Goal: Task Accomplishment & Management: Use online tool/utility

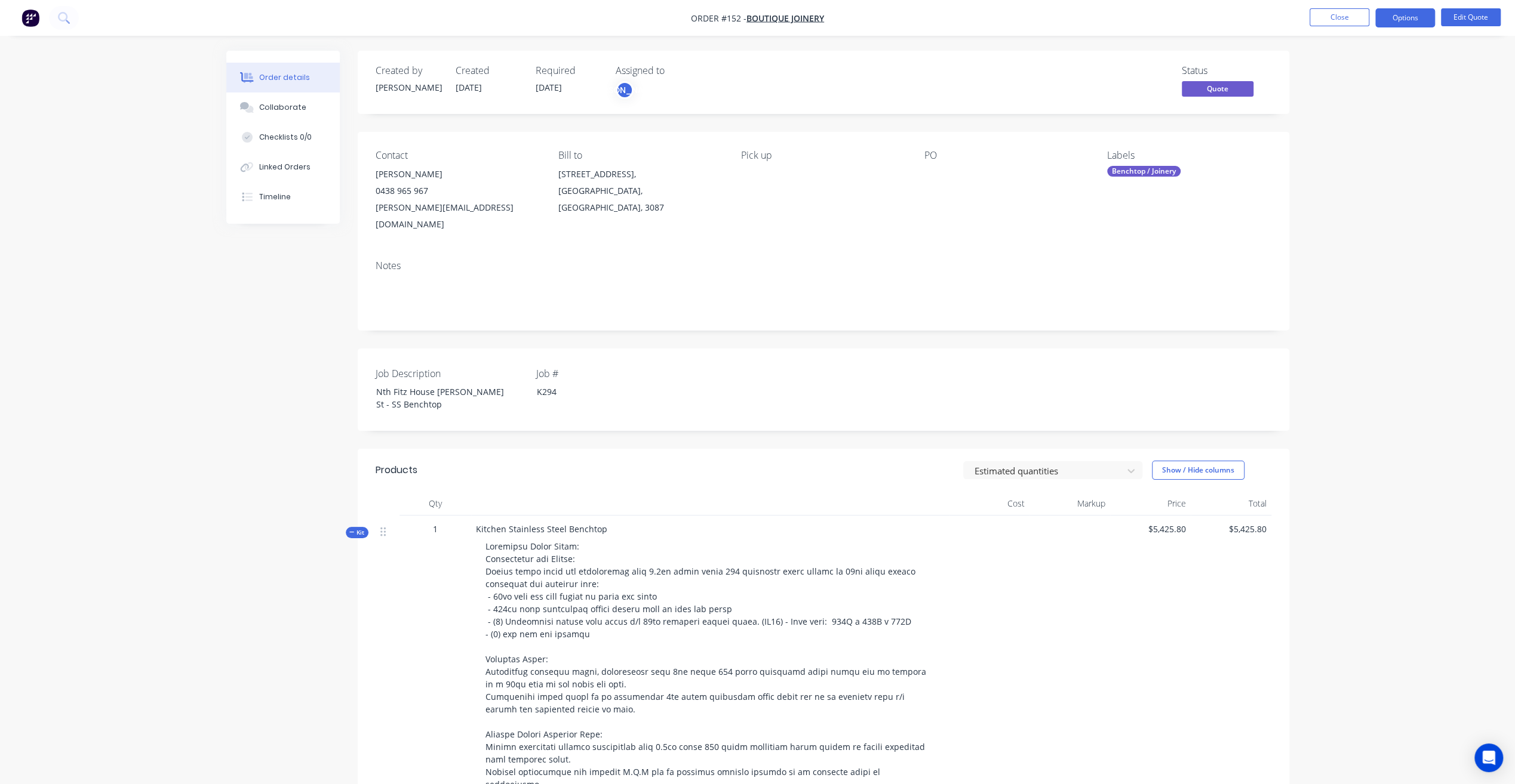
click at [1325, 22] on button "Close" at bounding box center [1339, 17] width 59 height 18
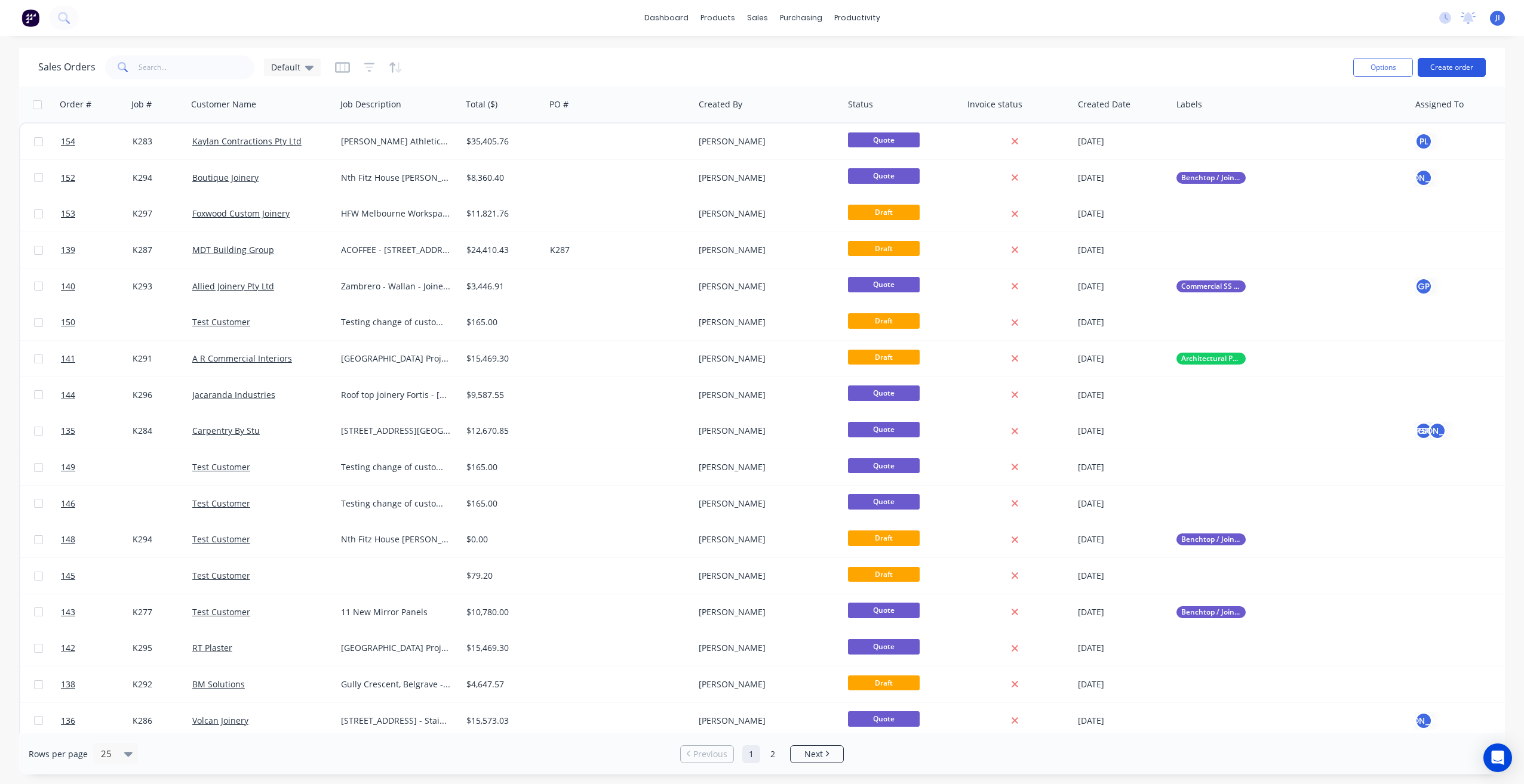
click at [1467, 62] on button "Create order" at bounding box center [1451, 67] width 68 height 19
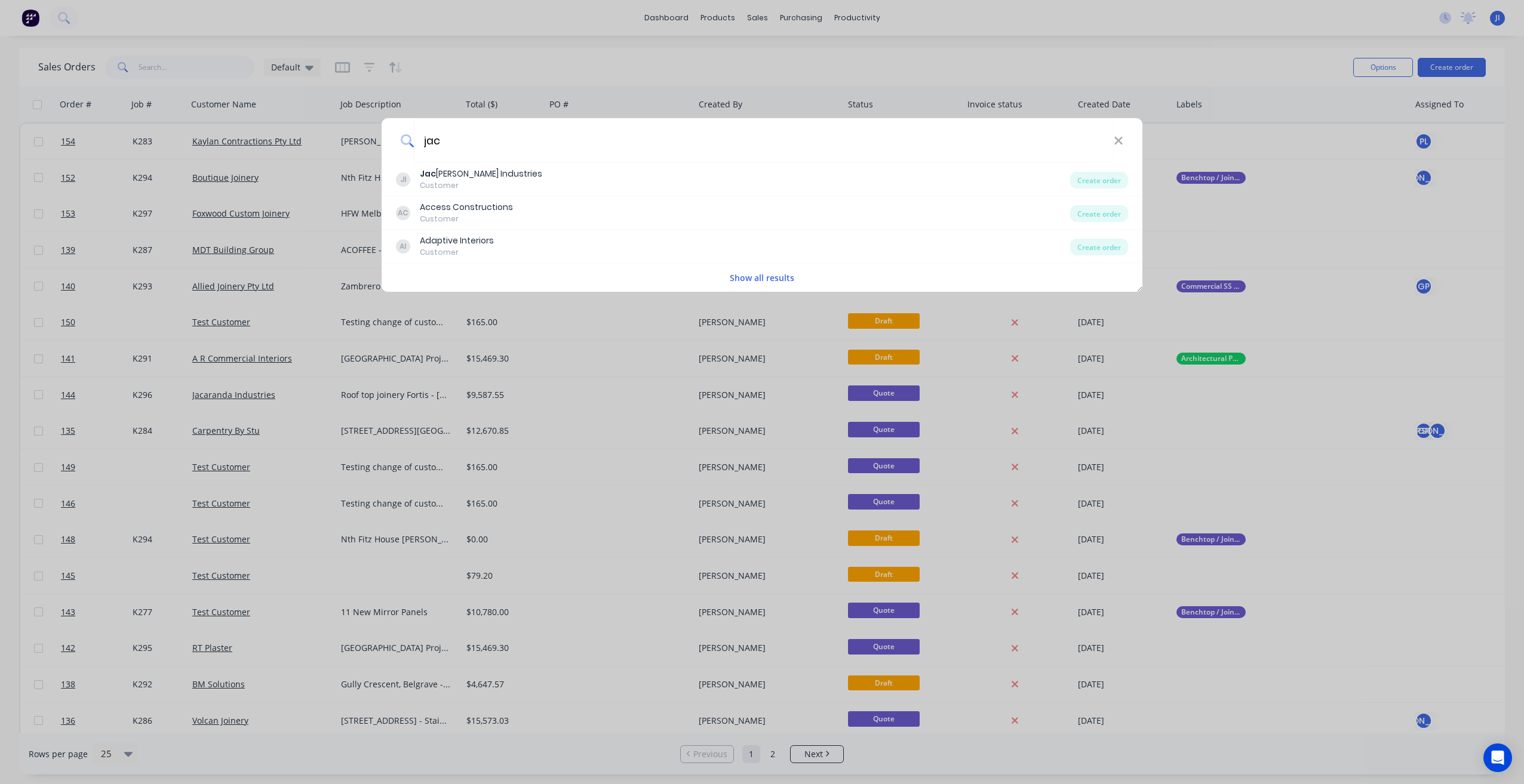
type input "jac"
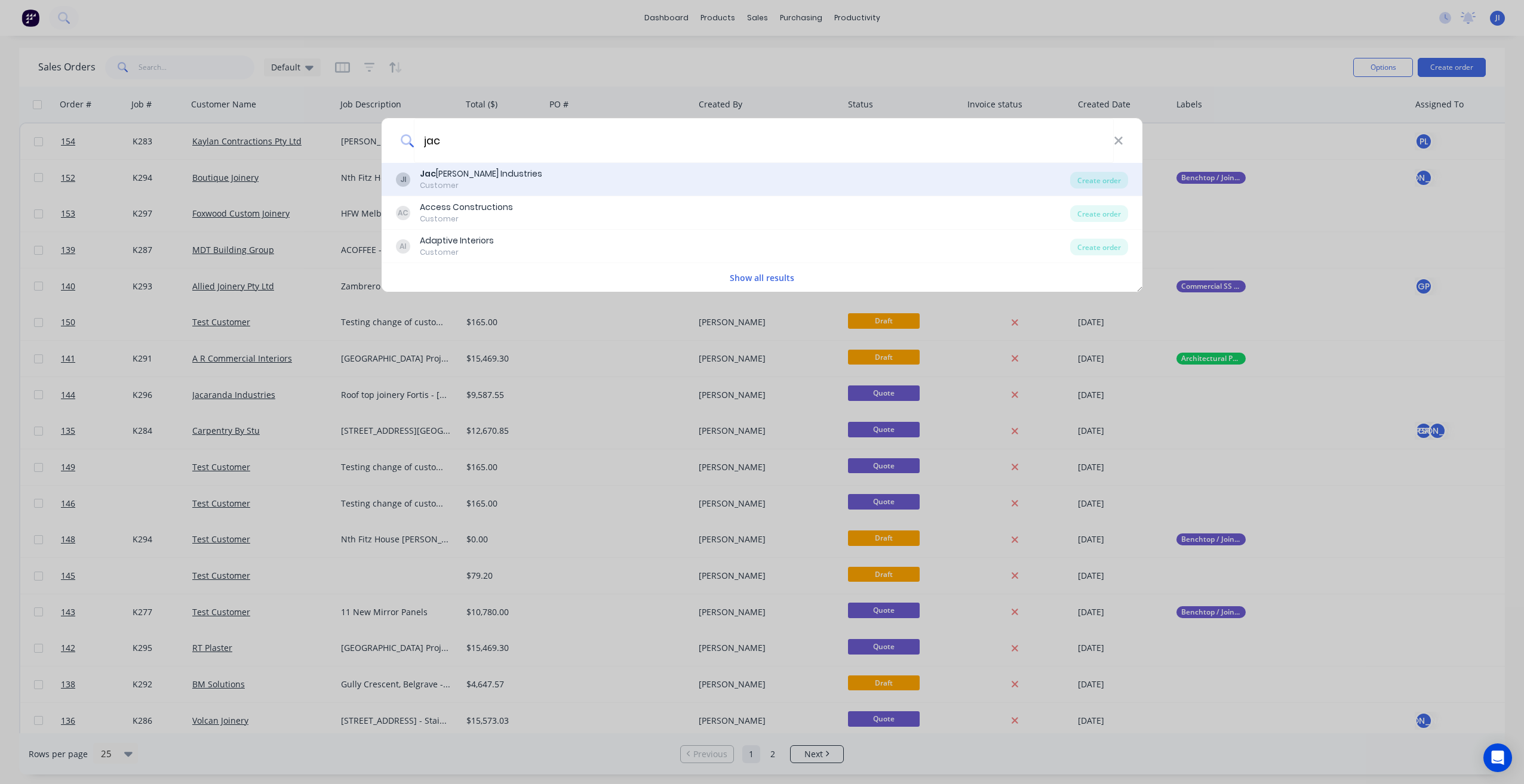
click at [485, 180] on div "Customer" at bounding box center [481, 185] width 122 height 11
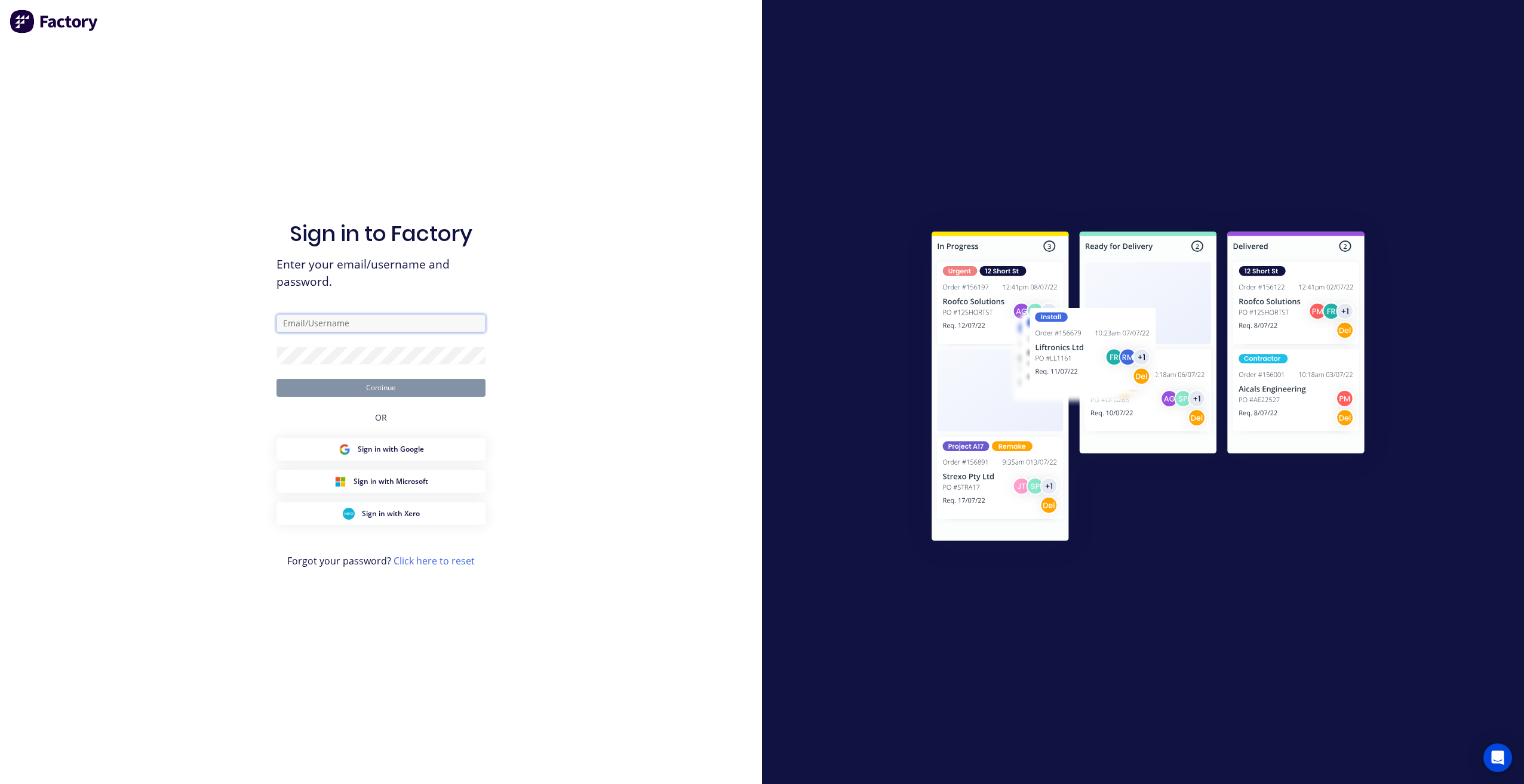
type input "[PERSON_NAME][EMAIL_ADDRESS][DOMAIN_NAME]"
click at [432, 394] on button "Continue" at bounding box center [381, 388] width 209 height 18
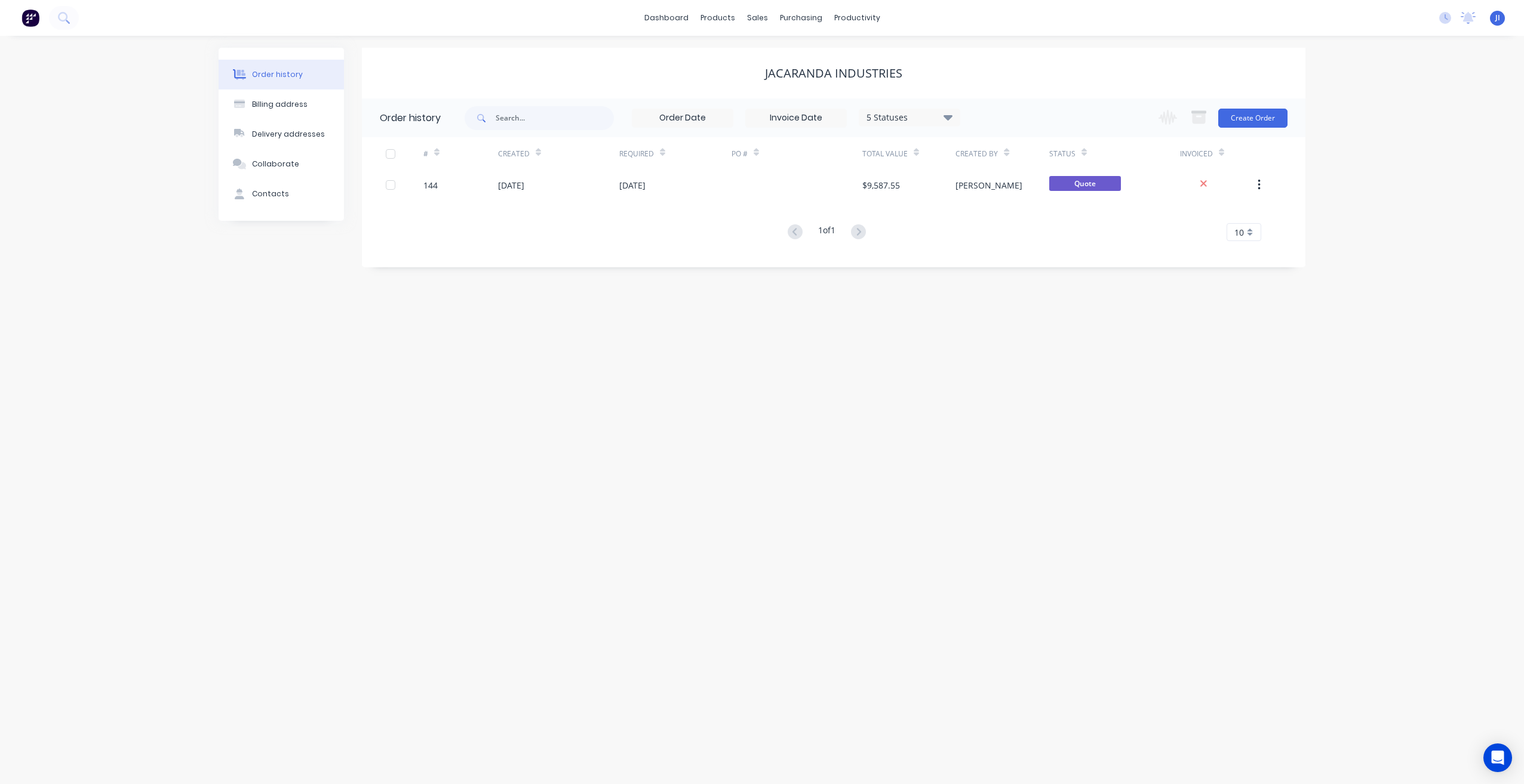
click at [937, 120] on div "5 Statuses" at bounding box center [909, 117] width 100 height 13
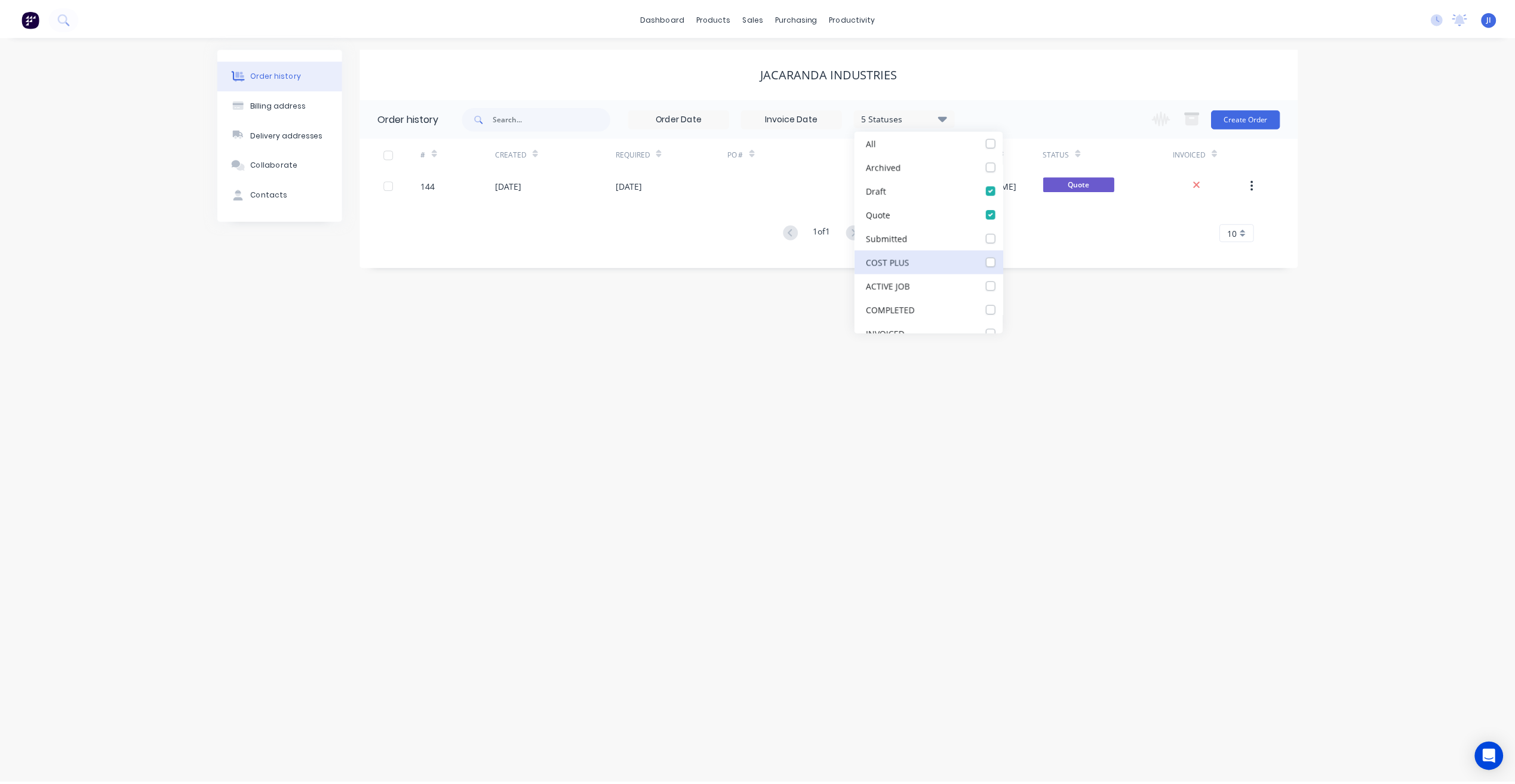
scroll to position [179, 0]
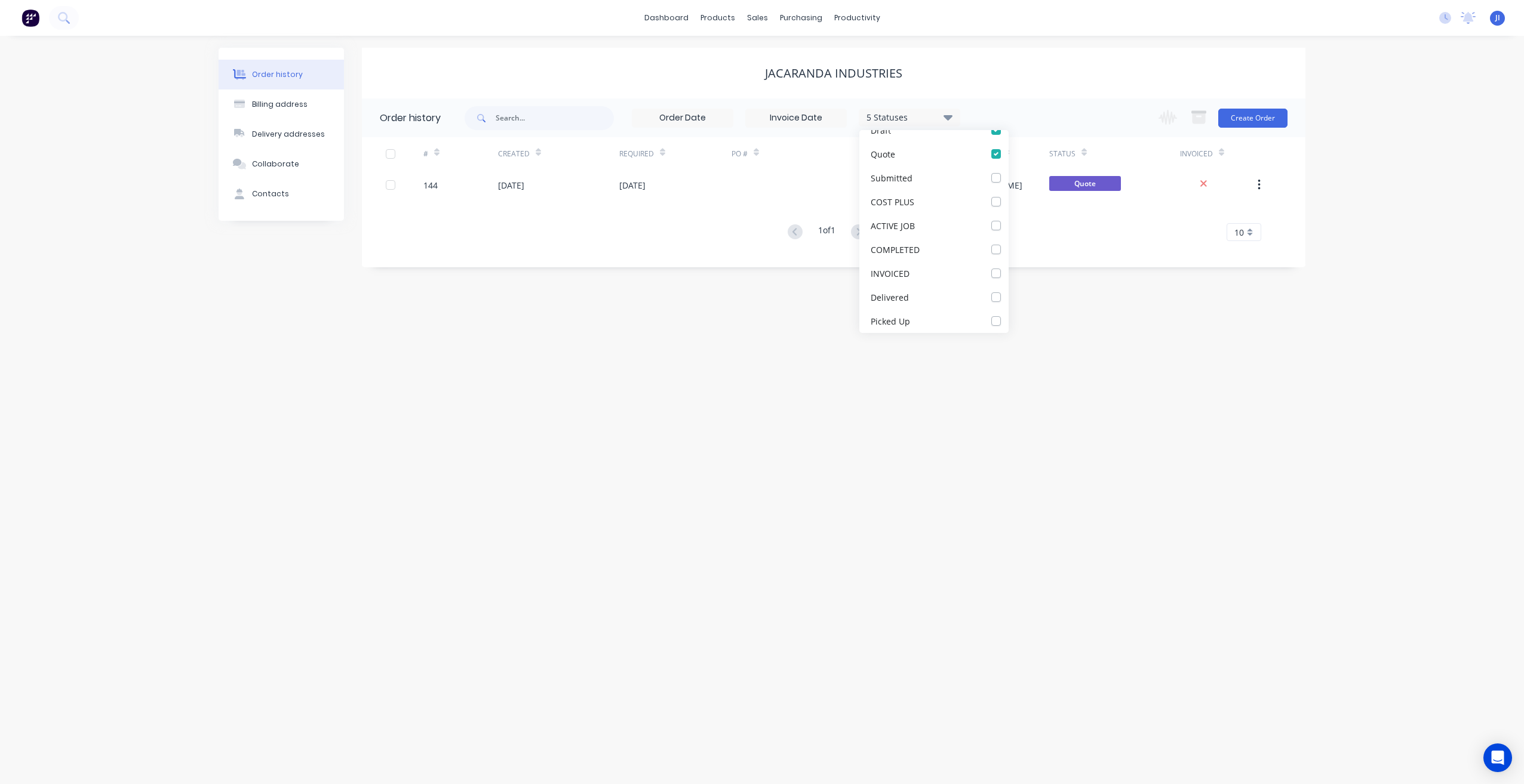
click at [903, 403] on div "Order history Billing address Delivery addresses Collaborate Contacts Jacaranda…" at bounding box center [762, 410] width 1524 height 748
drag, startPoint x: 196, startPoint y: 675, endPoint x: 190, endPoint y: 689, distance: 15.2
click at [196, 675] on div "Order history Billing address Delivery addresses Collaborate Contacts Jacaranda…" at bounding box center [762, 410] width 1524 height 748
click at [1238, 123] on button "Create Order" at bounding box center [1252, 118] width 69 height 19
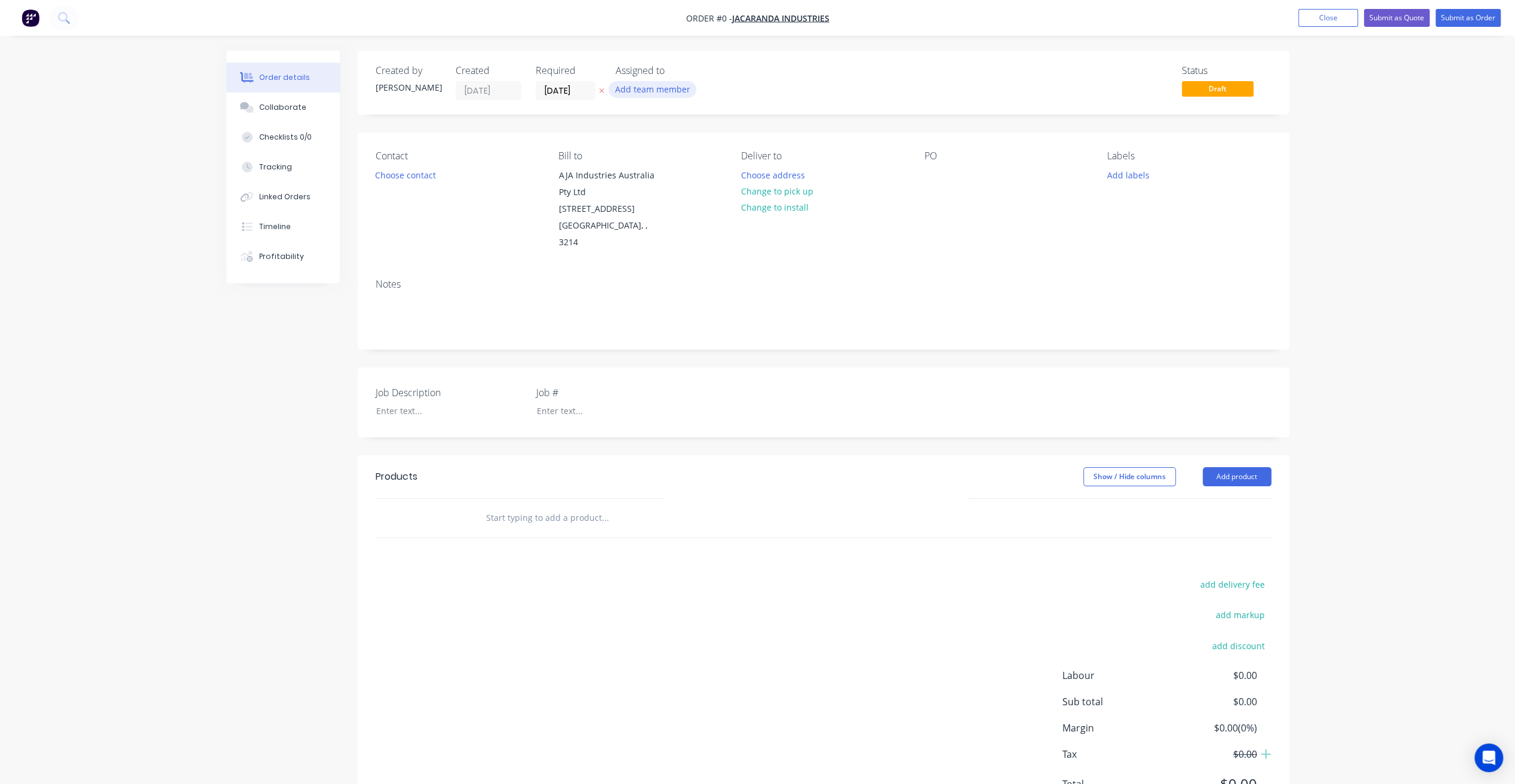
click at [654, 92] on button "Add team member" at bounding box center [652, 89] width 88 height 16
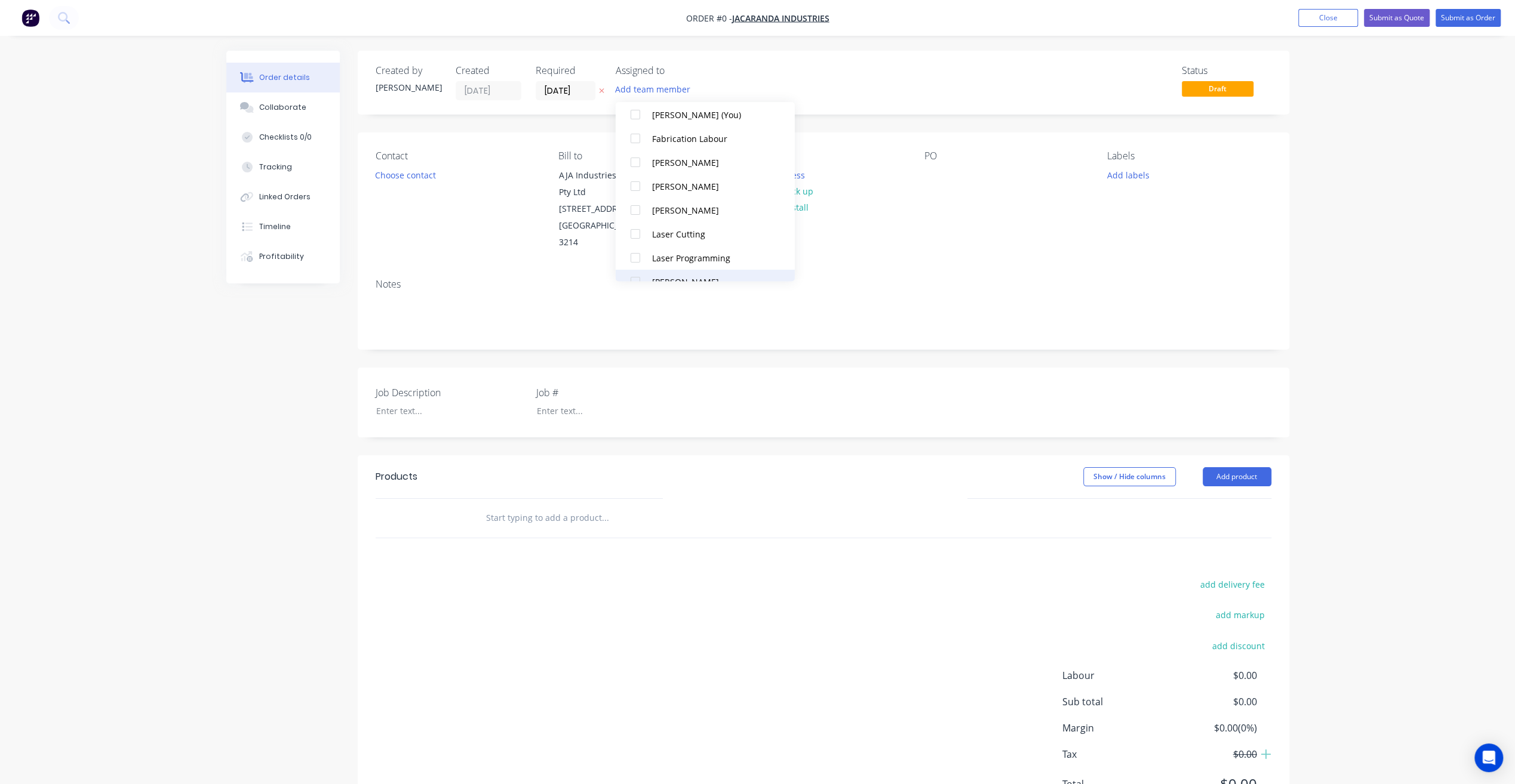
scroll to position [59, 0]
click at [638, 261] on div at bounding box center [635, 263] width 24 height 24
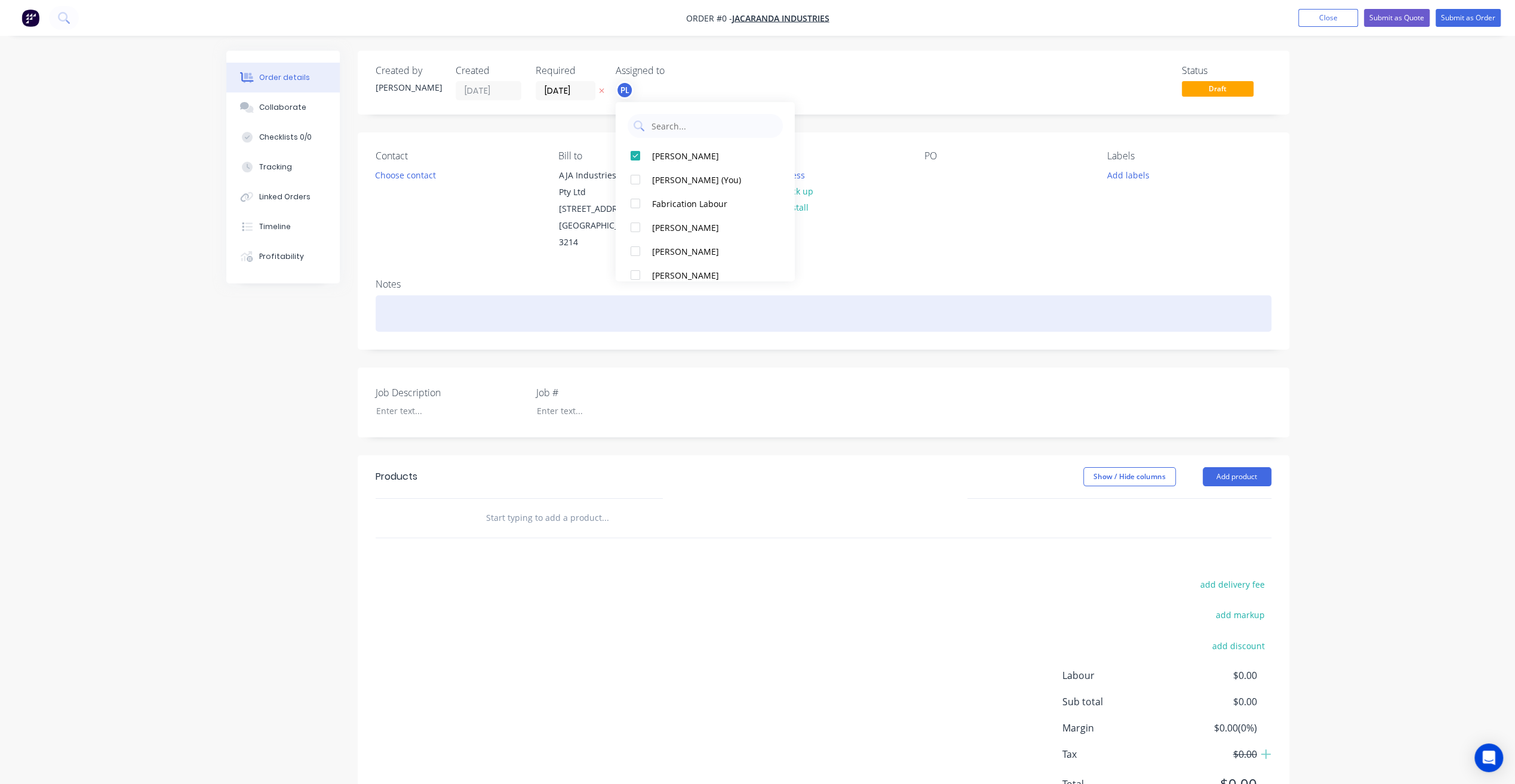
click at [946, 281] on div "Order details Collaborate Checklists 0/0 Tracking Linked Orders Timeline Profit…" at bounding box center [758, 446] width 1087 height 792
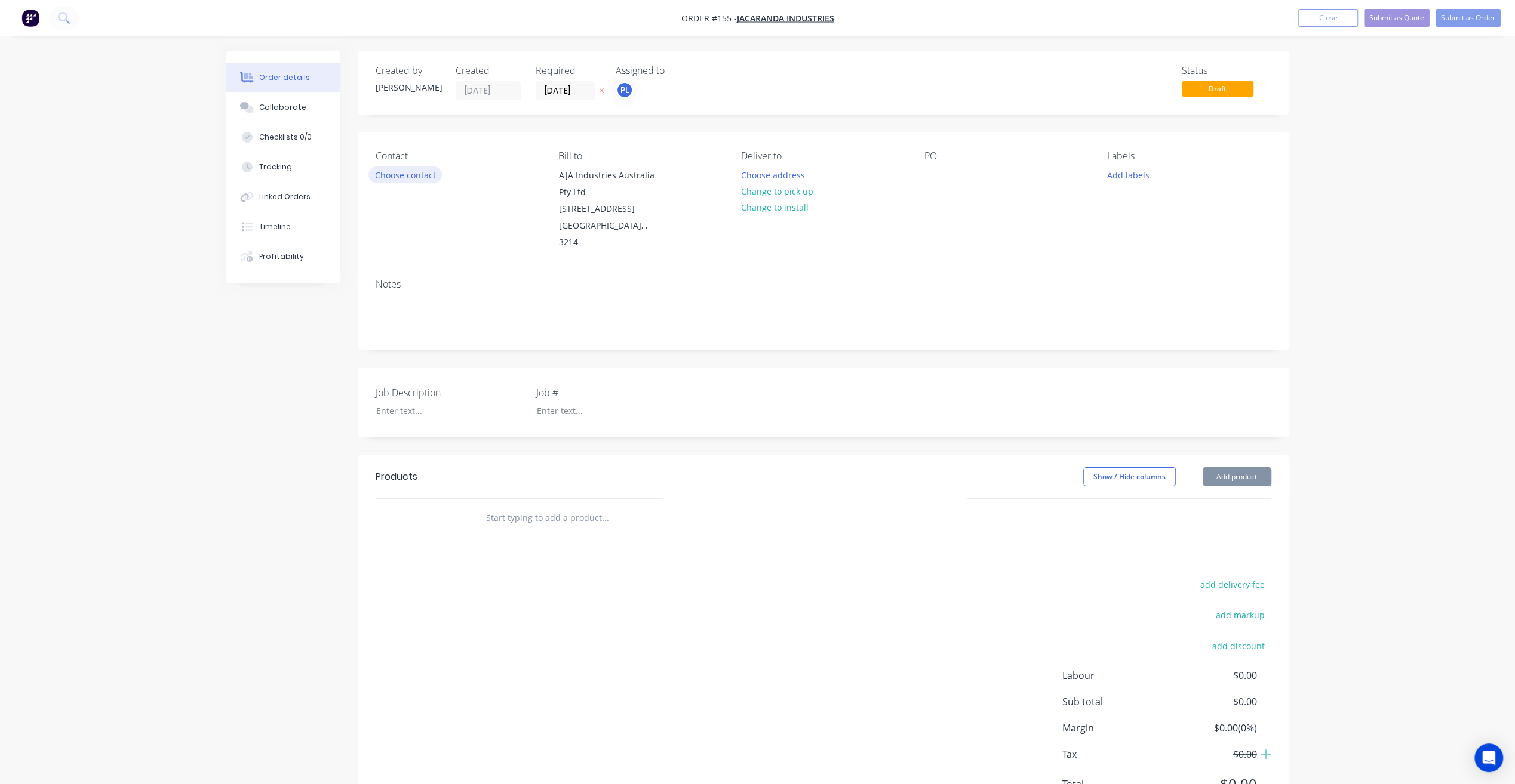
click at [427, 179] on button "Choose contact" at bounding box center [405, 174] width 74 height 16
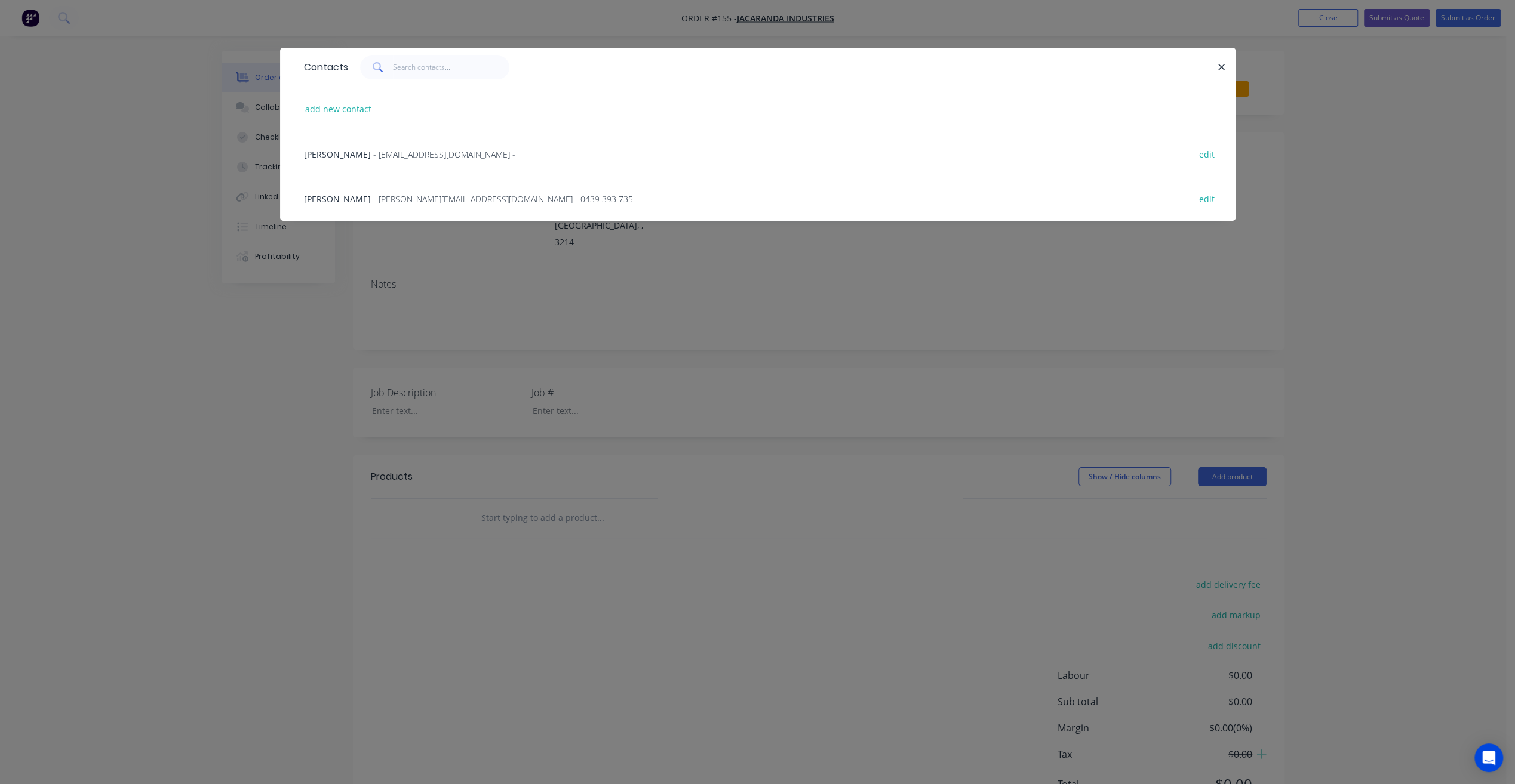
click at [411, 197] on span "- [PERSON_NAME][EMAIL_ADDRESS][DOMAIN_NAME] - 0439 393 735" at bounding box center [503, 199] width 260 height 12
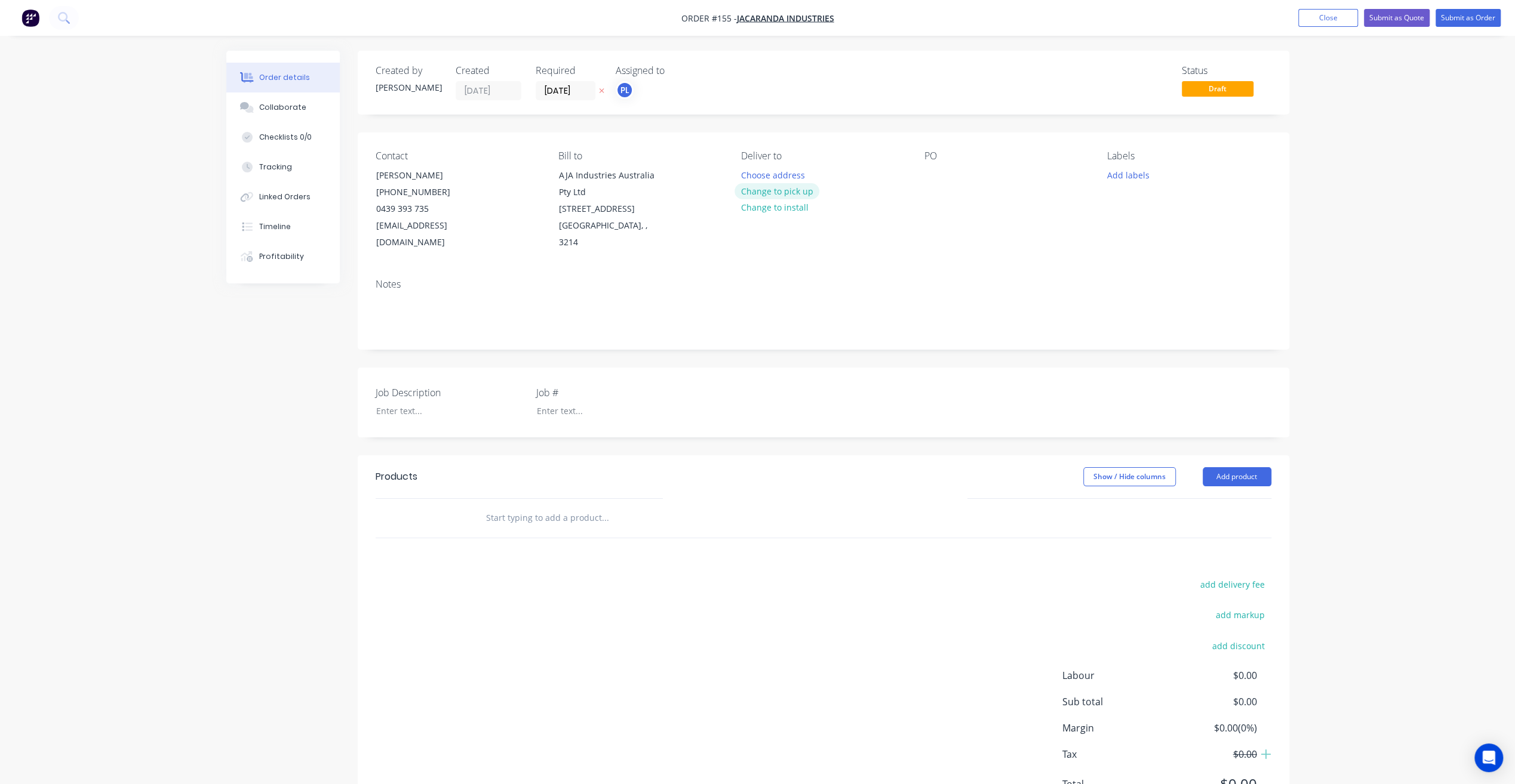
click at [804, 189] on button "Change to pick up" at bounding box center [776, 192] width 85 height 16
click at [548, 402] on div at bounding box center [602, 410] width 149 height 17
click at [437, 402] on div at bounding box center [441, 410] width 149 height 17
paste div
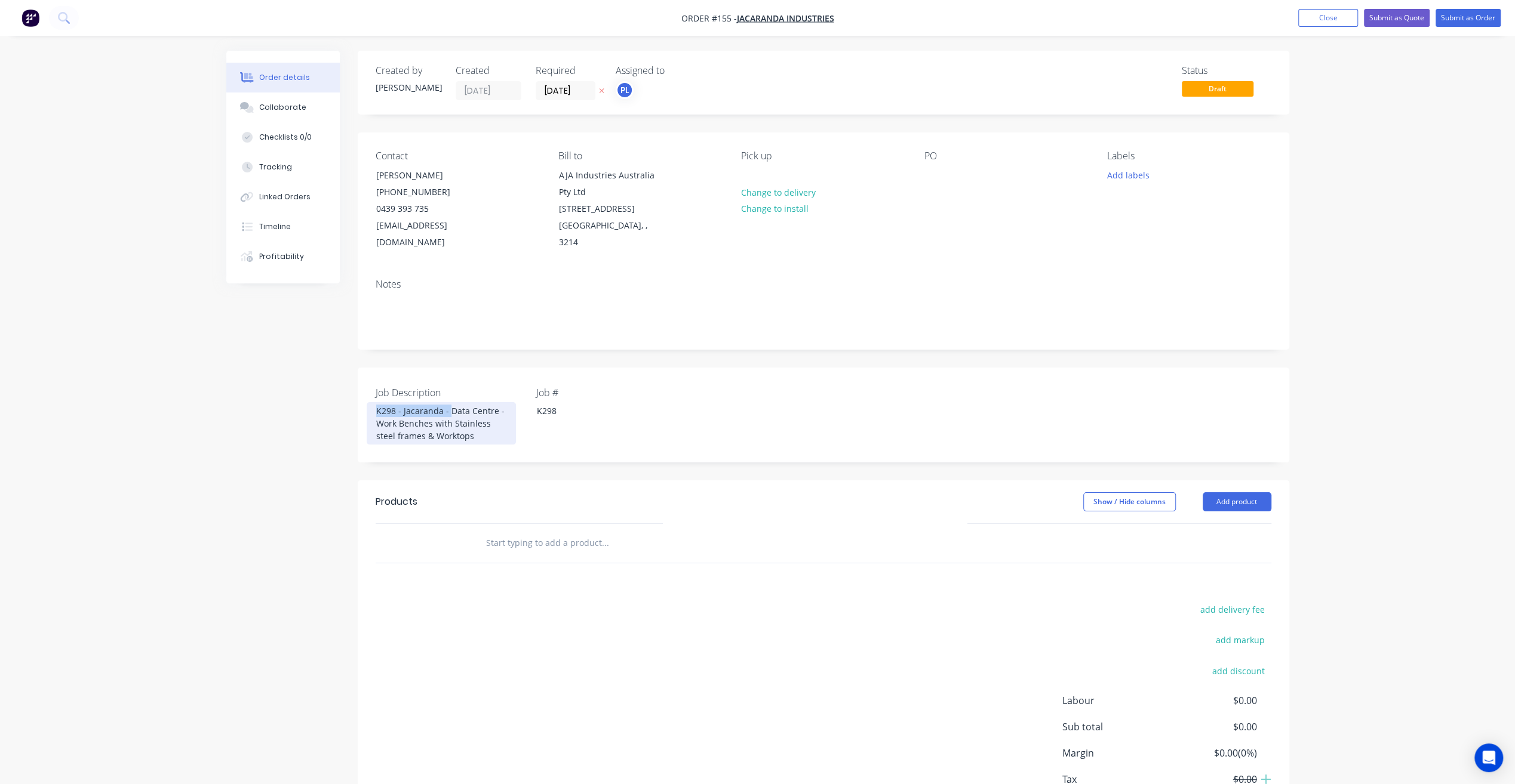
drag, startPoint x: 447, startPoint y: 391, endPoint x: 328, endPoint y: 396, distance: 119.1
click at [328, 396] on div "Created by [PERSON_NAME] Created [DATE] Required [DATE] Assigned to PL Status D…" at bounding box center [758, 459] width 1062 height 817
click at [625, 410] on div "Job # K298" at bounding box center [611, 415] width 149 height 59
click at [1134, 176] on button "Add labels" at bounding box center [1127, 174] width 55 height 16
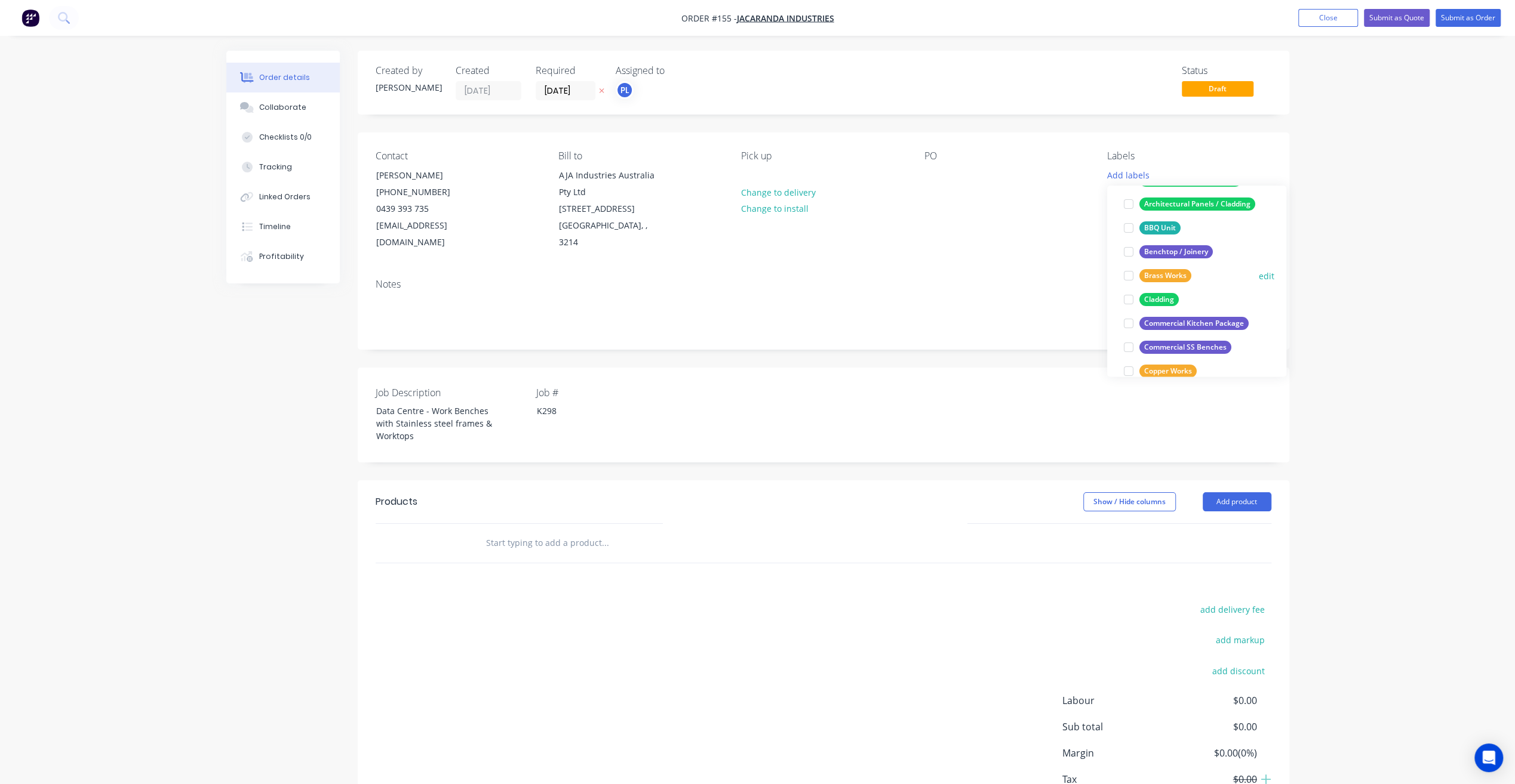
scroll to position [120, 0]
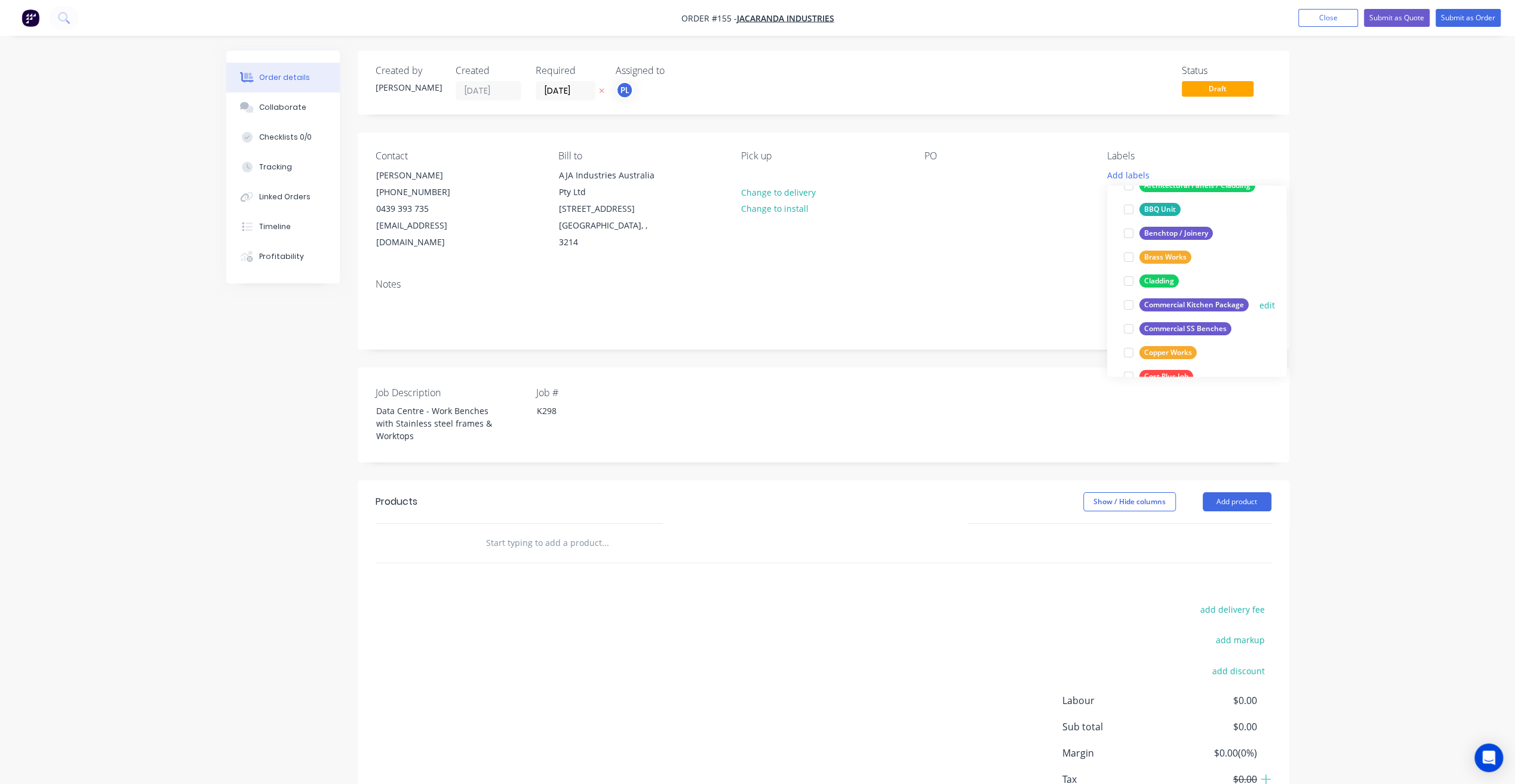
click at [1130, 306] on div at bounding box center [1128, 305] width 24 height 24
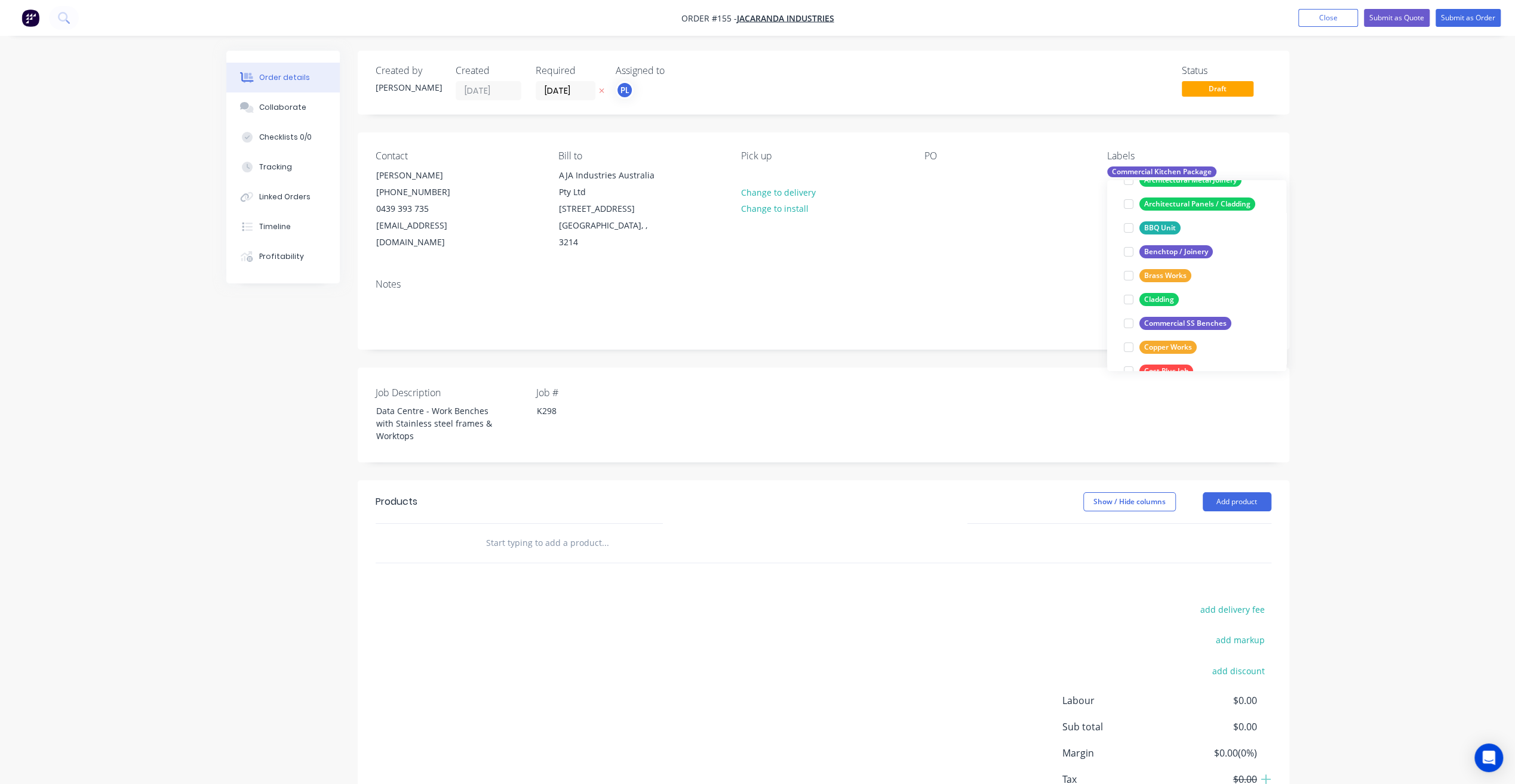
scroll to position [0, 0]
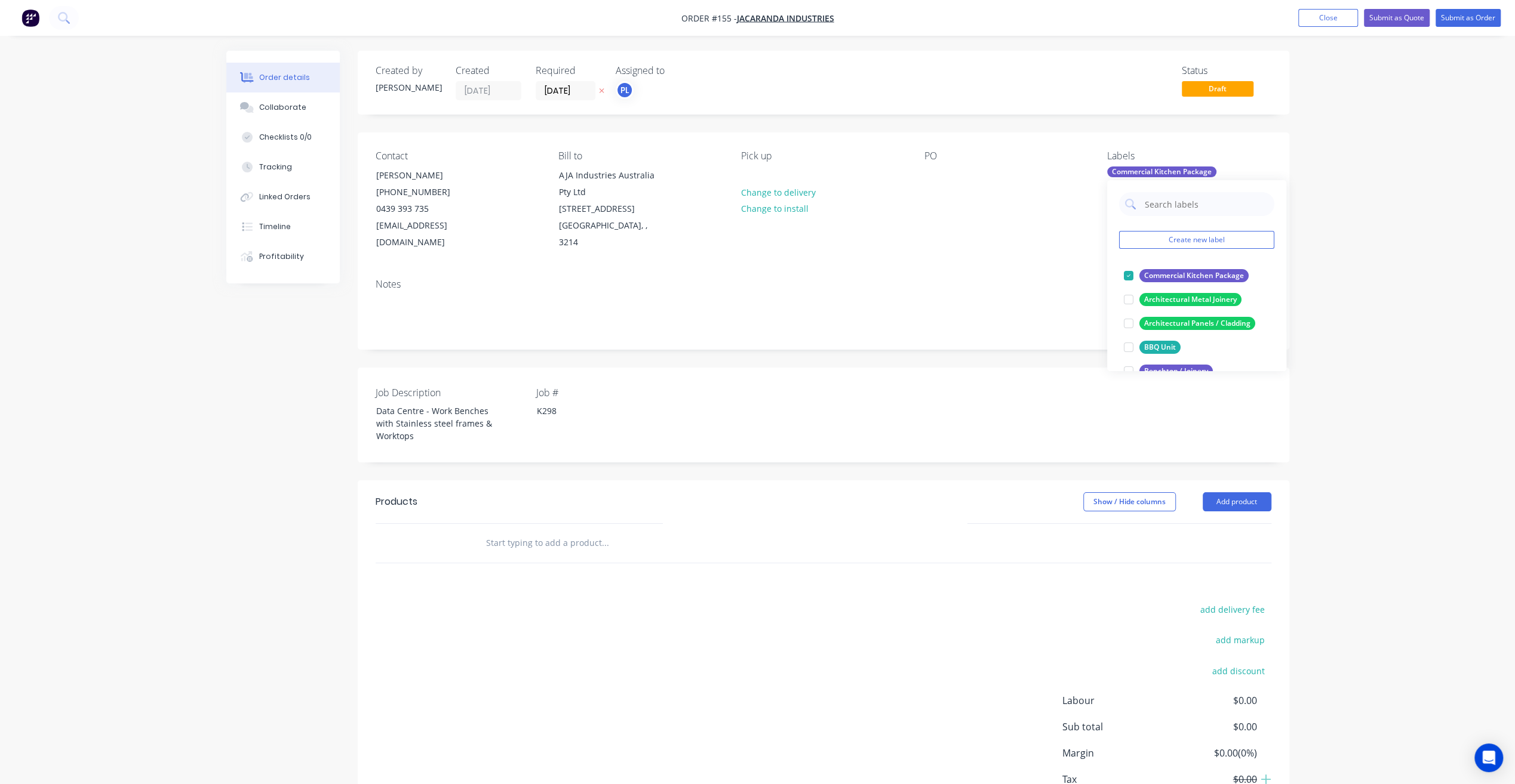
click at [1403, 323] on div "Order details Collaborate Checklists 0/0 Tracking Linked Orders Timeline Profit…" at bounding box center [758, 433] width 1515 height 868
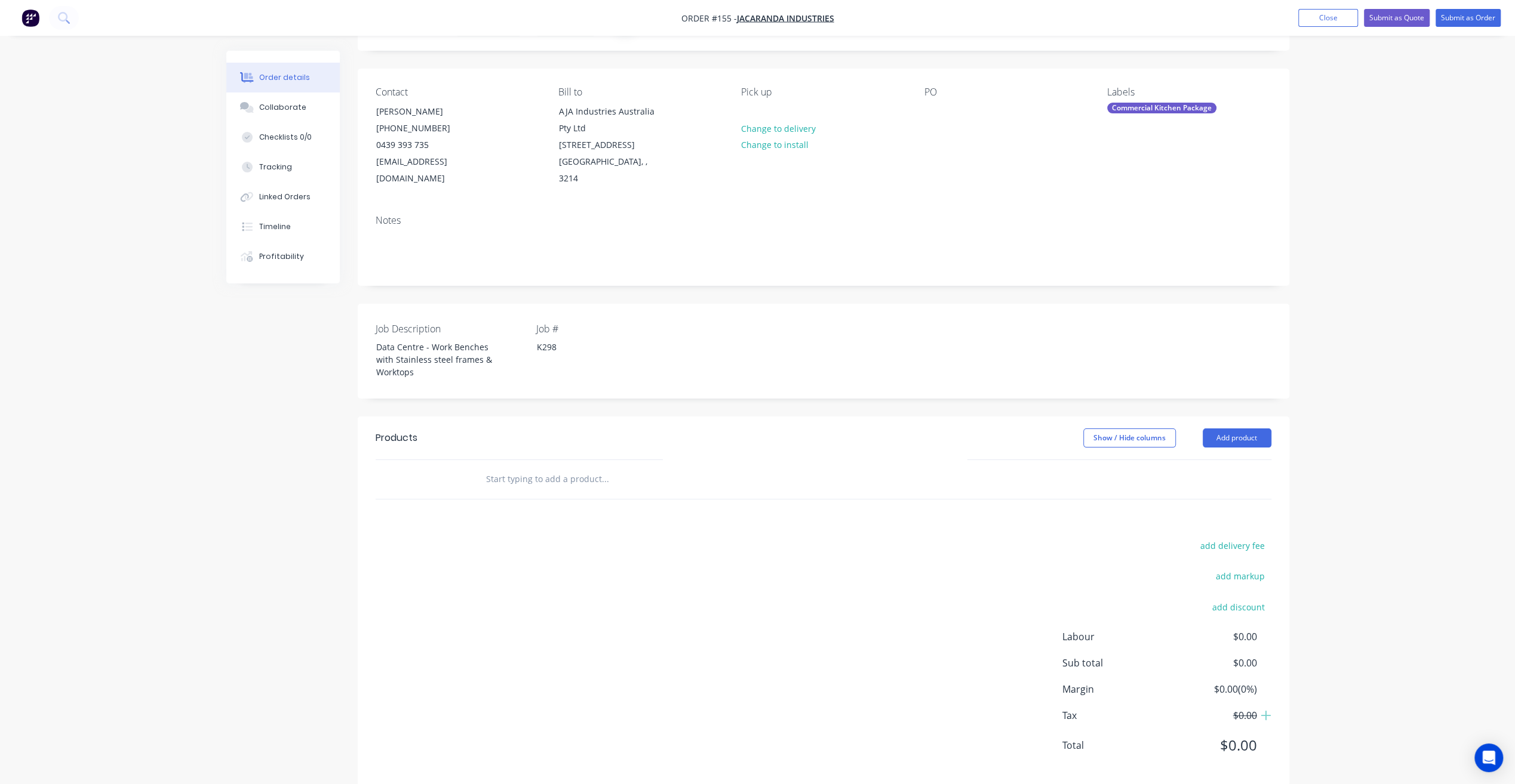
scroll to position [65, 0]
click at [1221, 427] on button "Add product" at bounding box center [1237, 436] width 68 height 19
click at [1214, 459] on div "Product catalogue" at bounding box center [1215, 467] width 92 height 17
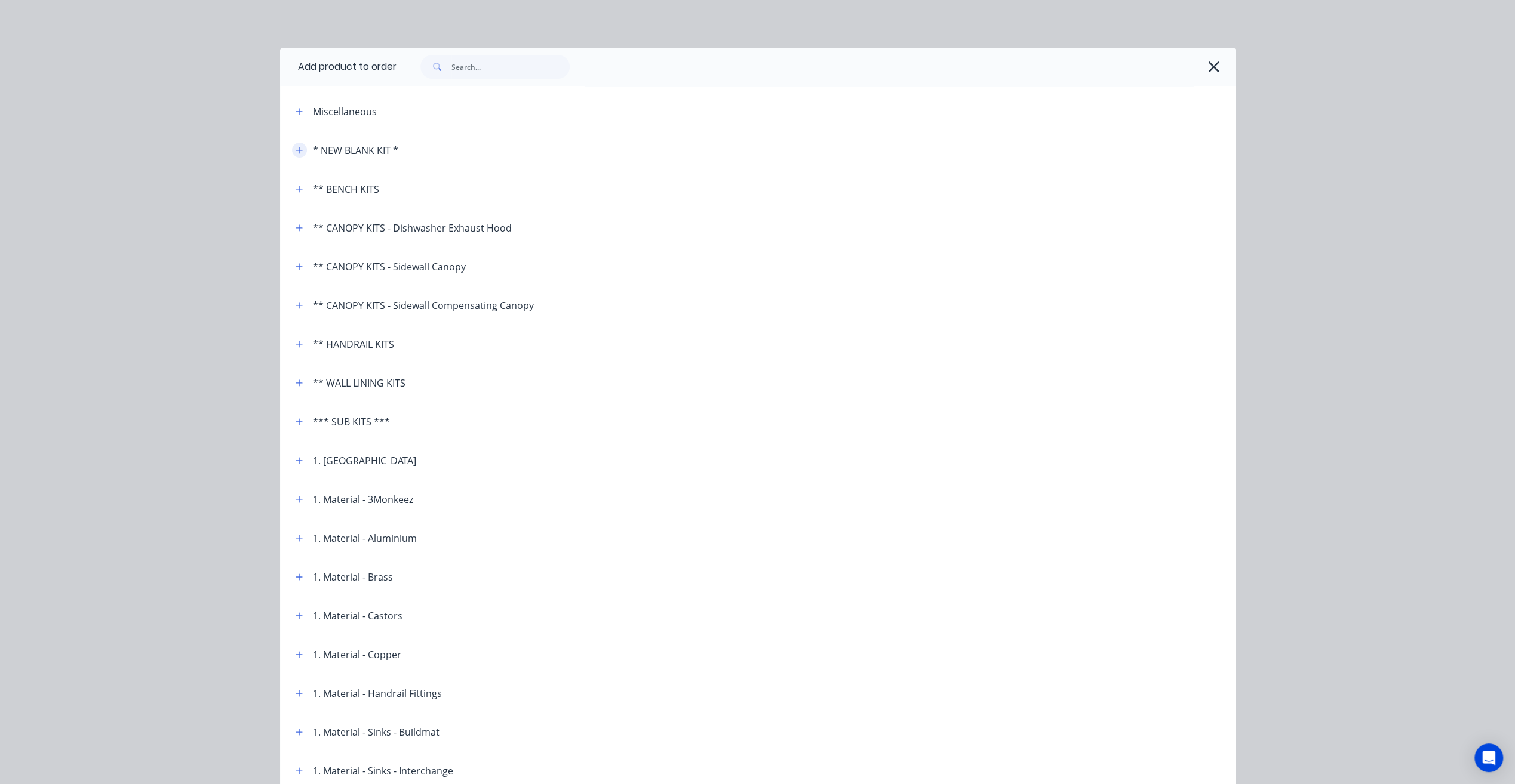
click at [298, 153] on button "button" at bounding box center [300, 150] width 15 height 15
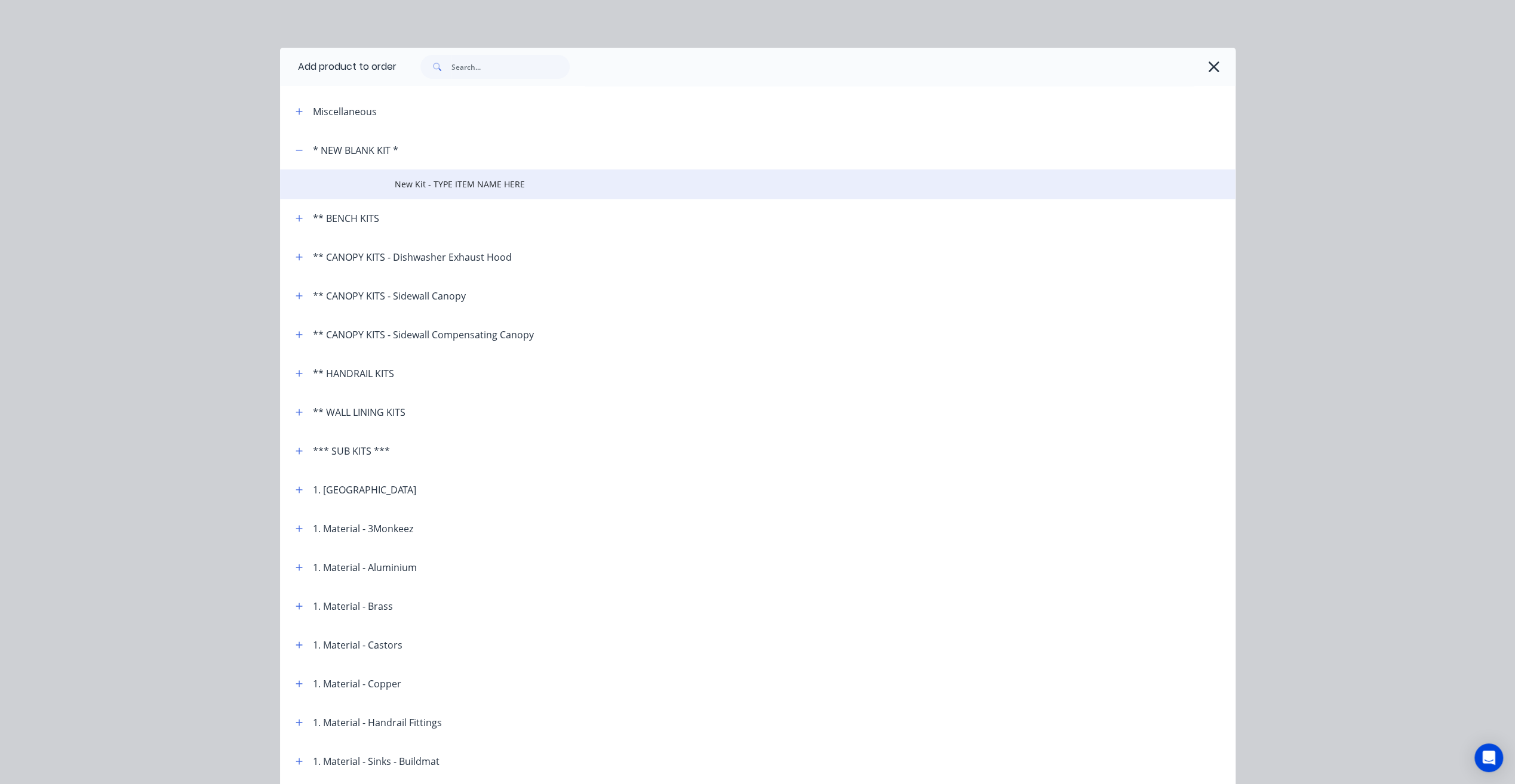
click at [413, 178] on span "New Kit - TYPE ITEM NAME HERE" at bounding box center [731, 184] width 672 height 13
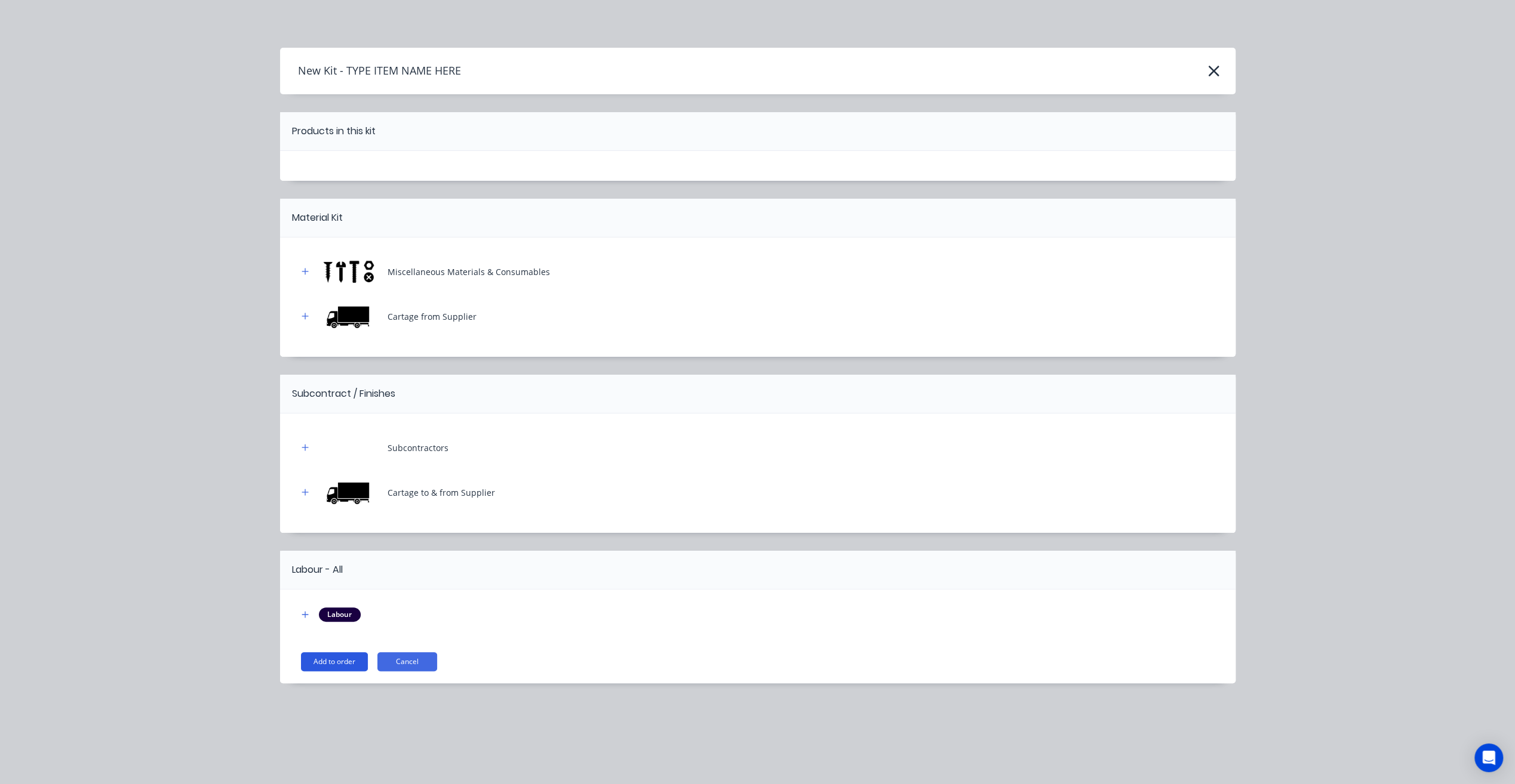
click at [345, 666] on button "Add to order" at bounding box center [334, 661] width 67 height 19
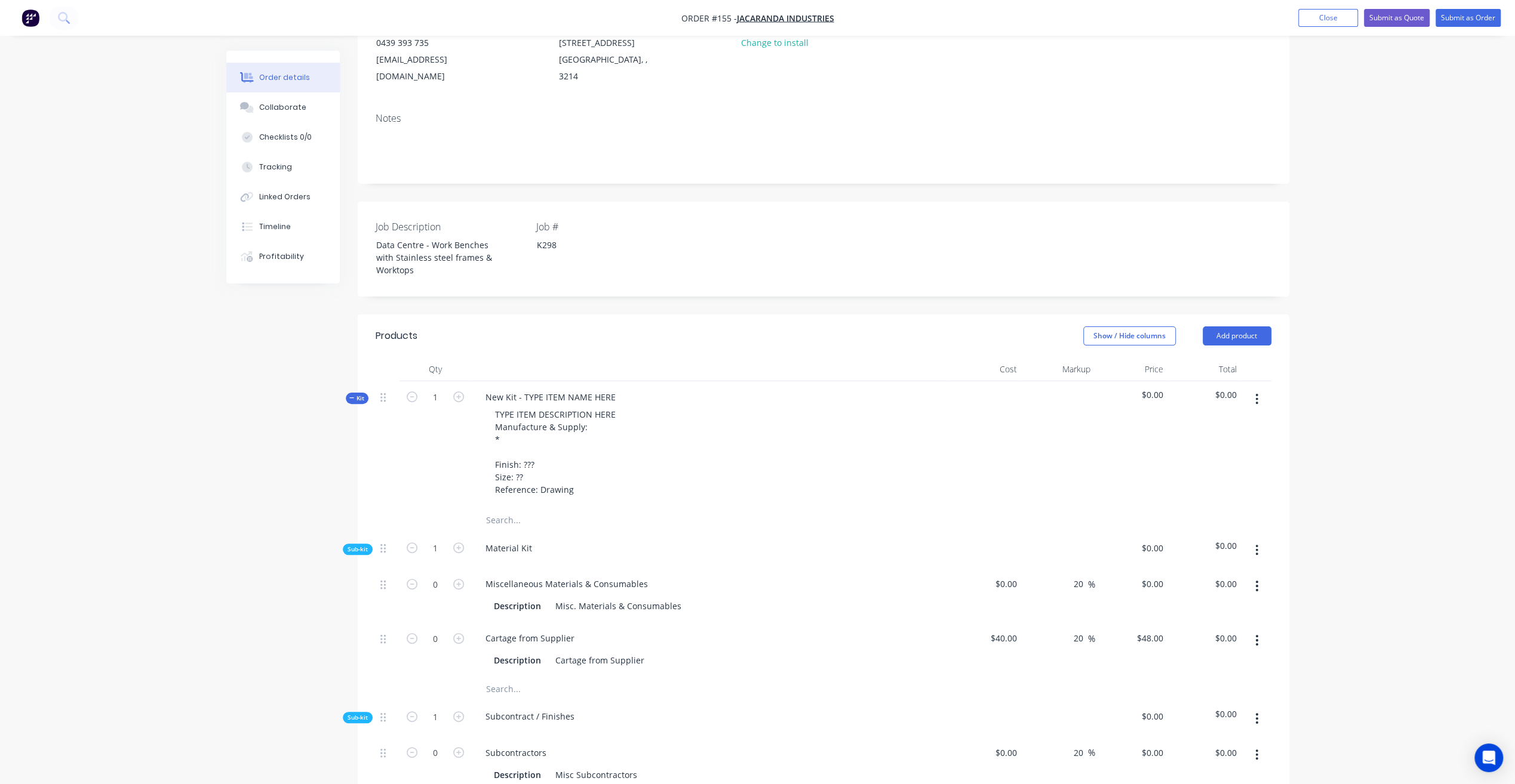
scroll to position [184, 0]
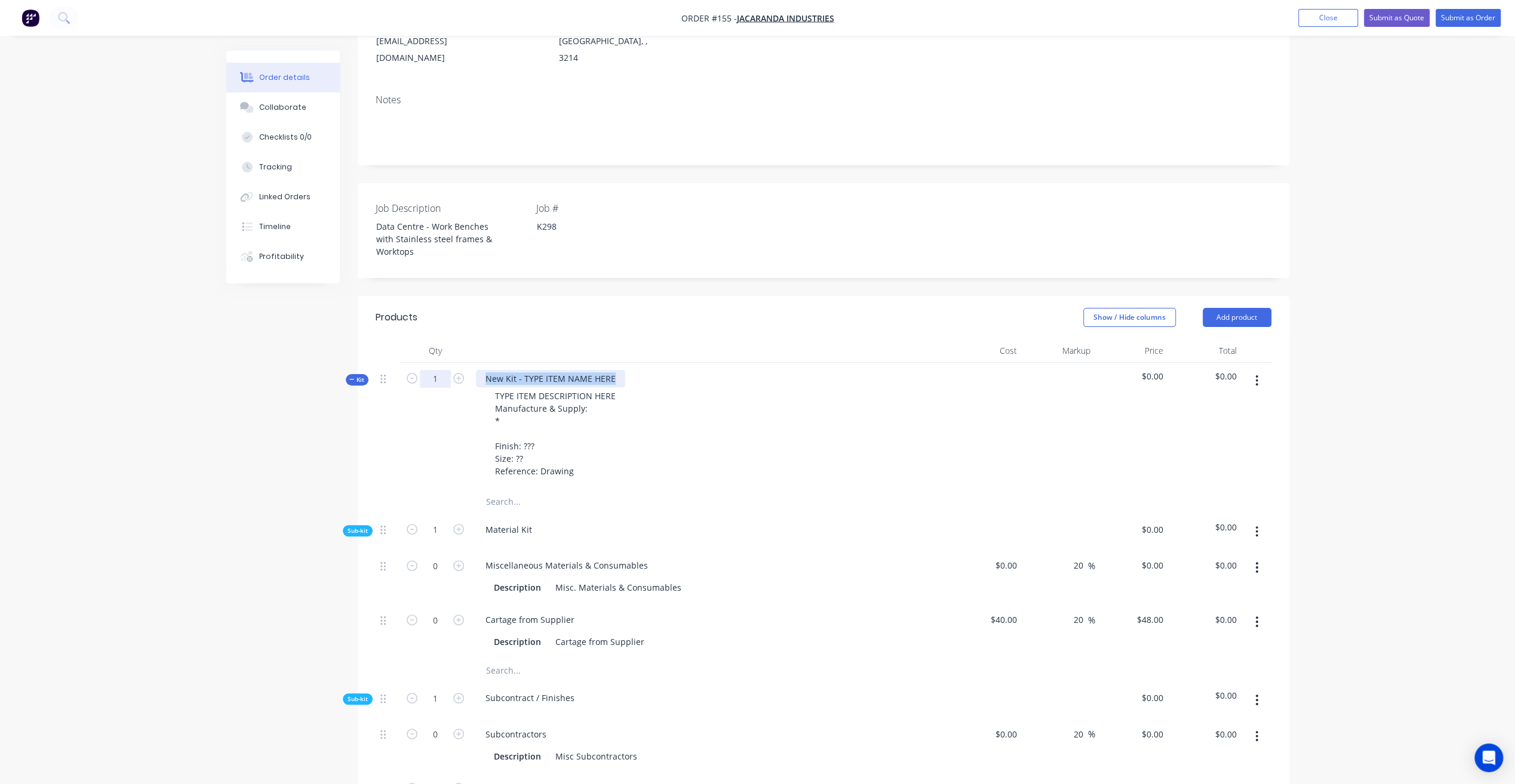
drag, startPoint x: 610, startPoint y: 359, endPoint x: 432, endPoint y: 356, distance: 178.0
click at [432, 362] on div "Kit 1 New Kit - TYPE ITEM NAME HERE TYPE ITEM DESCRIPTION HERE Manufacture & Su…" at bounding box center [822, 425] width 895 height 127
click at [514, 370] on div "Module Stainless Steel" at bounding box center [531, 378] width 110 height 17
click at [584, 370] on div "Modular Stainless Steel" at bounding box center [533, 378] width 113 height 17
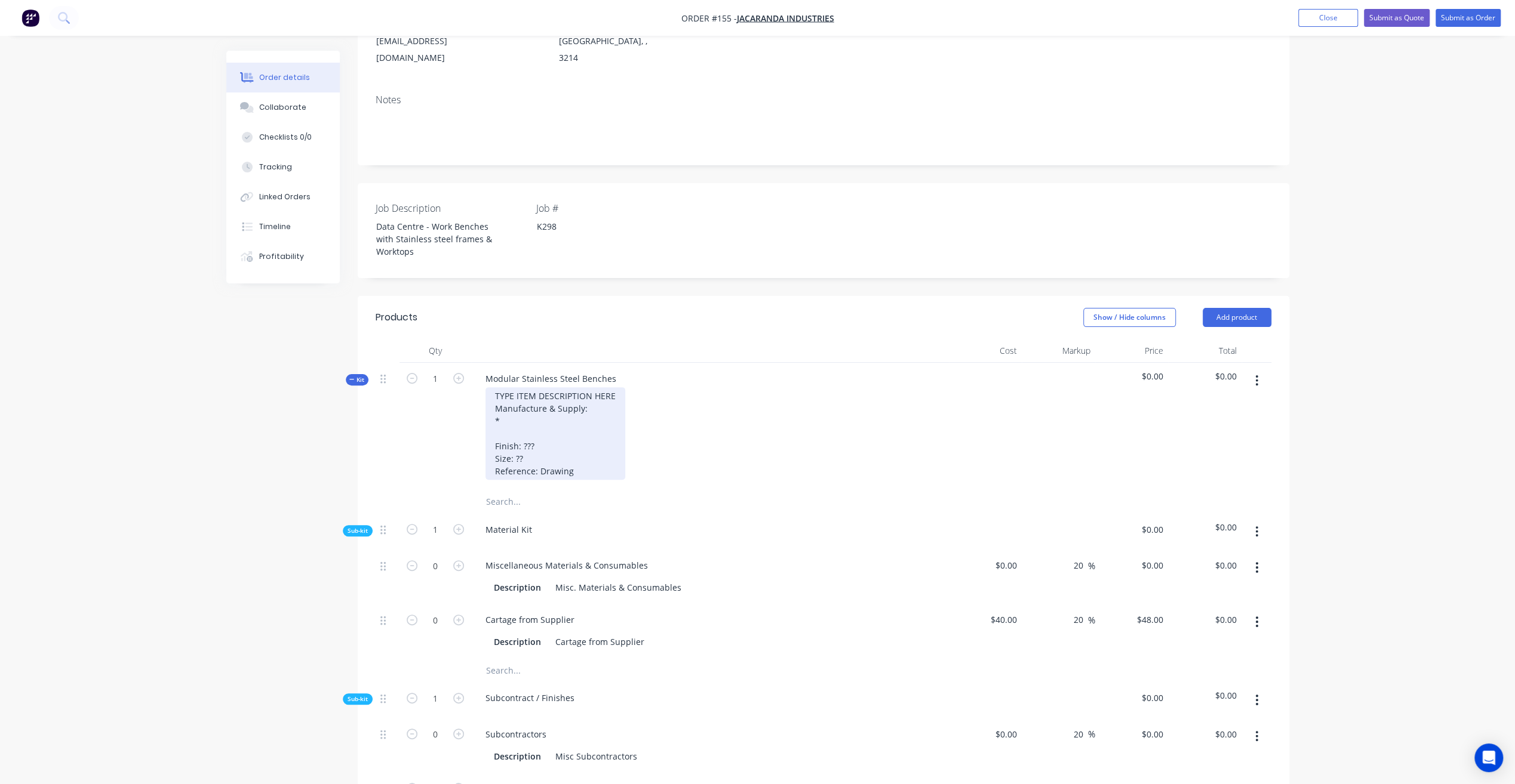
click at [506, 388] on div "TYPE ITEM DESCRIPTION HERE Manufacture & Supply: * Finish: ??? Size: ?? Referen…" at bounding box center [555, 433] width 139 height 93
drag, startPoint x: 496, startPoint y: 379, endPoint x: 608, endPoint y: 395, distance: 113.1
click at [608, 395] on div "TYPE ITEM DESCRIPTION HERE Manufacture & Supply: * Finish: ??? Size: ?? Referen…" at bounding box center [555, 433] width 139 height 93
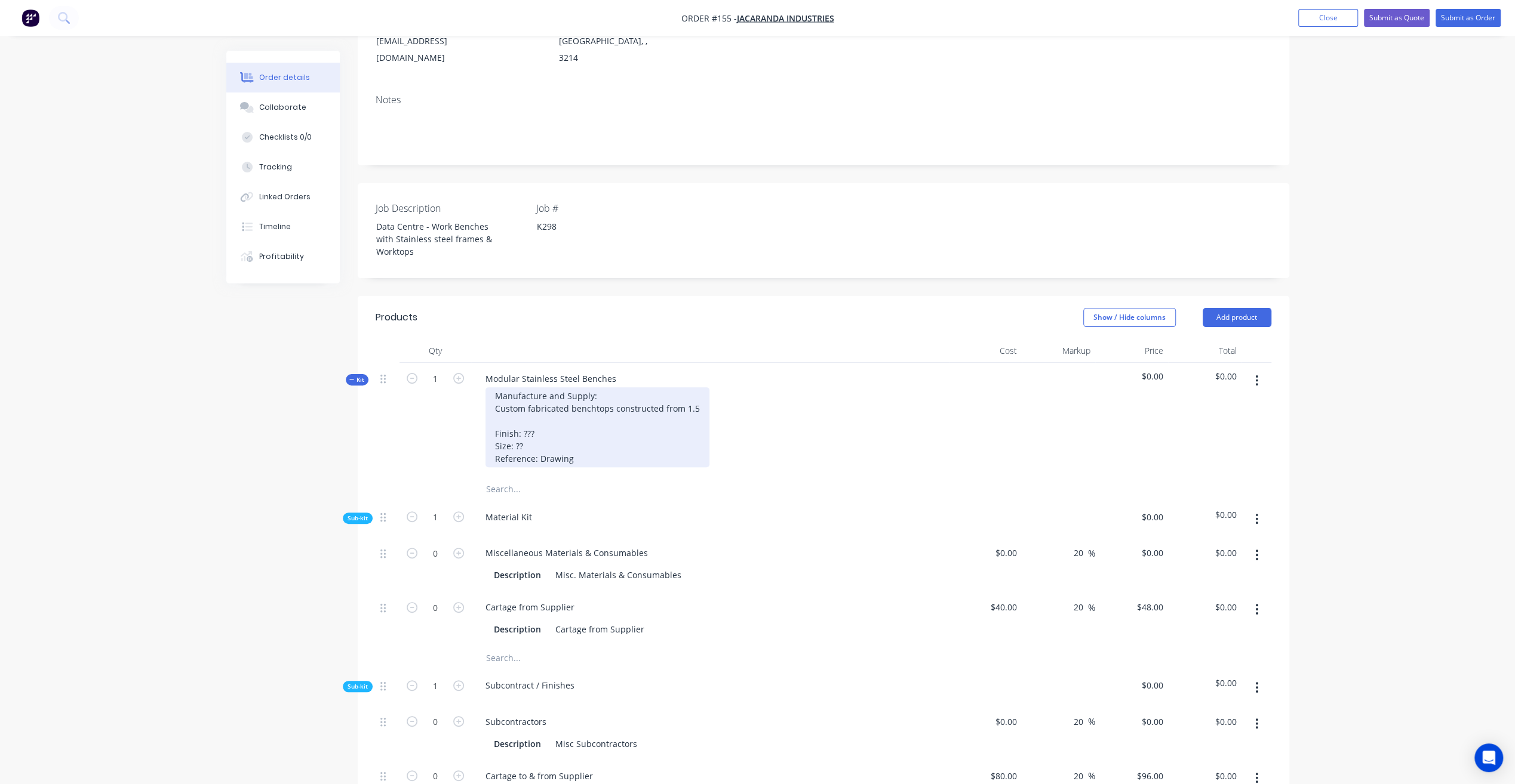
click at [695, 390] on div "Manufacture and Supply: Custom fabricated benchtops constructed from 1.5 Finish…" at bounding box center [597, 427] width 224 height 80
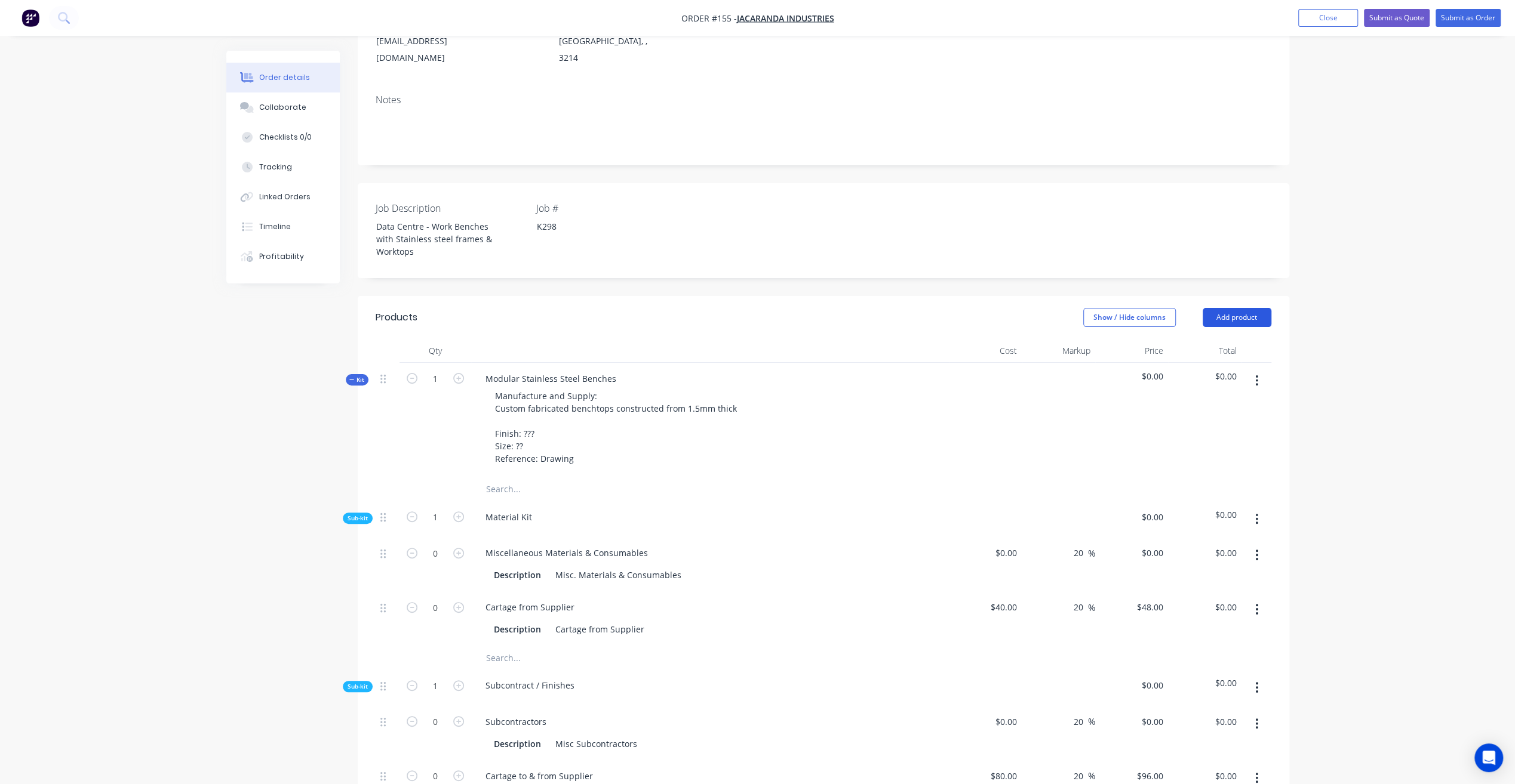
click at [1258, 307] on button "Add product" at bounding box center [1237, 316] width 68 height 19
click at [1227, 339] on div "Product catalogue" at bounding box center [1215, 347] width 92 height 17
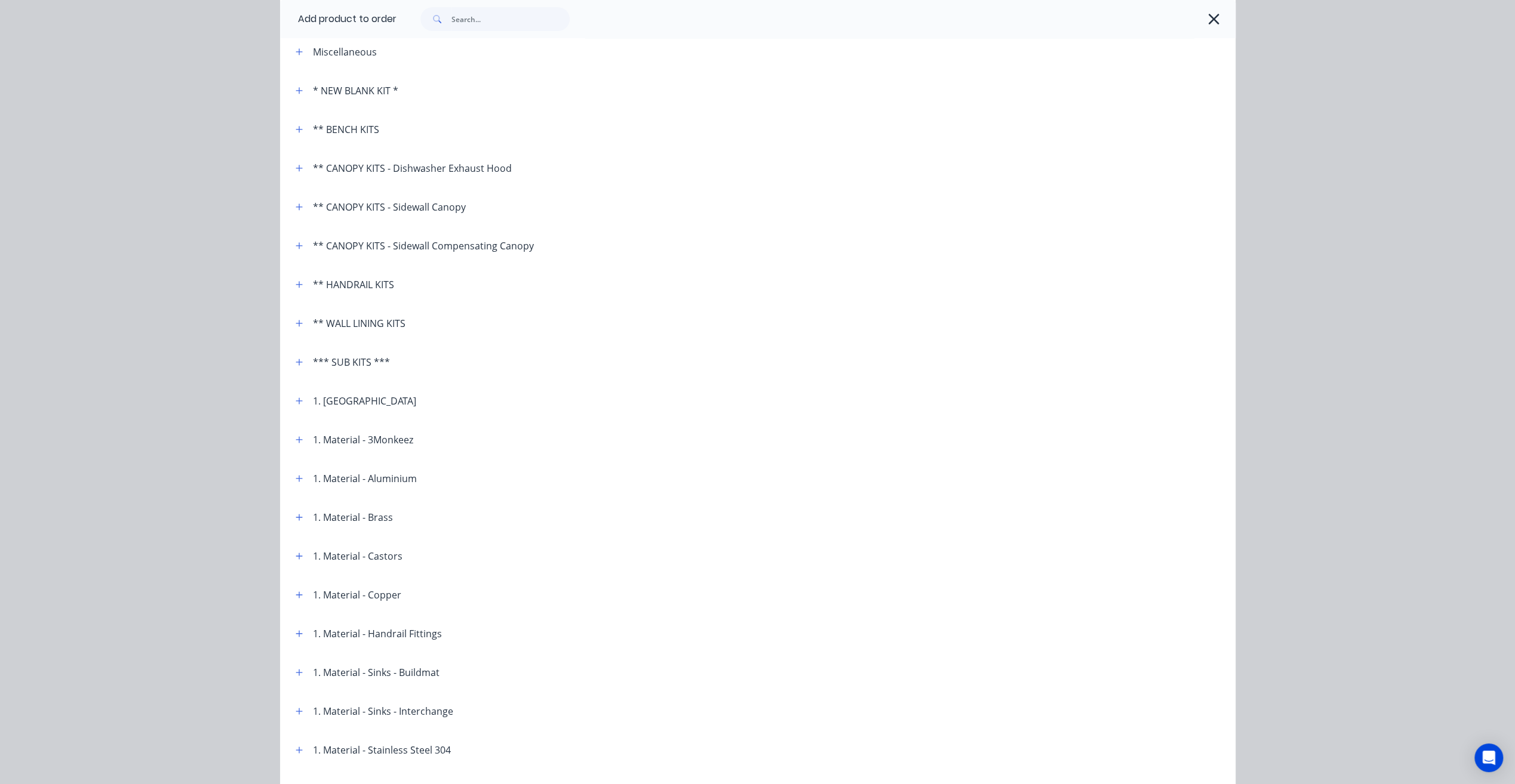
scroll to position [0, 0]
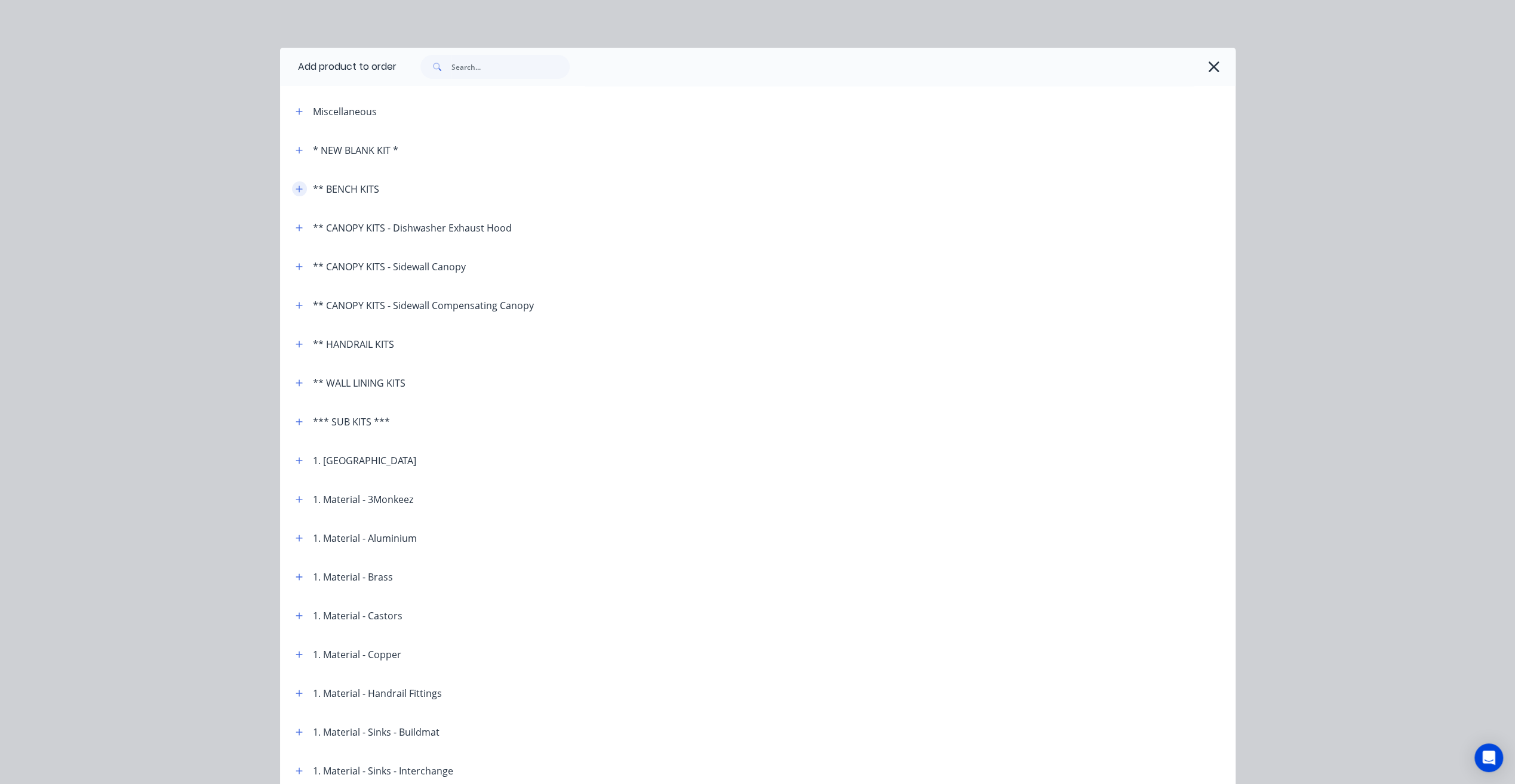
click at [296, 185] on icon "button" at bounding box center [300, 189] width 7 height 8
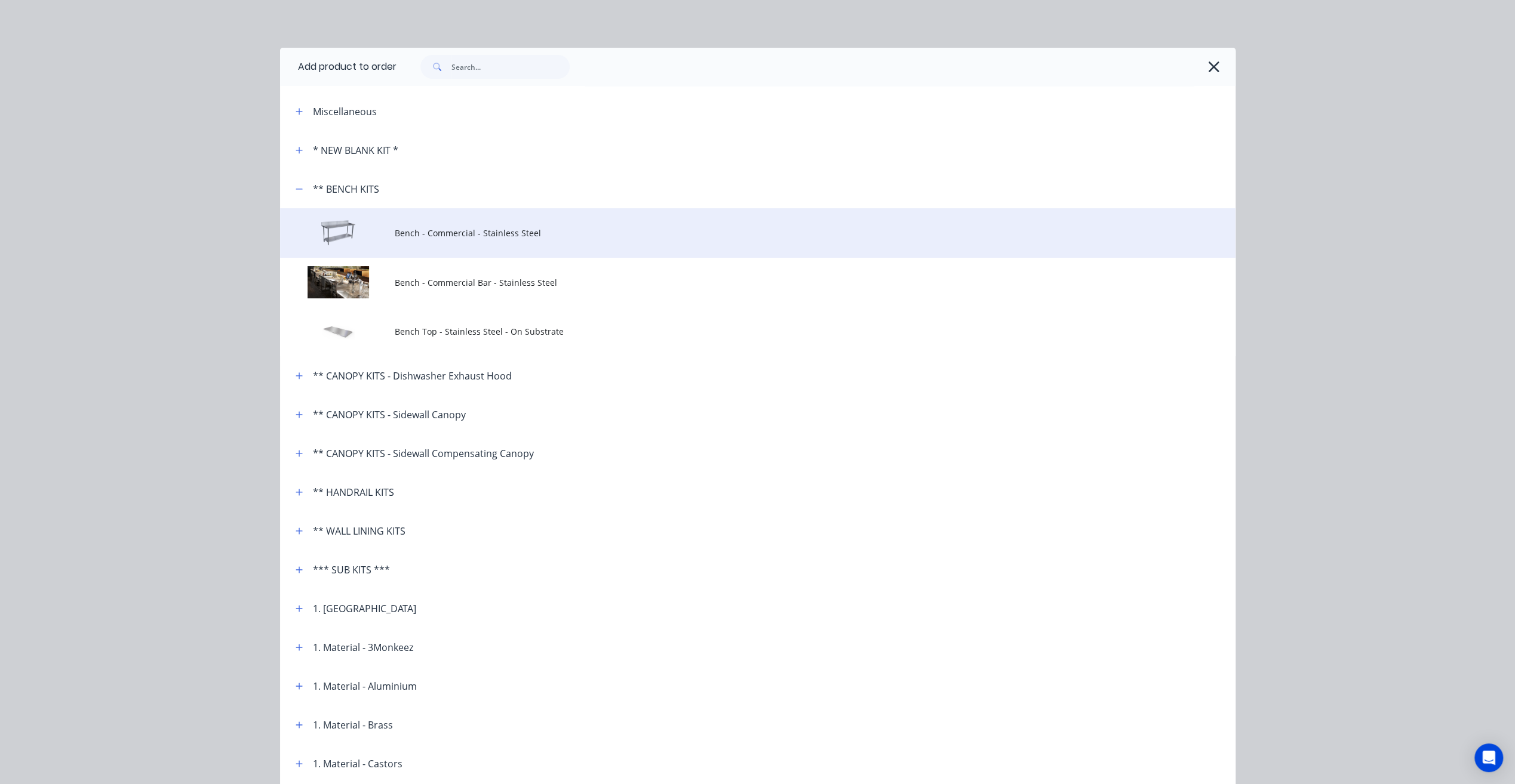
click at [482, 238] on span "Bench - Commercial - Stainless Steel" at bounding box center [731, 233] width 672 height 13
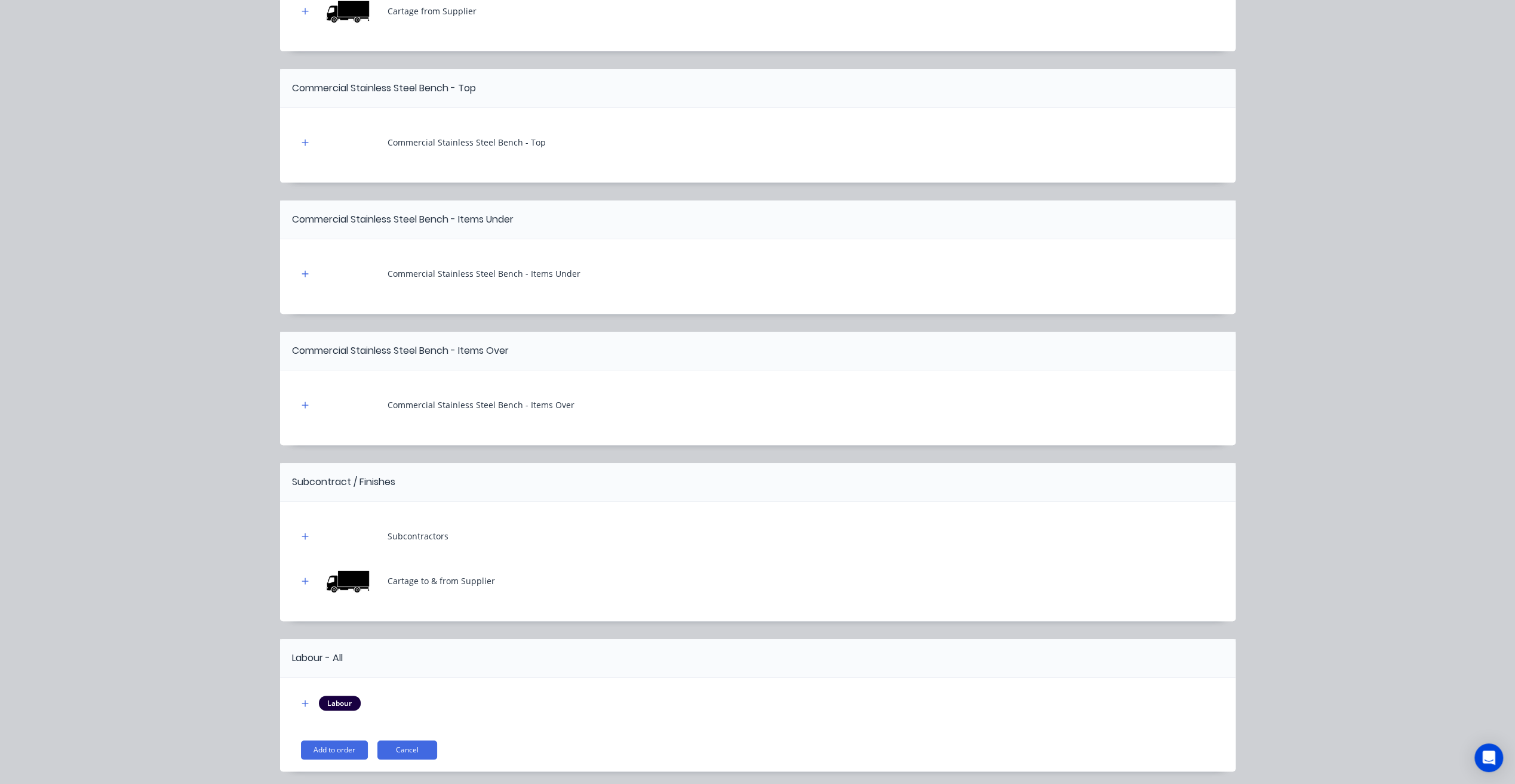
scroll to position [364, 0]
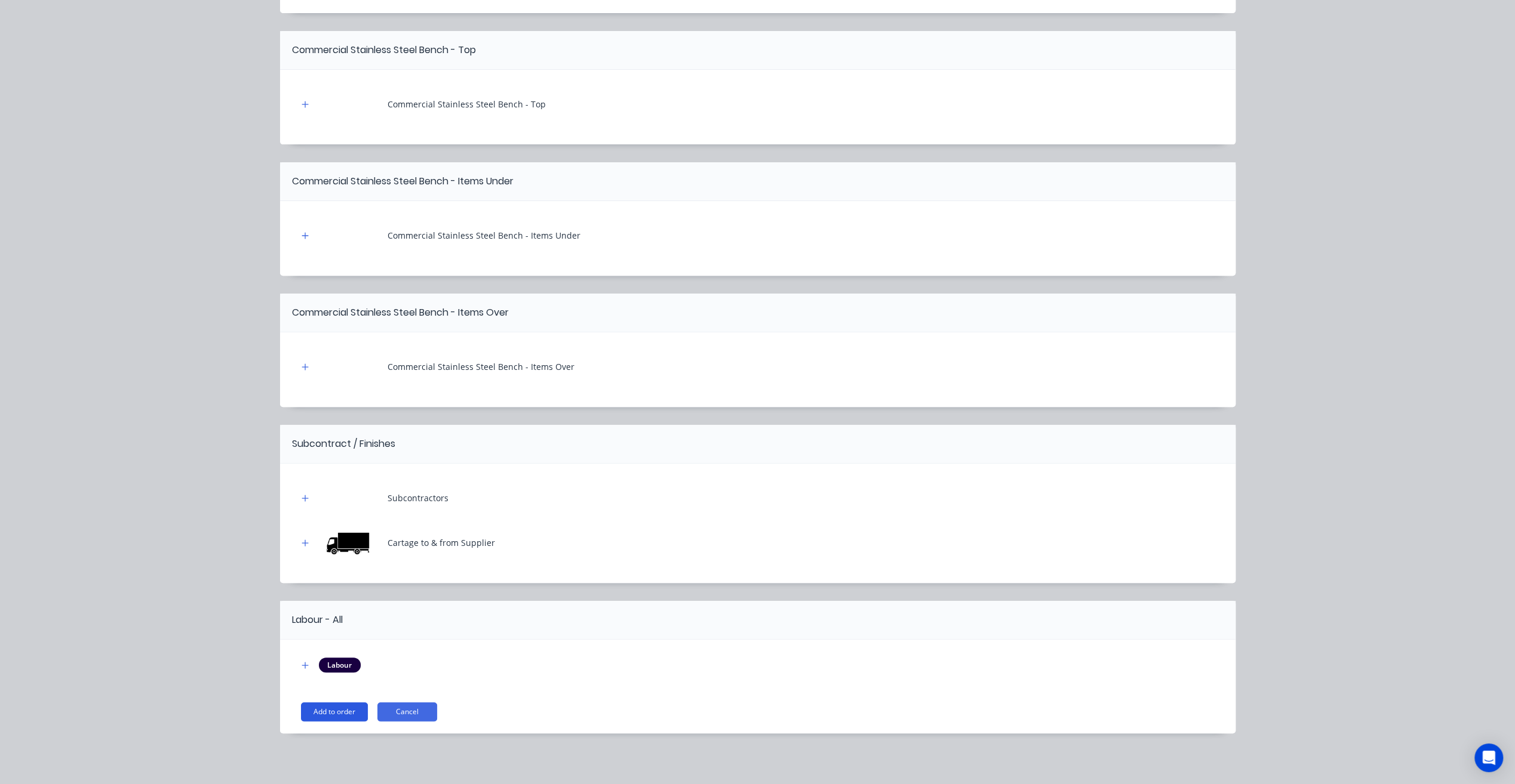
click at [343, 706] on button "Add to order" at bounding box center [334, 711] width 67 height 19
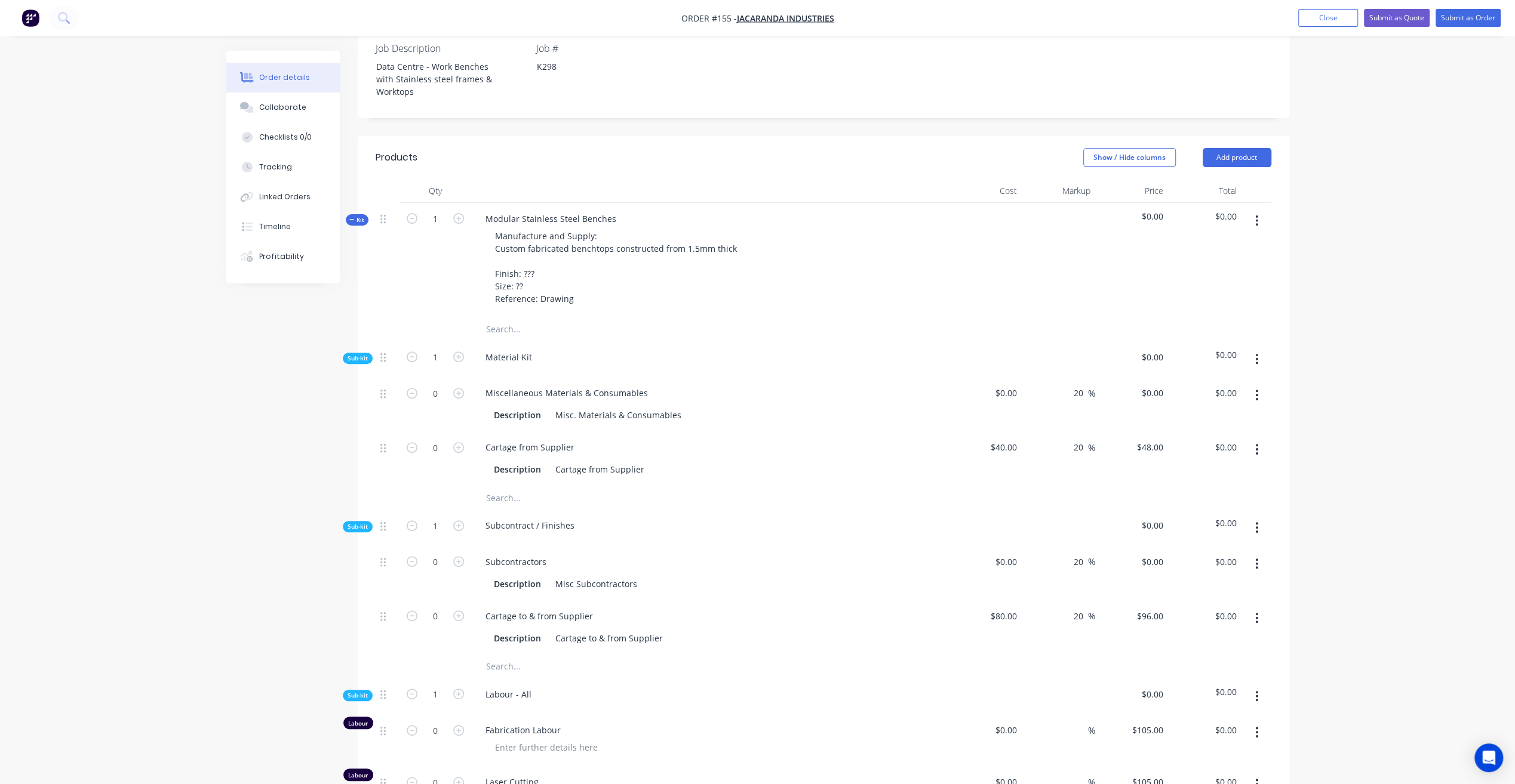
scroll to position [363, 0]
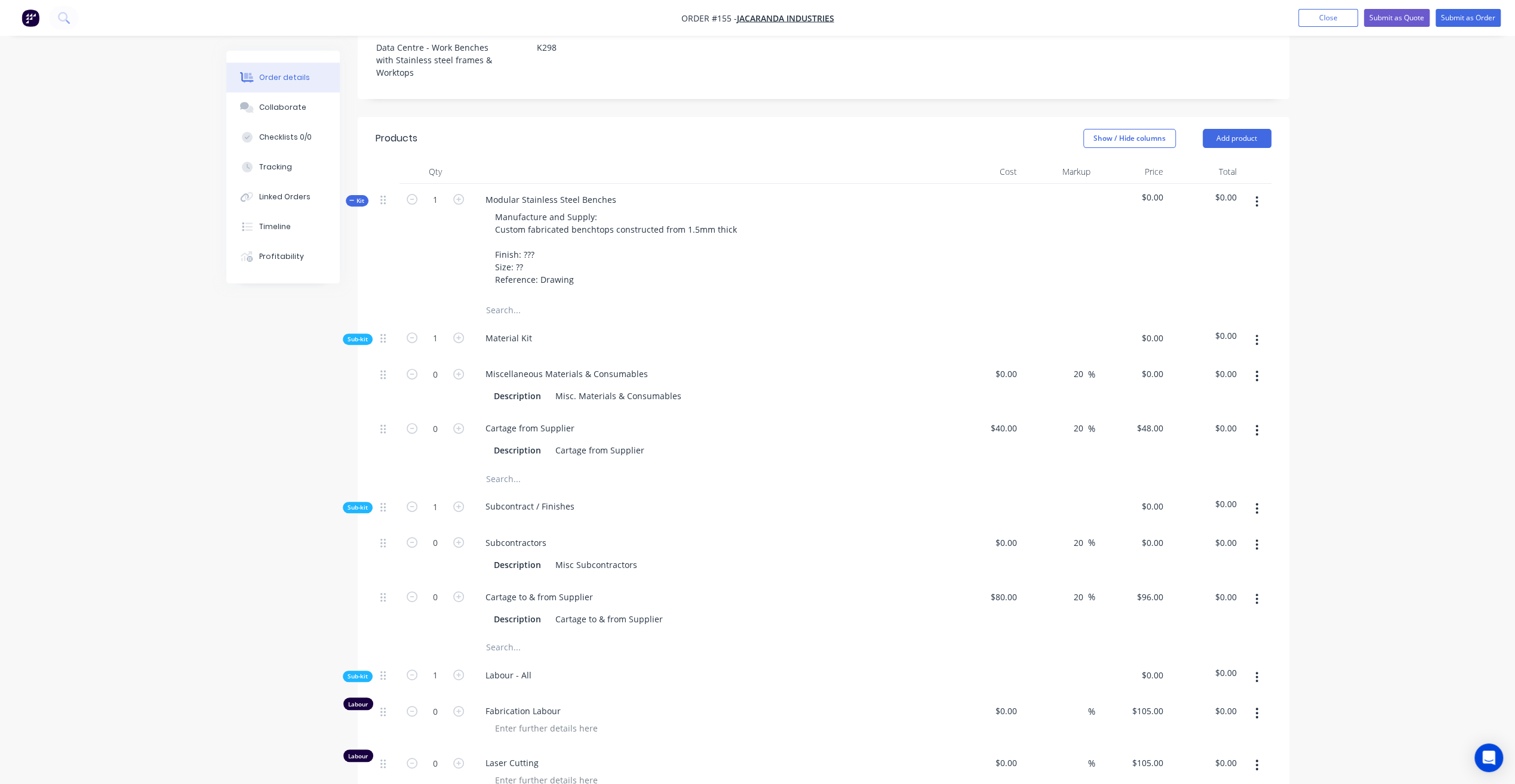
click at [360, 196] on span "Kit" at bounding box center [356, 200] width 15 height 9
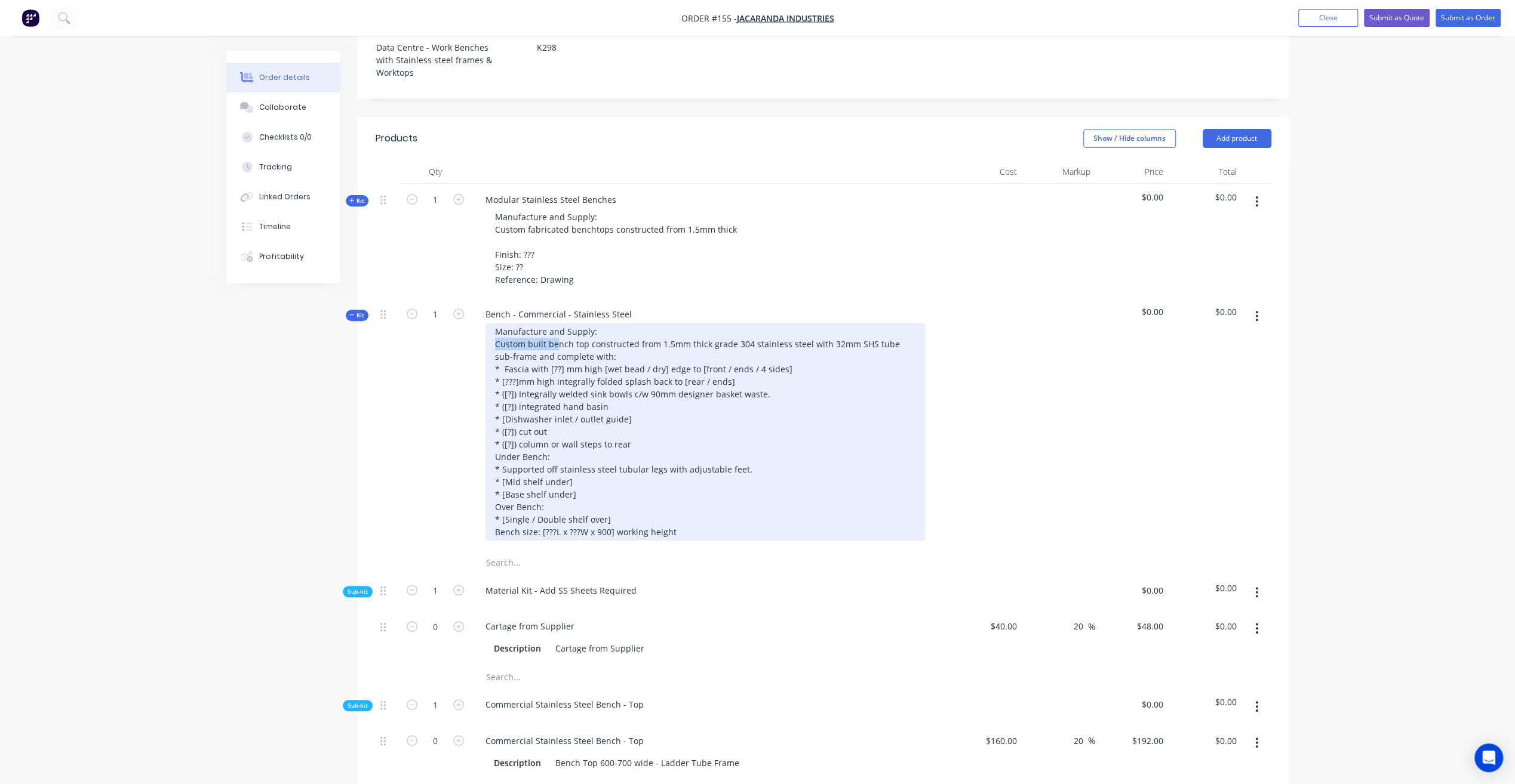
drag, startPoint x: 494, startPoint y: 322, endPoint x: 555, endPoint y: 327, distance: 61.2
click at [555, 325] on div "Manufacture and Supply: Custom built bench top constructed from 1.5mm thick gra…" at bounding box center [705, 432] width 439 height 218
click at [601, 325] on div "Manufacture and Supply: Custom built bench top constructed from 1.5mm thick gra…" at bounding box center [705, 432] width 439 height 218
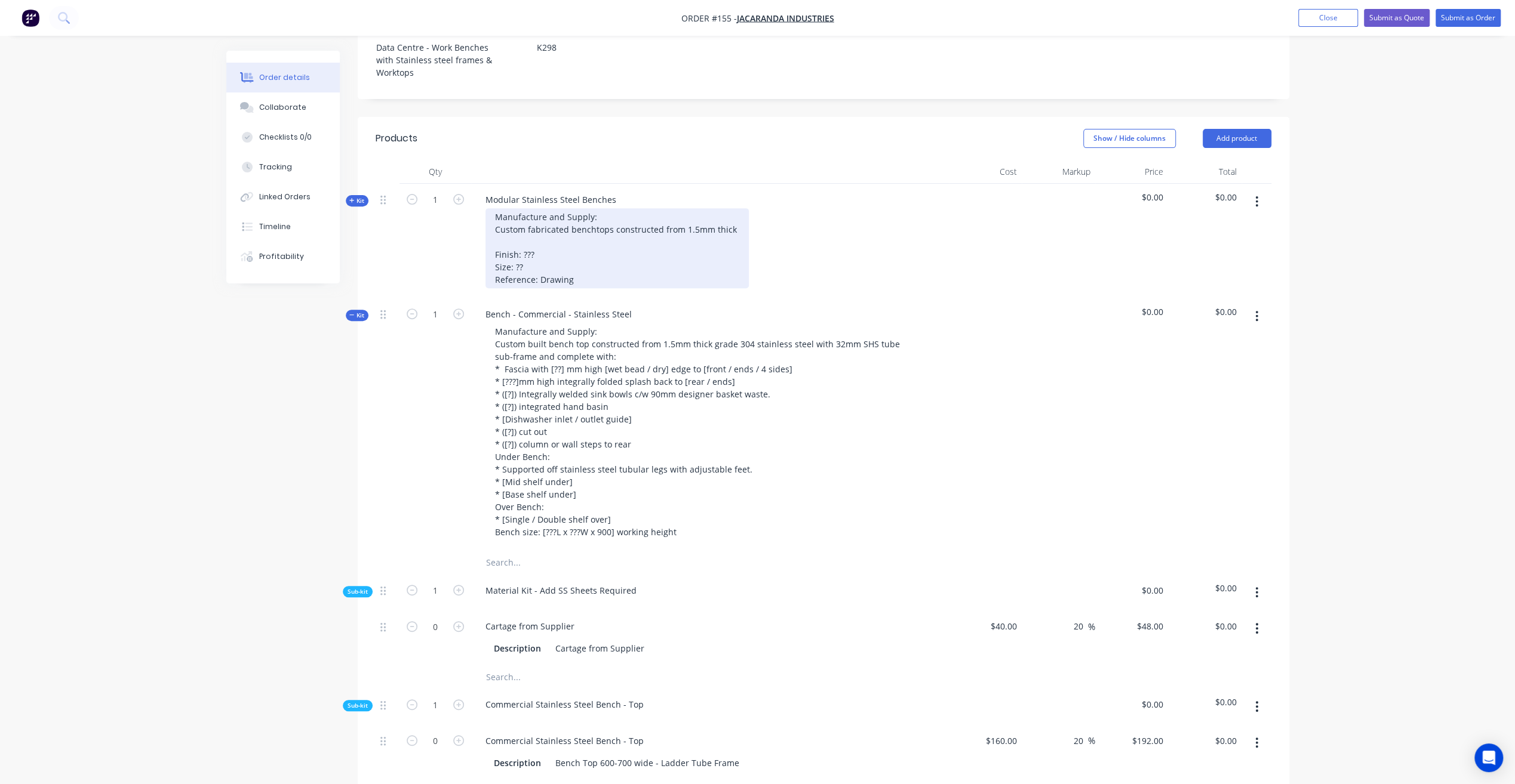
click at [731, 209] on div "Manufacture and Supply: Custom fabricated benchtops constructed from 1.5mm thic…" at bounding box center [617, 248] width 264 height 80
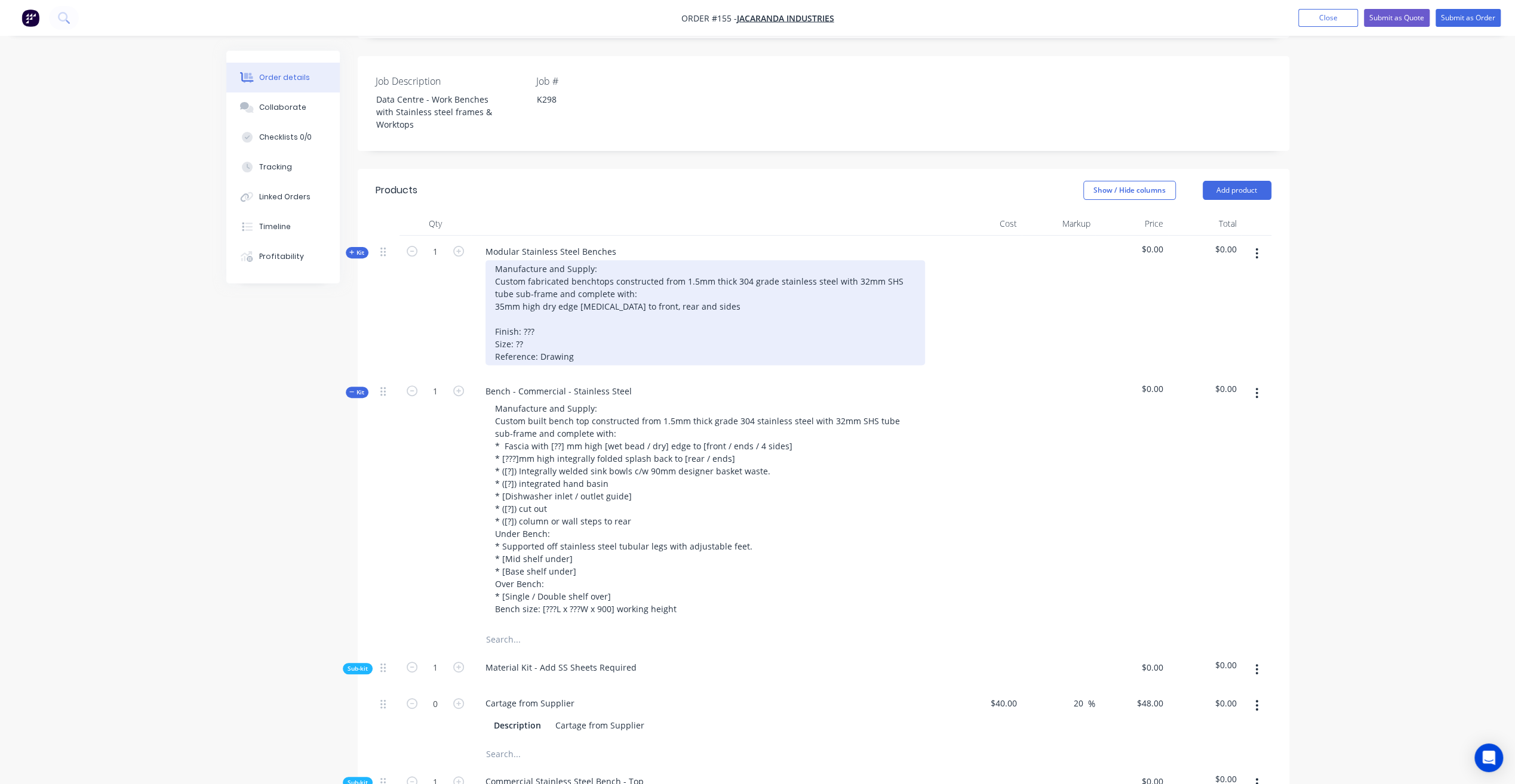
scroll to position [244, 0]
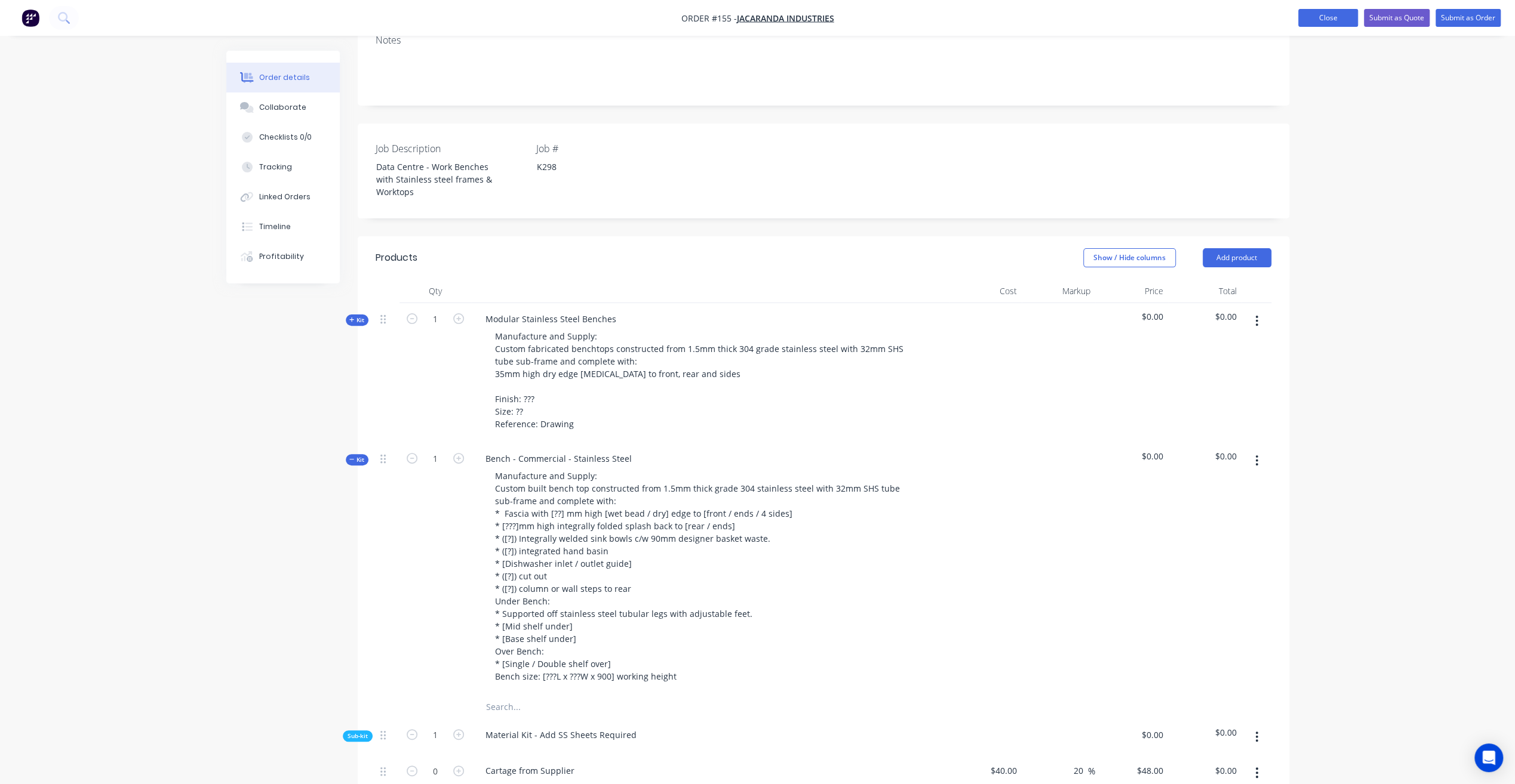
click at [1336, 17] on button "Close" at bounding box center [1328, 18] width 59 height 18
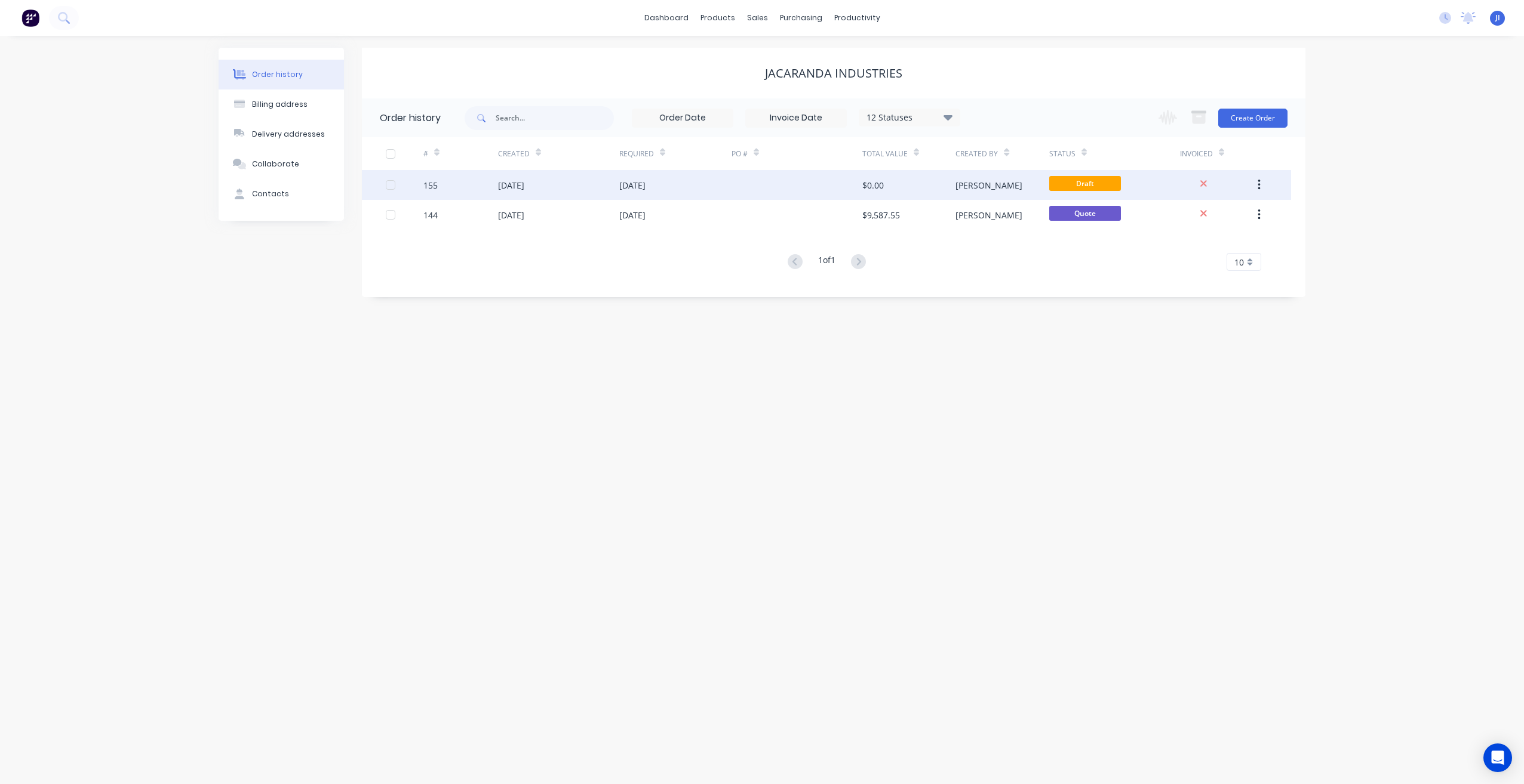
click at [767, 192] on div at bounding box center [796, 184] width 130 height 30
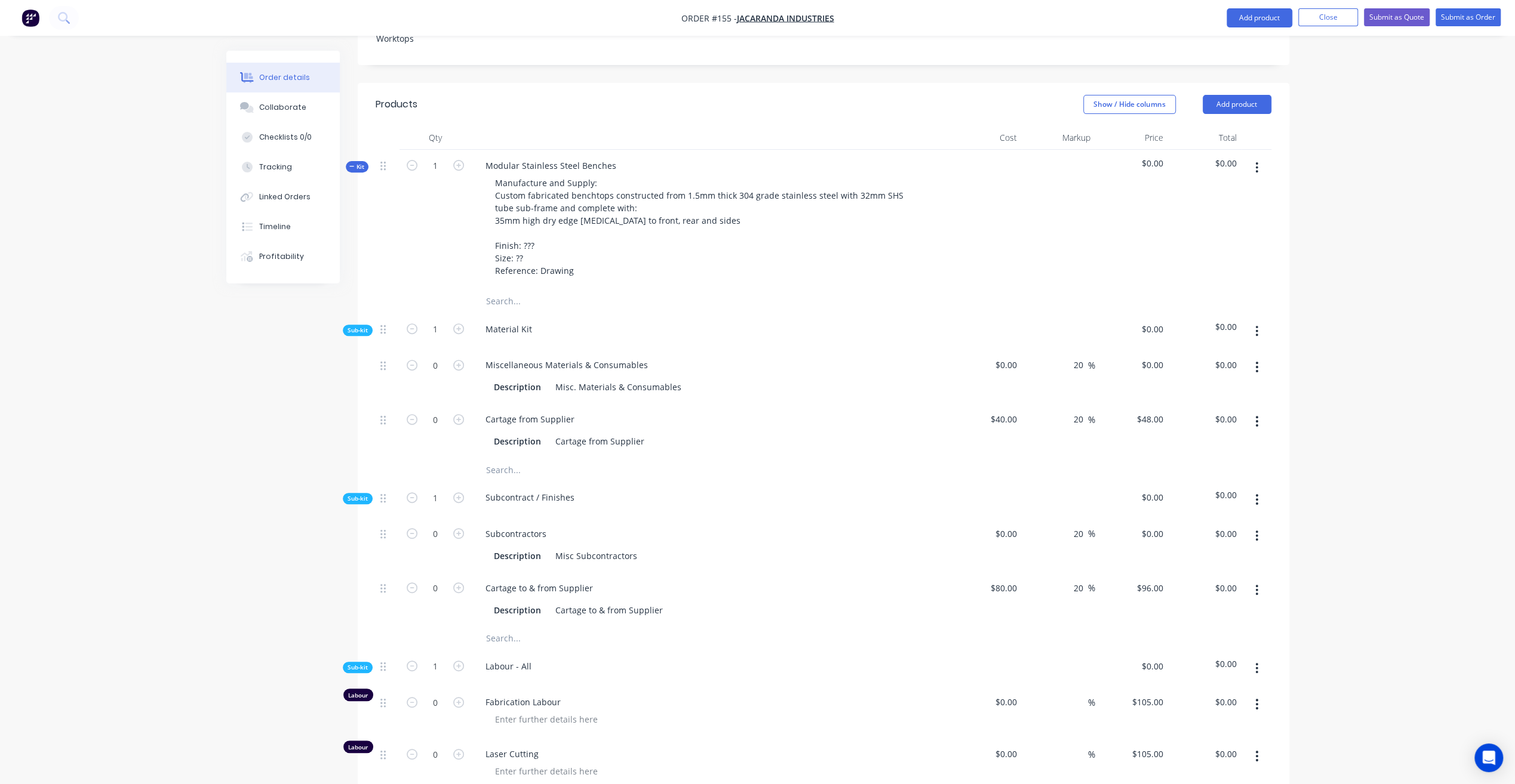
scroll to position [477, 0]
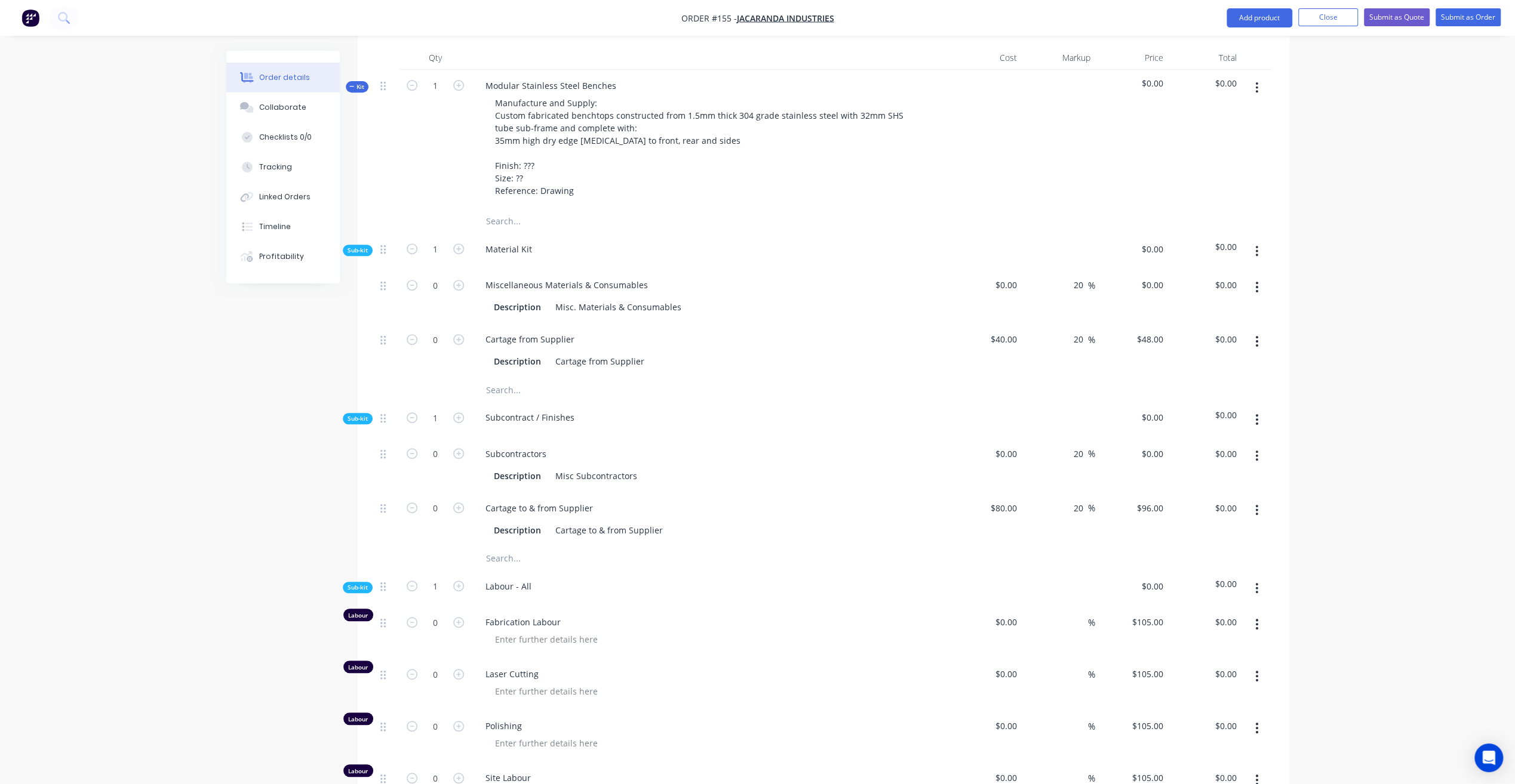
click at [360, 83] on span "Kit" at bounding box center [356, 87] width 15 height 9
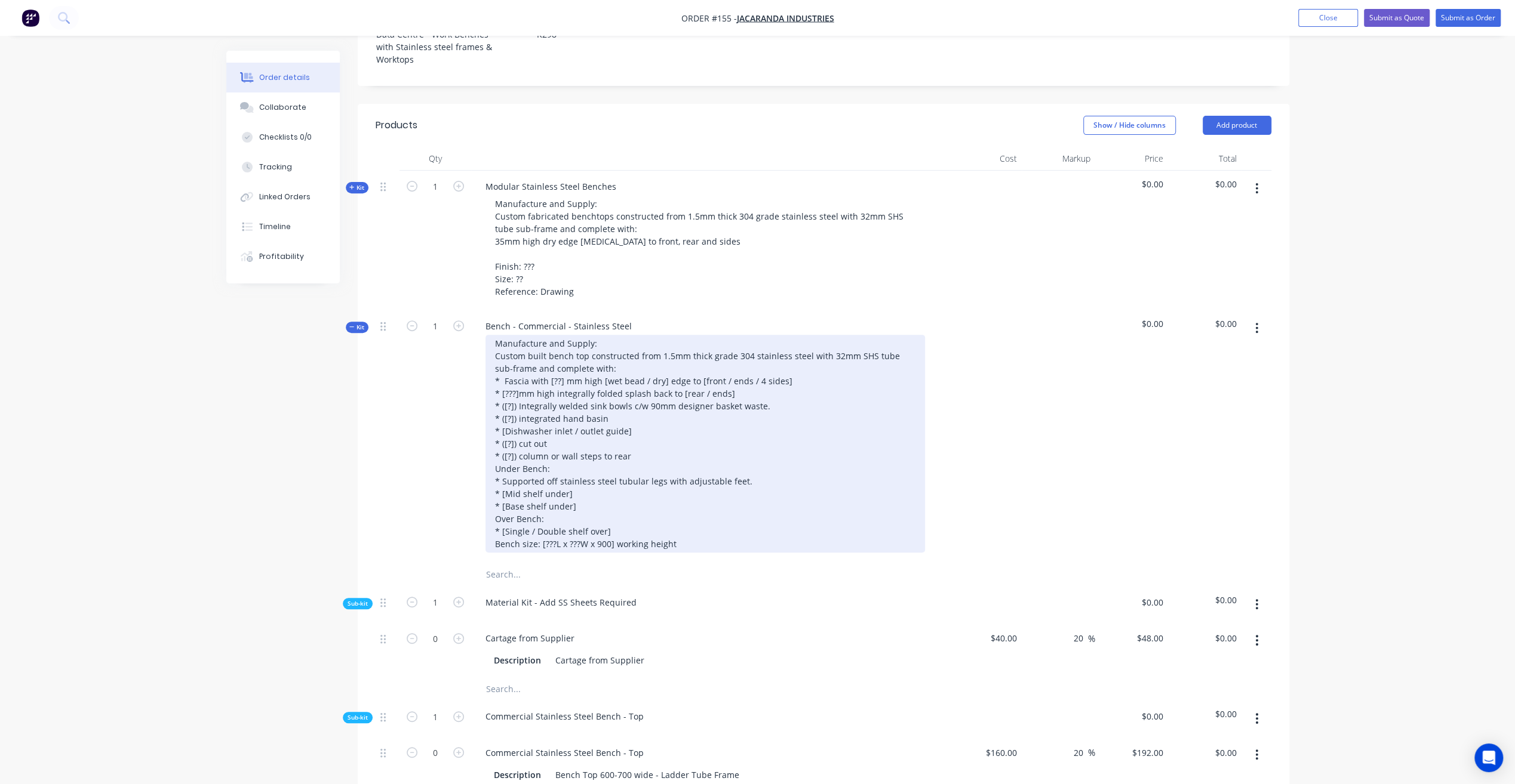
scroll to position [358, 0]
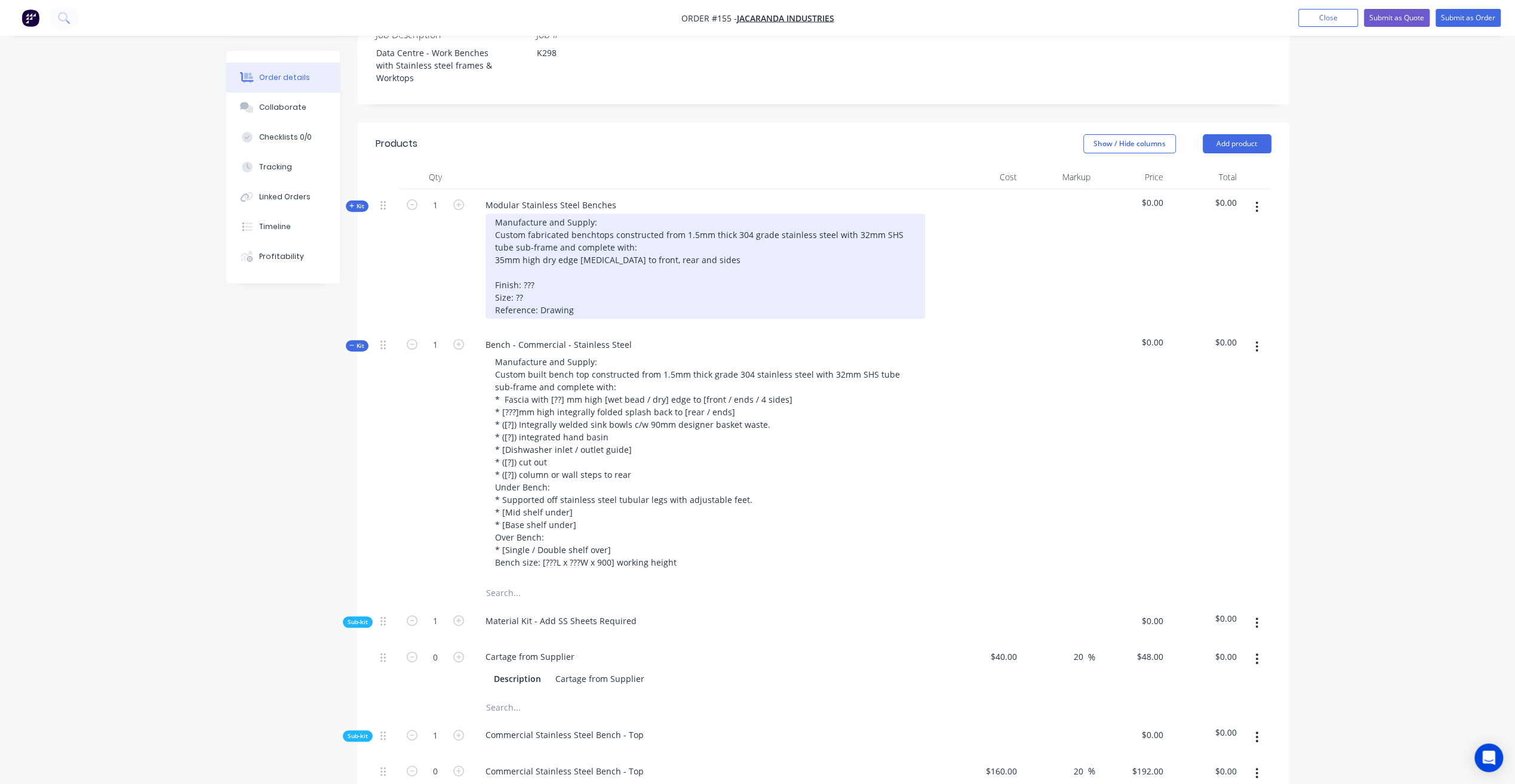
drag, startPoint x: 497, startPoint y: 242, endPoint x: 519, endPoint y: 237, distance: 22.6
click at [498, 242] on div "Manufacture and Supply: Custom fabricated benchtops constructed from 1.5mm thic…" at bounding box center [705, 266] width 439 height 105
click at [704, 245] on div "Manufacture and Supply: Custom fabricated benchtops constructed from 1.5mm thic…" at bounding box center [705, 266] width 439 height 105
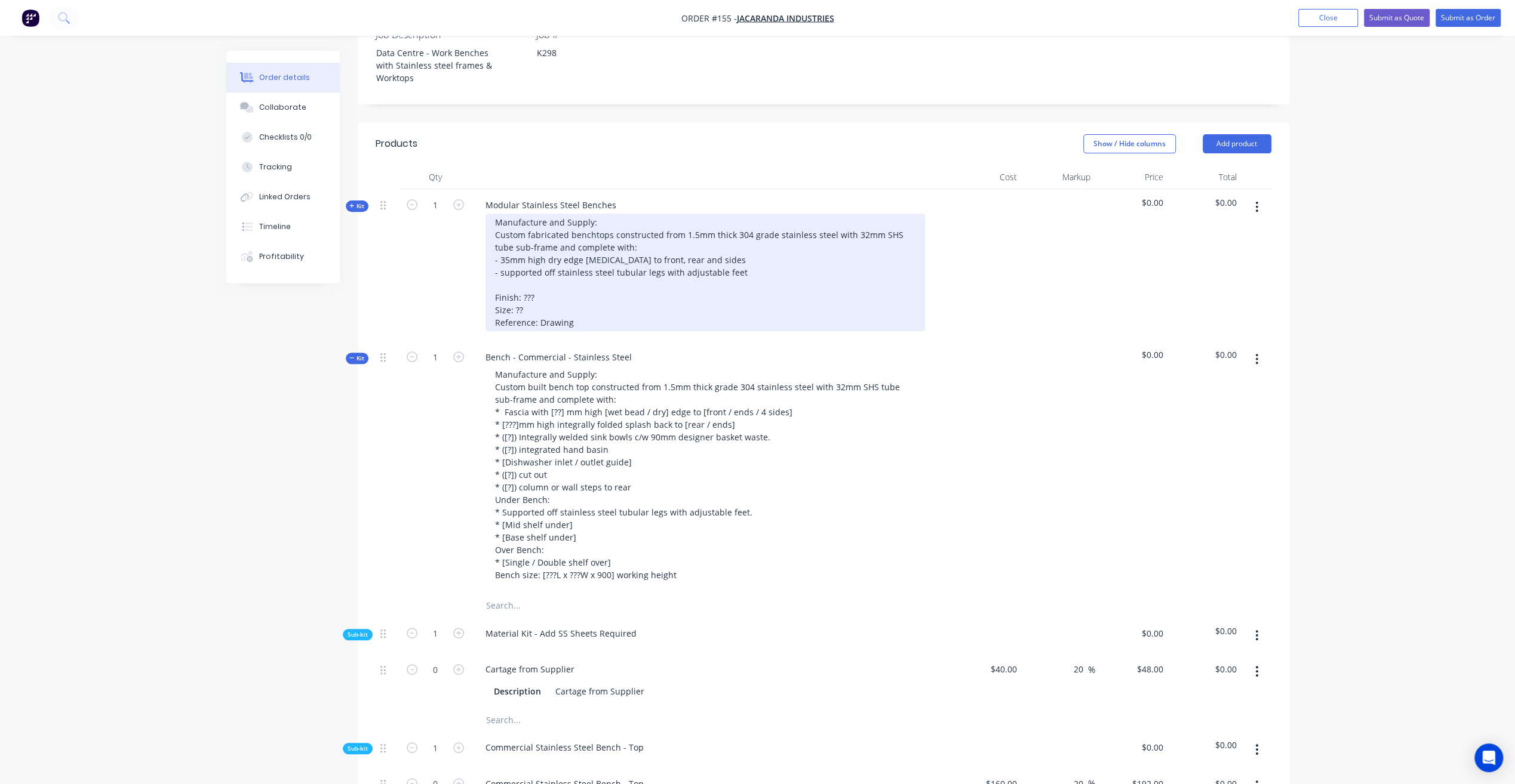
click at [756, 251] on div "Manufacture and Supply: Custom fabricated benchtops constructed from 1.5mm thic…" at bounding box center [705, 272] width 439 height 118
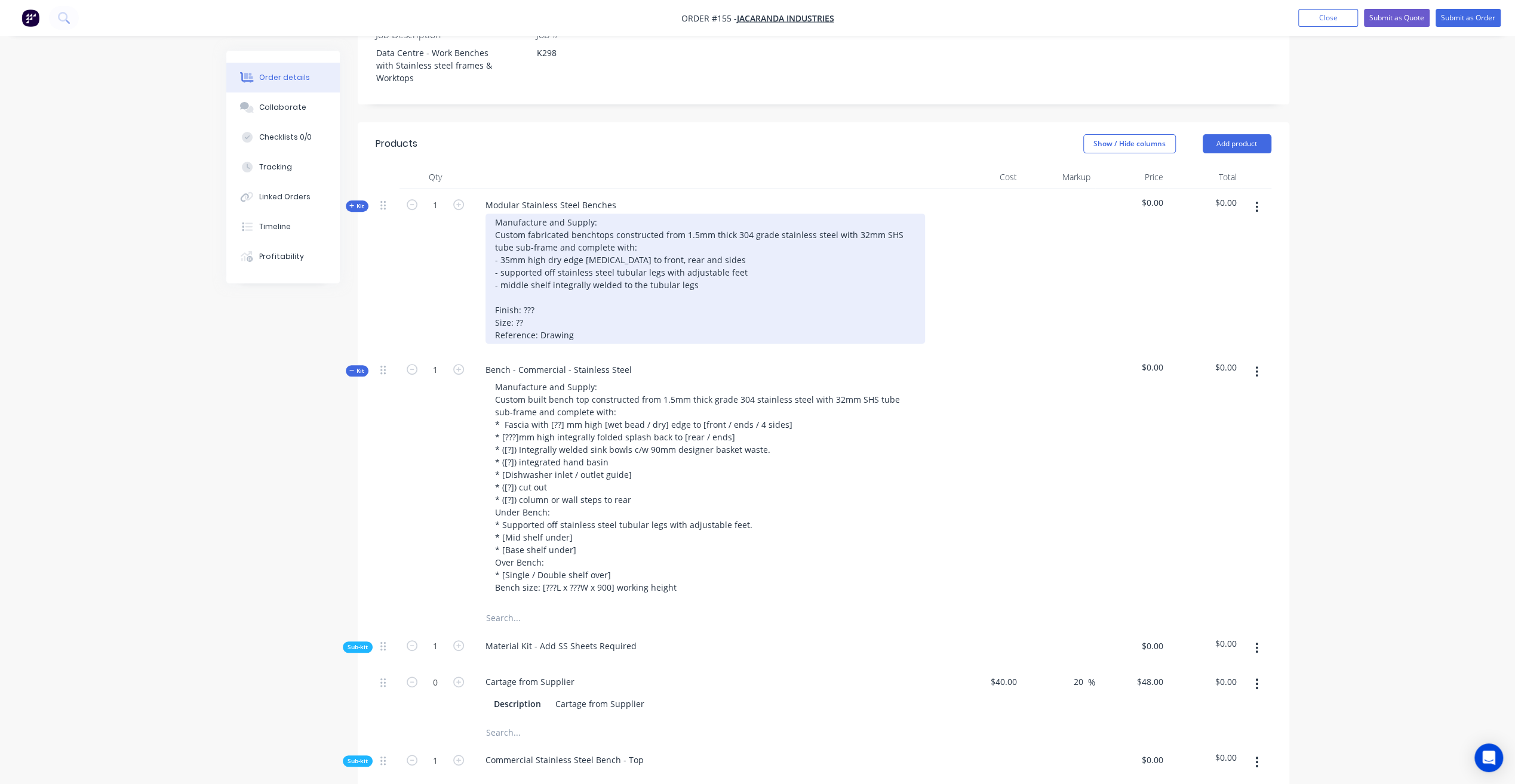
click at [705, 269] on div "Manufacture and Supply: Custom fabricated benchtops constructed from 1.5mm thic…" at bounding box center [705, 279] width 439 height 130
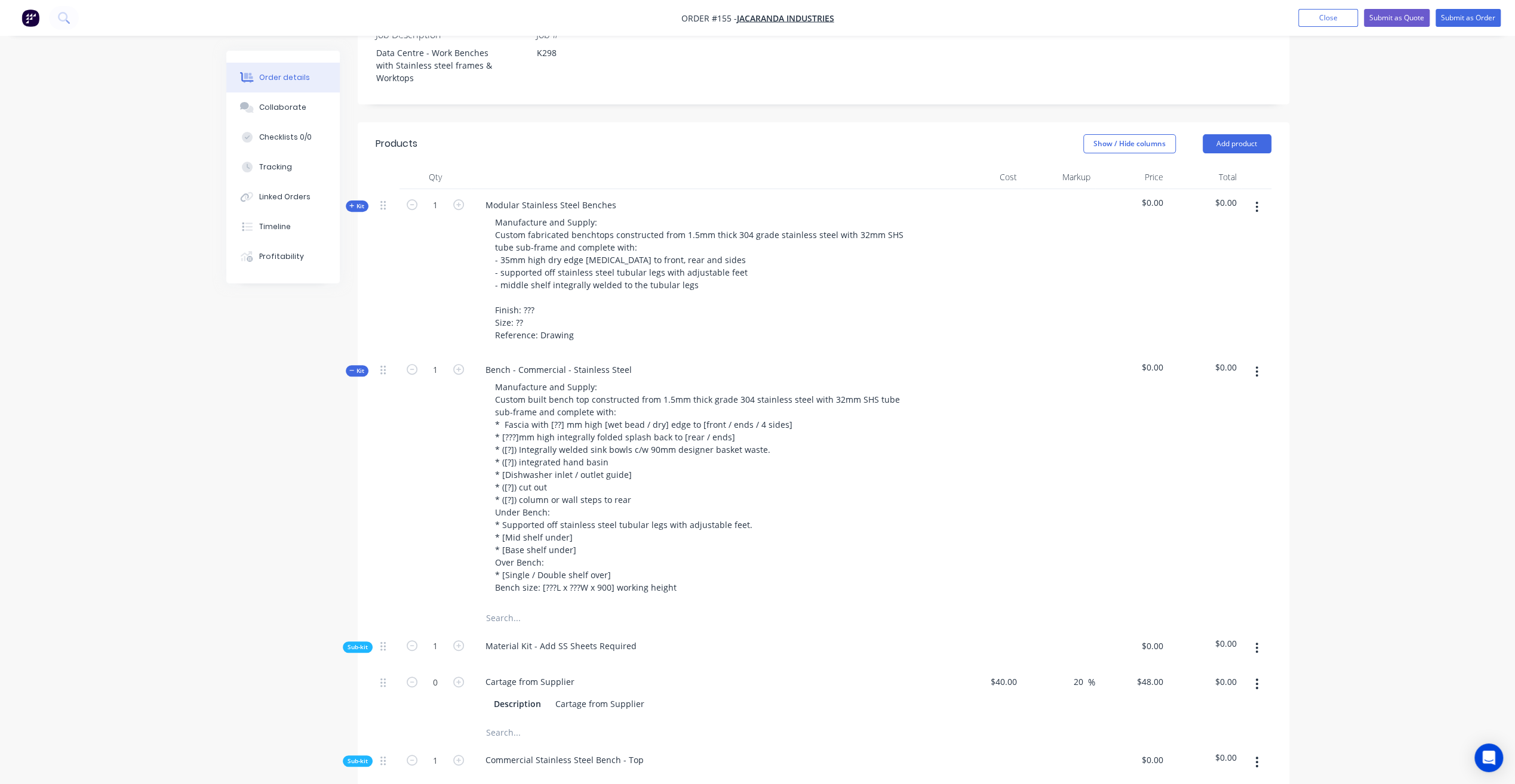
click at [352, 366] on span "Kit" at bounding box center [356, 370] width 15 height 9
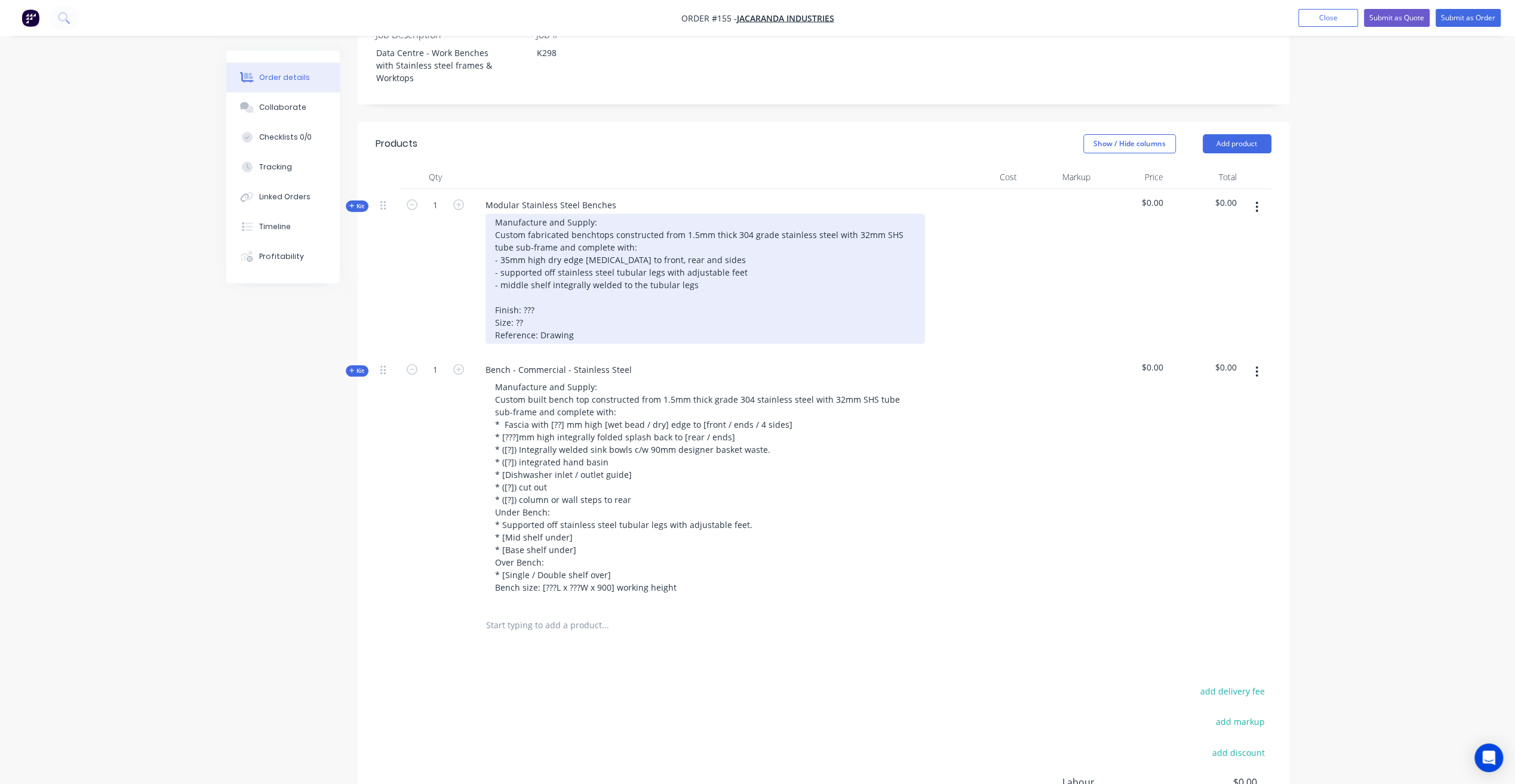
click at [700, 265] on div "Manufacture and Supply: Custom fabricated benchtops constructed from 1.5mm thic…" at bounding box center [705, 279] width 439 height 130
click at [714, 240] on div "Manufacture and Supply: Custom fabricated benchtops constructed from 1.5mm thic…" at bounding box center [705, 279] width 439 height 130
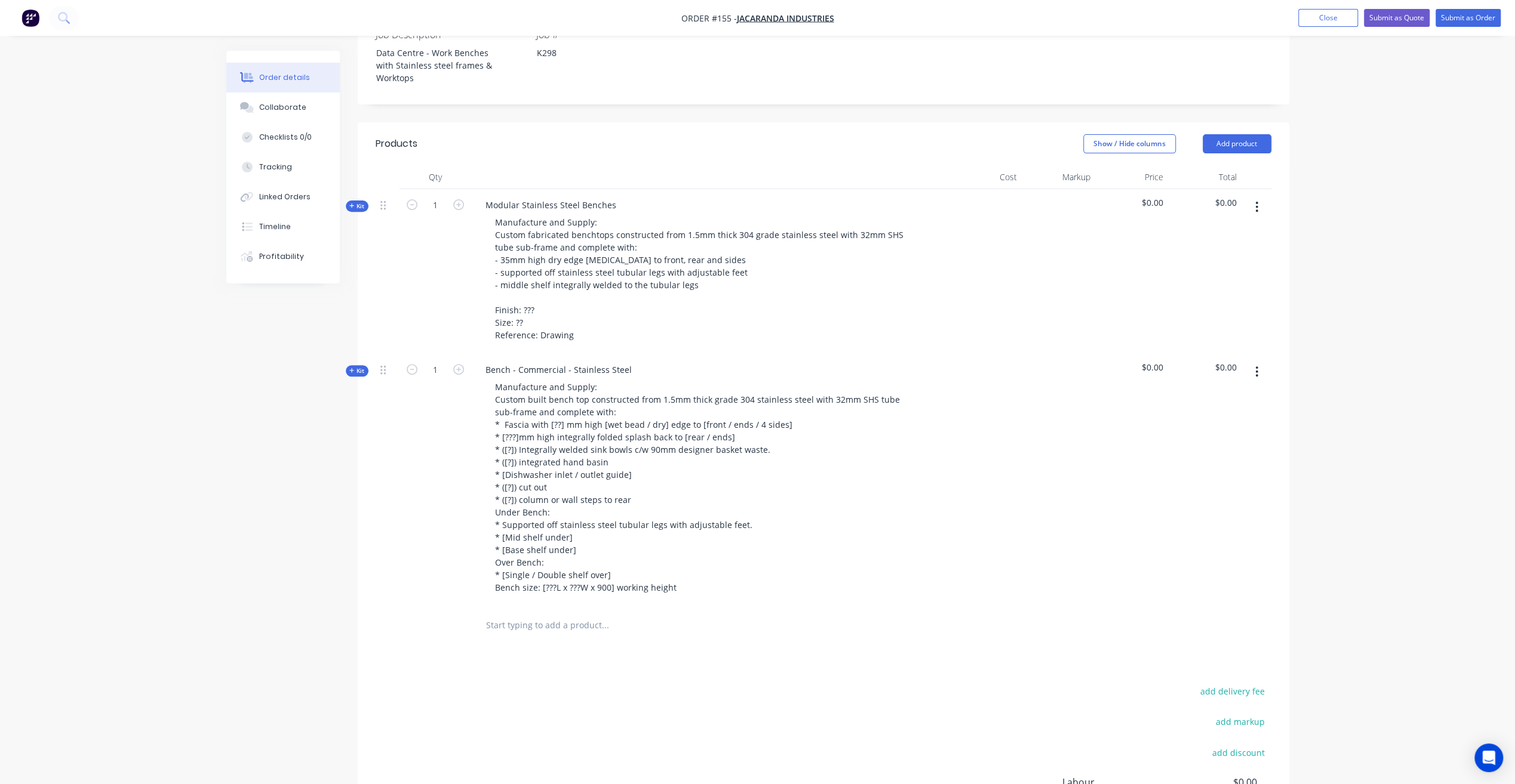
click at [363, 201] on span "Kit" at bounding box center [356, 206] width 15 height 9
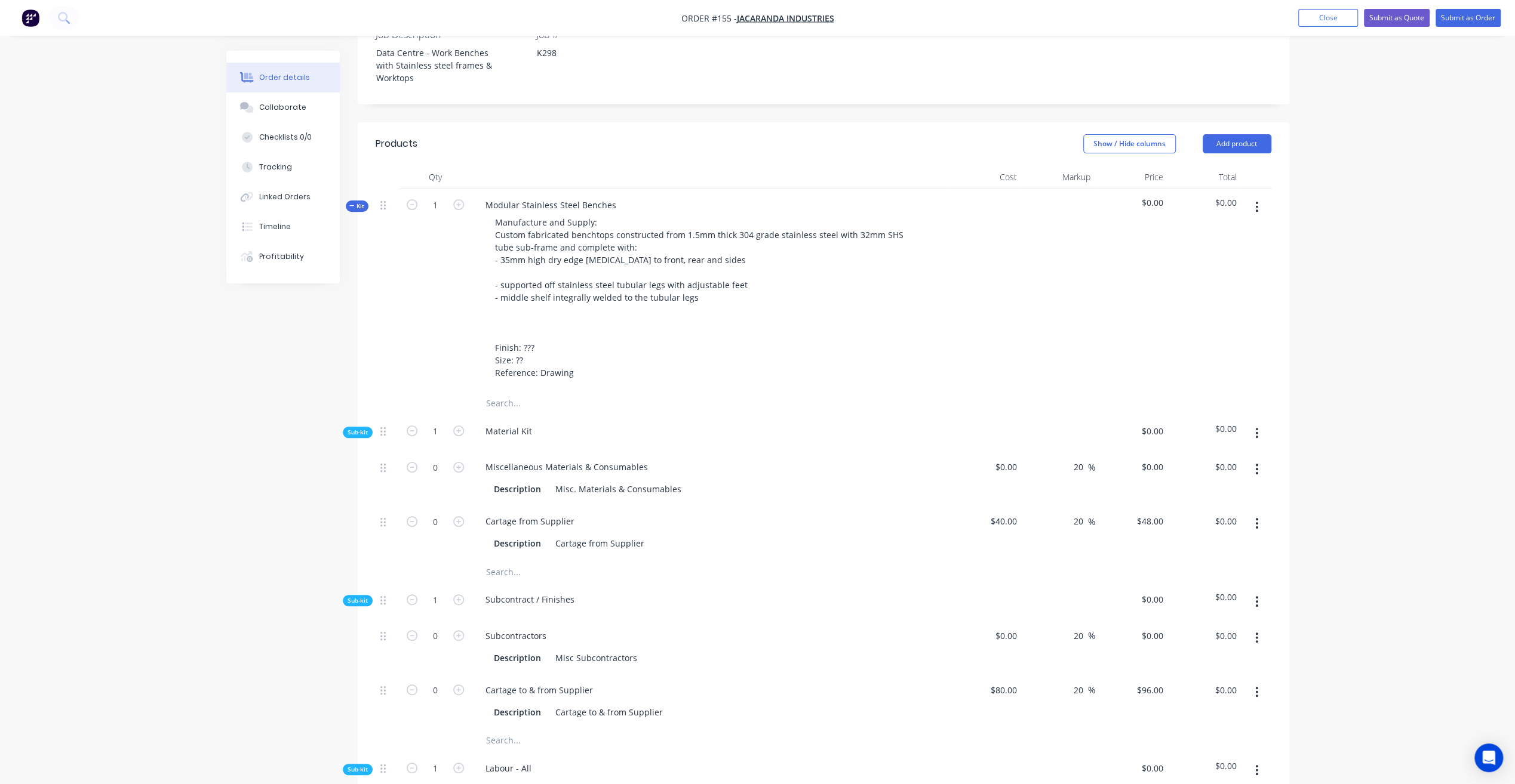
click at [1259, 196] on button "button" at bounding box center [1256, 207] width 28 height 22
click at [1221, 230] on div "Add product to kit" at bounding box center [1215, 238] width 92 height 17
click at [1208, 396] on div "Notes (Internal)" at bounding box center [1215, 405] width 92 height 17
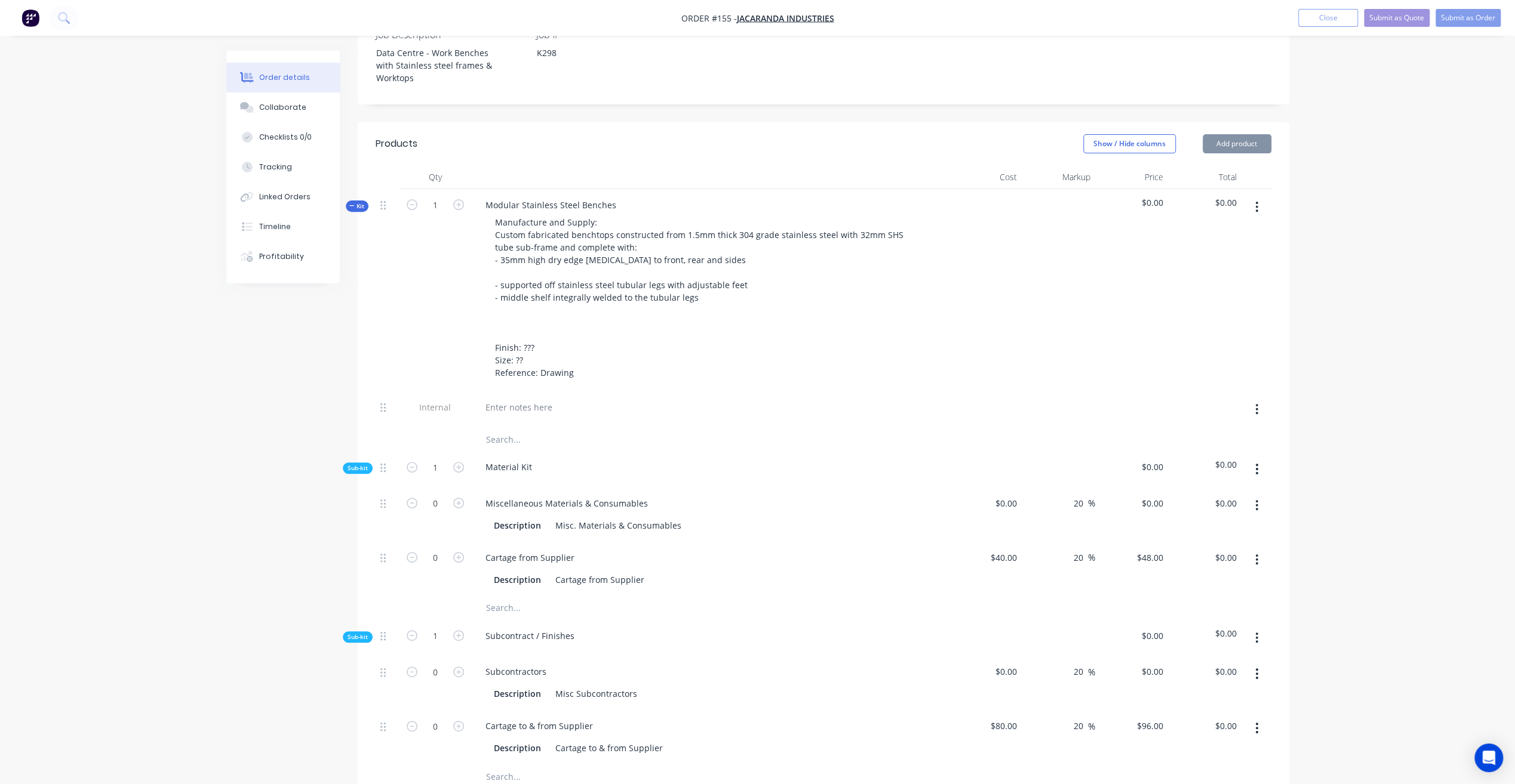
click at [580, 398] on div at bounding box center [710, 406] width 468 height 17
click at [530, 398] on div at bounding box center [519, 406] width 86 height 17
click at [615, 398] on div "Planning to do Modular benches" at bounding box center [551, 406] width 150 height 17
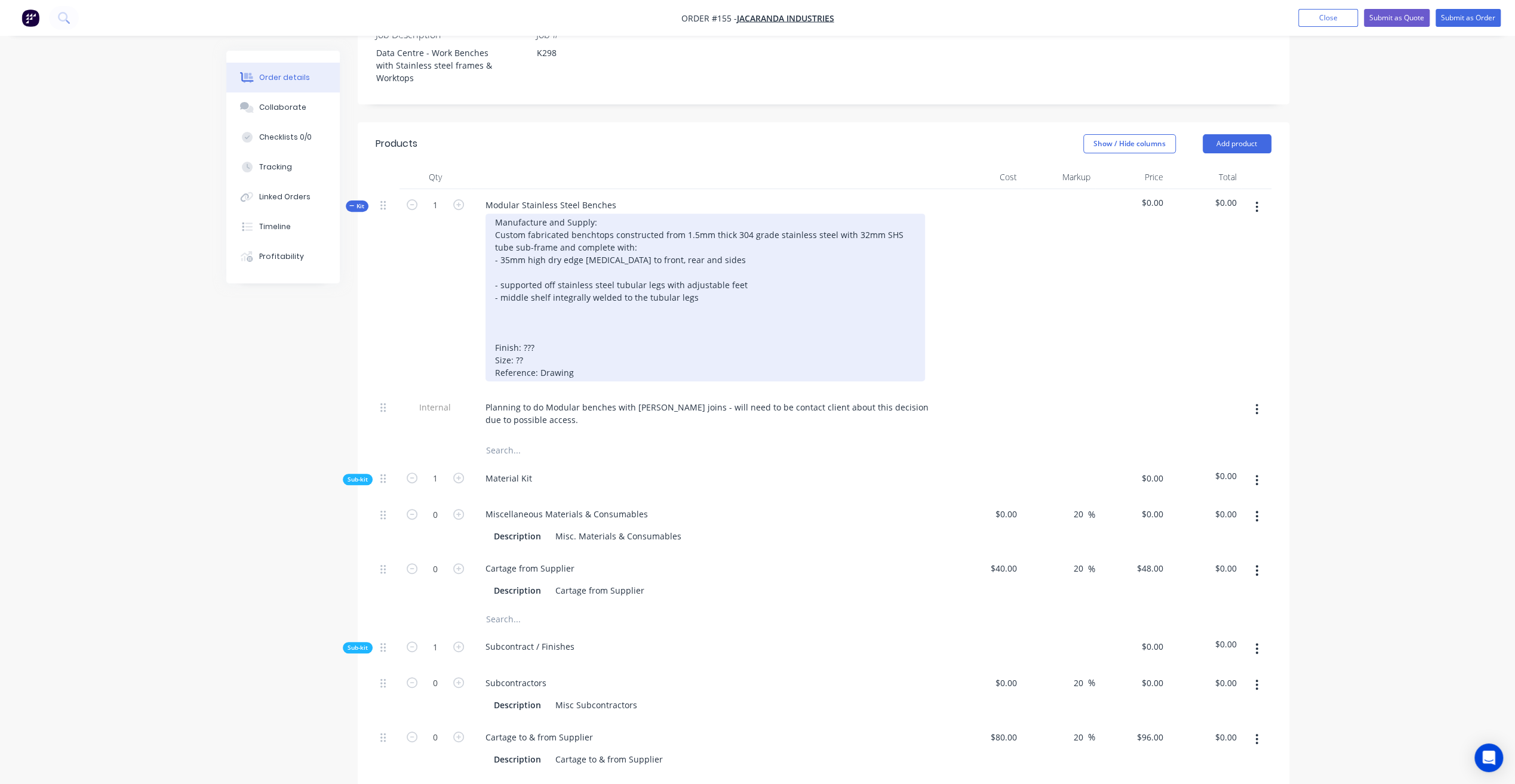
click at [740, 270] on div "Manufacture and Supply: Custom fabricated benchtops constructed from 1.5mm thic…" at bounding box center [705, 298] width 439 height 167
click at [726, 281] on div "Manufacture and Supply: Custom fabricated benchtops constructed from 1.5mm thic…" at bounding box center [705, 298] width 439 height 167
click at [560, 255] on div "Manufacture and Supply: Custom fabricated benchtops constructed from 1.5mm thic…" at bounding box center [705, 298] width 439 height 167
click at [704, 241] on div "Manufacture and Supply: Custom fabricated benchtops constructed from 1.5mm thic…" at bounding box center [705, 298] width 439 height 167
click at [692, 295] on div "Manufacture and Supply: Custom fabricated benchtops constructed from 1.5mm thic…" at bounding box center [705, 298] width 439 height 167
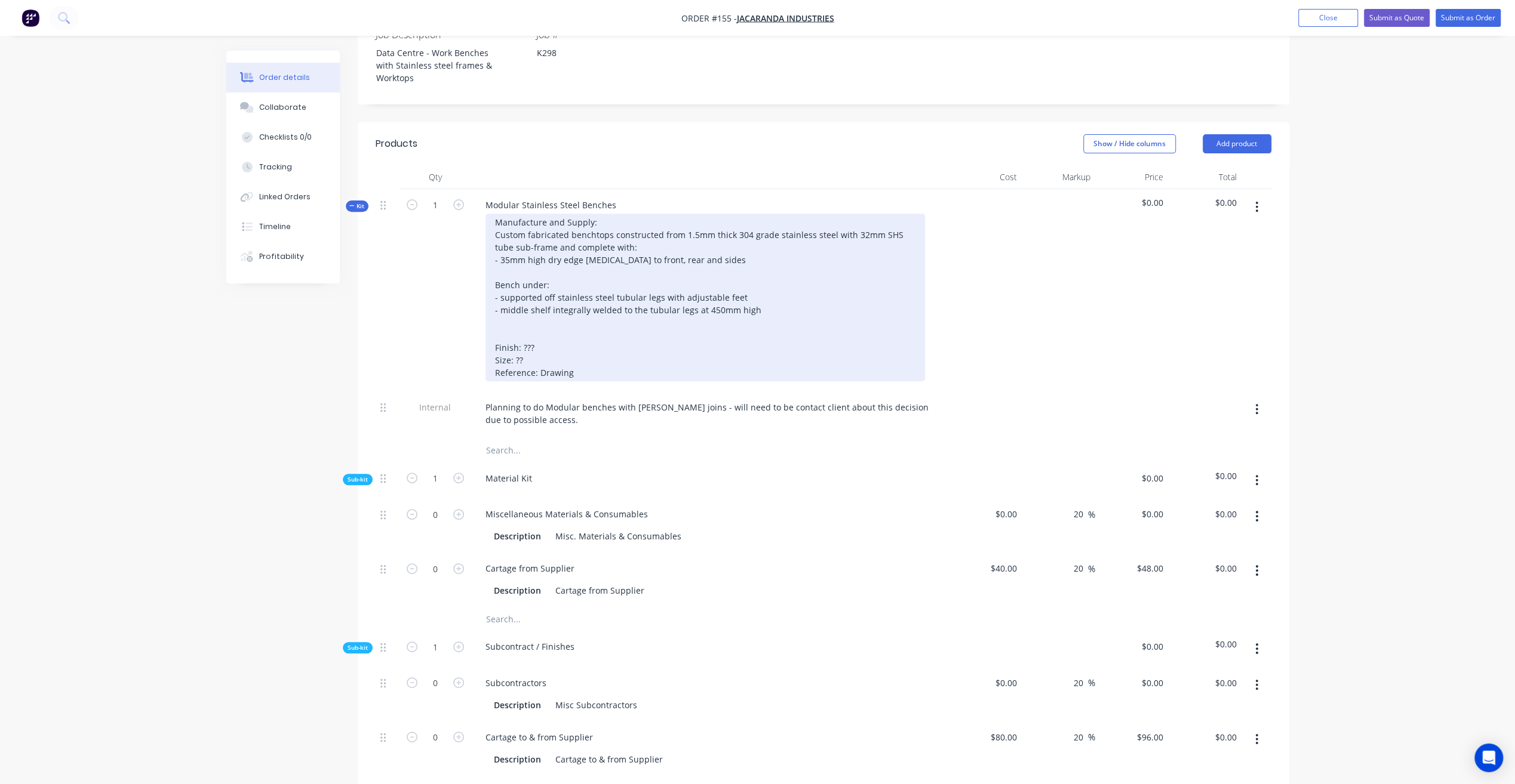
click at [554, 329] on div "Manufacture and Supply: Custom fabricated benchtops constructed from 1.5mm thic…" at bounding box center [705, 298] width 439 height 167
click at [561, 309] on div "Manufacture and Supply: Custom fabricated benchtops constructed from 1.5mm thic…" at bounding box center [705, 298] width 439 height 167
click at [711, 236] on div "Manufacture and Supply: Custom fabricated benchtops constructed from 1.5mm thic…" at bounding box center [705, 298] width 439 height 167
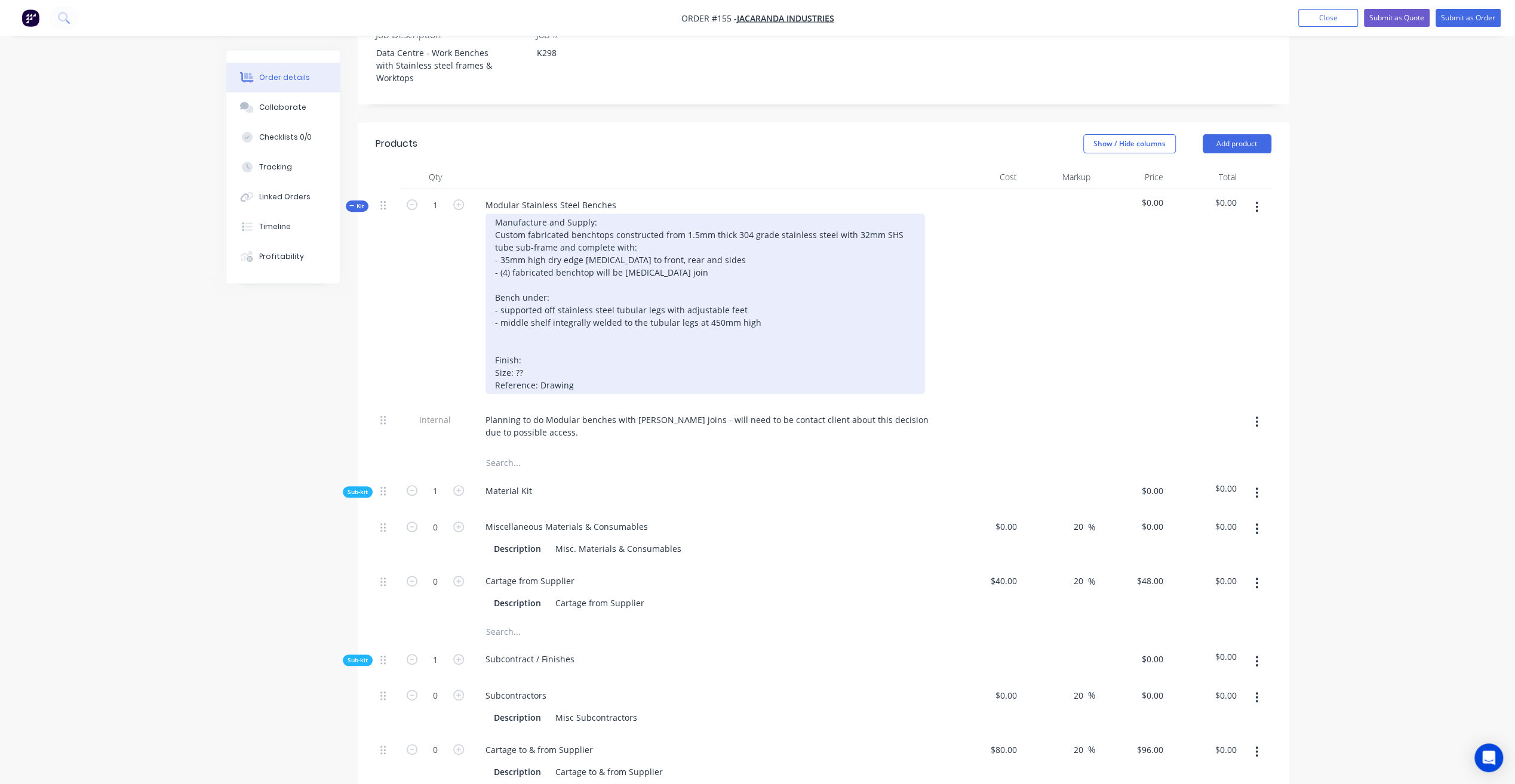
click at [675, 249] on div "Manufacture and Supply: Custom fabricated benchtops constructed from 1.5mm thic…" at bounding box center [705, 304] width 439 height 180
drag, startPoint x: 709, startPoint y: 255, endPoint x: 620, endPoint y: 255, distance: 89.0
click at [620, 255] on div "Manufacture and Supply: Custom fabricated benchtops constructed from 1.5mm thic…" at bounding box center [705, 304] width 439 height 180
click at [720, 254] on div "Manufacture and Supply: Custom fabricated benchtops constructed from 1.5mm thic…" at bounding box center [705, 304] width 439 height 180
drag, startPoint x: 771, startPoint y: 246, endPoint x: 758, endPoint y: 253, distance: 14.8
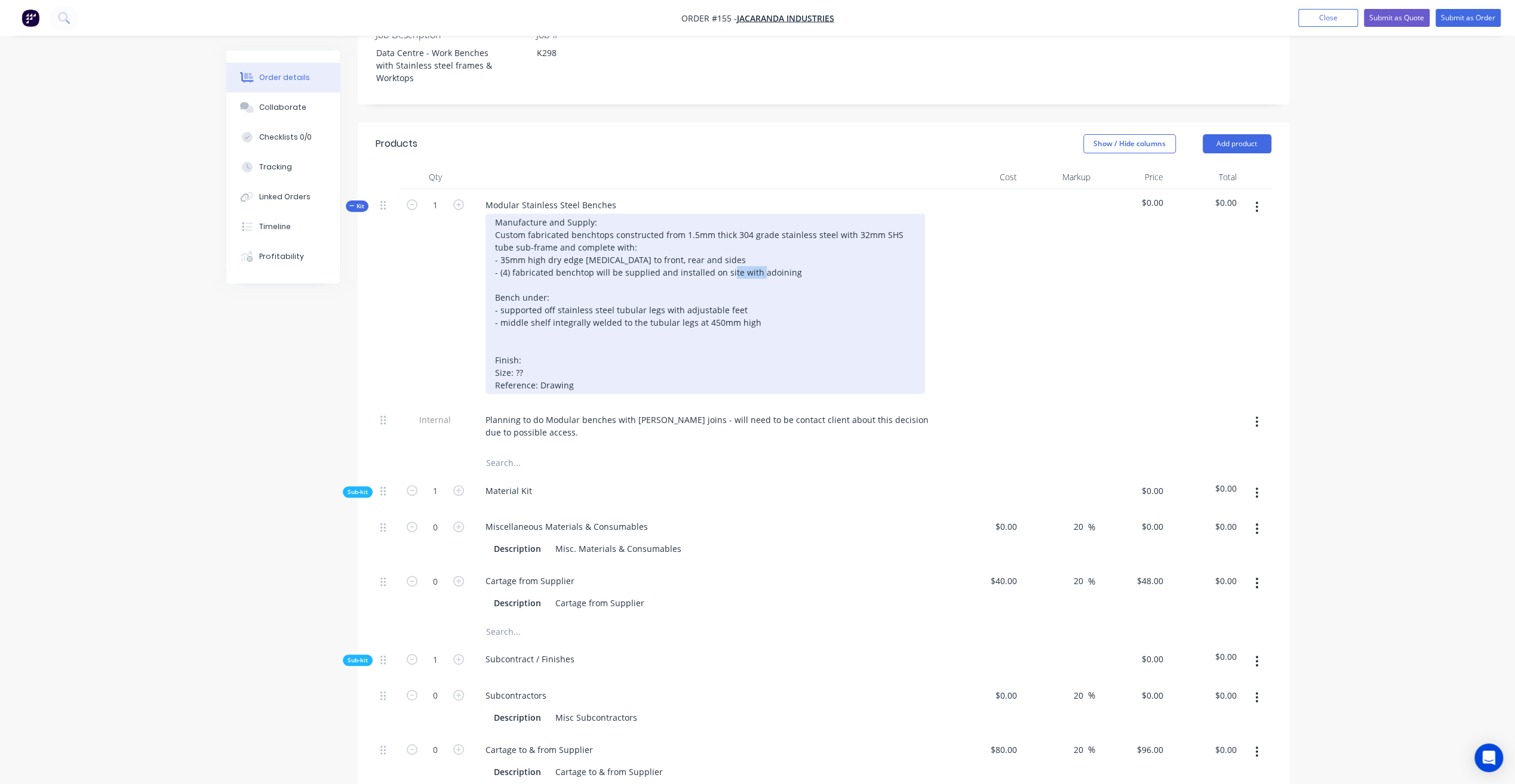
click at [775, 252] on div "Manufacture and Supply: Custom fabricated benchtops constructed from 1.5mm thic…" at bounding box center [705, 304] width 439 height 180
click at [750, 254] on div "Manufacture and Supply: Custom fabricated benchtops constructed from 1.5mm thic…" at bounding box center [705, 304] width 439 height 180
click at [818, 253] on div "Manufacture and Supply: Custom fabricated benchtops constructed from 1.5mm thic…" at bounding box center [705, 304] width 439 height 180
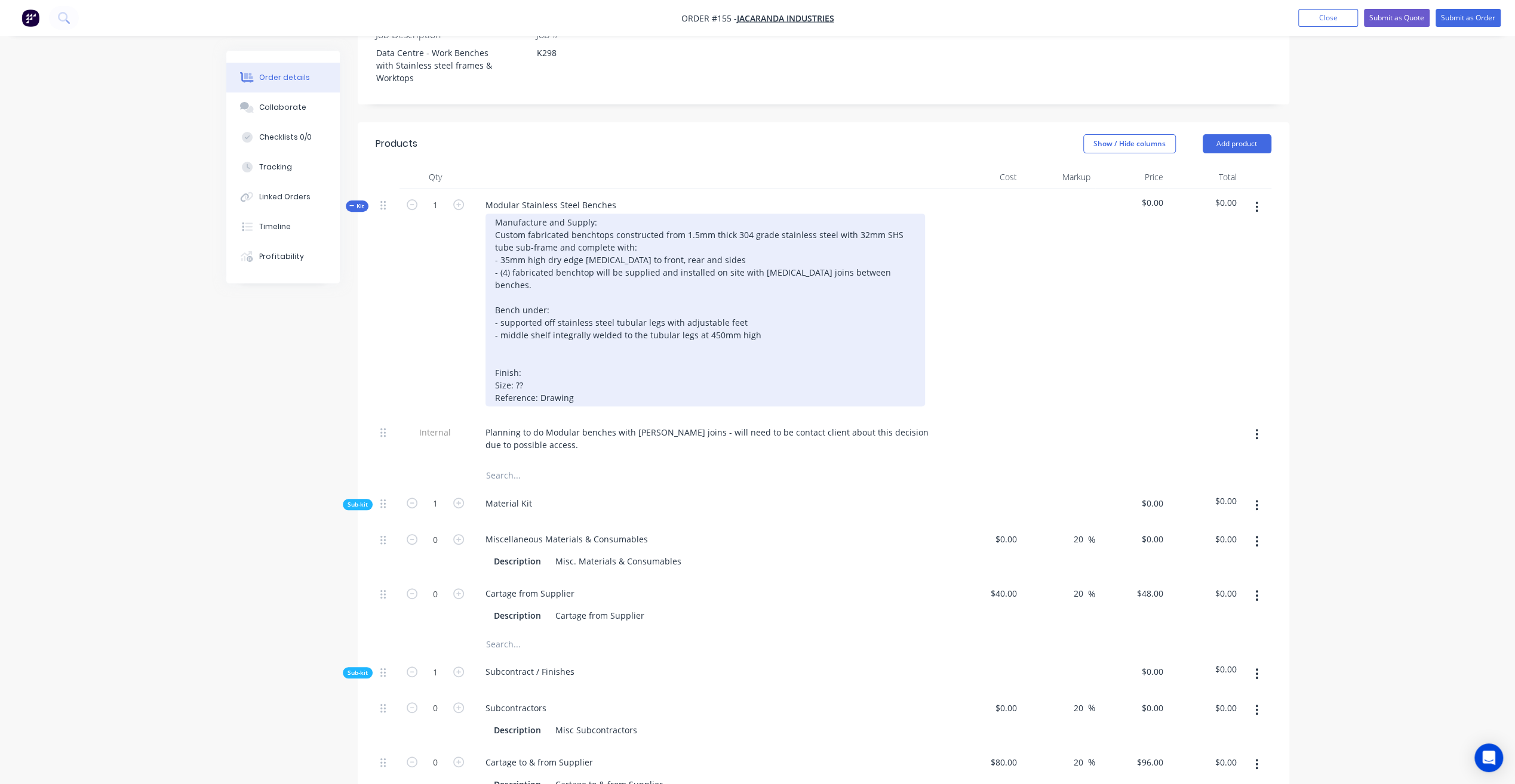
click at [548, 333] on div "Manufacture and Supply: Custom fabricated benchtops constructed from 1.5mm thic…" at bounding box center [705, 310] width 439 height 192
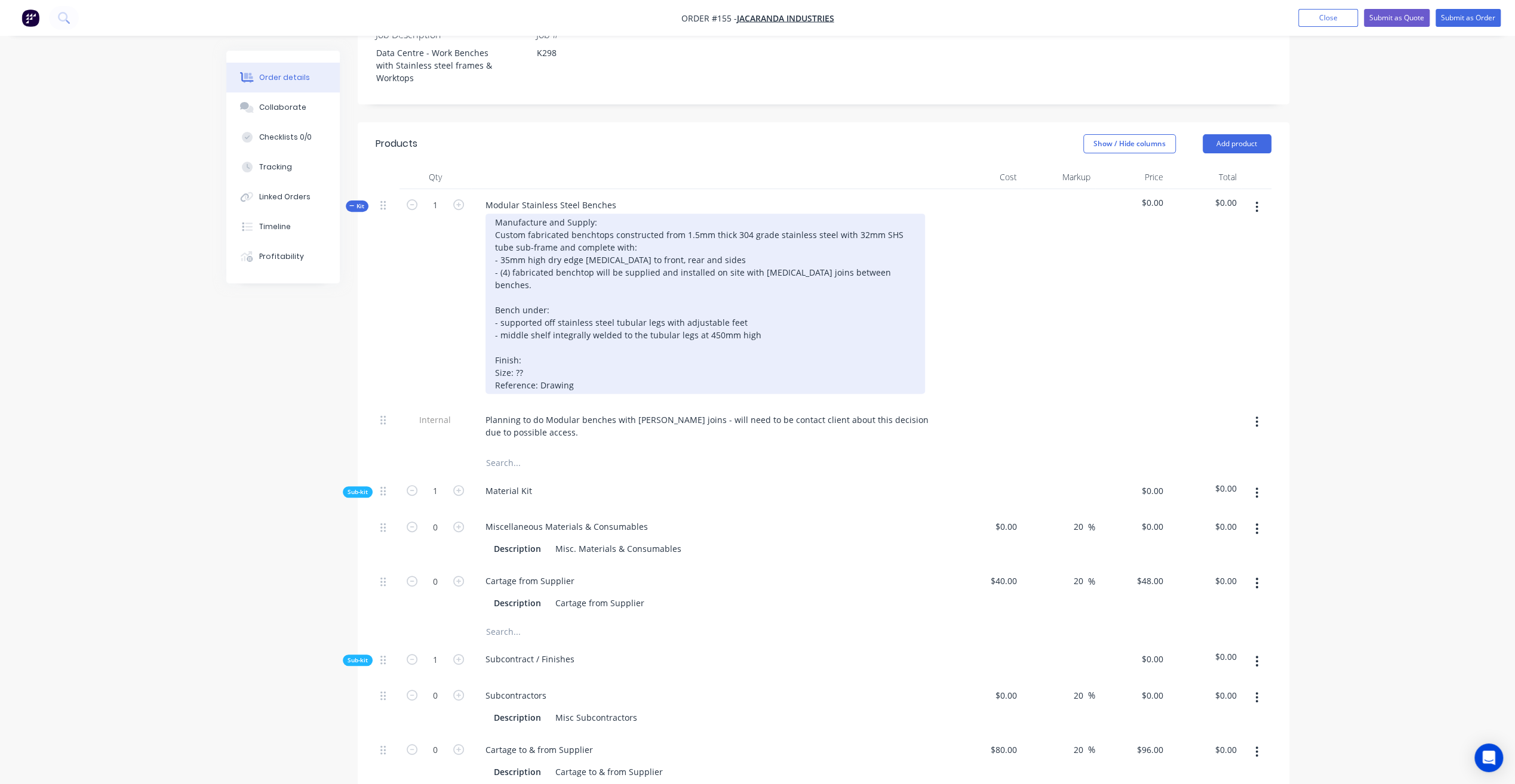
click at [537, 333] on div "Manufacture and Supply: Custom fabricated benchtops constructed from 1.5mm thic…" at bounding box center [705, 304] width 439 height 180
click at [524, 340] on div "Manufacture and Supply: Custom fabricated benchtops constructed from 1.5mm thic…" at bounding box center [705, 304] width 439 height 180
click at [512, 342] on div "Manufacture and Supply: Custom fabricated benchtops constructed from 1.5mm thic…" at bounding box center [705, 304] width 439 height 180
click at [602, 342] on div "Manufacture and Supply: Custom fabricated benchtops constructed from 1.5mm thic…" at bounding box center [705, 304] width 439 height 180
click at [576, 342] on div "Manufacture and Supply: Custom fabricated benchtops constructed from 1.5mm thic…" at bounding box center [705, 304] width 439 height 180
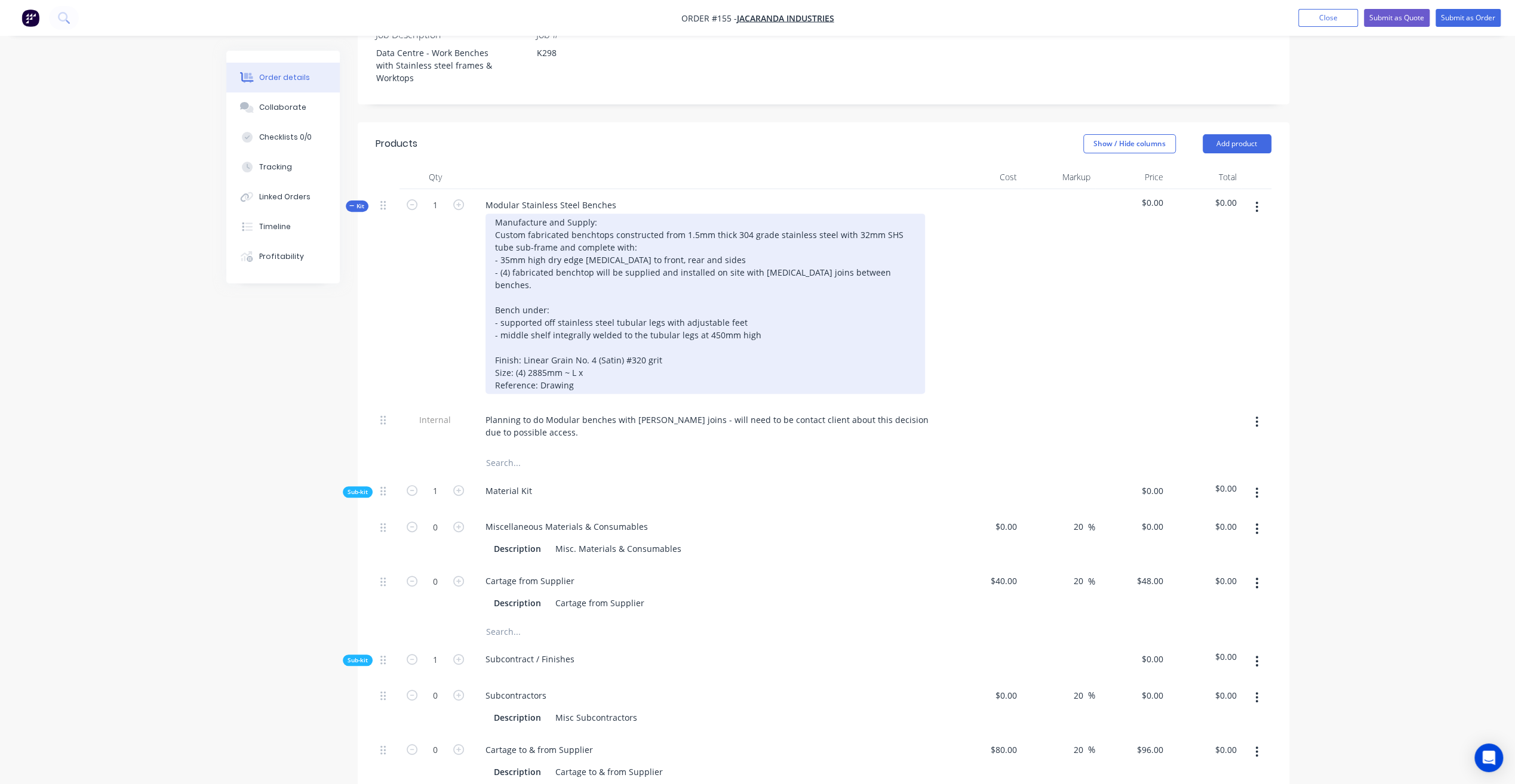
click at [588, 341] on div "Manufacture and Supply: Custom fabricated benchtops constructed from 1.5mm thic…" at bounding box center [705, 304] width 439 height 180
click at [583, 354] on div "Manufacture and Supply: Custom fabricated benchtops constructed from 1.5mm thic…" at bounding box center [705, 304] width 439 height 180
click at [557, 358] on div "Manufacture and Supply: Custom fabricated benchtops constructed from 1.5mm thic…" at bounding box center [705, 304] width 439 height 180
drag, startPoint x: 572, startPoint y: 353, endPoint x: 540, endPoint y: 356, distance: 32.1
click at [540, 356] on div "Manufacture and Supply: Custom fabricated benchtops constructed from 1.5mm thic…" at bounding box center [705, 304] width 439 height 180
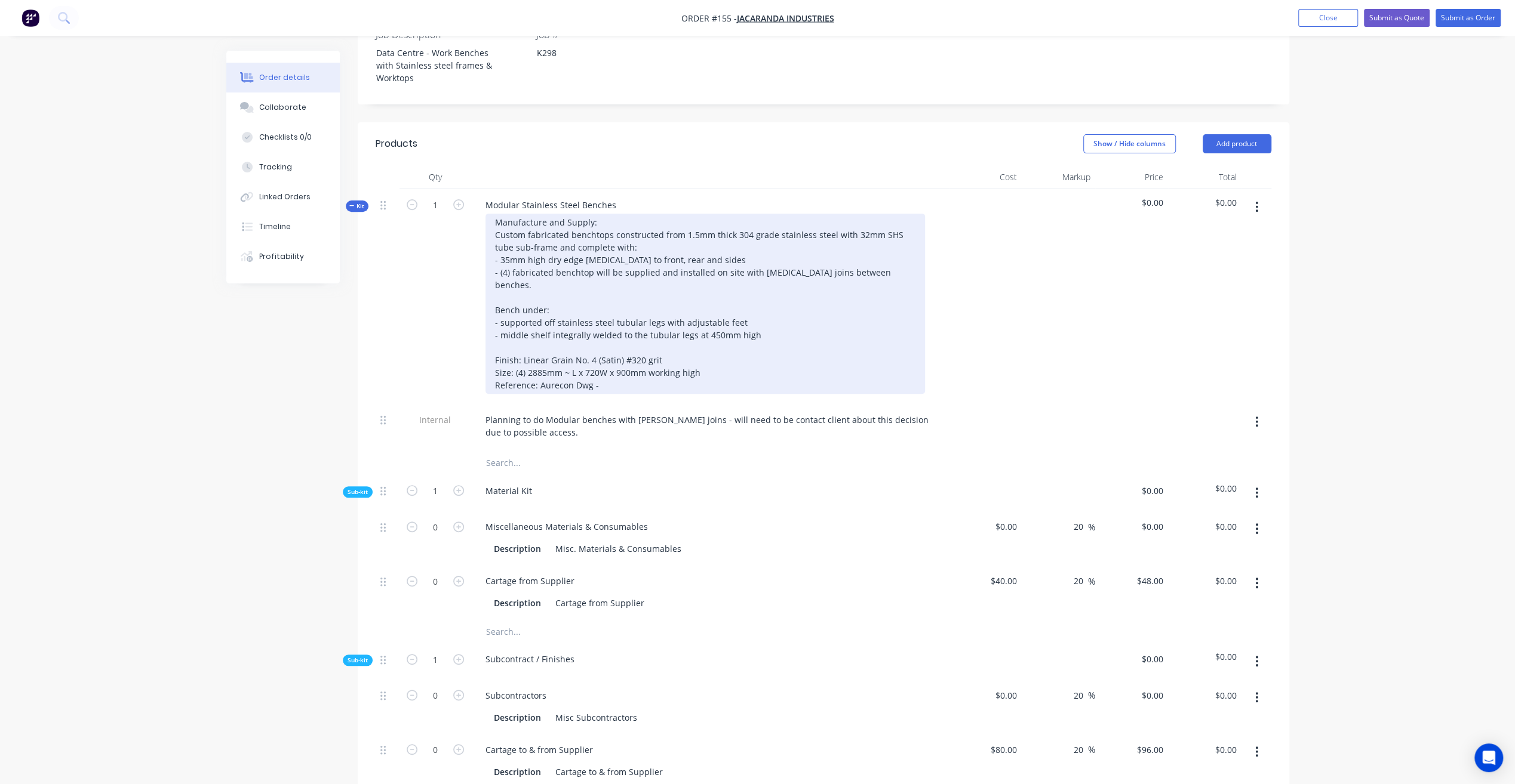
click at [623, 351] on div "Manufacture and Supply: Custom fabricated benchtops constructed from 1.5mm thic…" at bounding box center [705, 304] width 439 height 180
click at [595, 358] on div "Manufacture and Supply: Custom fabricated benchtops constructed from 1.5mm thic…" at bounding box center [705, 304] width 439 height 180
click at [816, 352] on div "Manufacture and Supply: Custom fabricated benchtops constructed from 1.5mm thic…" at bounding box center [705, 304] width 439 height 180
click at [533, 356] on div "Manufacture and Supply: Custom fabricated benchtops constructed from 1.5mm thic…" at bounding box center [705, 304] width 439 height 180
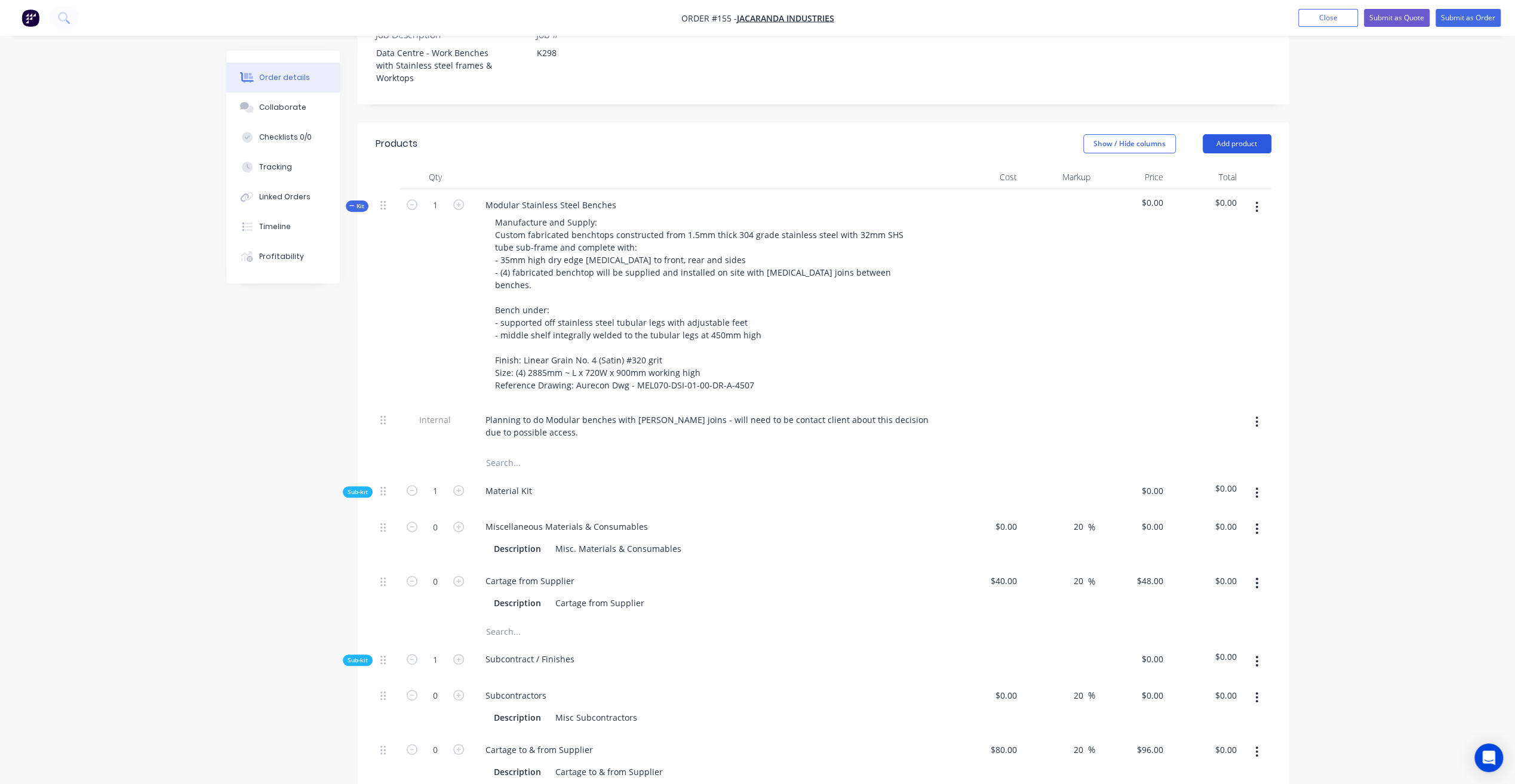
click at [1246, 134] on button "Add product" at bounding box center [1237, 143] width 68 height 19
click at [1226, 333] on div "Notes (External)" at bounding box center [1215, 341] width 92 height 17
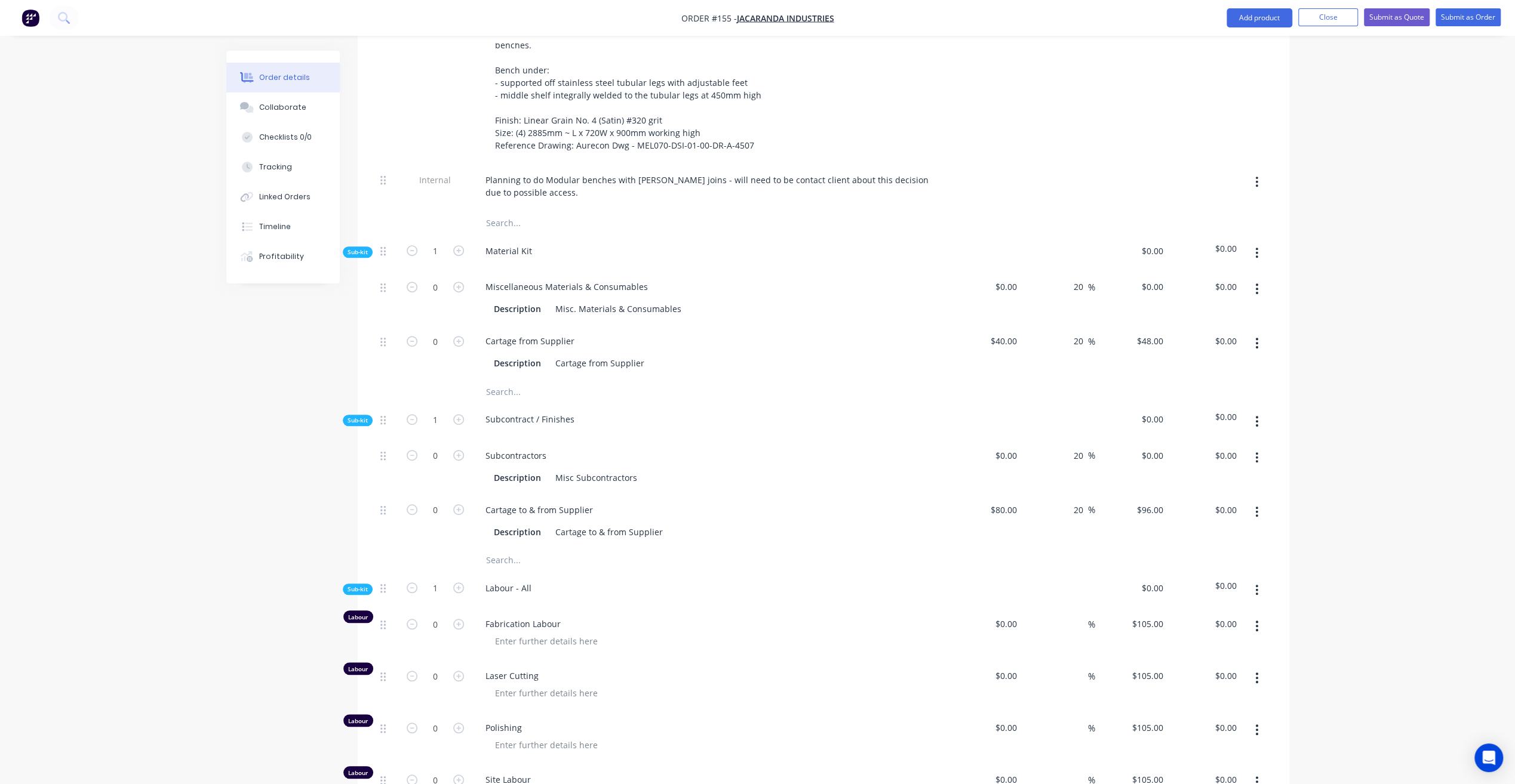
scroll to position [477, 0]
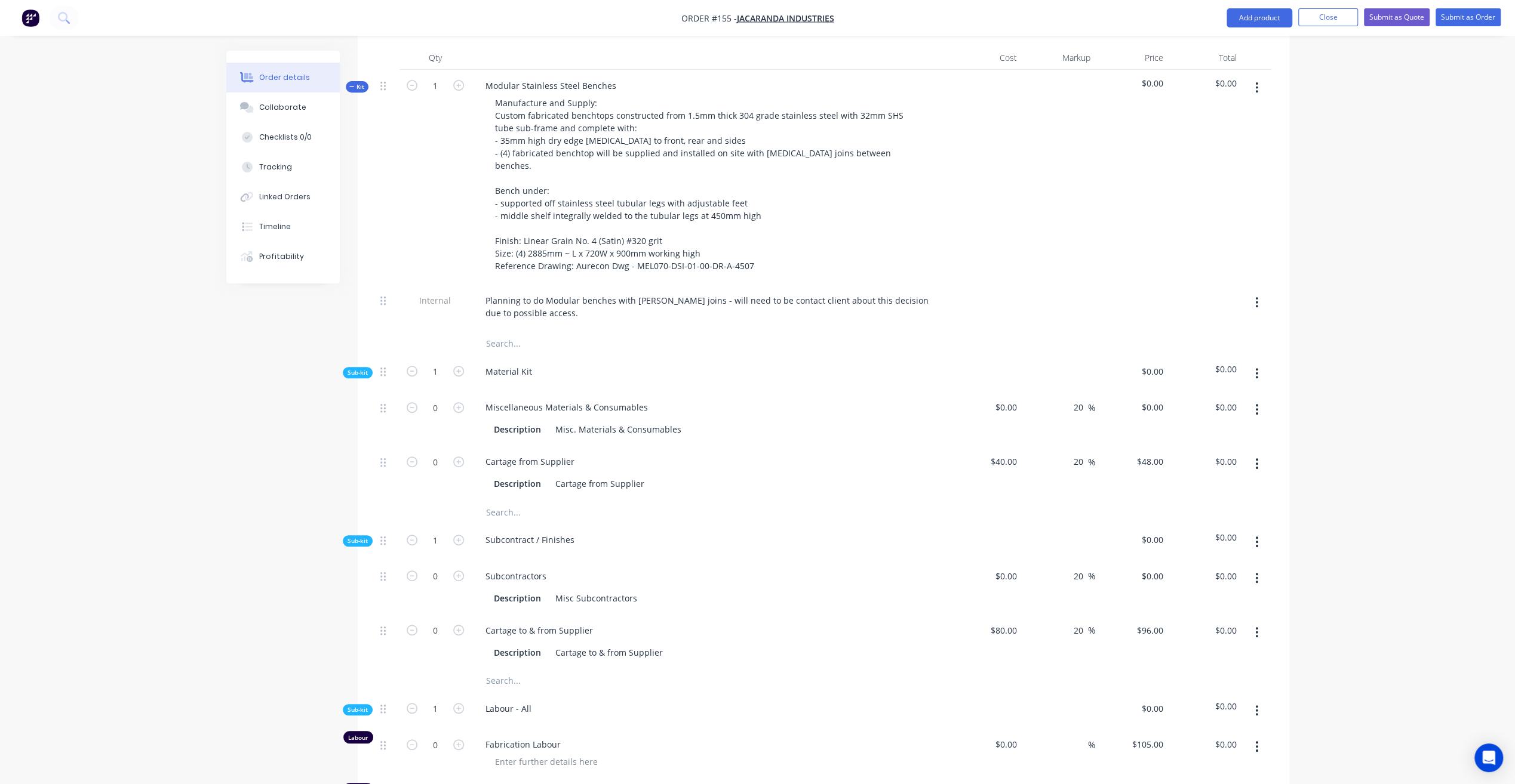
click at [356, 83] on span "Kit" at bounding box center [356, 87] width 15 height 9
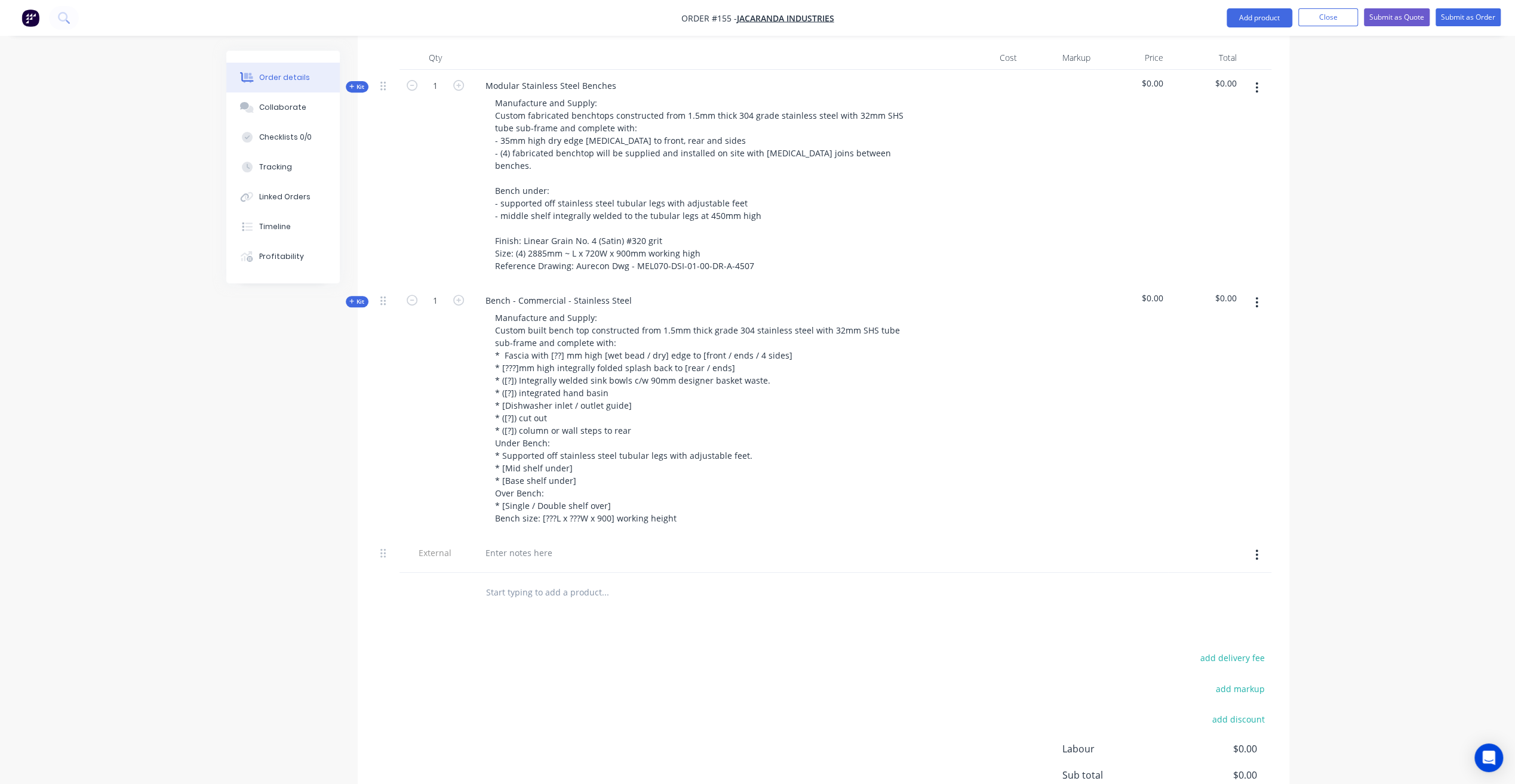
click at [594, 537] on div at bounding box center [710, 555] width 478 height 36
click at [529, 544] on div at bounding box center [519, 552] width 86 height 17
click at [1316, 19] on button "Close" at bounding box center [1328, 17] width 59 height 18
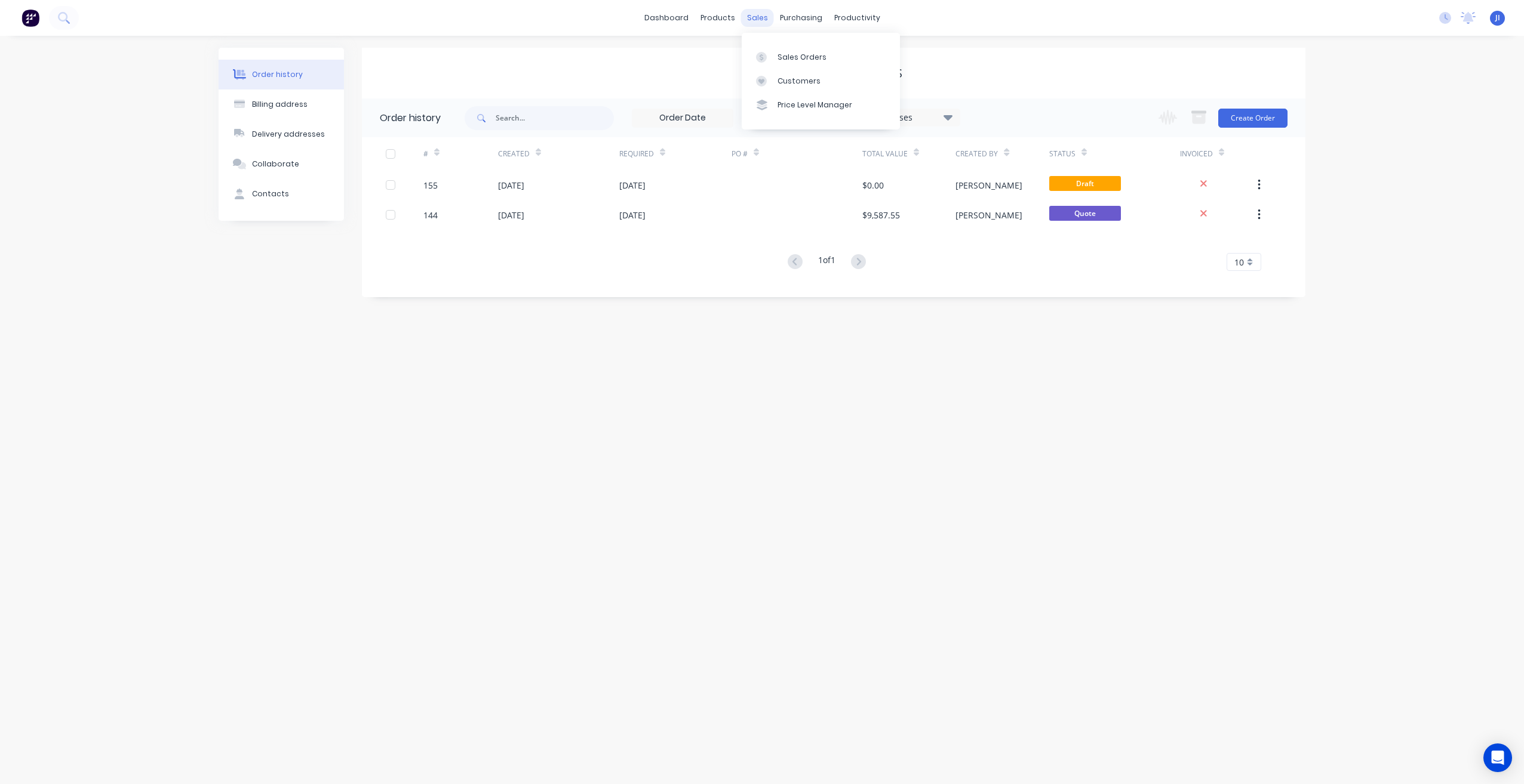
click at [757, 13] on div "sales" at bounding box center [758, 18] width 33 height 18
click at [798, 56] on div "Sales Orders" at bounding box center [802, 58] width 49 height 11
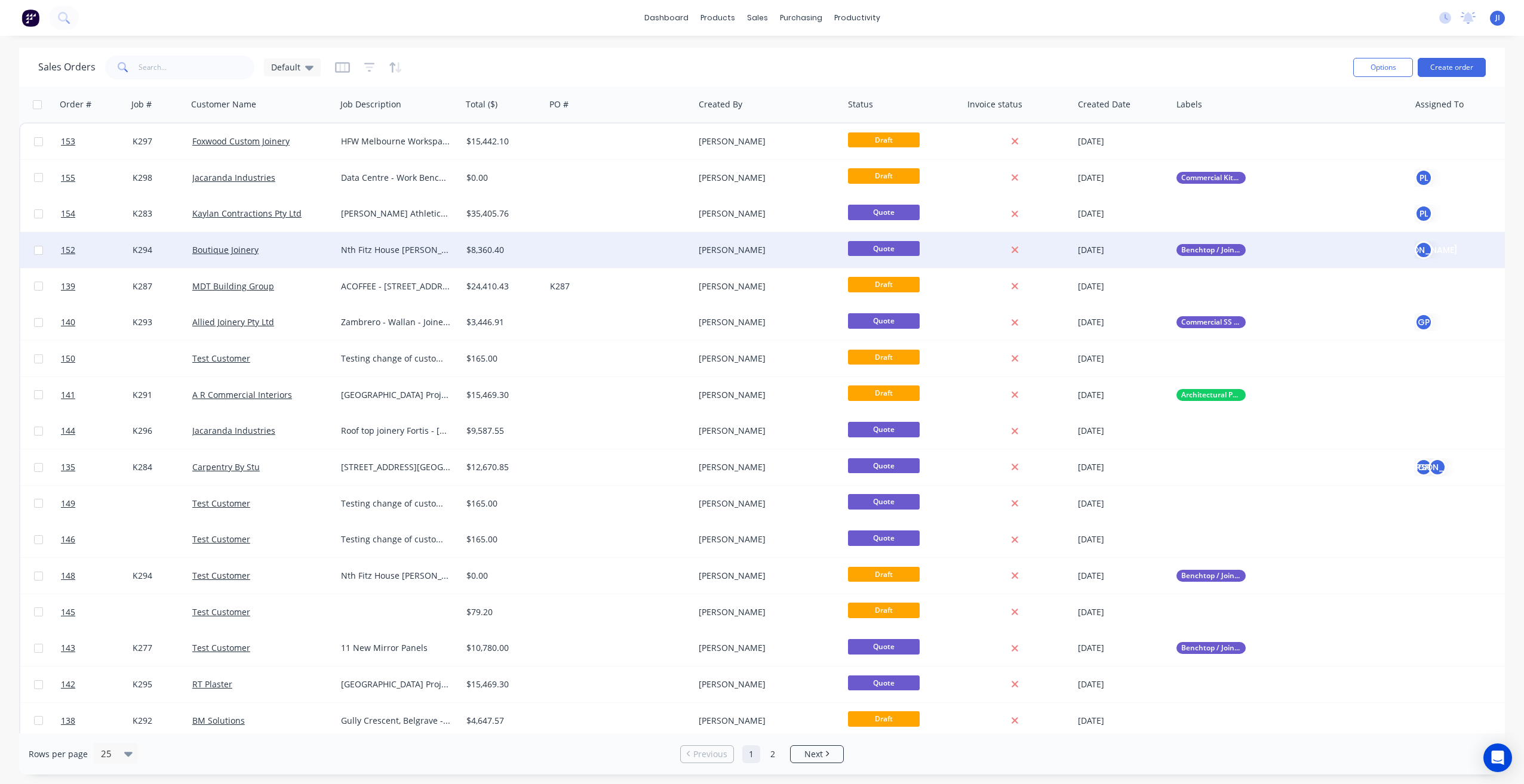
click at [585, 247] on div at bounding box center [620, 250] width 149 height 36
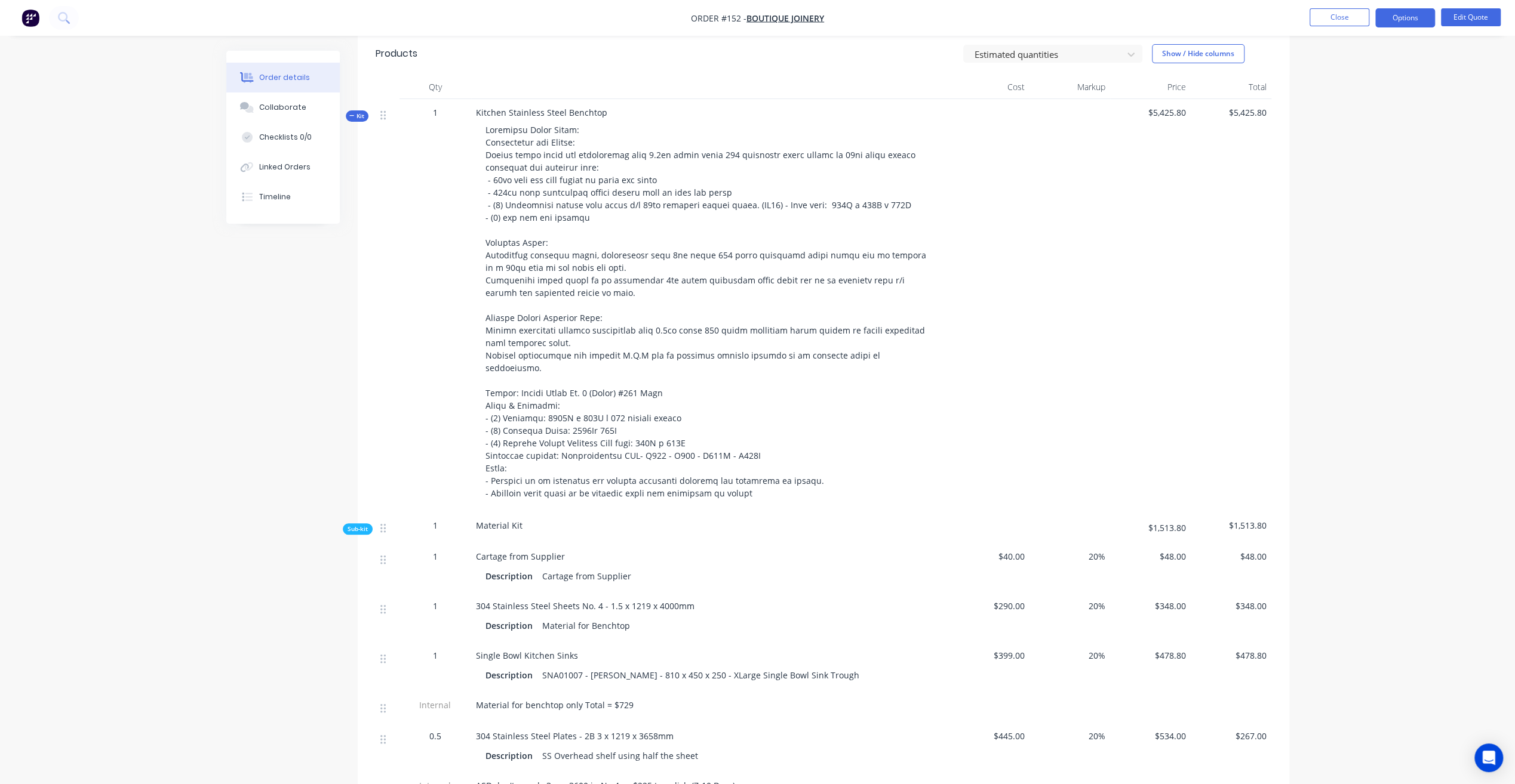
scroll to position [120, 0]
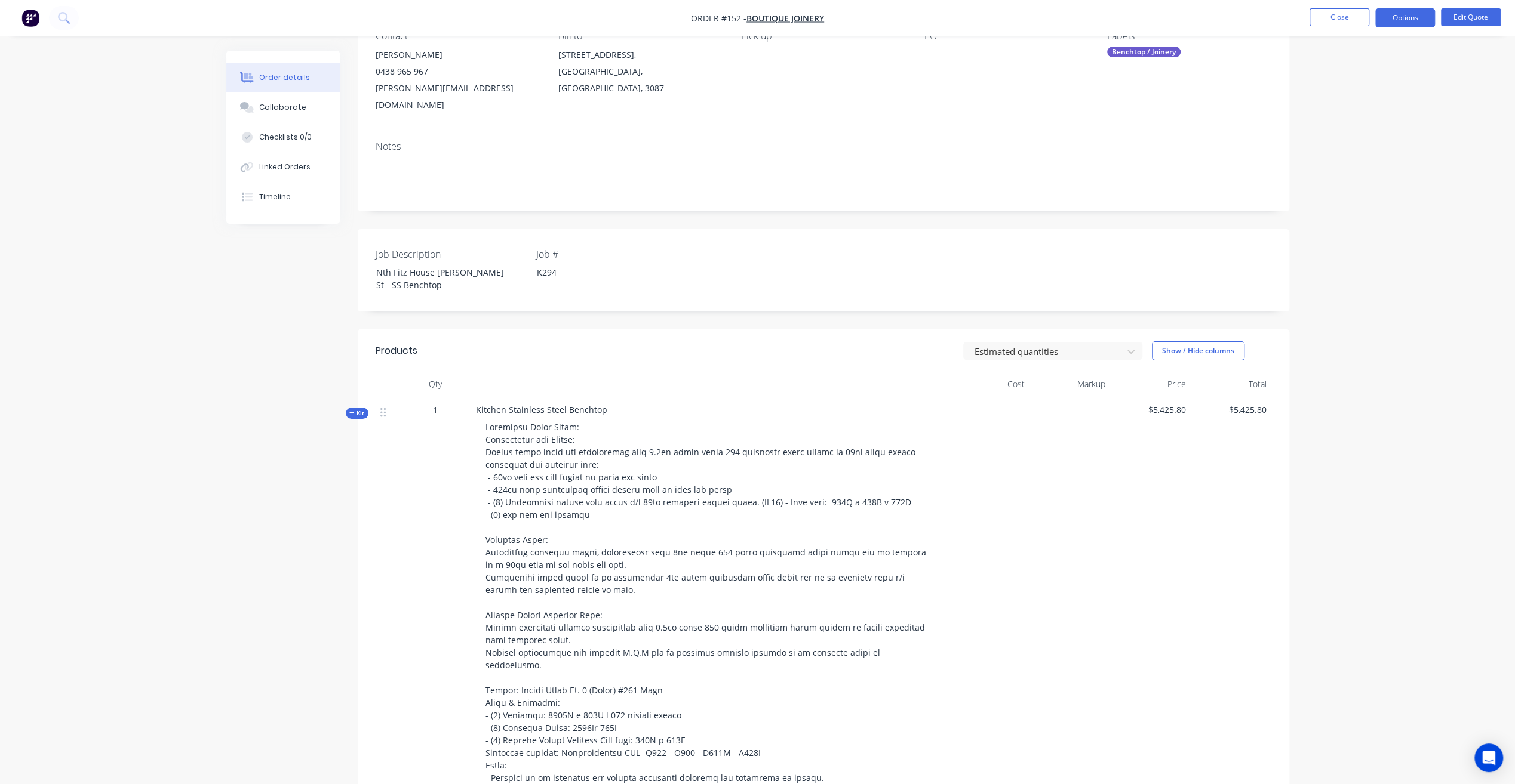
click at [351, 410] on icon "button" at bounding box center [352, 413] width 5 height 6
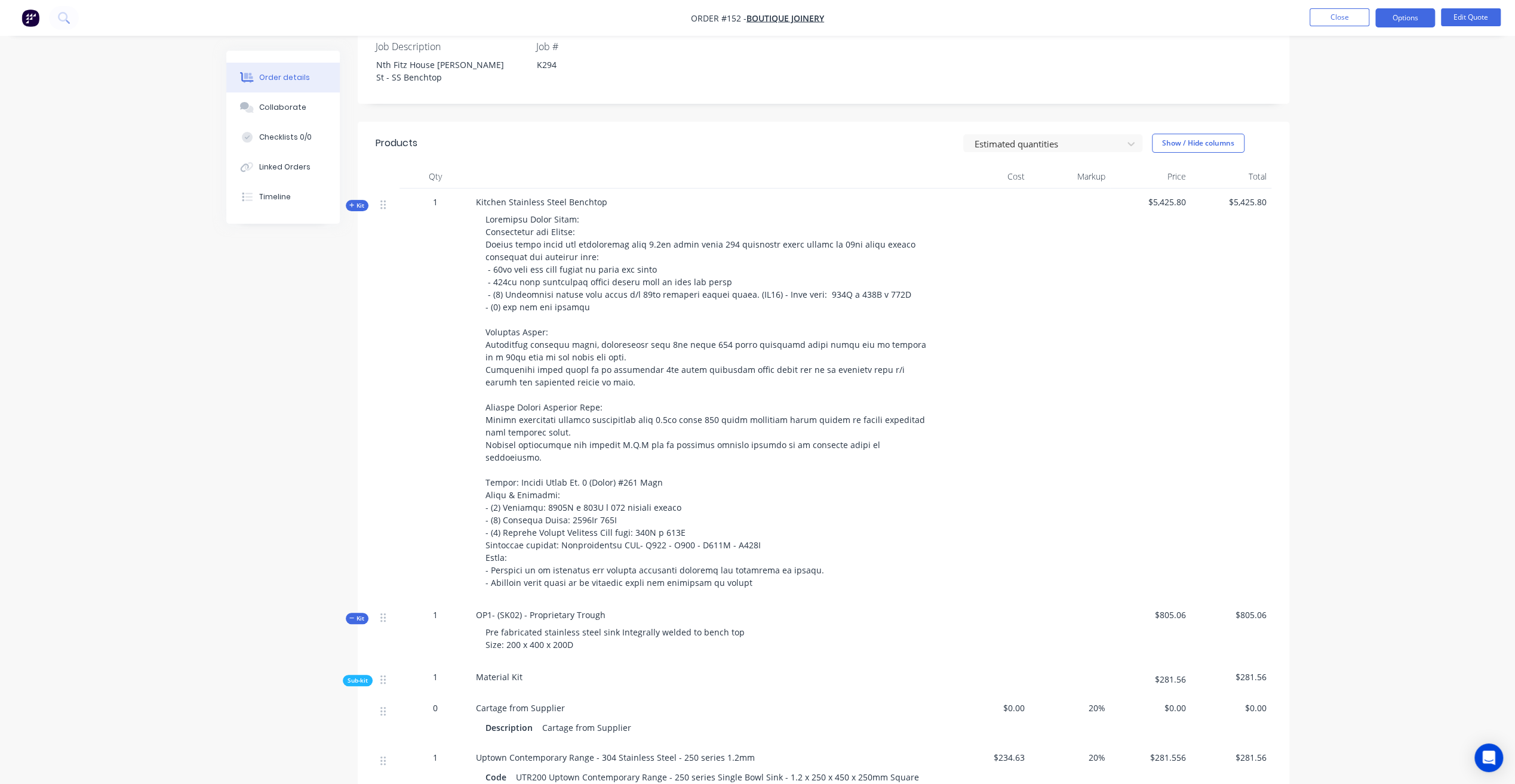
scroll to position [418, 0]
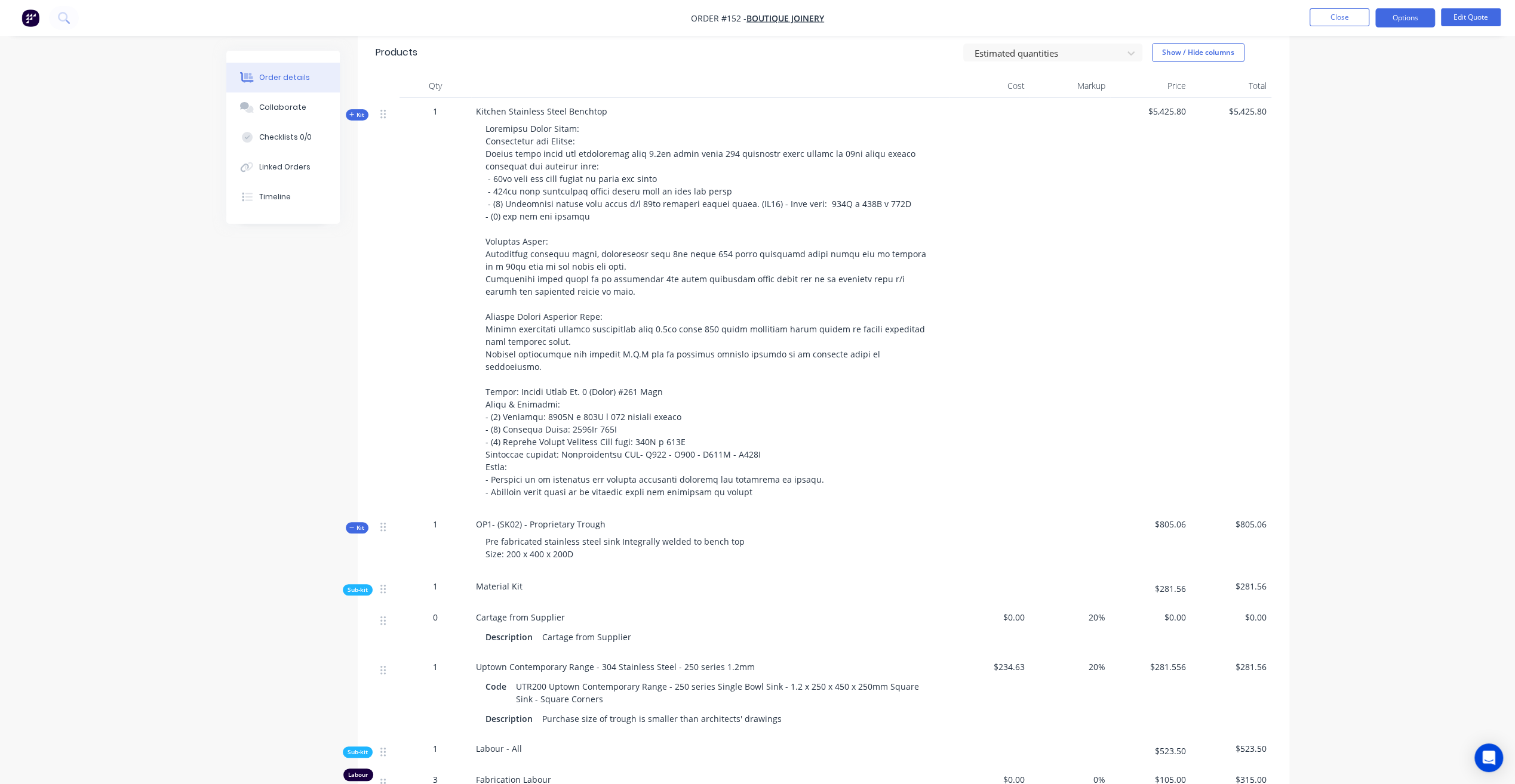
click at [356, 523] on span "Kit" at bounding box center [356, 528] width 15 height 9
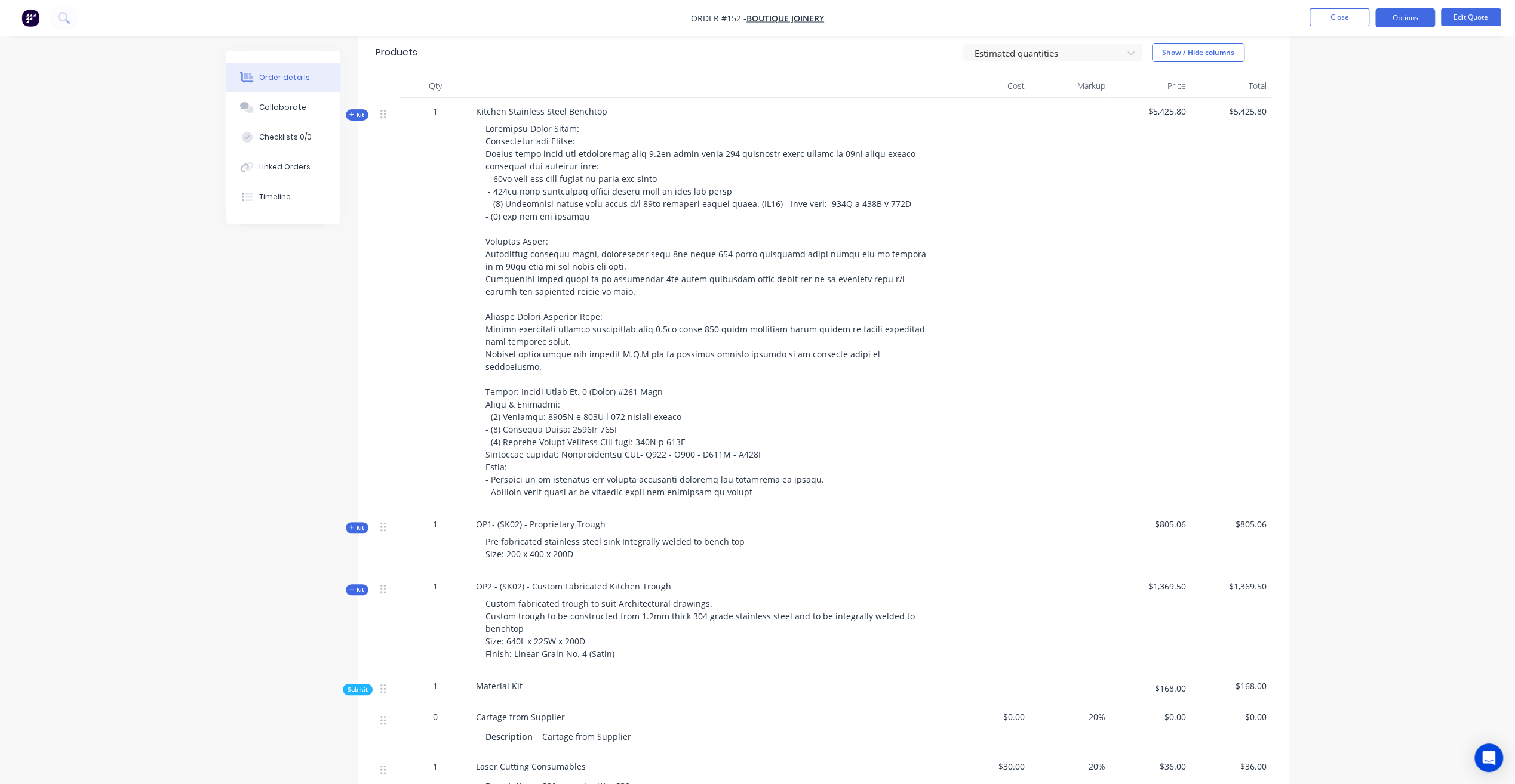
click at [357, 585] on span "Kit" at bounding box center [356, 590] width 15 height 9
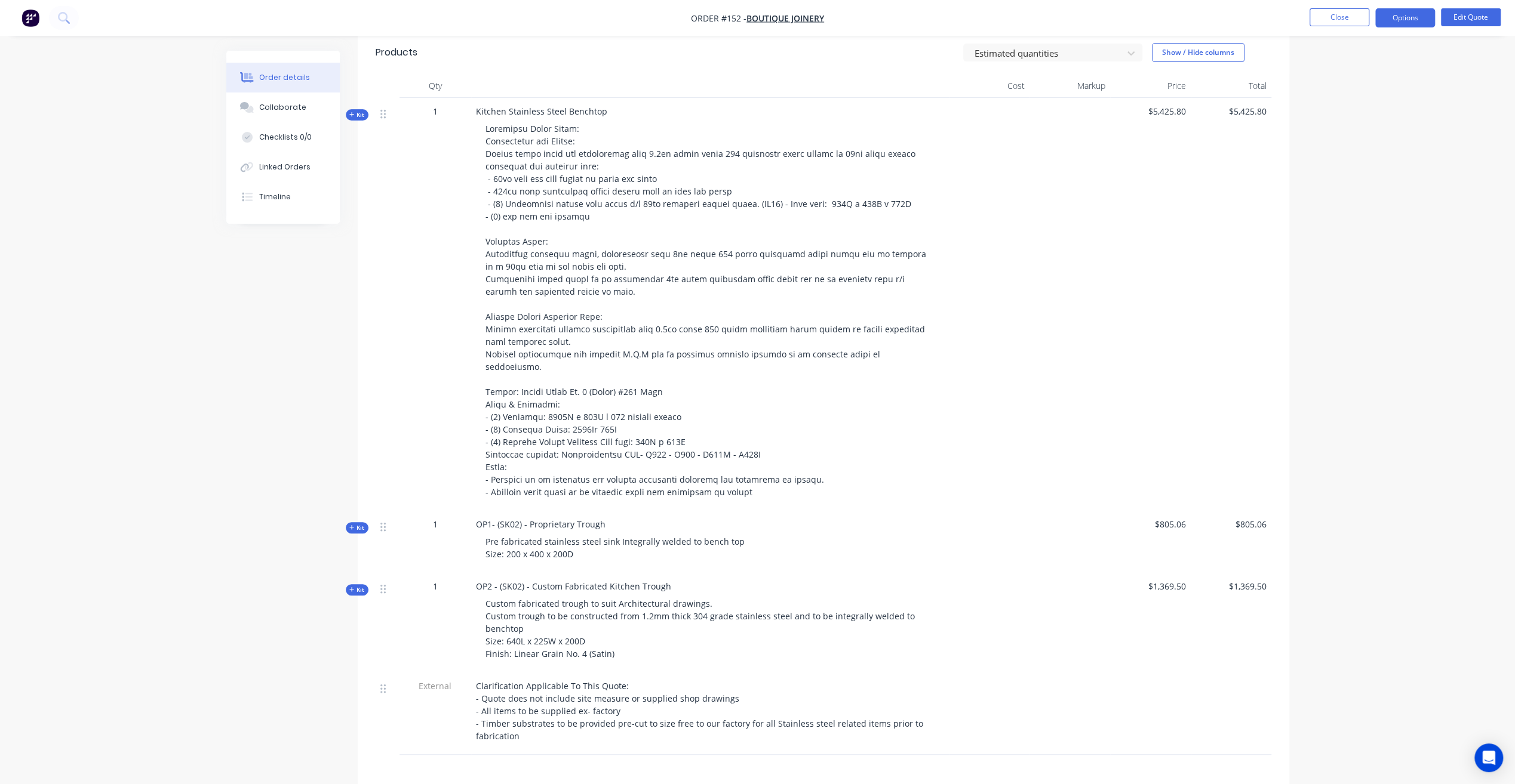
scroll to position [571, 0]
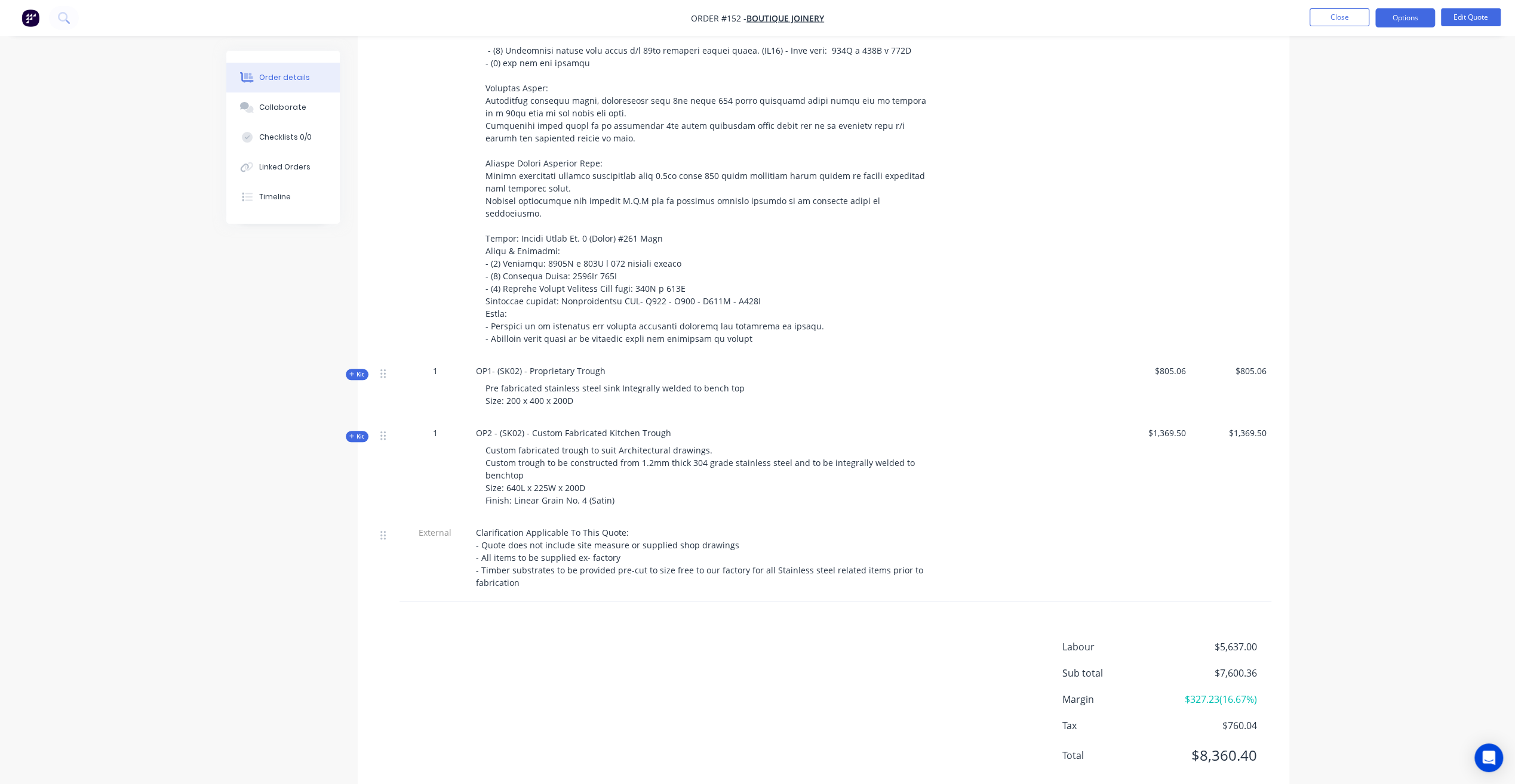
click at [508, 527] on span "Clarification Applicable To This Quote: - Quote does not include site measure o…" at bounding box center [701, 557] width 450 height 61
drag, startPoint x: 475, startPoint y: 501, endPoint x: 632, endPoint y: 503, distance: 157.0
click at [632, 526] on div "Clarification Applicable To This Quote: - Quote does not include site measure o…" at bounding box center [710, 557] width 468 height 63
copy span "Clarification Applicable To This Quote:"
click at [1349, 22] on button "Close" at bounding box center [1339, 17] width 59 height 18
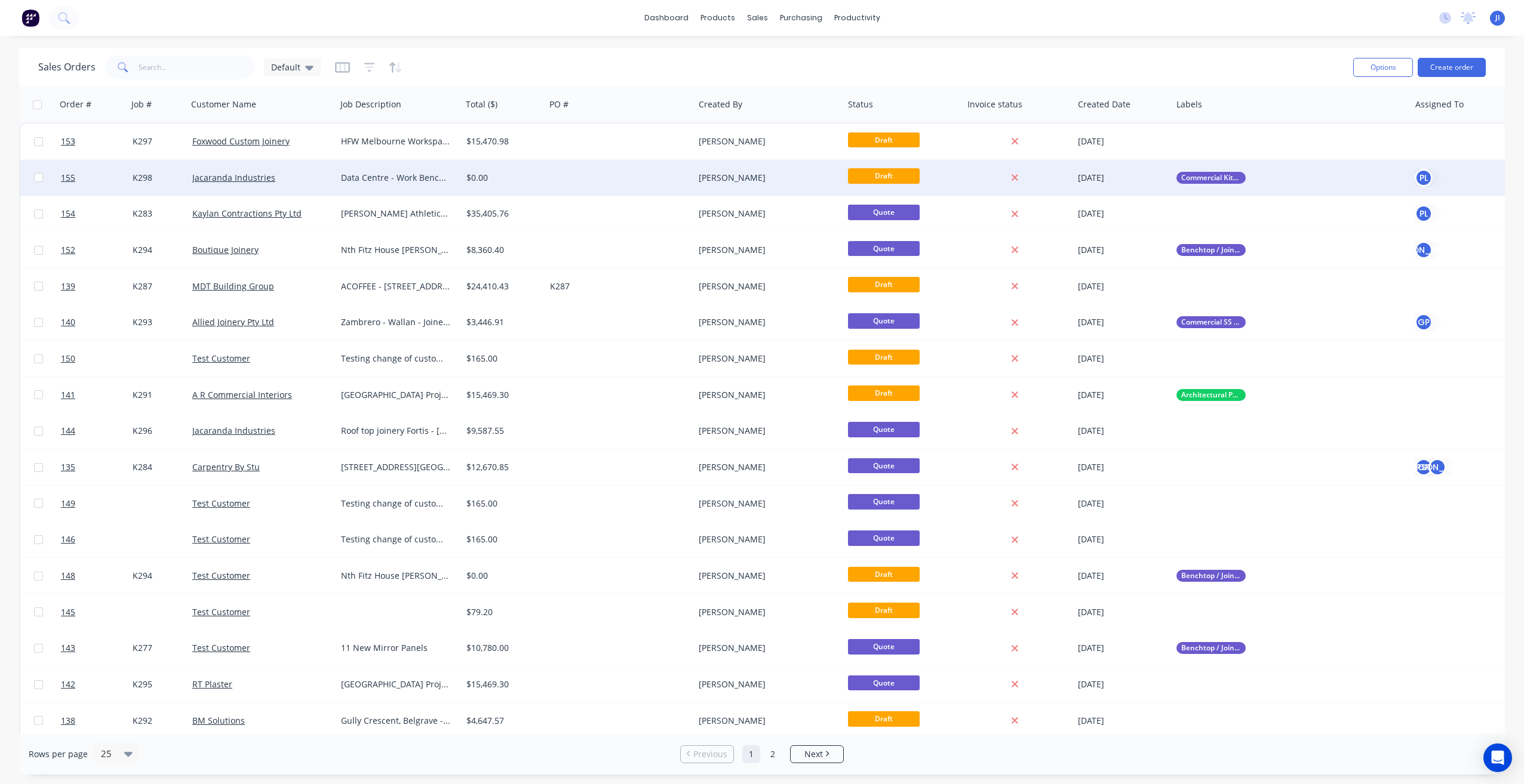
click at [594, 186] on div at bounding box center [620, 178] width 149 height 36
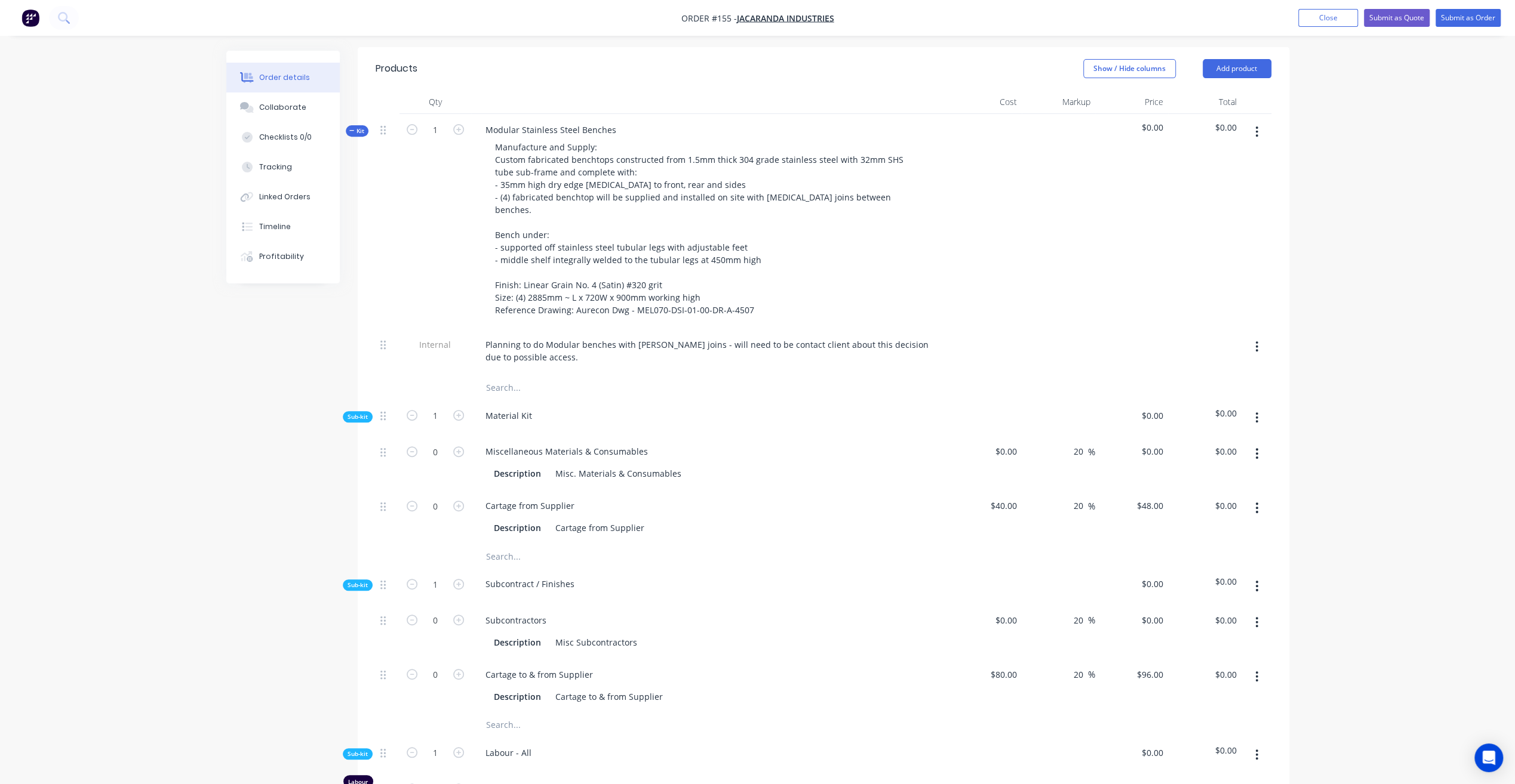
scroll to position [358, 0]
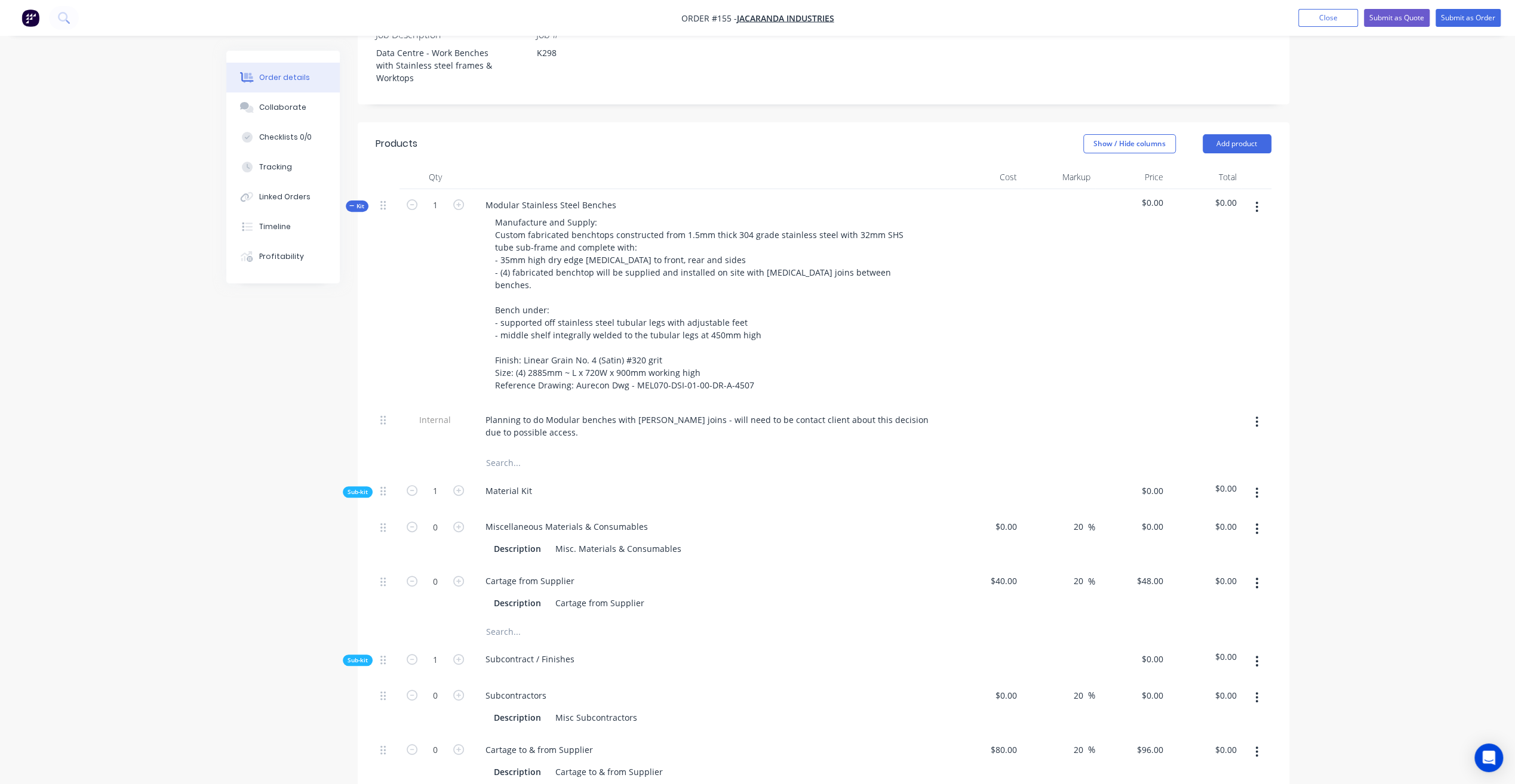
click at [361, 201] on span "Kit" at bounding box center [356, 206] width 15 height 9
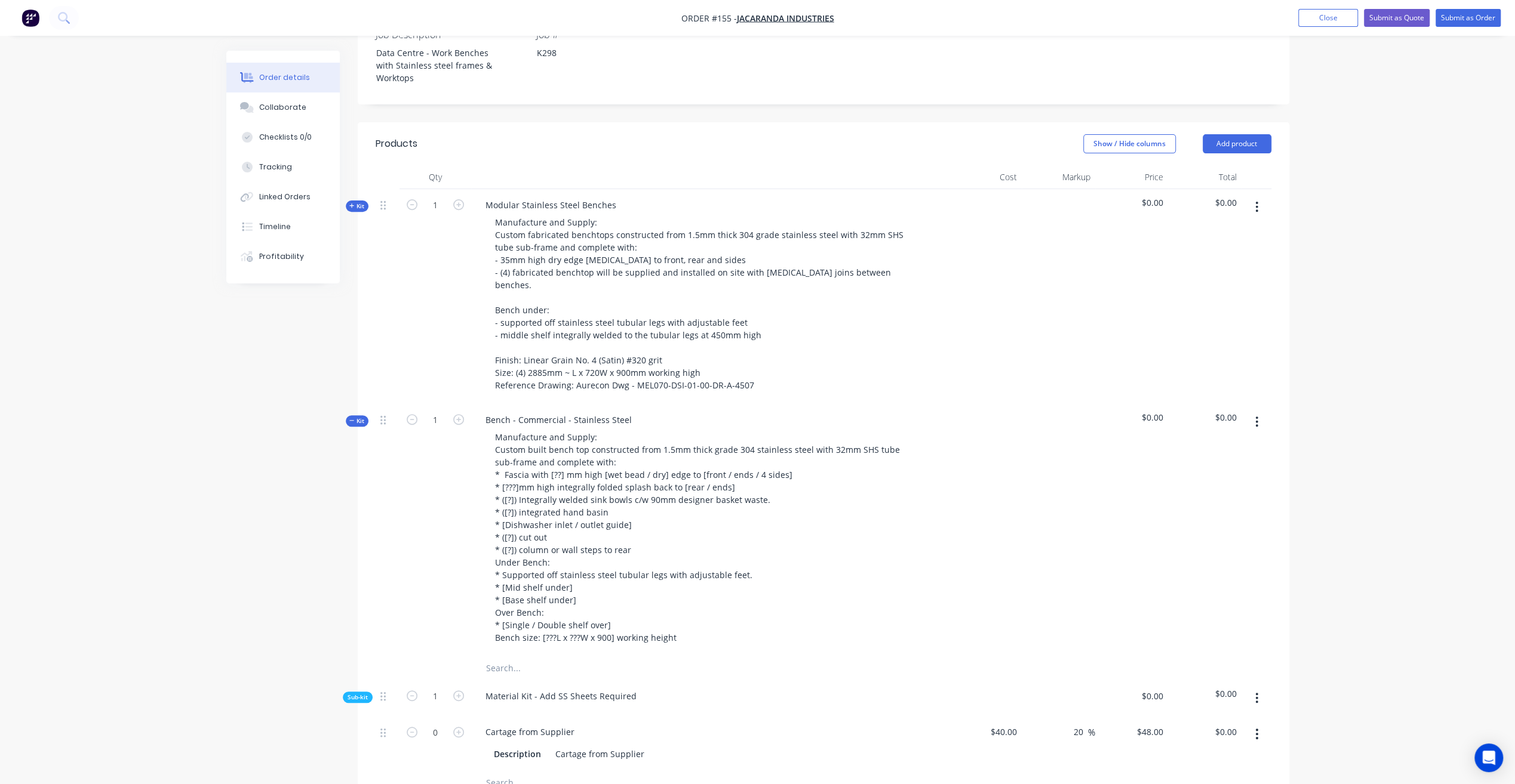
click at [356, 416] on span "Kit" at bounding box center [356, 421] width 15 height 9
click at [505, 664] on div at bounding box center [519, 672] width 86 height 17
paste div
click at [533, 664] on div "Clarification Applicable To This Quote: -" at bounding box center [561, 678] width 172 height 30
click at [528, 664] on div "Clarification Applicable To This Quote: -" at bounding box center [561, 678] width 172 height 30
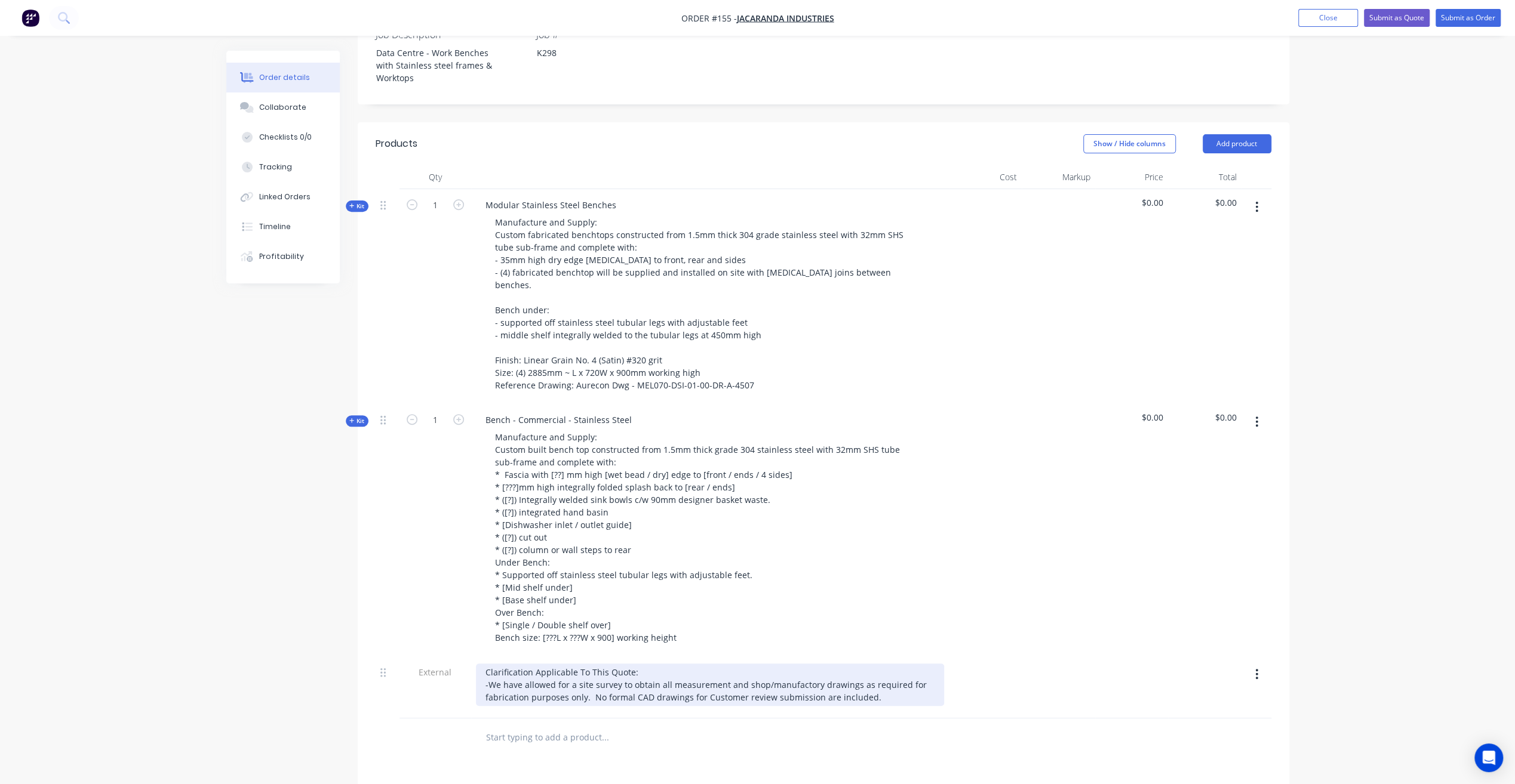
click at [488, 664] on div "Clarification Applicable To This Quote: -We have allowed for a site survey to o…" at bounding box center [710, 684] width 468 height 42
click at [887, 668] on div "Clarification Applicable To This Quote: - We have allowed for a site survey to …" at bounding box center [710, 684] width 468 height 42
click at [880, 668] on div "Clarification Applicable To This Quote: - We have allowed for a site survey to …" at bounding box center [710, 684] width 468 height 42
click at [486, 678] on div "Clarification Applicable To This Quote: - We have allowed for a site survey to …" at bounding box center [710, 697] width 468 height 67
click at [688, 690] on div "Clarification Applicable To This Quote: - We have allowed for a site survey to …" at bounding box center [710, 697] width 468 height 67
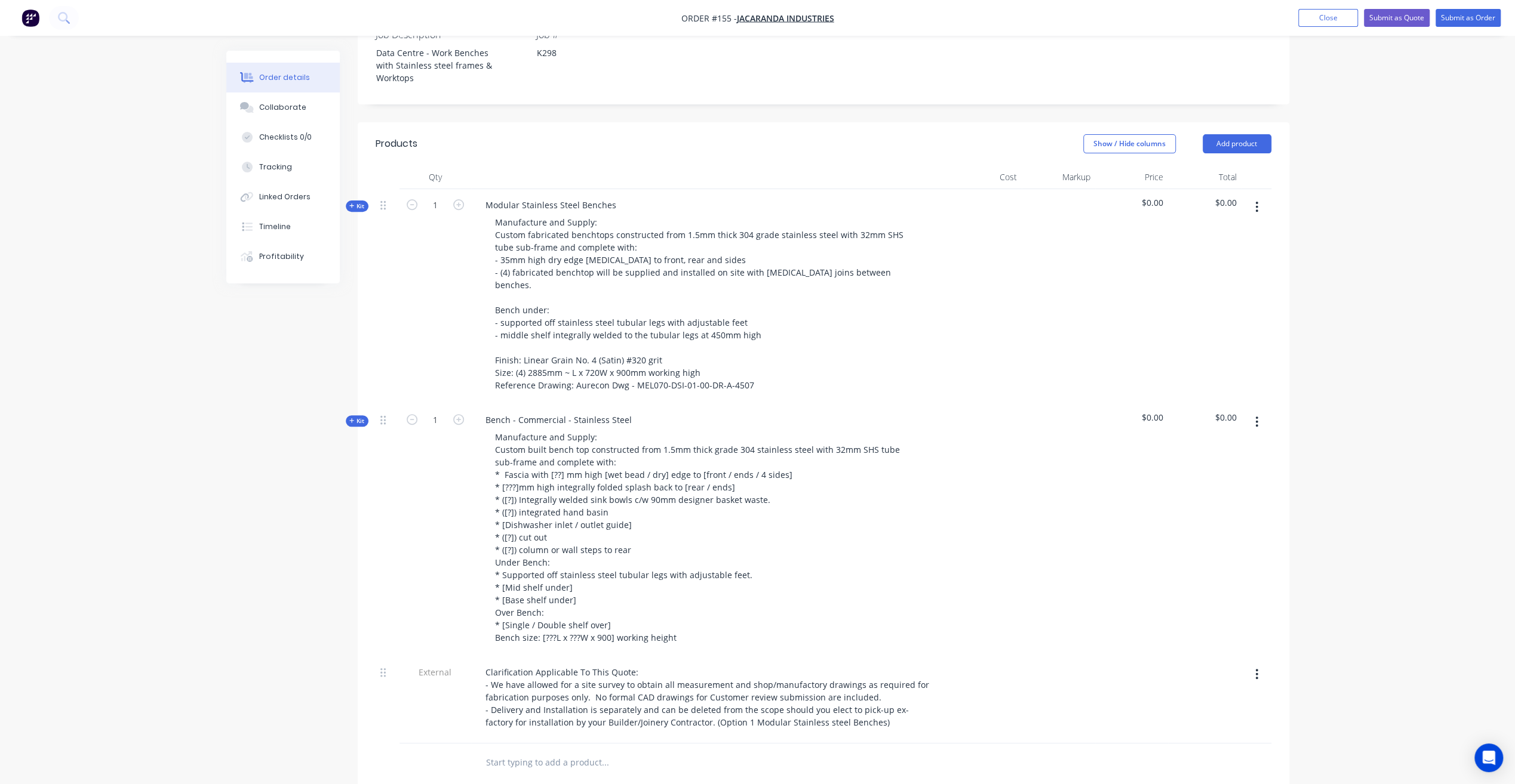
click at [1369, 174] on div "Order details Collaborate Checklists 0/0 Tracking Linked Orders Timeline Profit…" at bounding box center [758, 364] width 1515 height 1445
click at [1339, 20] on button "Close" at bounding box center [1328, 18] width 59 height 18
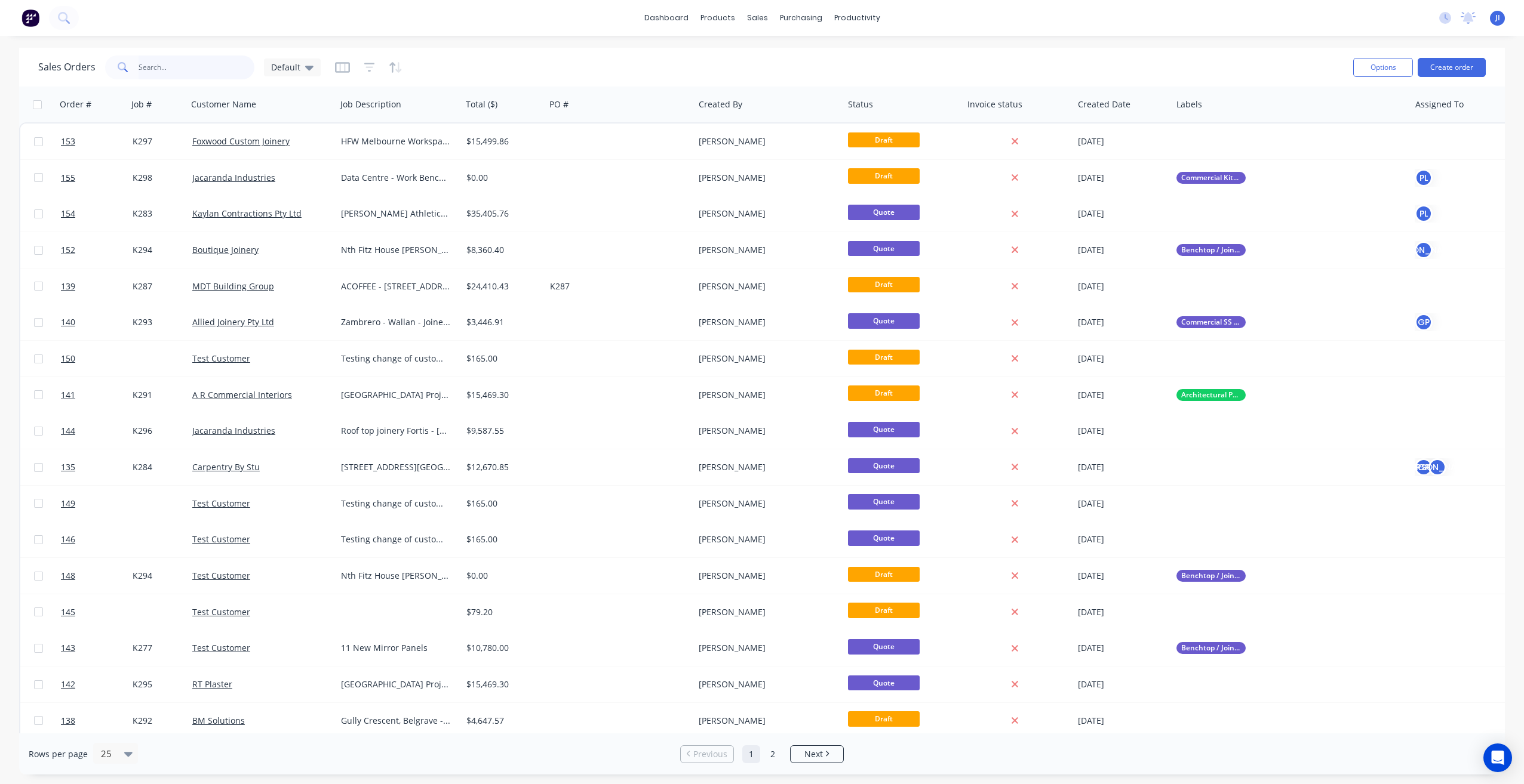
click at [157, 68] on input "text" at bounding box center [196, 67] width 116 height 24
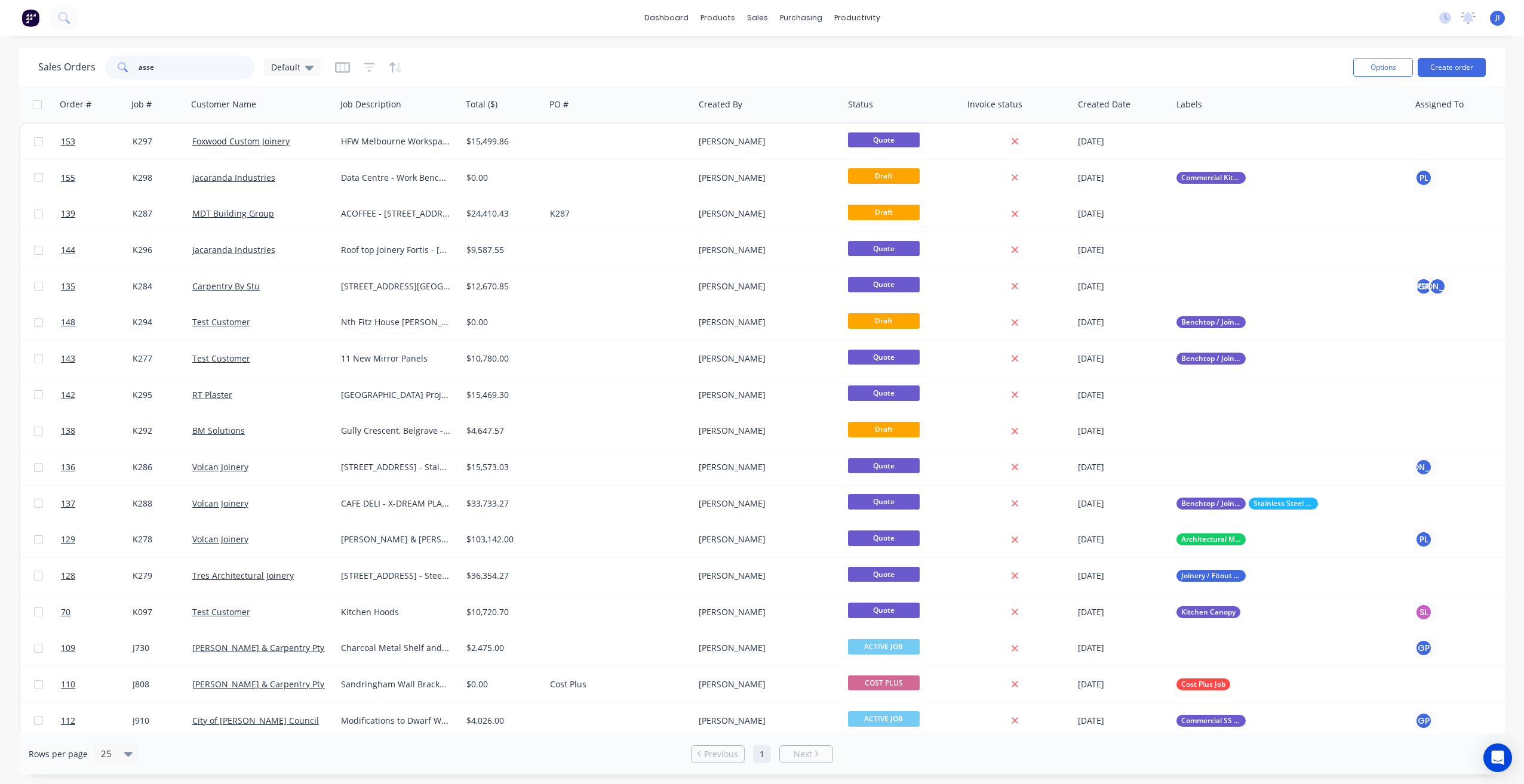
type input "assem"
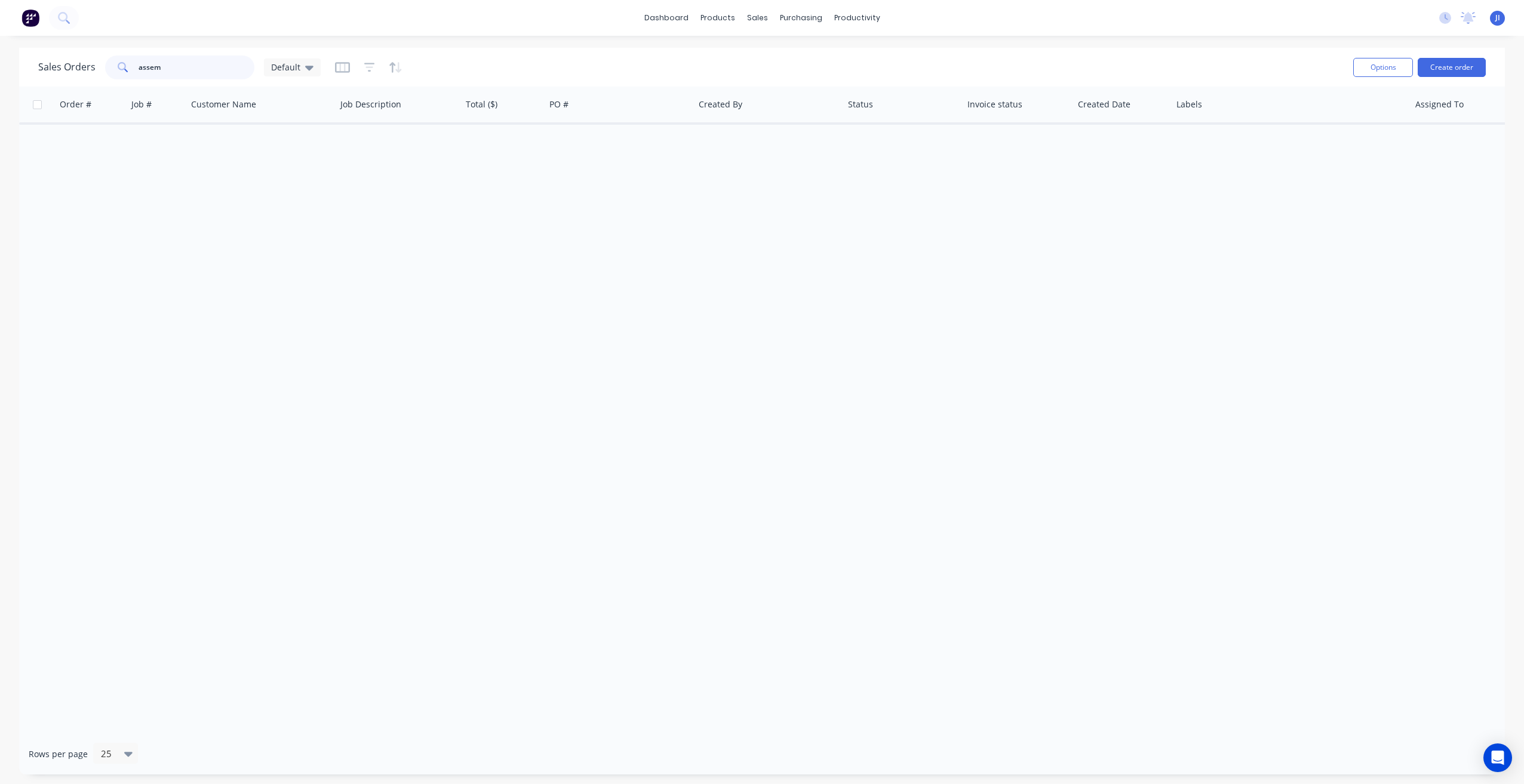
drag, startPoint x: 172, startPoint y: 67, endPoint x: 107, endPoint y: 73, distance: 65.3
click at [105, 71] on div "assem" at bounding box center [180, 67] width 149 height 24
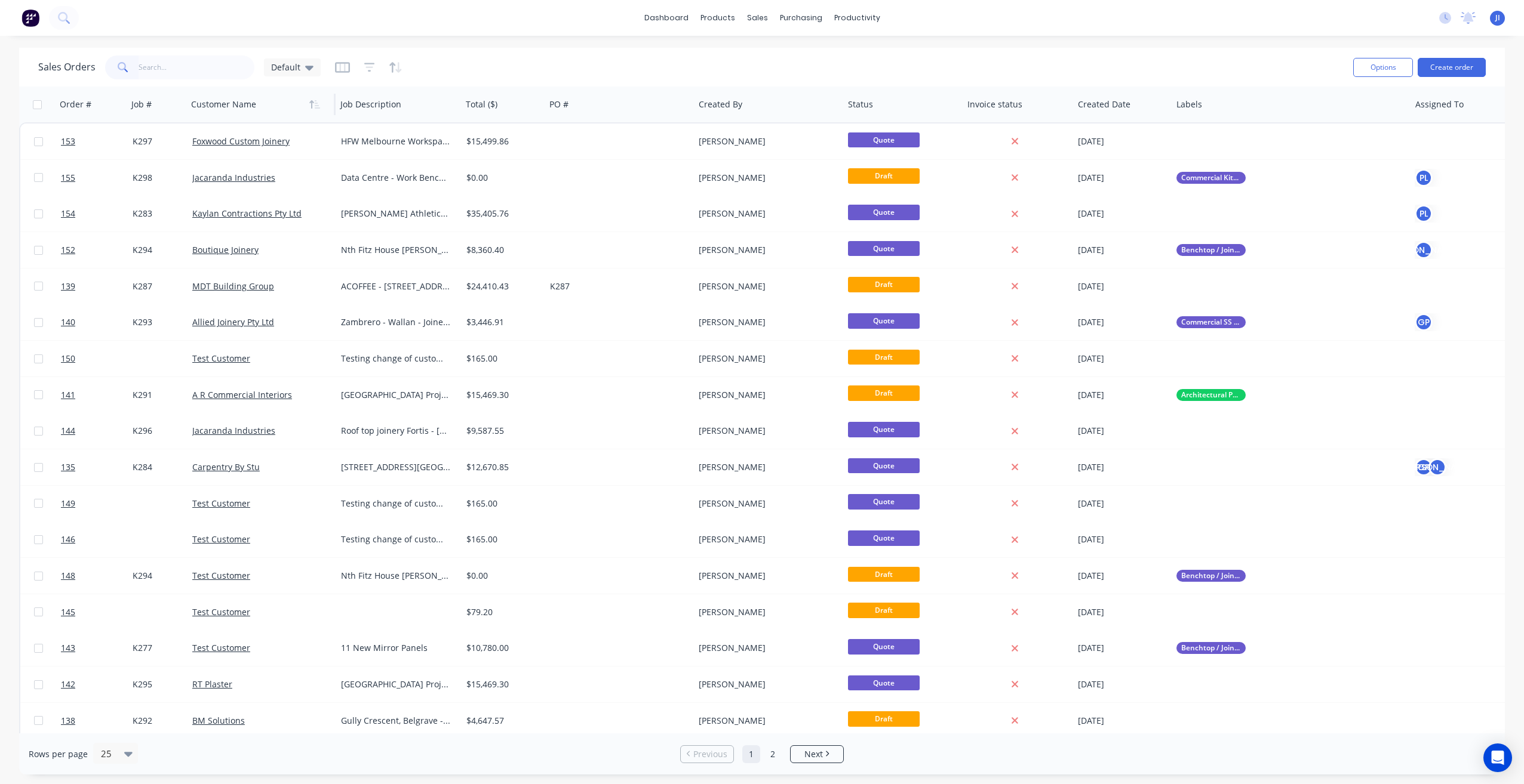
click at [250, 109] on div at bounding box center [256, 104] width 132 height 24
click at [314, 103] on icon "button" at bounding box center [315, 104] width 11 height 10
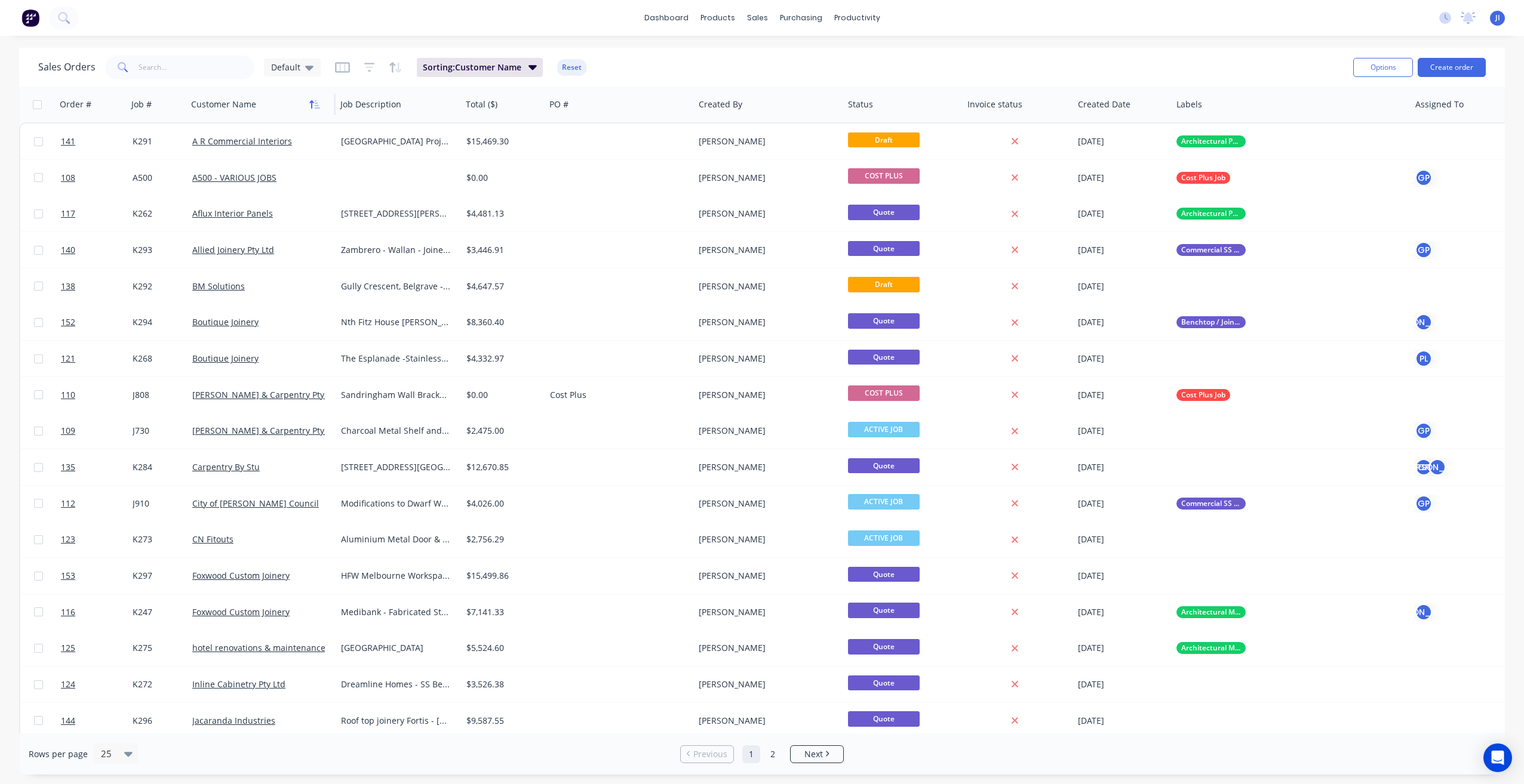
click at [311, 106] on icon "button" at bounding box center [311, 103] width 4 height 8
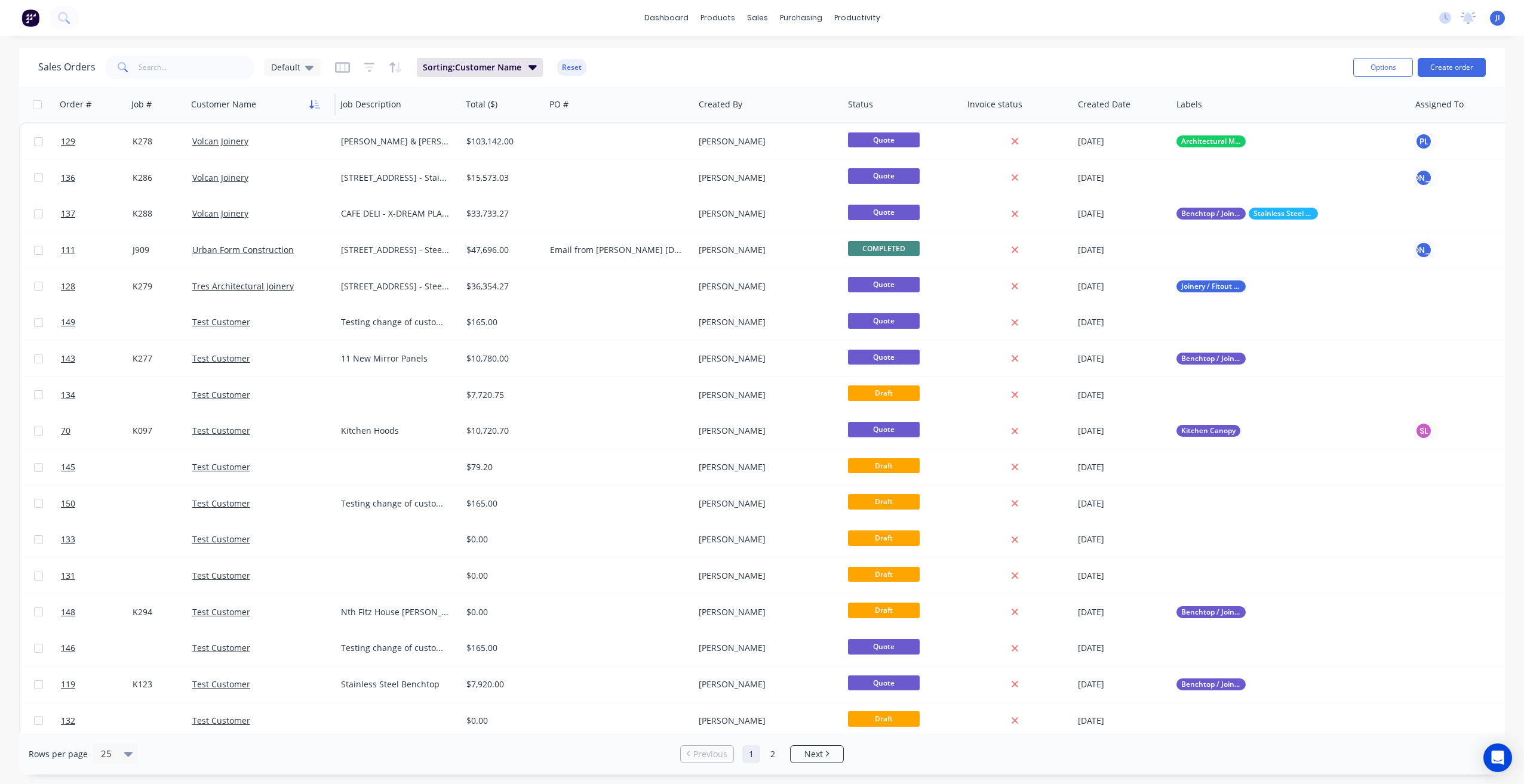
click at [314, 103] on icon "button" at bounding box center [315, 104] width 11 height 10
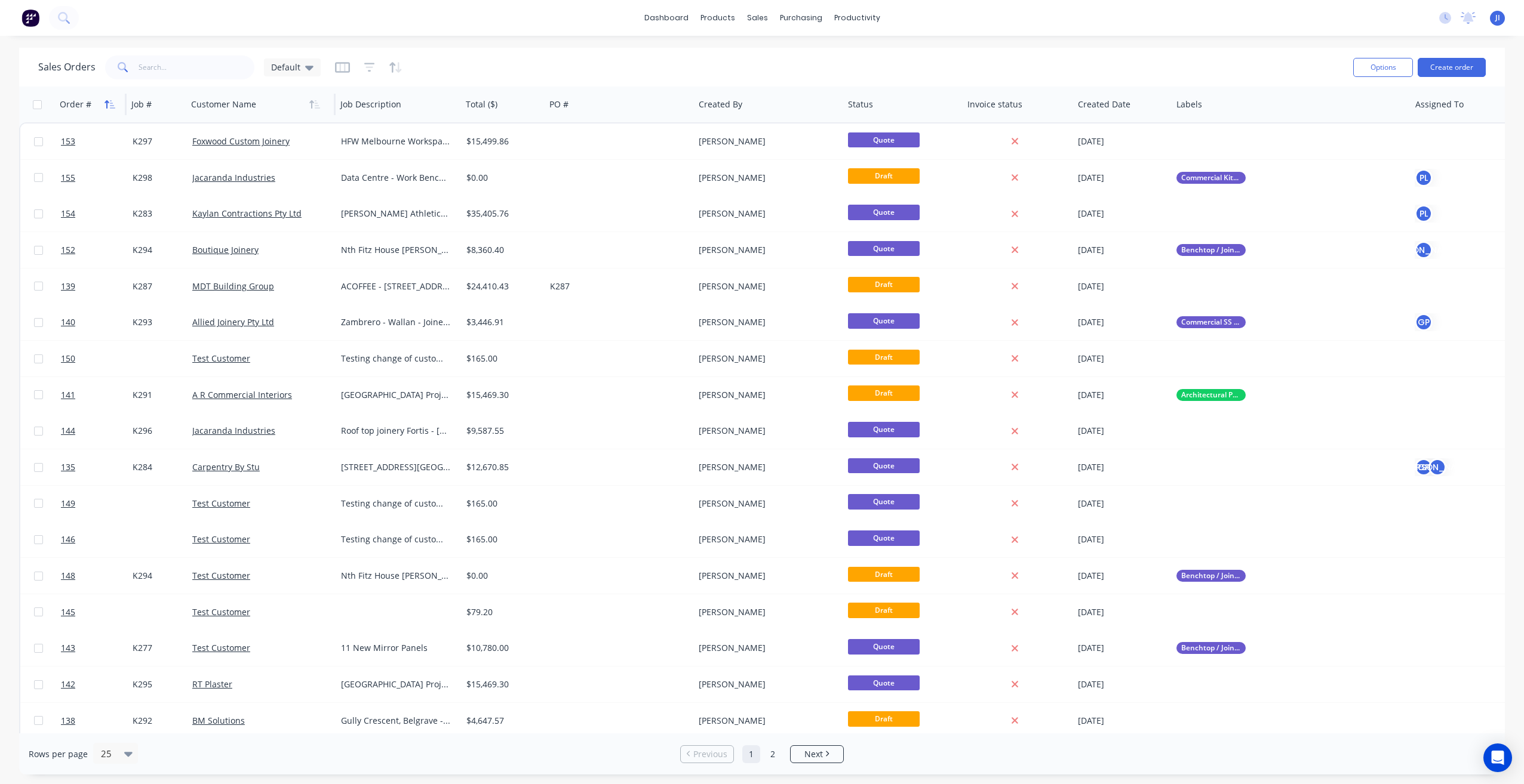
click at [108, 106] on icon "button" at bounding box center [110, 104] width 11 height 10
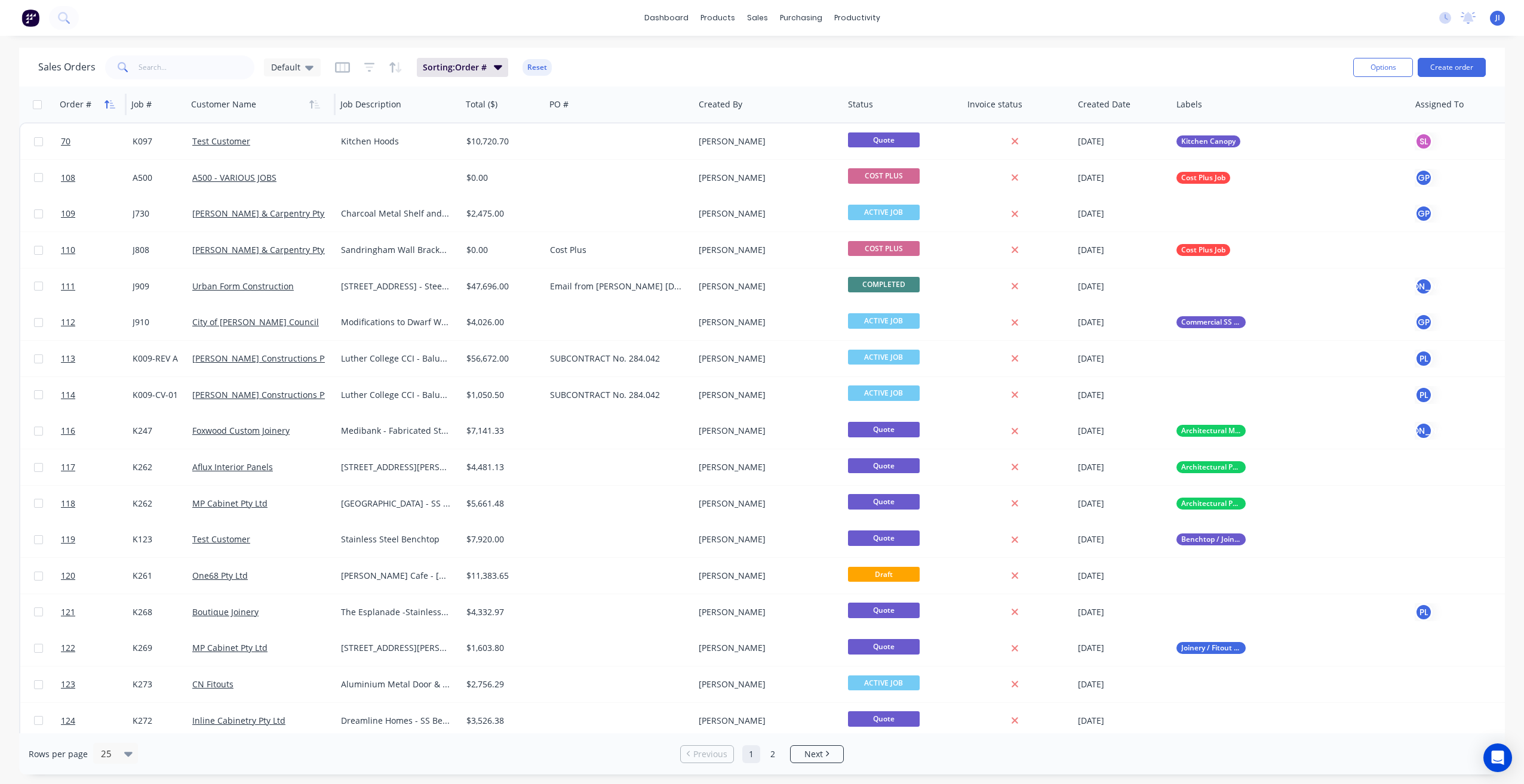
click at [113, 107] on icon "button" at bounding box center [112, 103] width 5 height 8
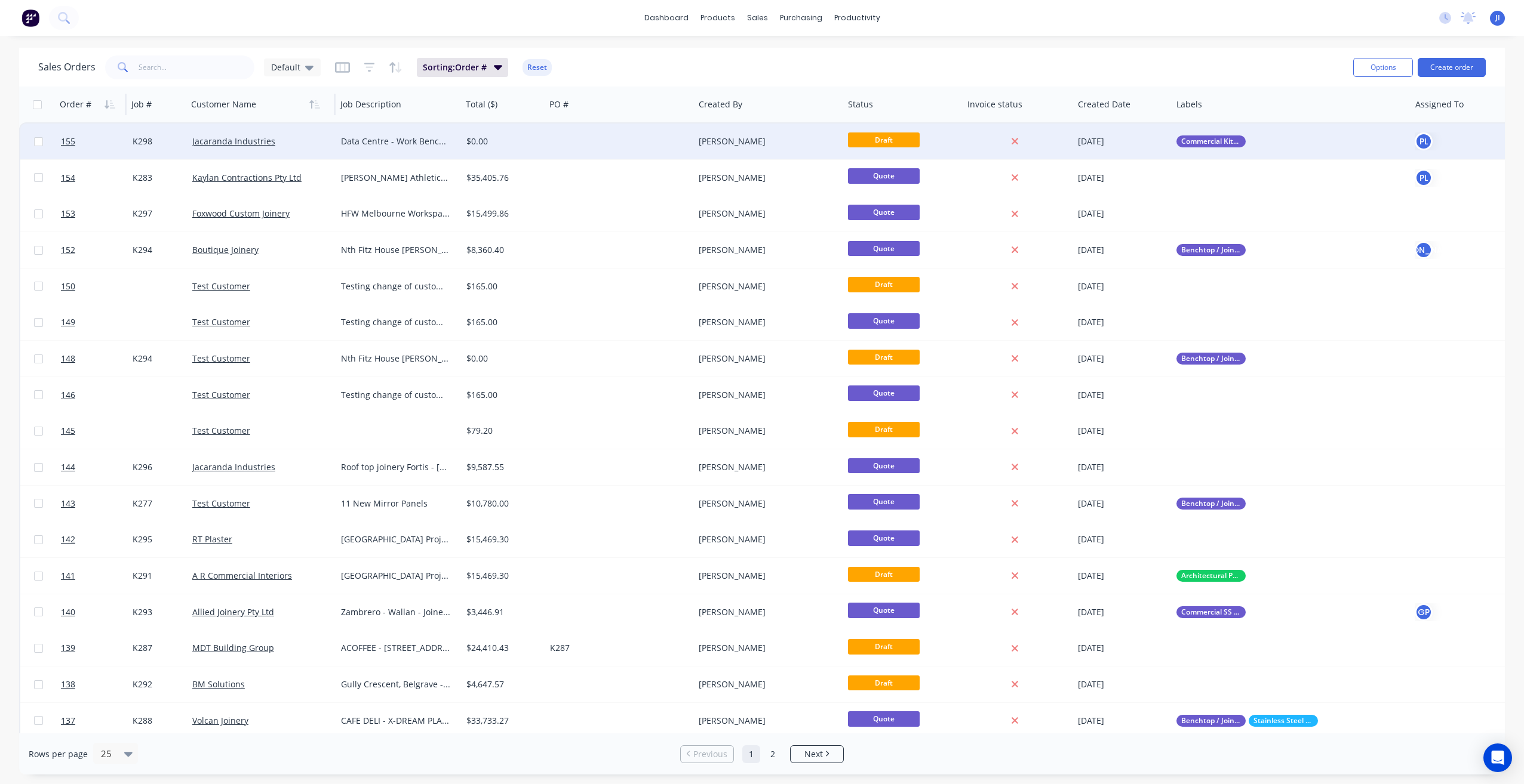
click at [628, 141] on div at bounding box center [620, 141] width 149 height 36
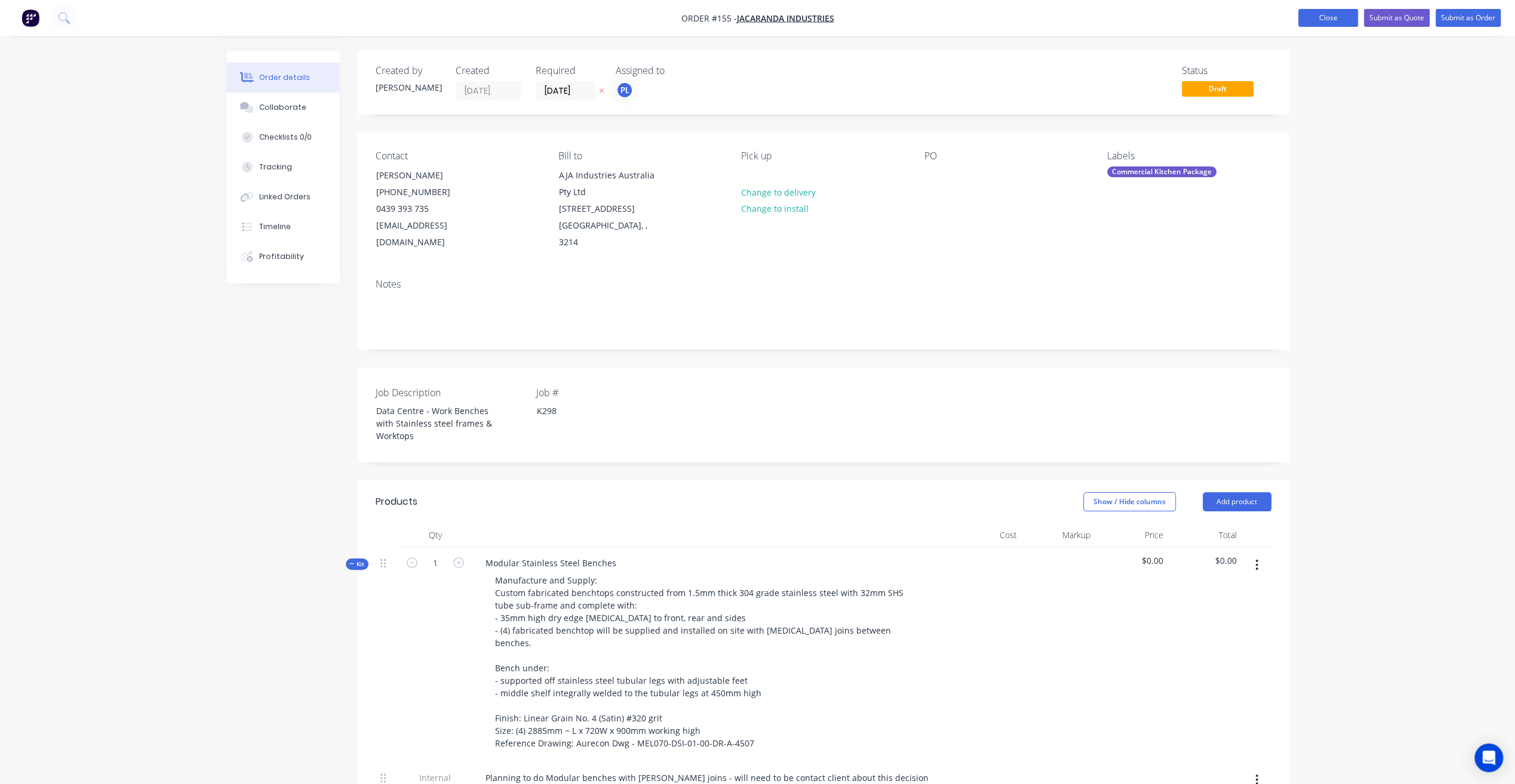
click at [1302, 15] on button "Close" at bounding box center [1328, 18] width 59 height 18
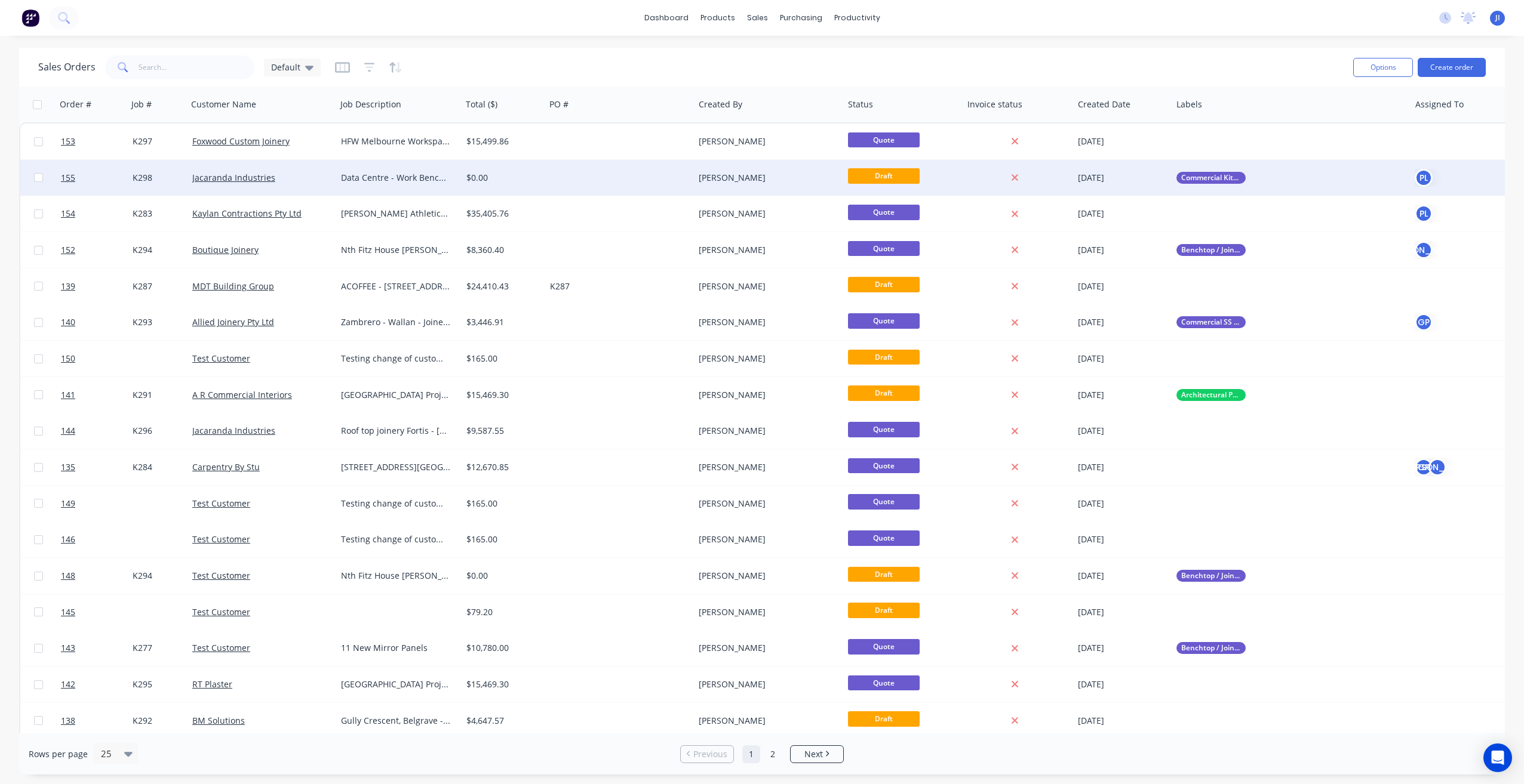
click at [553, 179] on div at bounding box center [620, 178] width 149 height 36
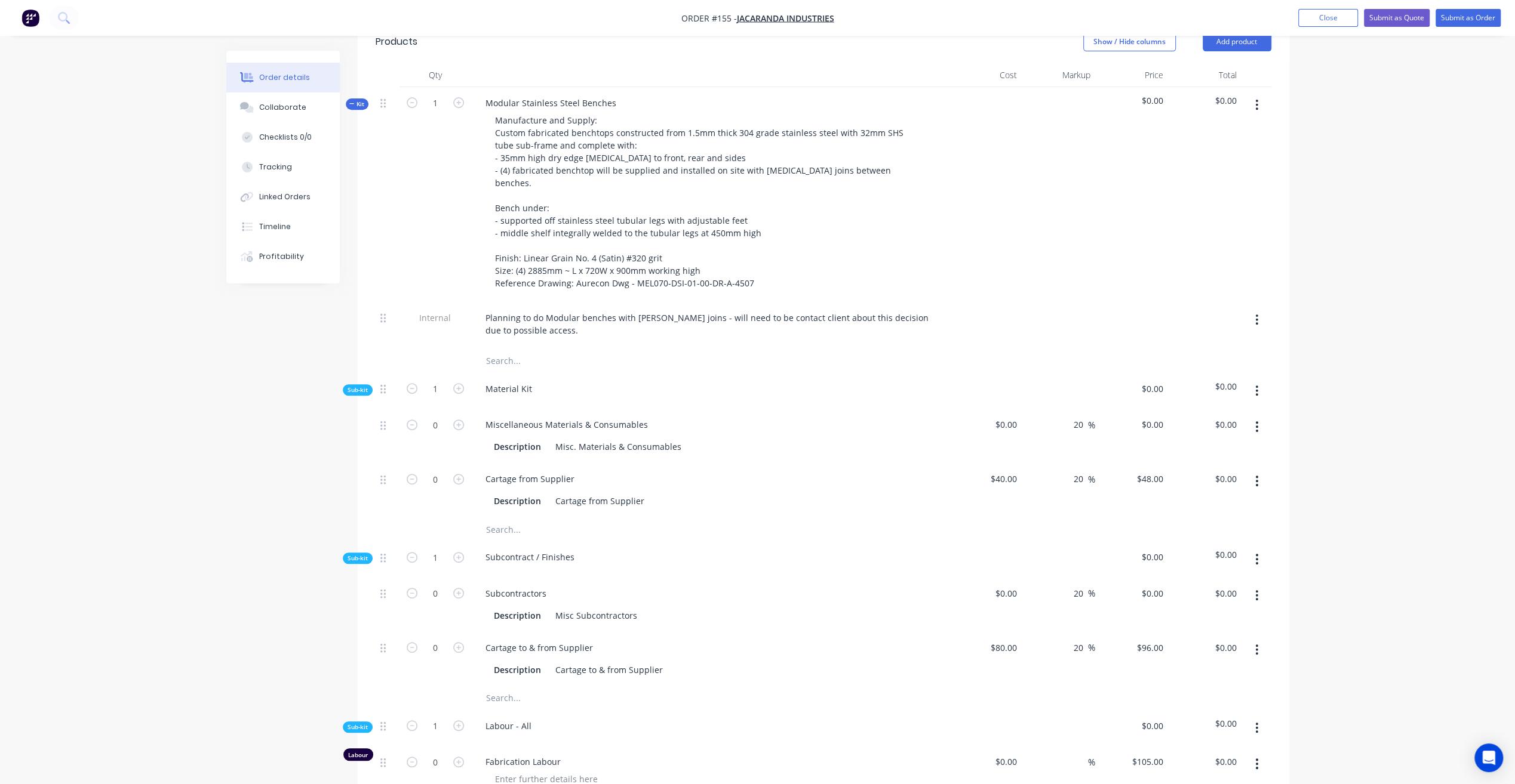
scroll to position [477, 0]
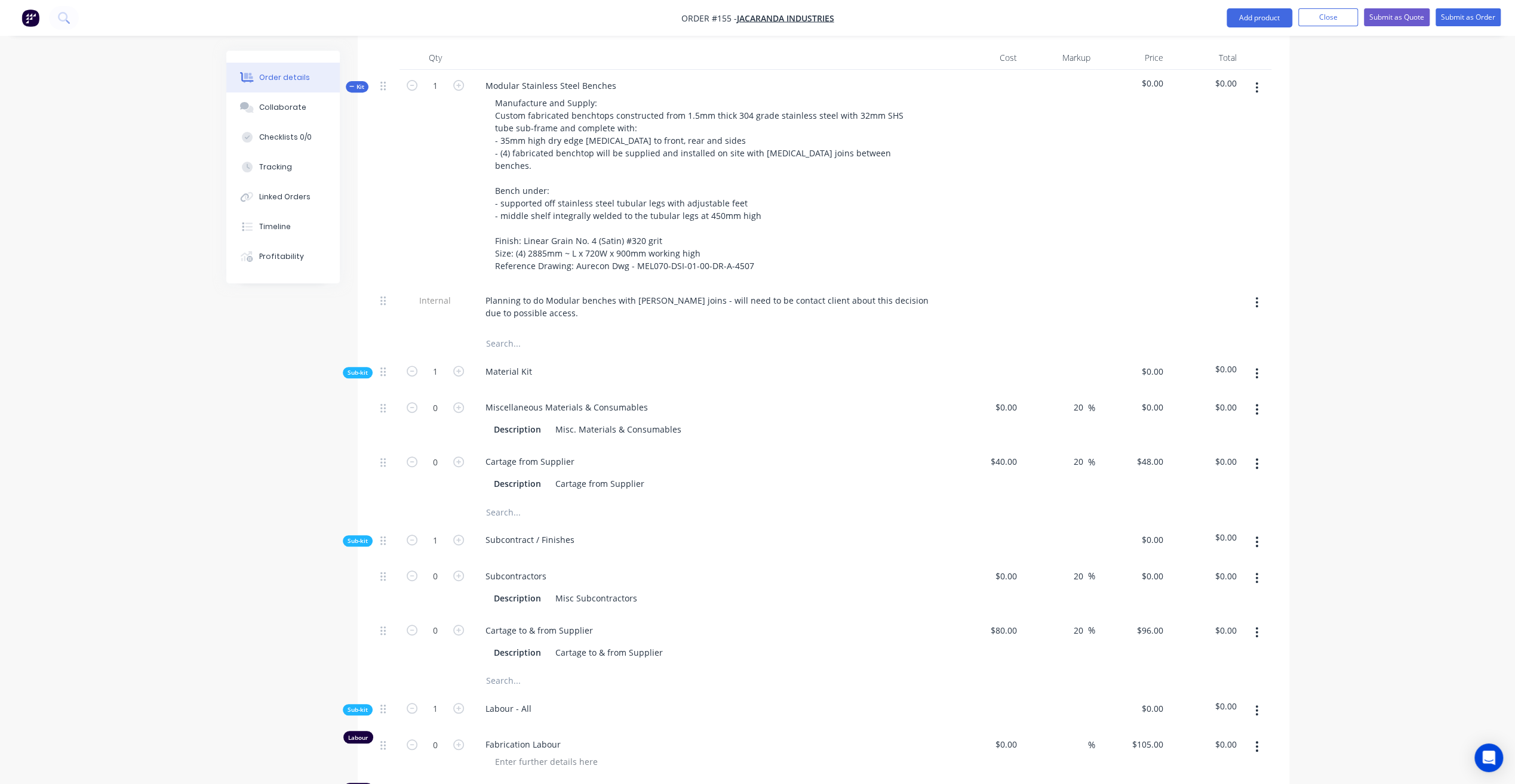
click at [360, 83] on span "Kit" at bounding box center [356, 87] width 15 height 9
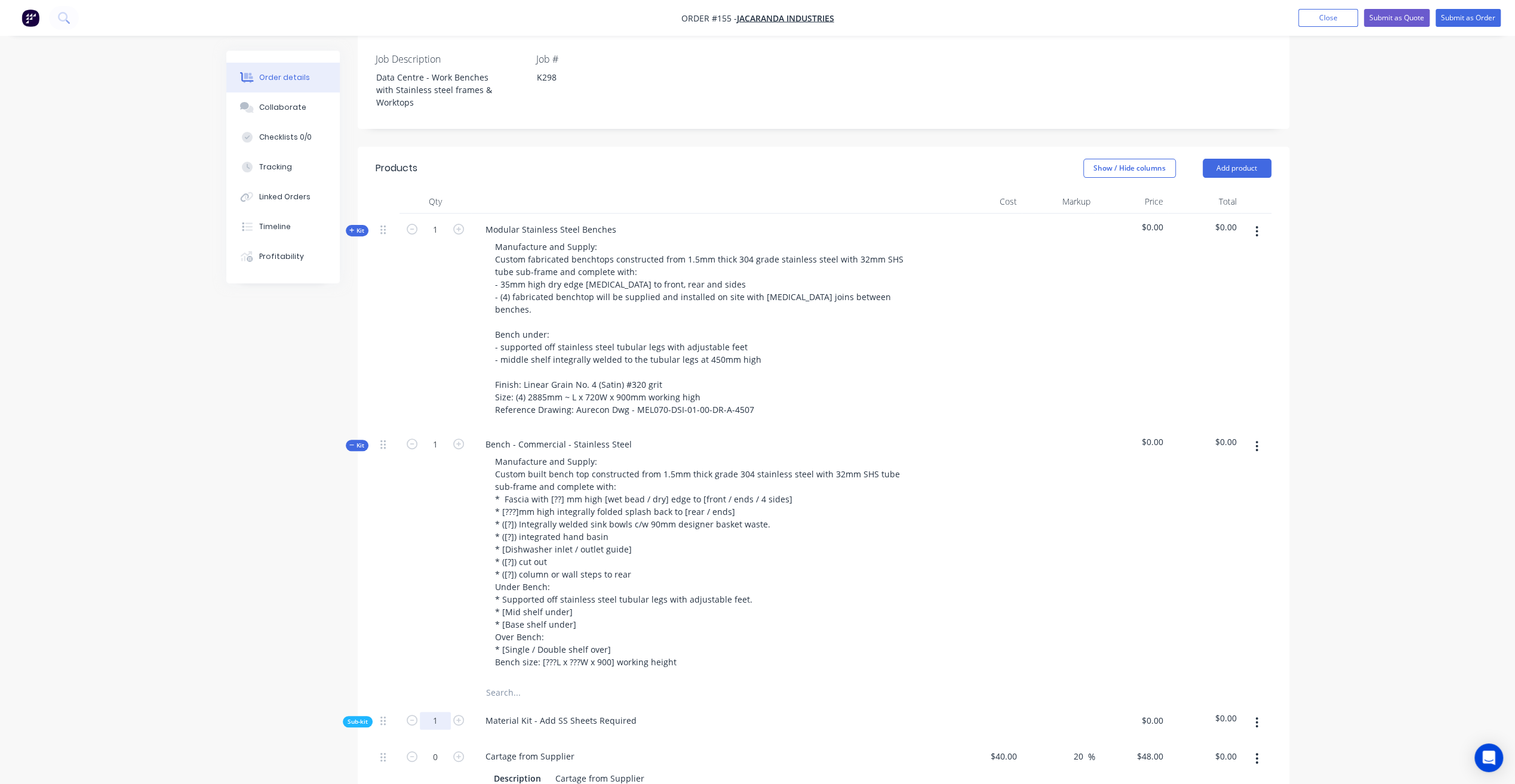
scroll to position [537, 0]
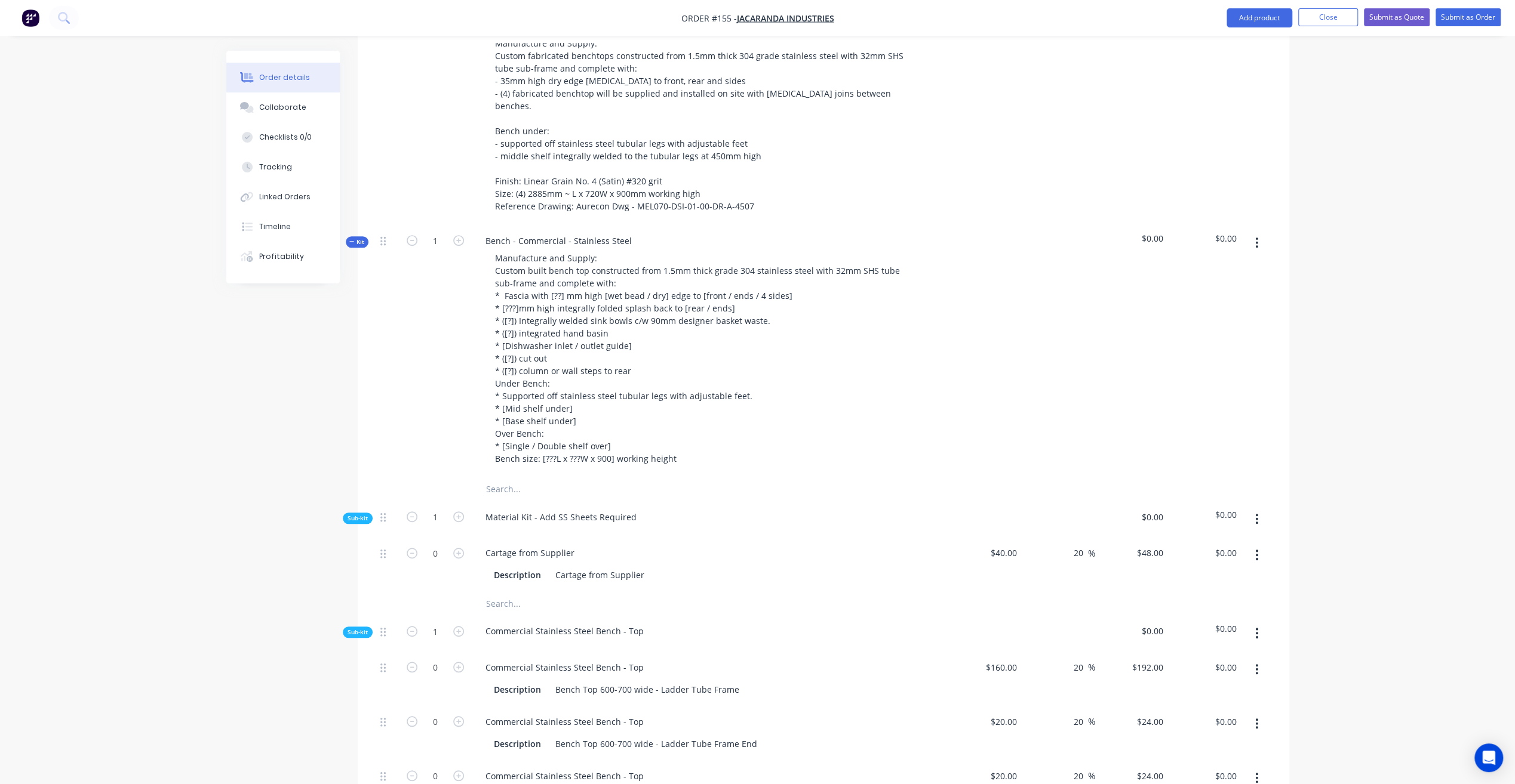
click at [352, 238] on icon "button" at bounding box center [352, 241] width 5 height 6
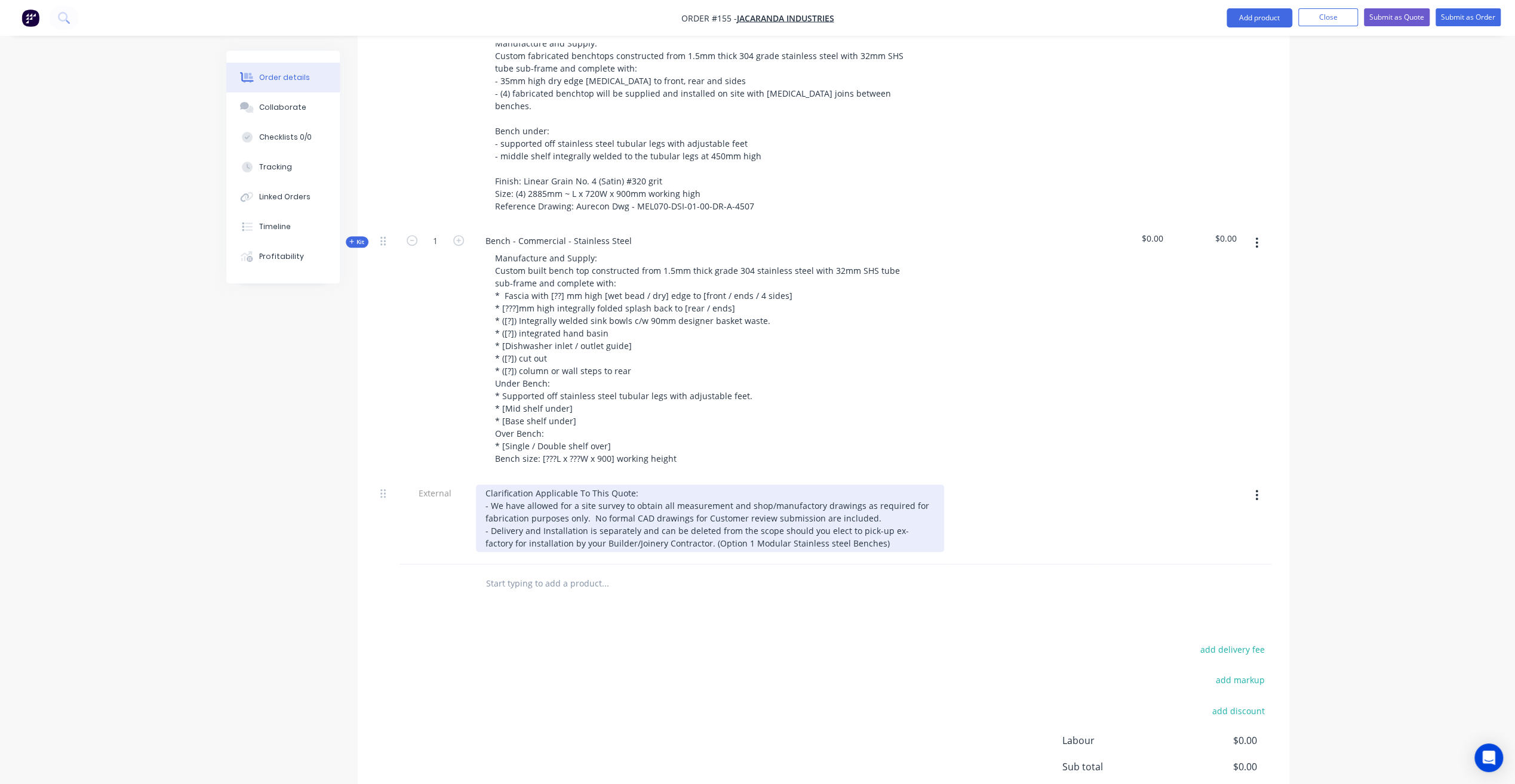
scroll to position [298, 0]
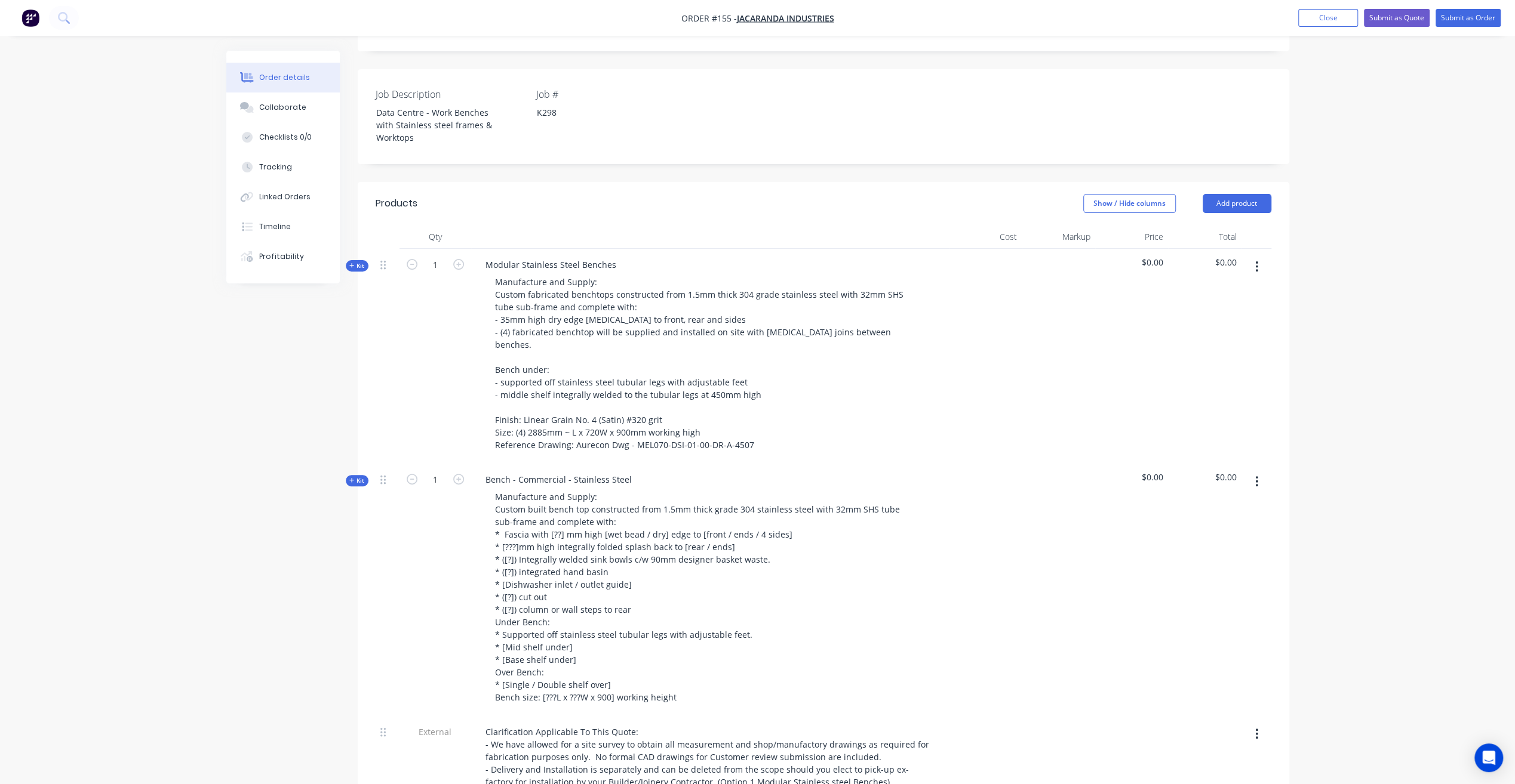
click at [625, 249] on div "Modular Stainless Steel Benches Manufacture and Supply: Custom fabricated bench…" at bounding box center [710, 356] width 478 height 215
click at [613, 256] on div "Modular Stainless Steel Benches" at bounding box center [551, 264] width 150 height 17
click at [995, 343] on div at bounding box center [986, 356] width 74 height 215
drag, startPoint x: 485, startPoint y: 245, endPoint x: 676, endPoint y: 249, distance: 191.0
click at [676, 249] on div "Modular Stainless Steel Benches: Option 1 Manufacture and Supply: Custom fabric…" at bounding box center [710, 356] width 478 height 215
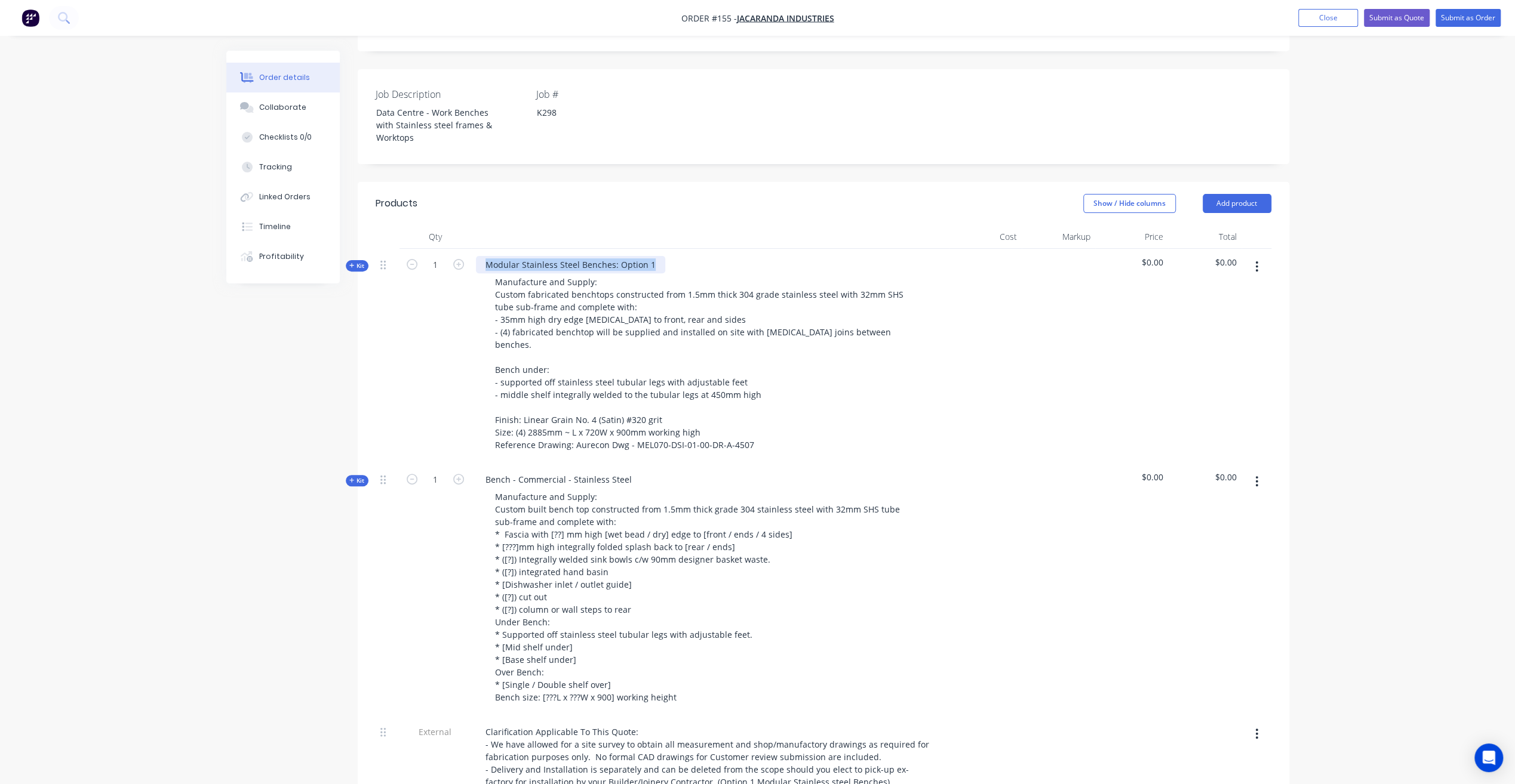
copy div "Modular Stainless Steel Benches: Option 1"
click at [498, 471] on div "Bench - Commercial - Stainless Steel" at bounding box center [559, 479] width 166 height 17
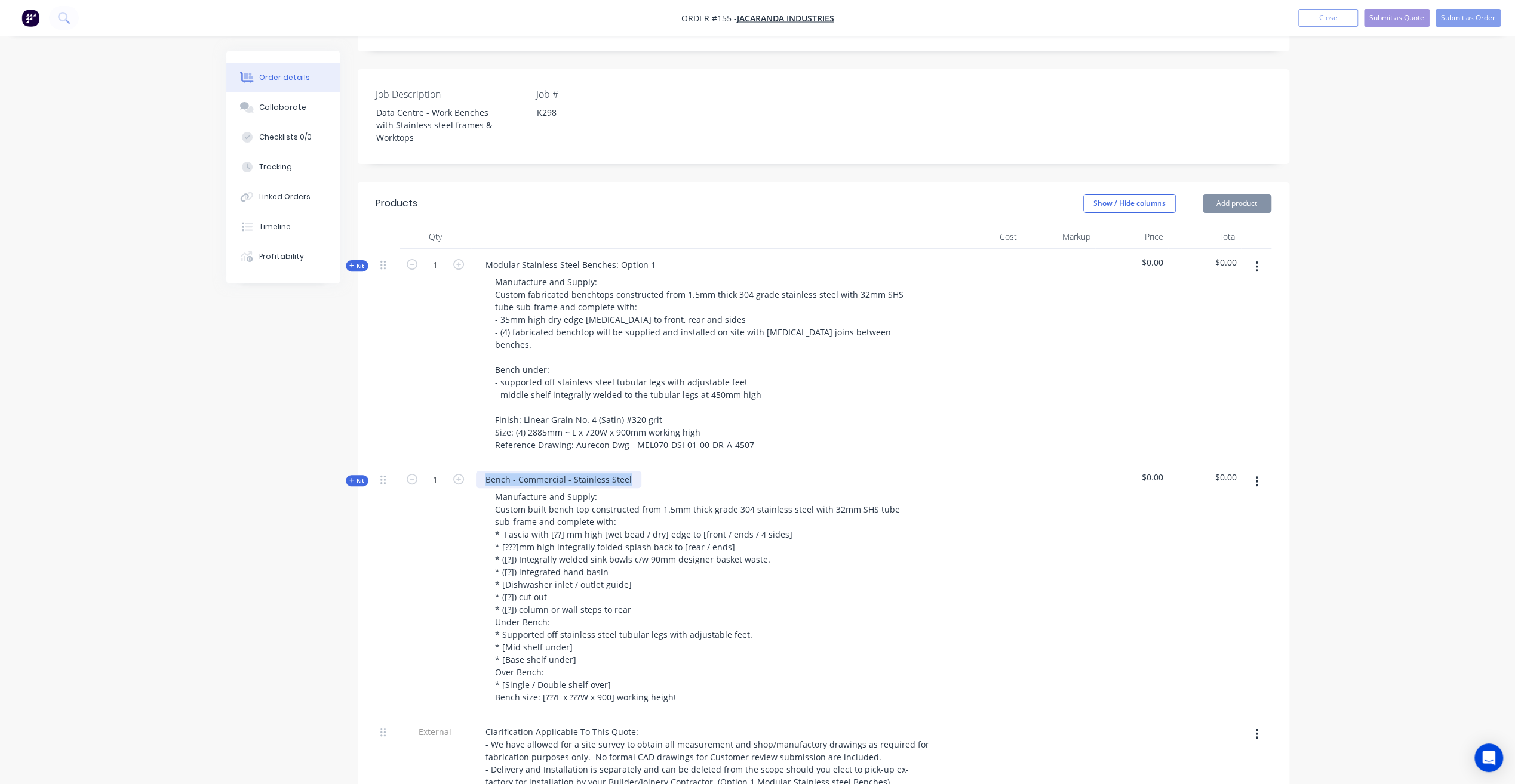
drag, startPoint x: 481, startPoint y: 450, endPoint x: 726, endPoint y: 442, distance: 245.1
click at [726, 464] on div "Bench - Commercial - Stainless Steel Manufacture and Supply: Custom built bench…" at bounding box center [710, 590] width 478 height 253
paste div
click at [501, 471] on div "Modular Stainless Steel Benches: Option 1" at bounding box center [570, 479] width 189 height 17
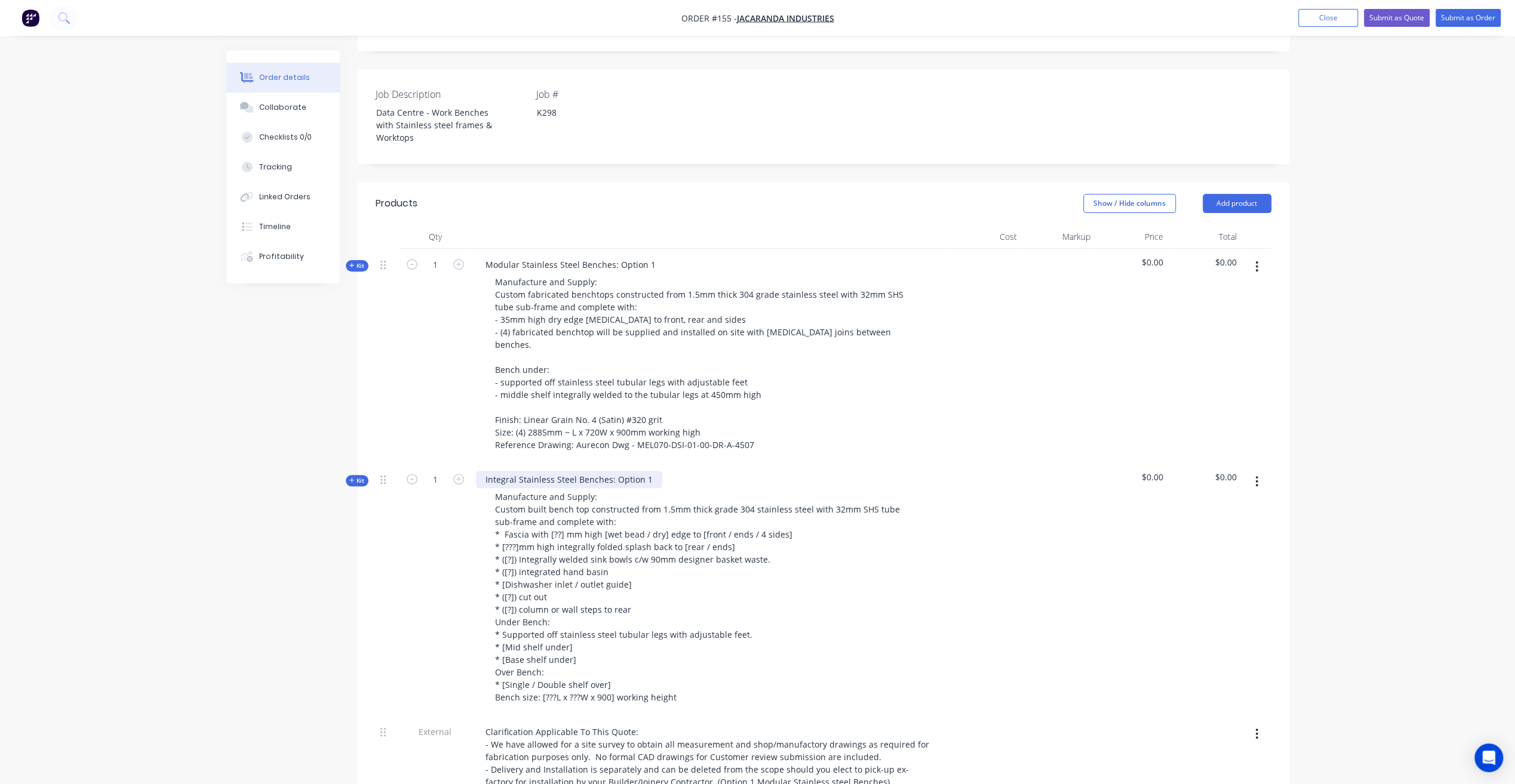
click at [643, 471] on div "Integral Stainless Steel Benches: Option 1" at bounding box center [569, 479] width 186 height 17
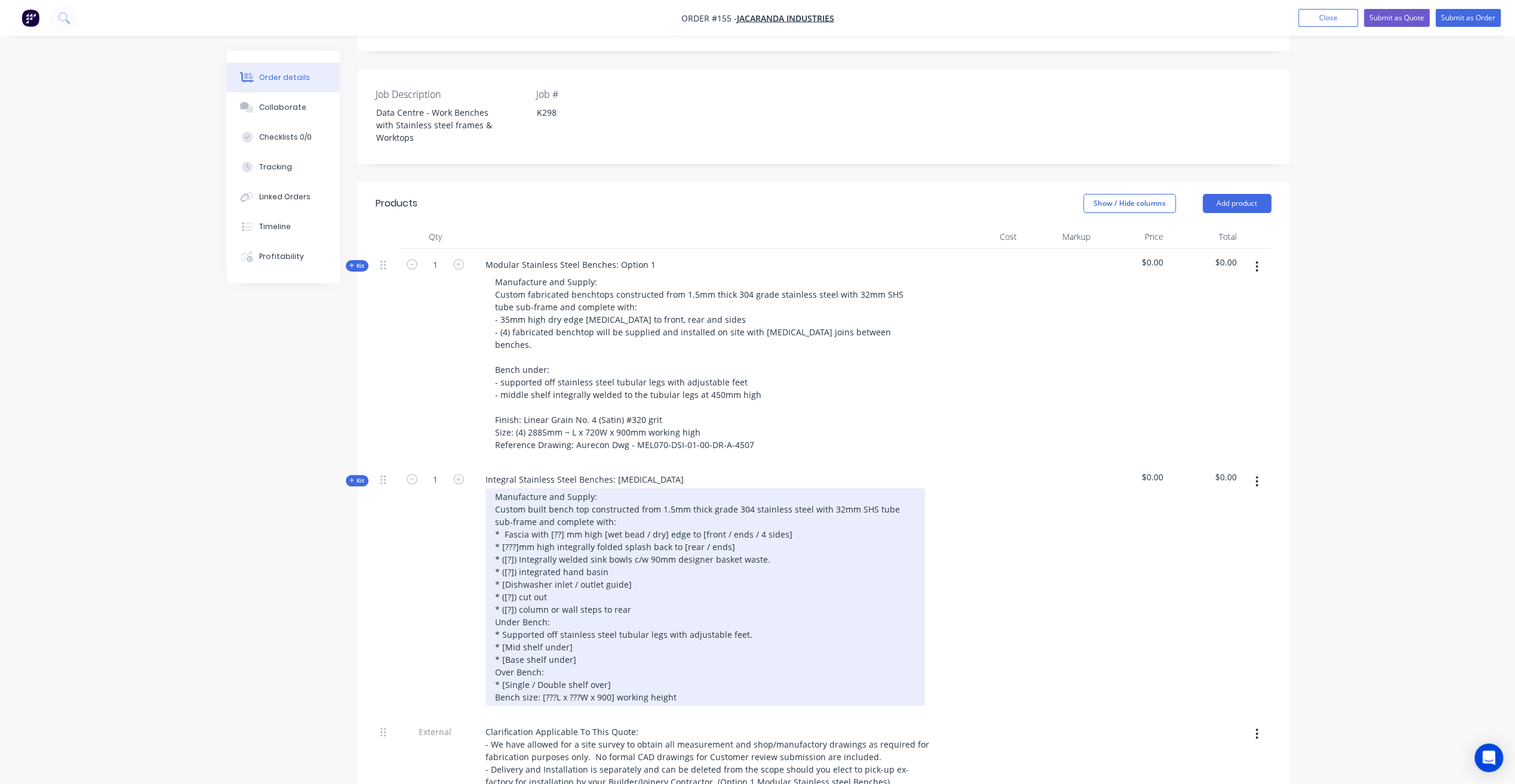
click at [767, 504] on div "Manufacture and Supply: Custom built bench top constructed from 1.5mm thick gra…" at bounding box center [705, 597] width 439 height 218
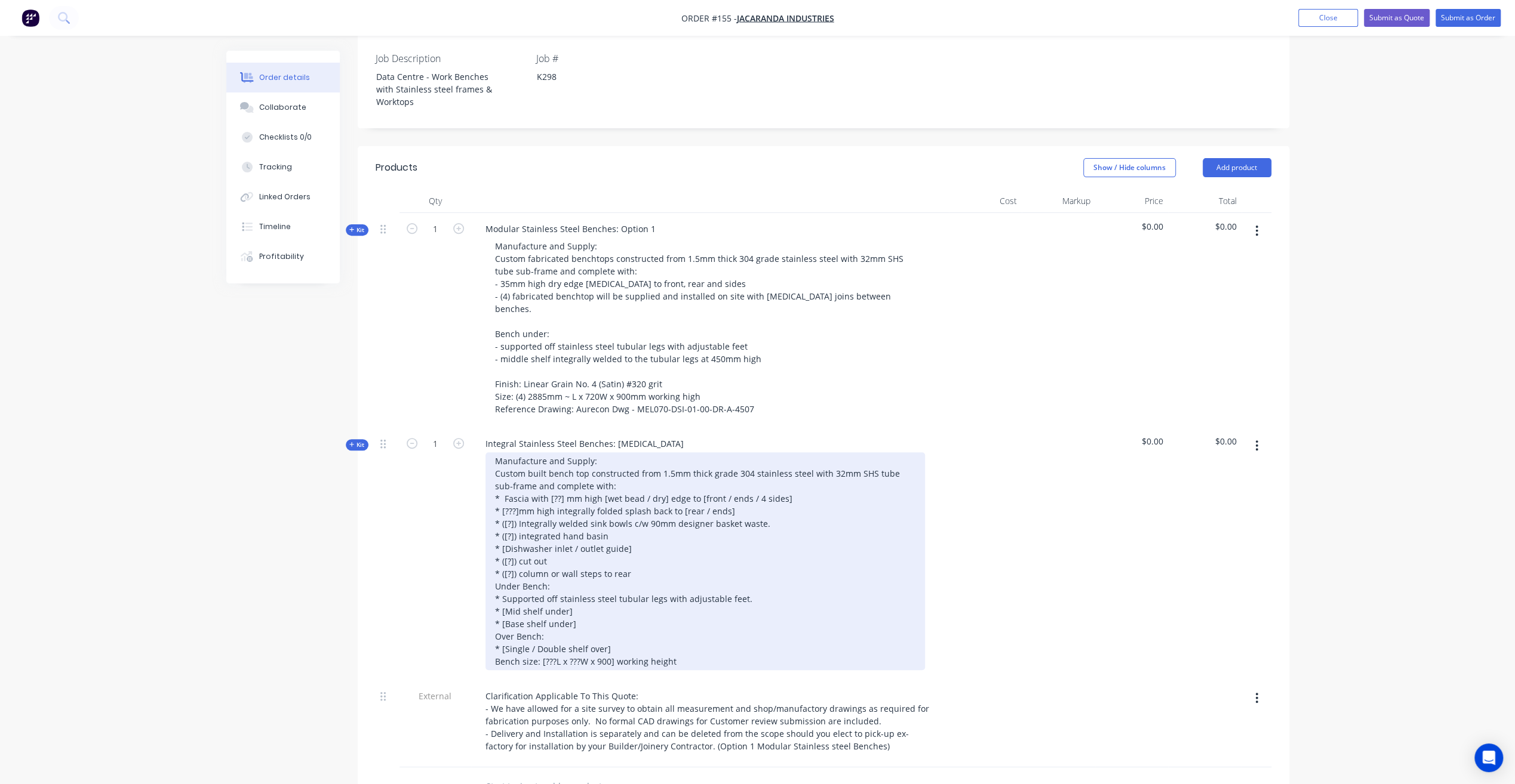
scroll to position [358, 0]
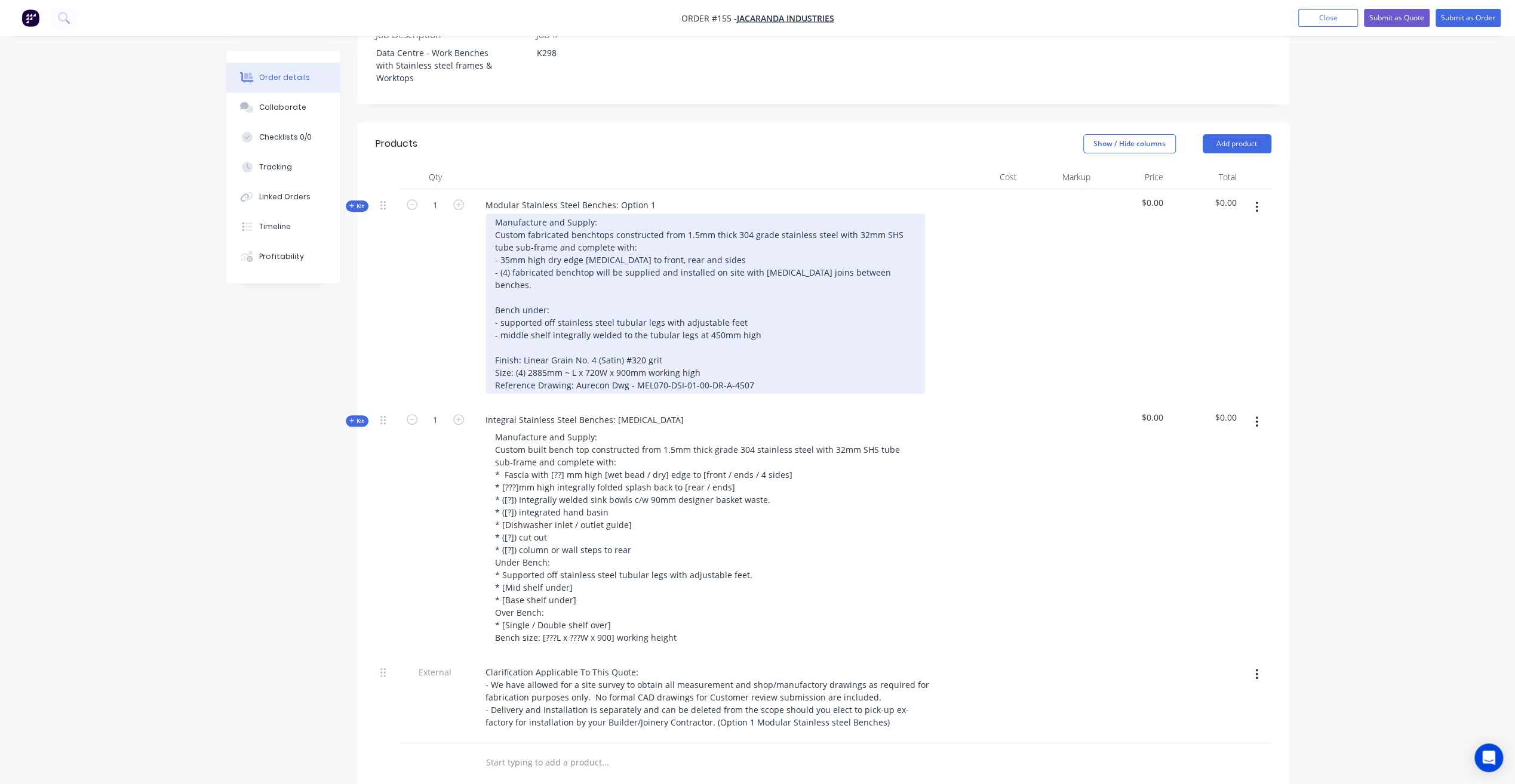
click at [572, 342] on div "Manufacture and Supply: Custom fabricated benchtops constructed from 1.5mm thic…" at bounding box center [705, 304] width 439 height 180
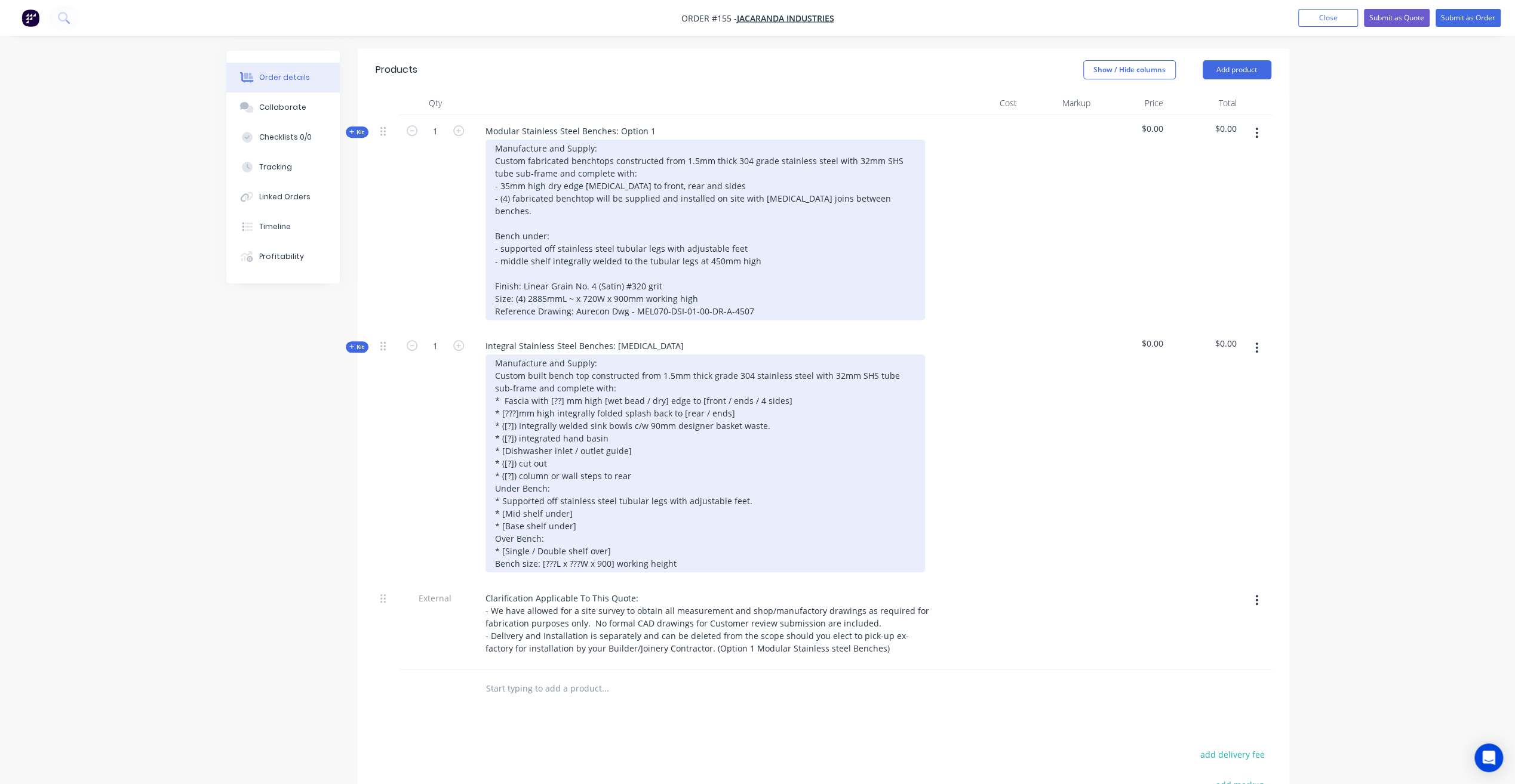
scroll to position [450, 0]
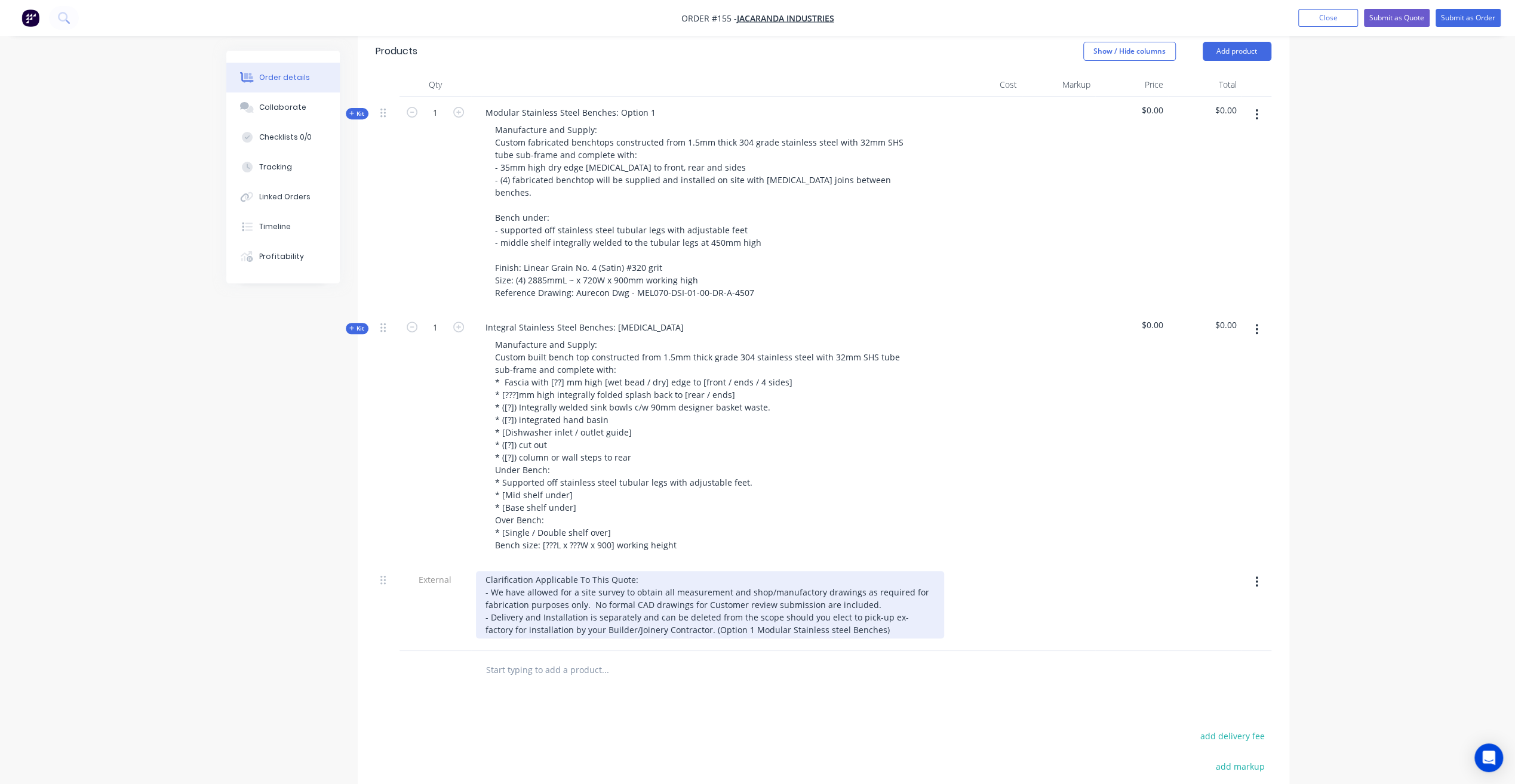
click at [846, 599] on div "Clarification Applicable To This Quote: - We have allowed for a site survey to …" at bounding box center [710, 604] width 468 height 67
click at [550, 609] on div "Clarification Applicable To This Quote: - We have allowed for a site survey to …" at bounding box center [710, 610] width 468 height 80
click at [494, 613] on div "Clarification Applicable To This Quote: - We have allowed for a site survey to …" at bounding box center [710, 610] width 468 height 80
click at [747, 610] on div "Clarification Applicable To This Quote: - We have allowed for a site survey to …" at bounding box center [710, 610] width 468 height 80
drag, startPoint x: 817, startPoint y: 612, endPoint x: 740, endPoint y: 615, distance: 77.1
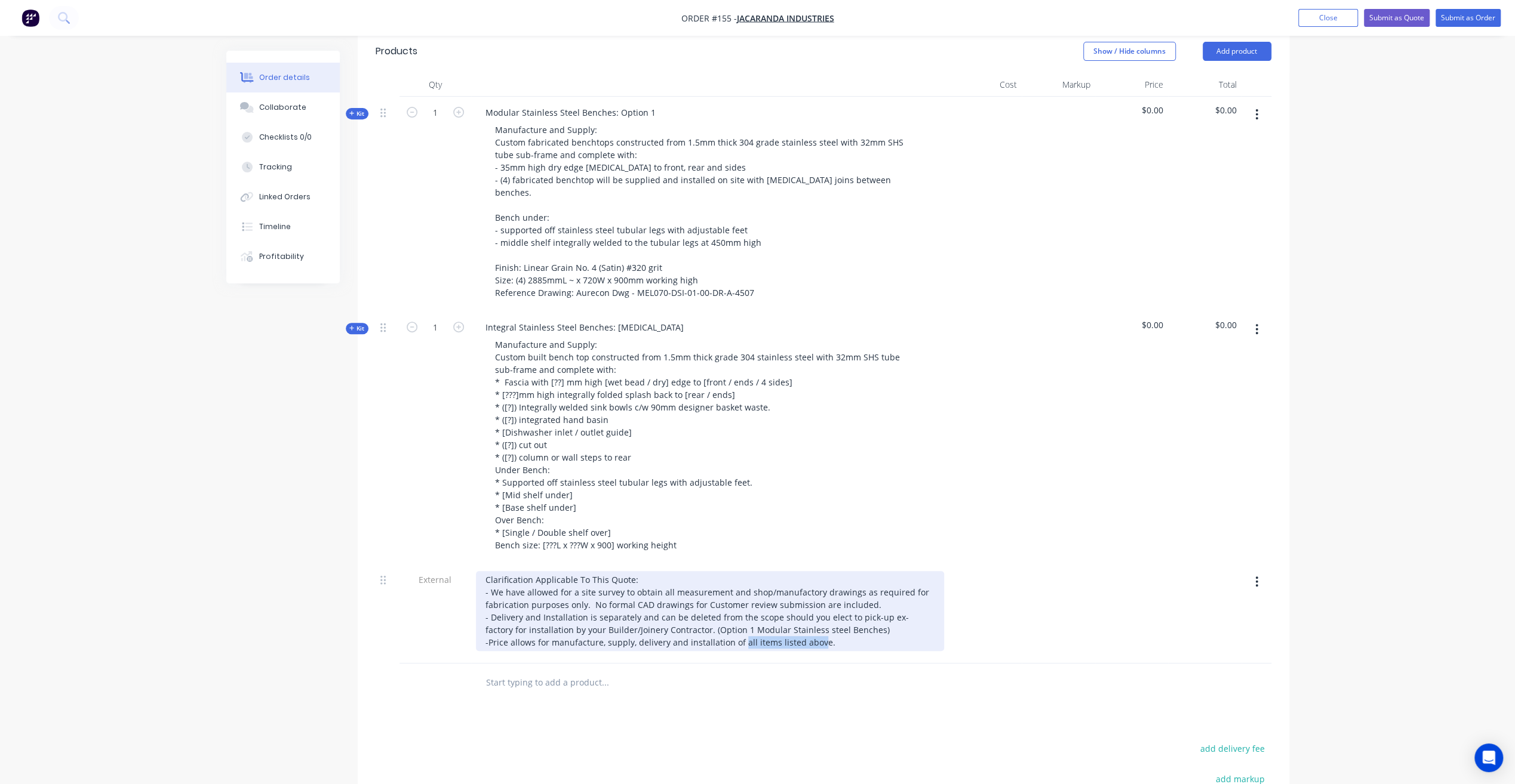
click at [740, 615] on div "Clarification Applicable To This Quote: - We have allowed for a site survey to …" at bounding box center [710, 610] width 468 height 80
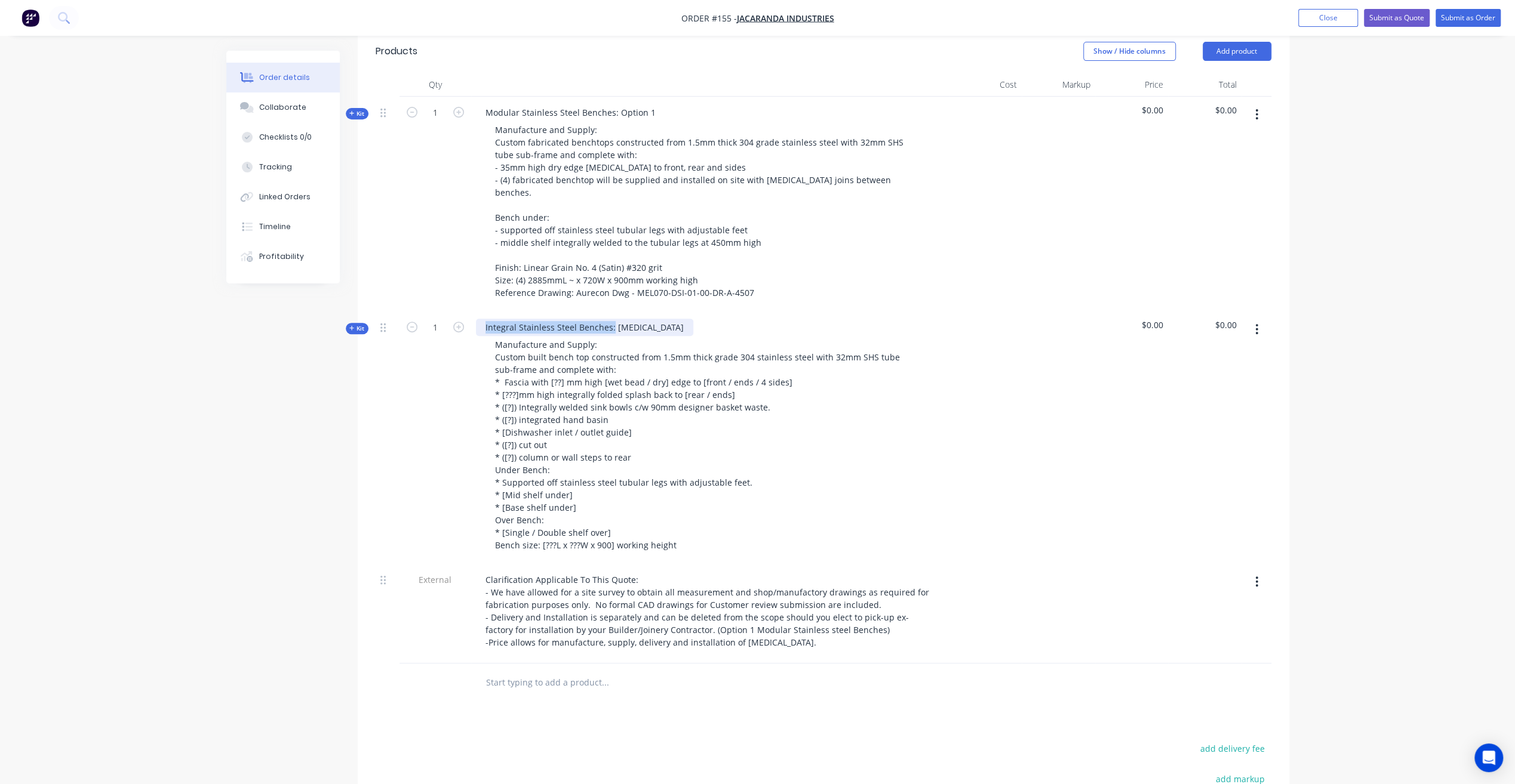
drag, startPoint x: 486, startPoint y: 294, endPoint x: 609, endPoint y: 293, distance: 123.0
click at [609, 318] on div "Integral Stainless Steel Benches: [MEDICAL_DATA]" at bounding box center [585, 326] width 218 height 17
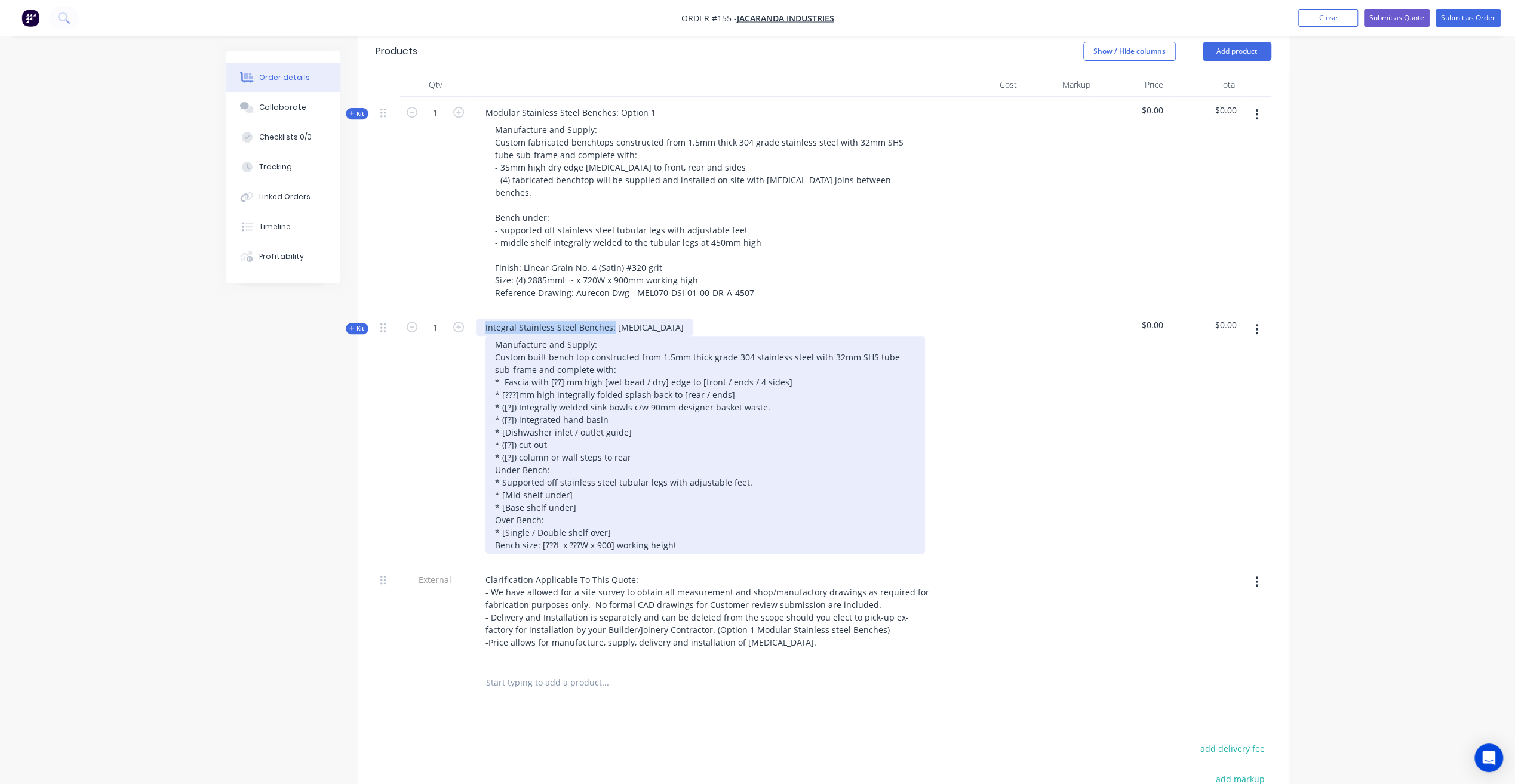
copy div "Integral Stainless Steel Benches:"
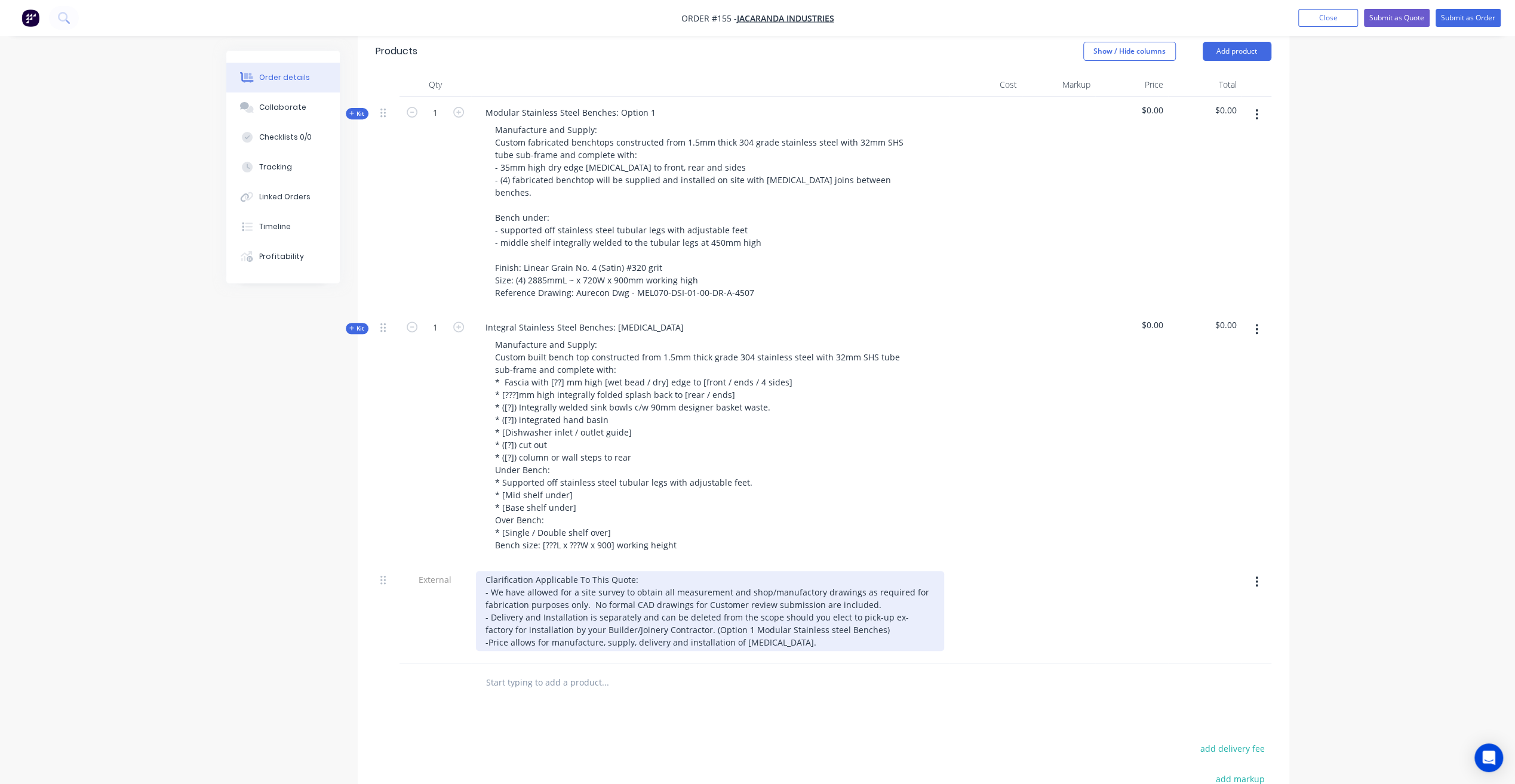
click at [775, 614] on div "Clarification Applicable To This Quote: - We have allowed for a site survey to …" at bounding box center [710, 610] width 468 height 80
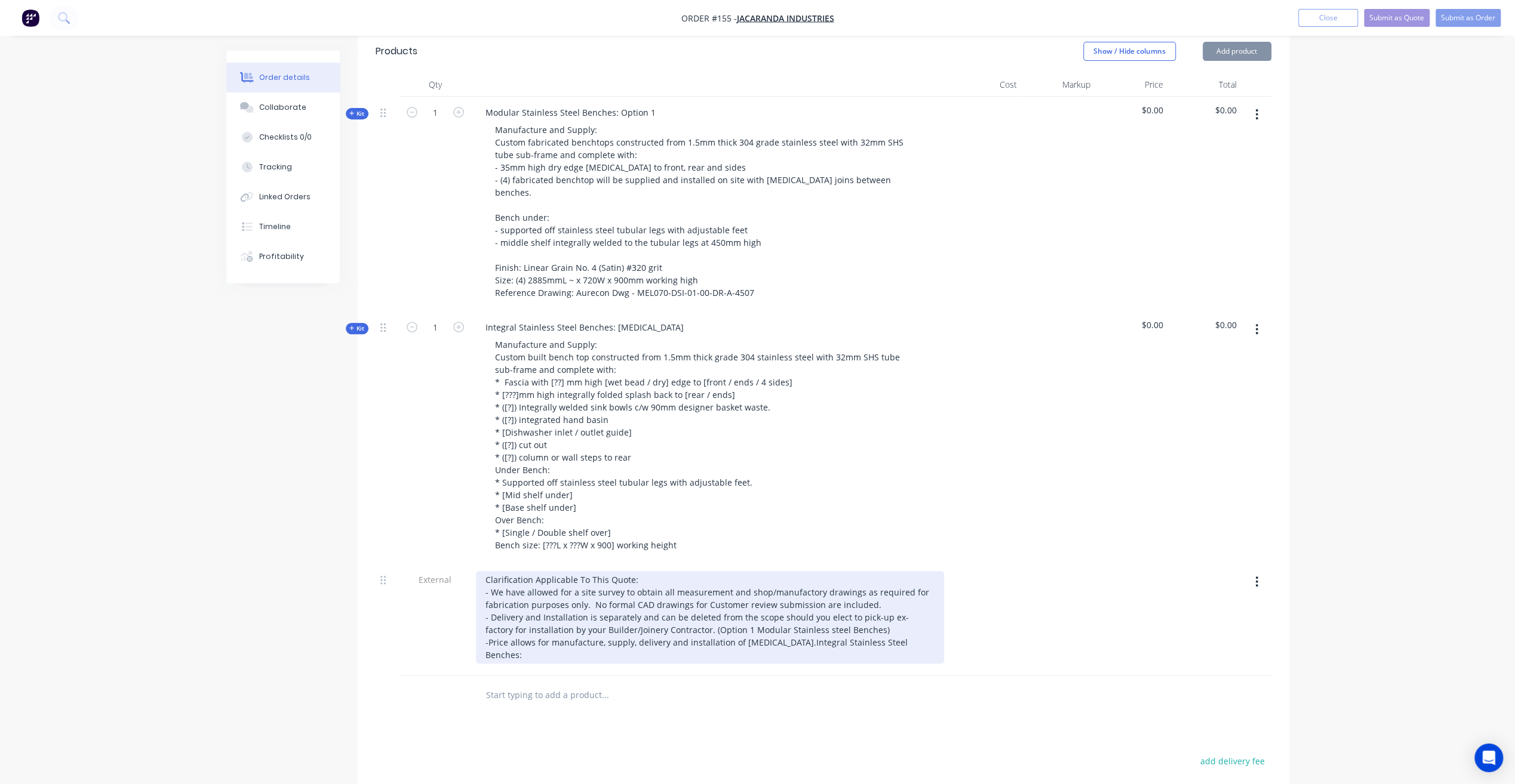
click at [773, 612] on div "Clarification Applicable To This Quote: - We have allowed for a site survey to …" at bounding box center [710, 617] width 468 height 93
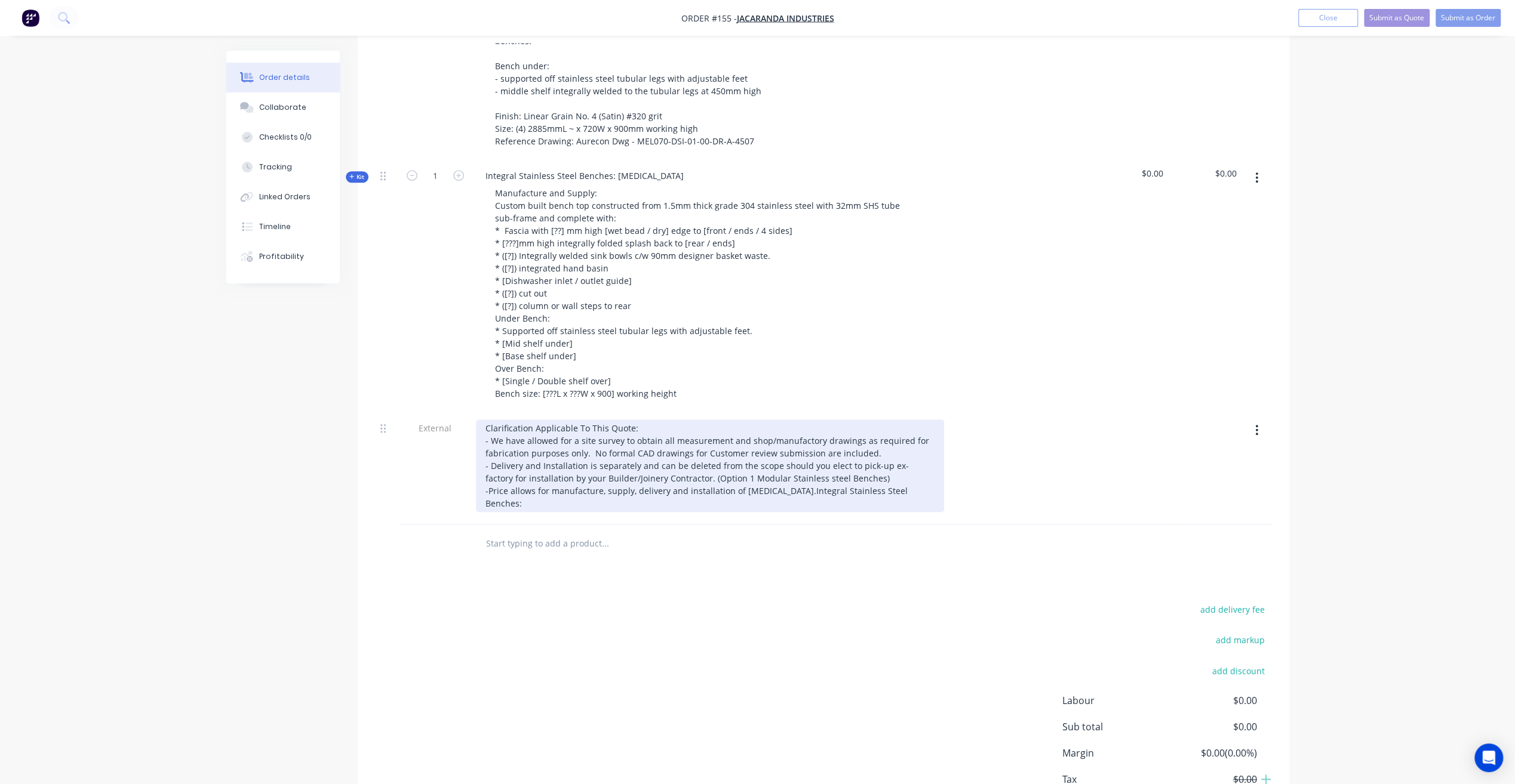
scroll to position [642, 0]
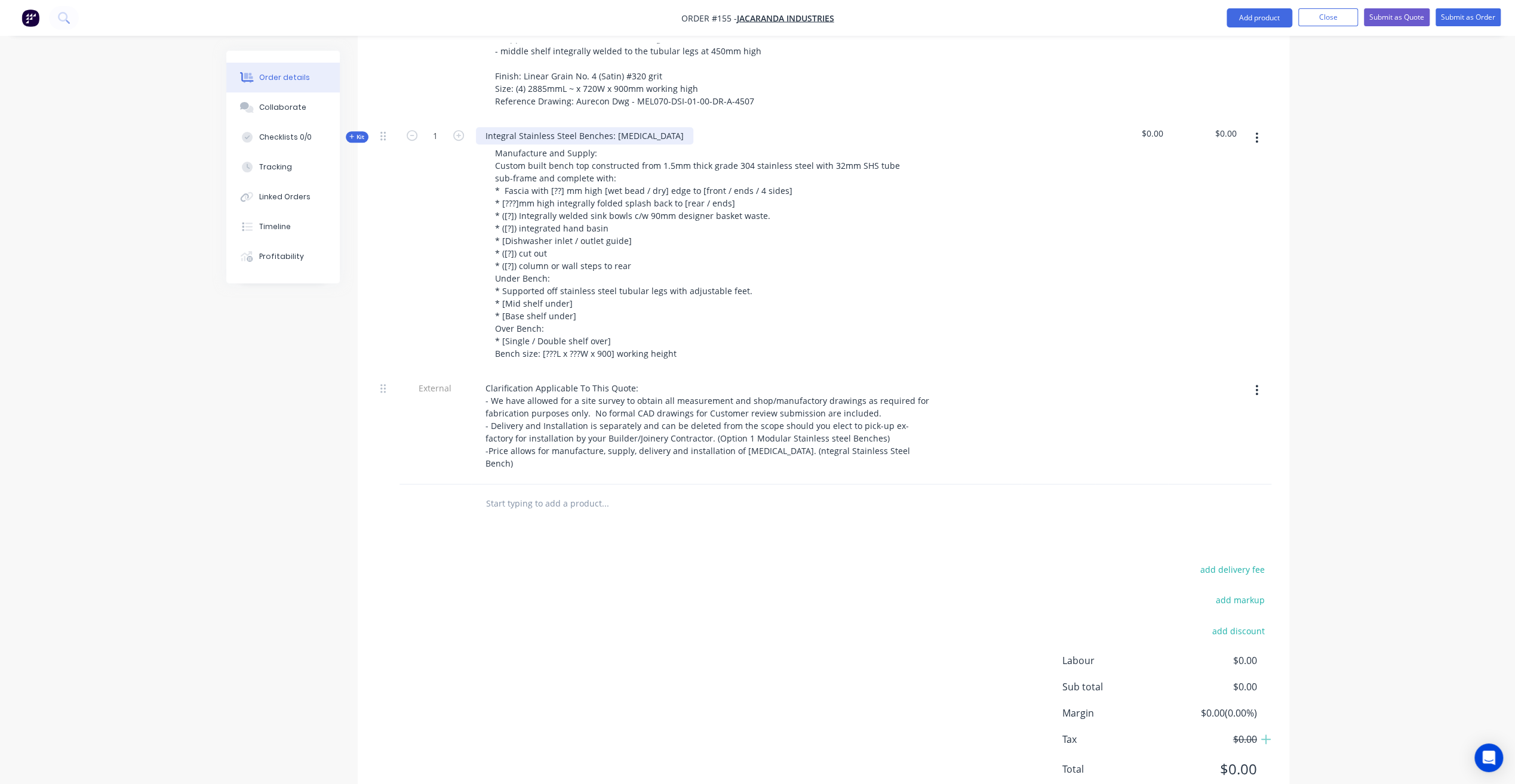
click at [610, 127] on div "Integral Stainless Steel Benches: [MEDICAL_DATA]" at bounding box center [585, 135] width 218 height 17
click at [608, 127] on div "Integral Stainless Steel Benches: [MEDICAL_DATA]" at bounding box center [585, 135] width 218 height 17
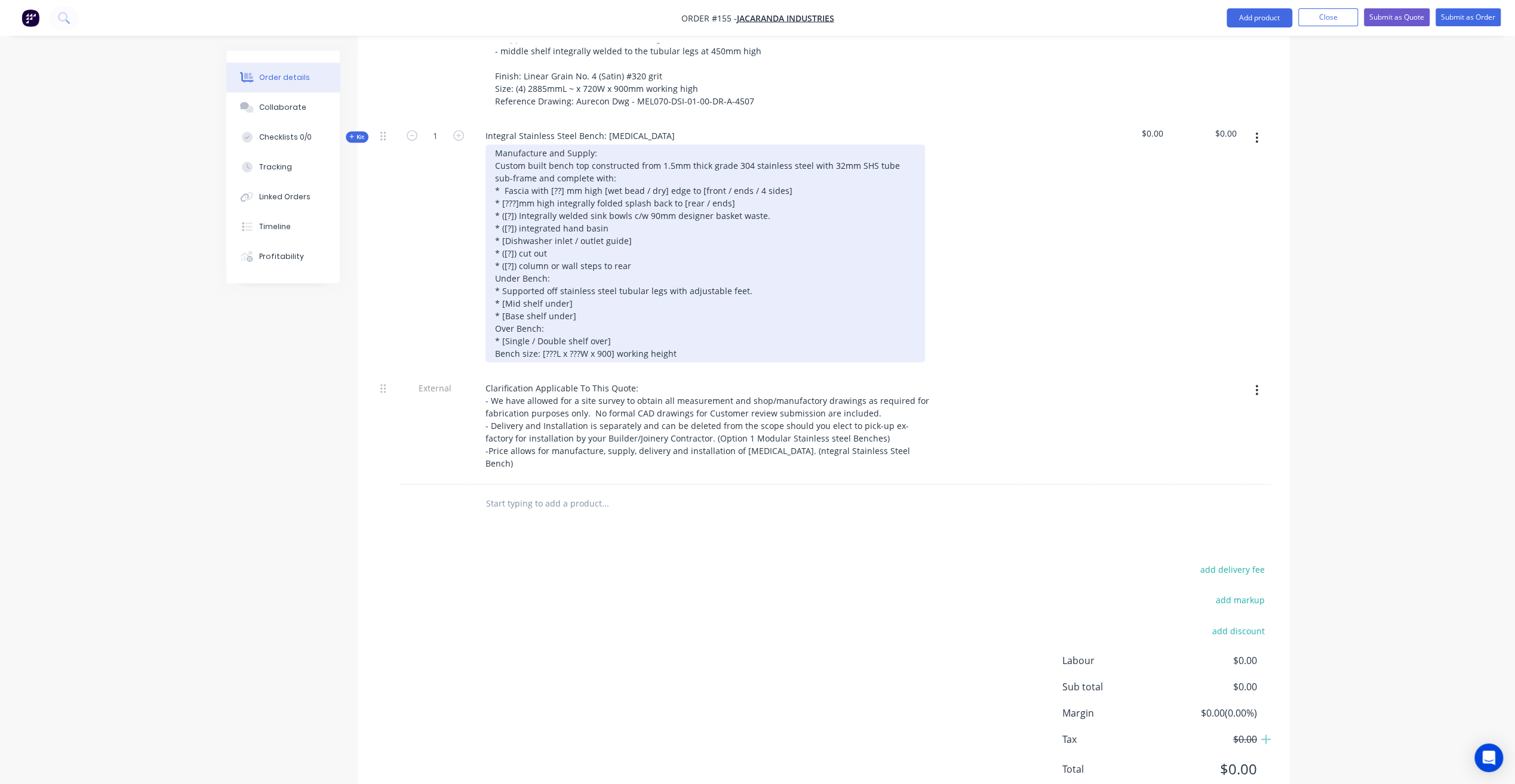
click at [578, 168] on div "Manufacture and Supply: Custom built bench top constructed from 1.5mm thick gra…" at bounding box center [705, 254] width 439 height 218
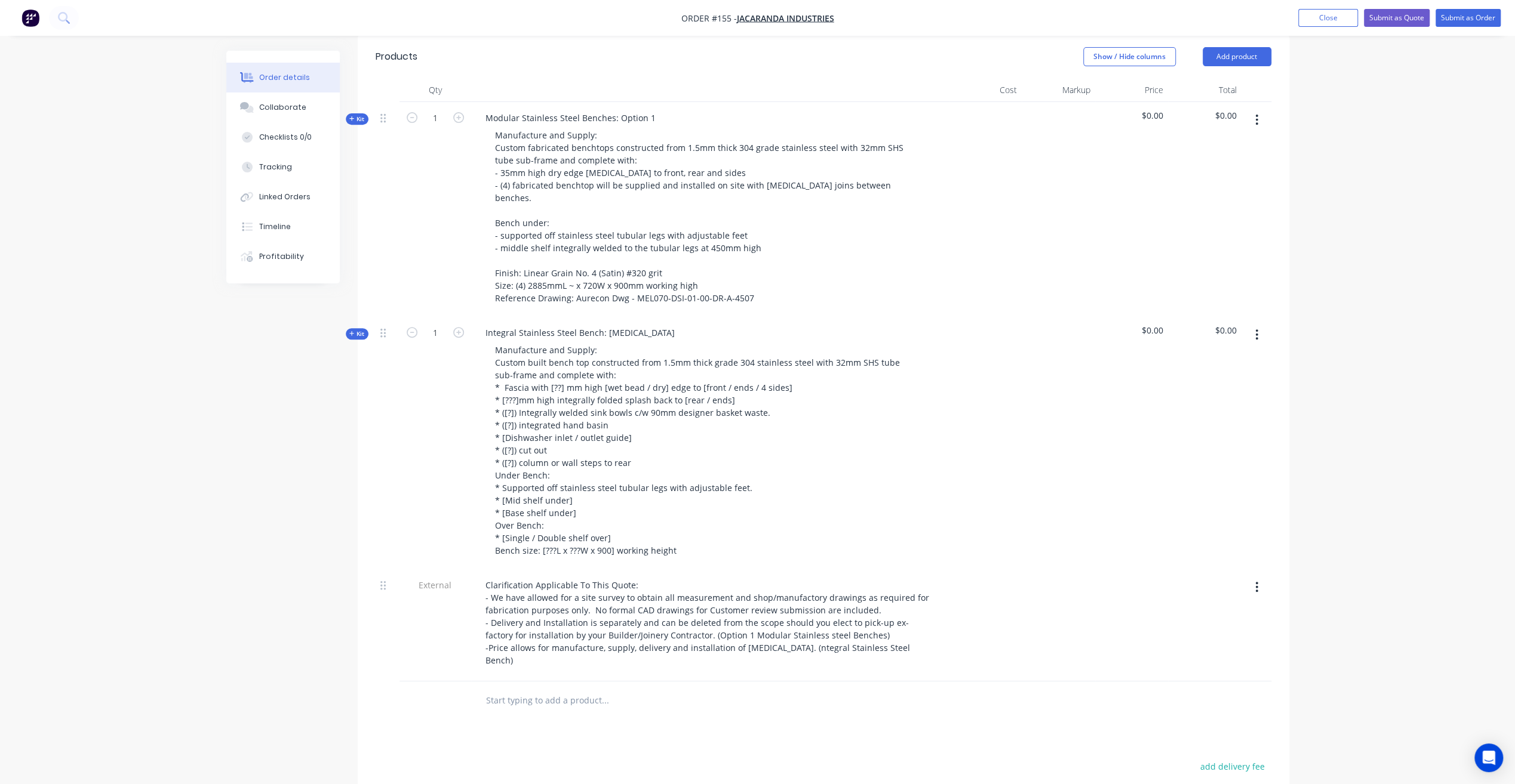
scroll to position [404, 0]
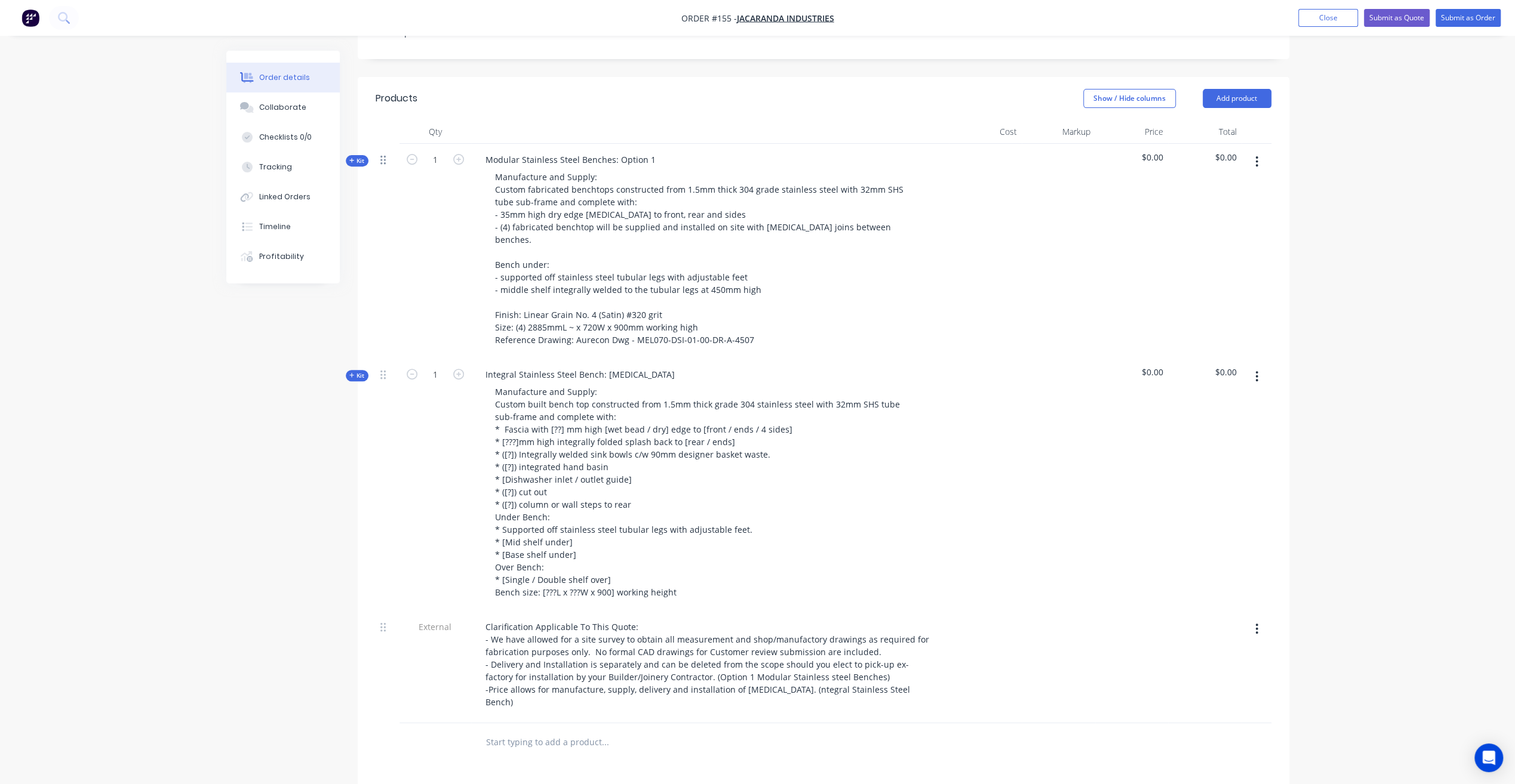
click at [379, 144] on div at bounding box center [387, 251] width 24 height 215
click at [384, 156] on icon at bounding box center [383, 160] width 5 height 9
click at [1265, 366] on button "button" at bounding box center [1256, 377] width 28 height 22
click at [1192, 471] on div "Delete" at bounding box center [1215, 479] width 92 height 17
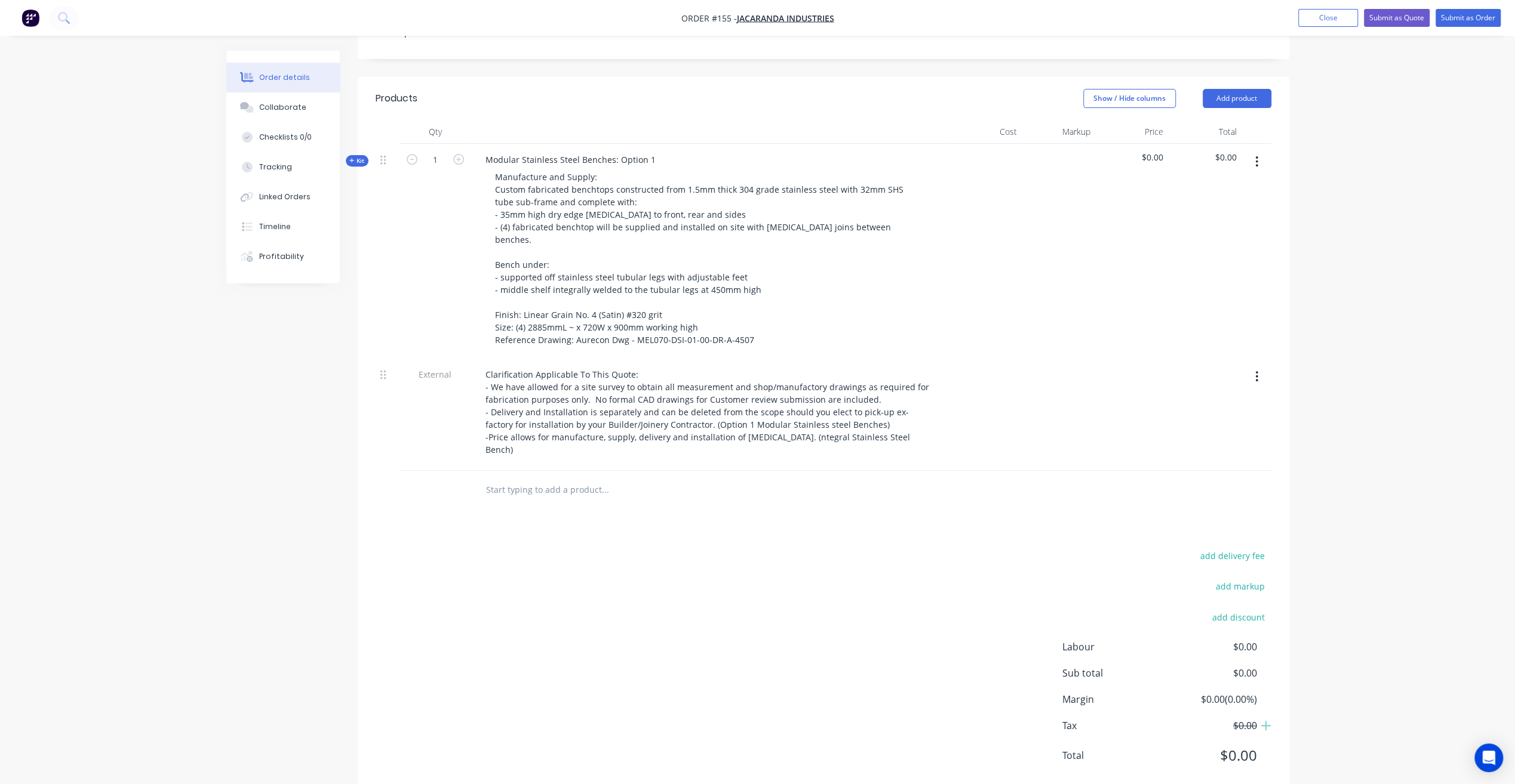
scroll to position [389, 0]
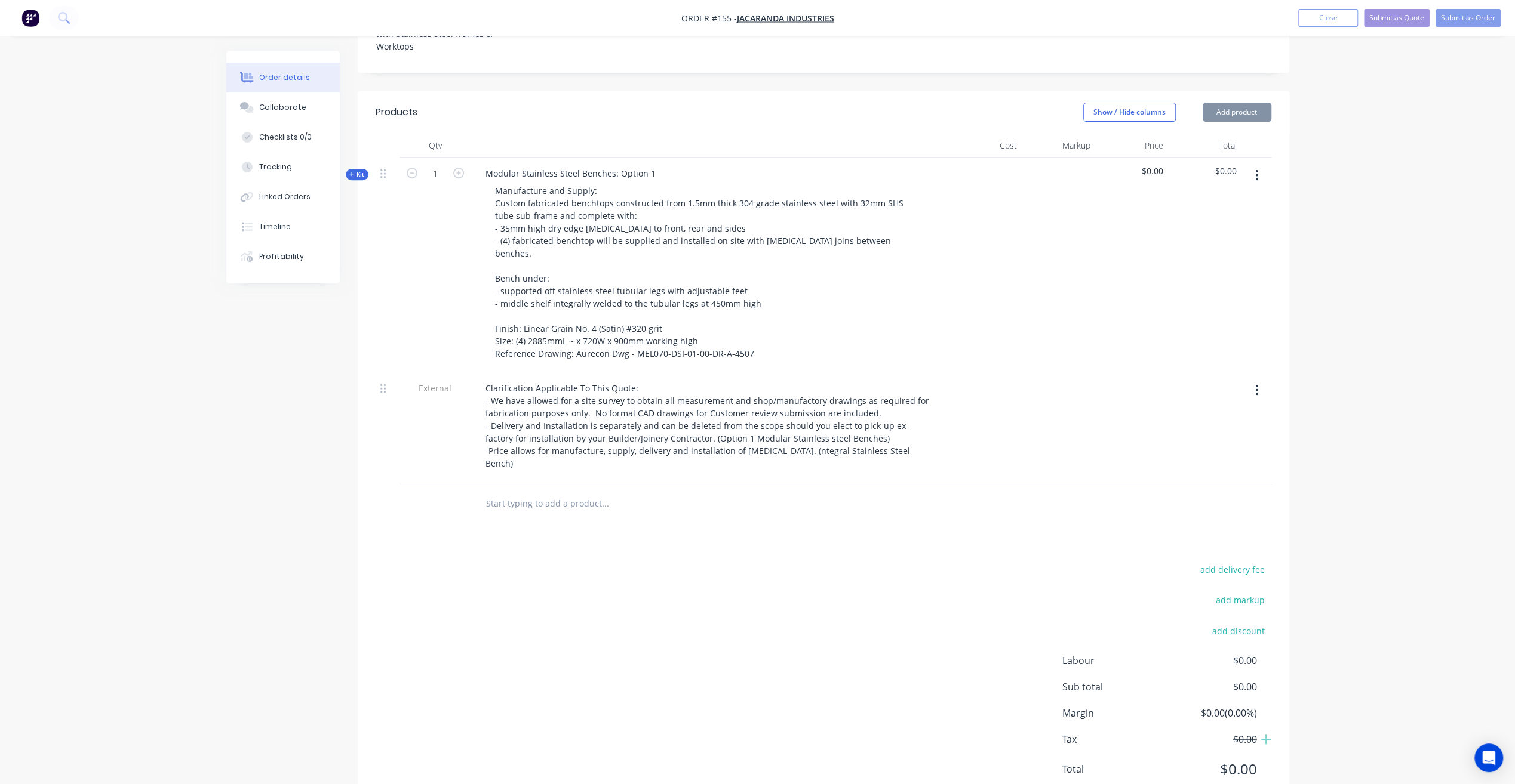
click at [1260, 165] on button "button" at bounding box center [1256, 175] width 28 height 22
click at [1206, 245] on div "Duplicate" at bounding box center [1215, 254] width 92 height 17
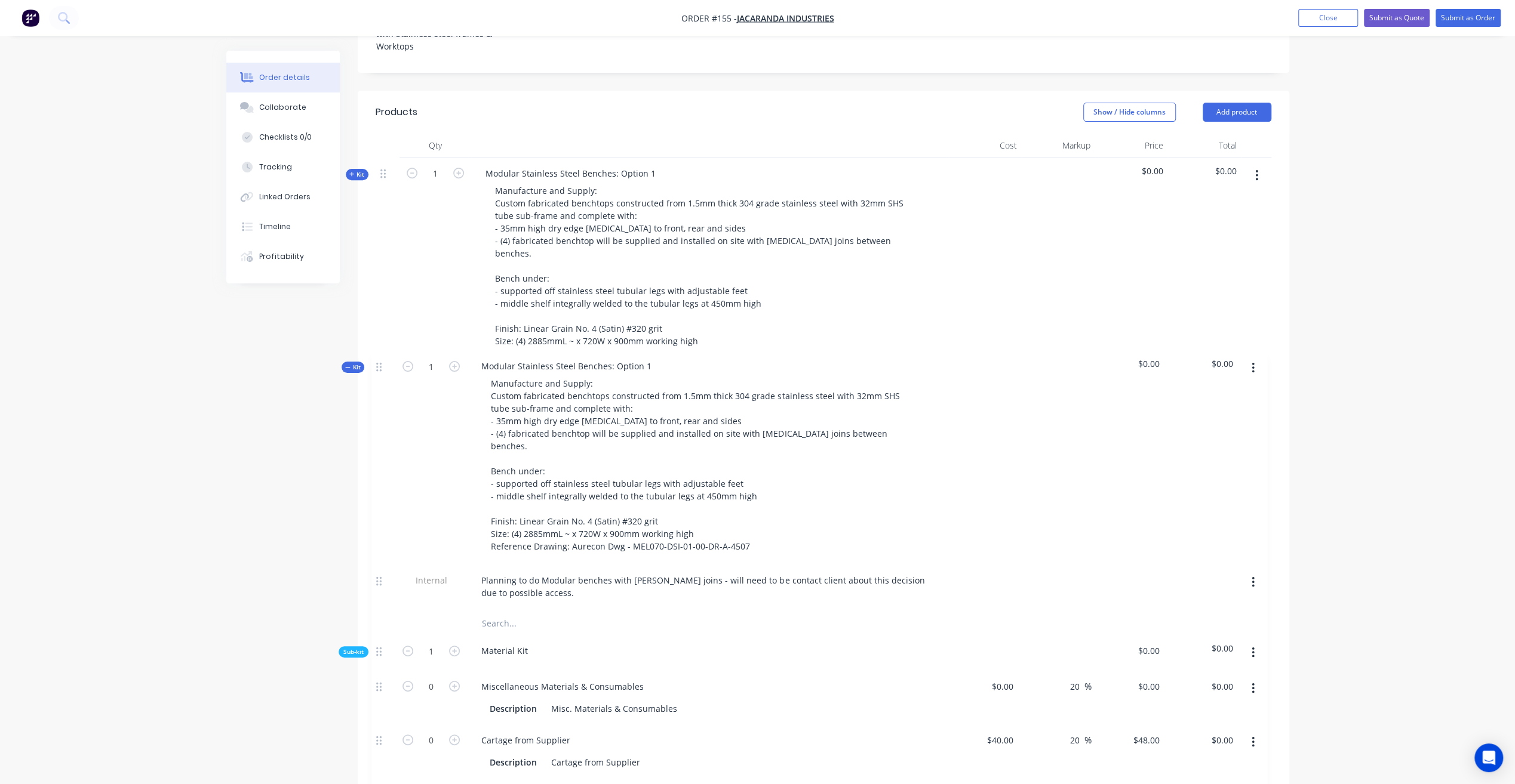
drag, startPoint x: 381, startPoint y: 457, endPoint x: 378, endPoint y: 354, distance: 103.0
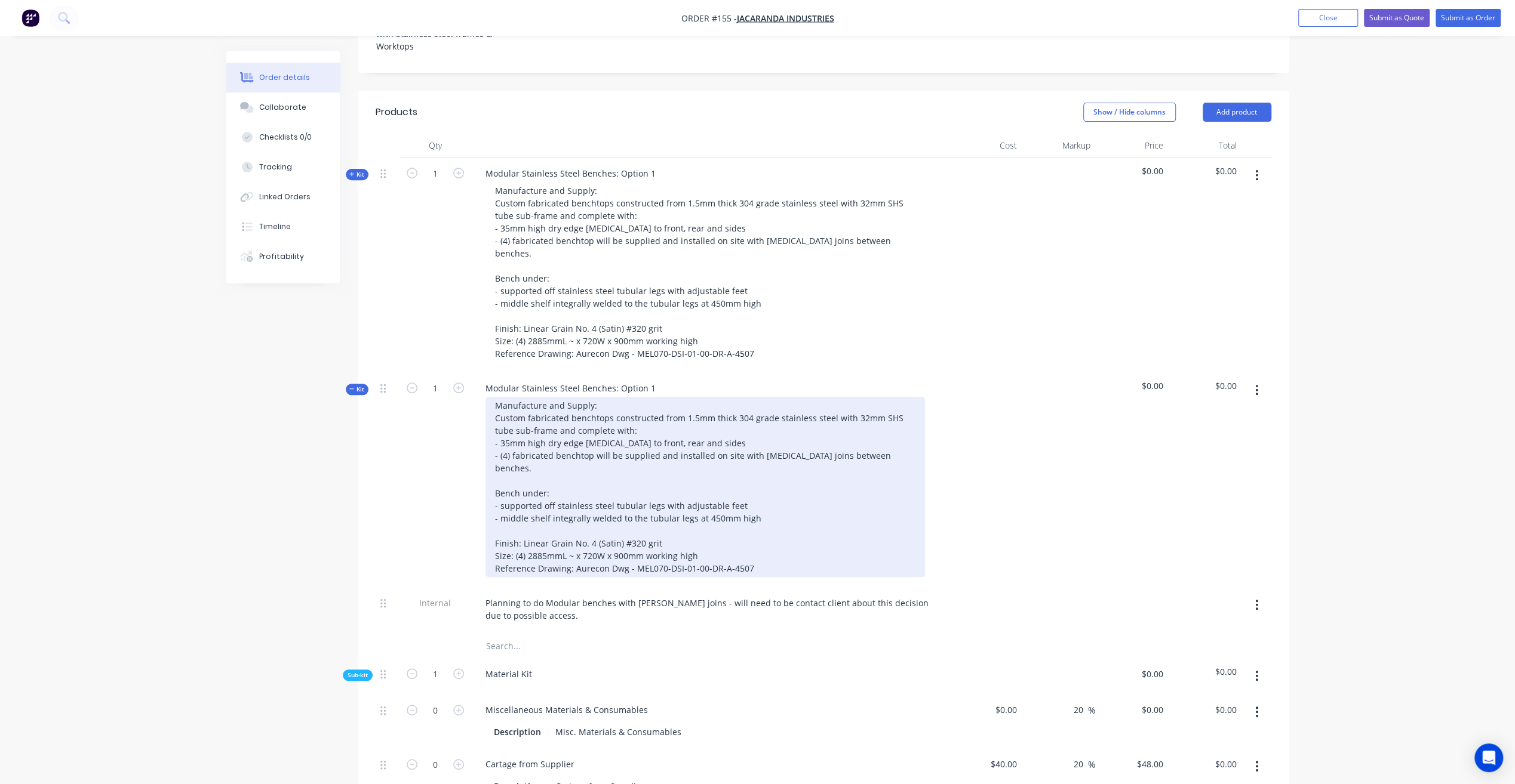
click at [618, 405] on div "Manufacture and Supply: Custom fabricated benchtops constructed from 1.5mm thic…" at bounding box center [705, 486] width 439 height 180
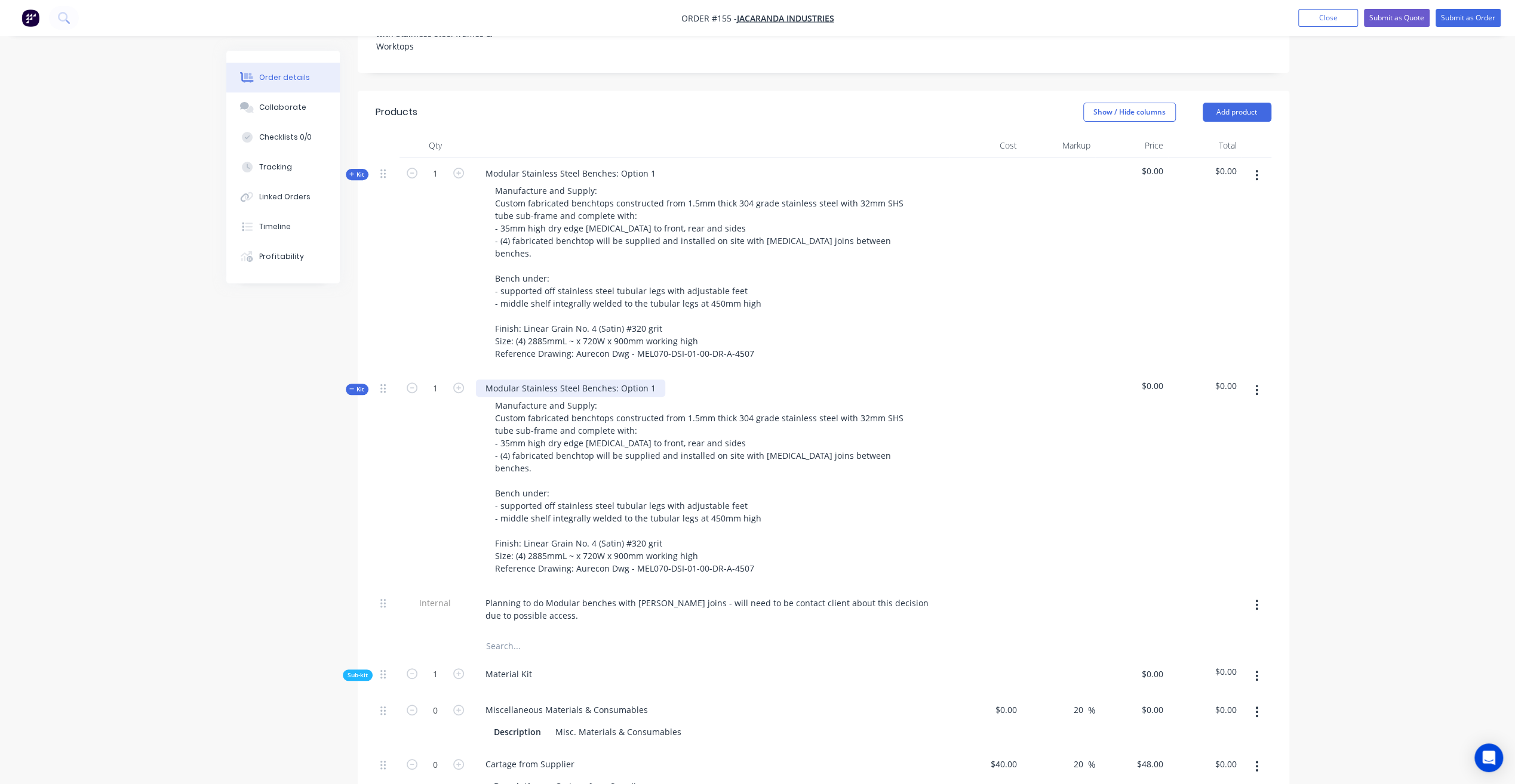
click at [508, 379] on div "Modular Stainless Steel Benches: Option 1" at bounding box center [570, 388] width 189 height 17
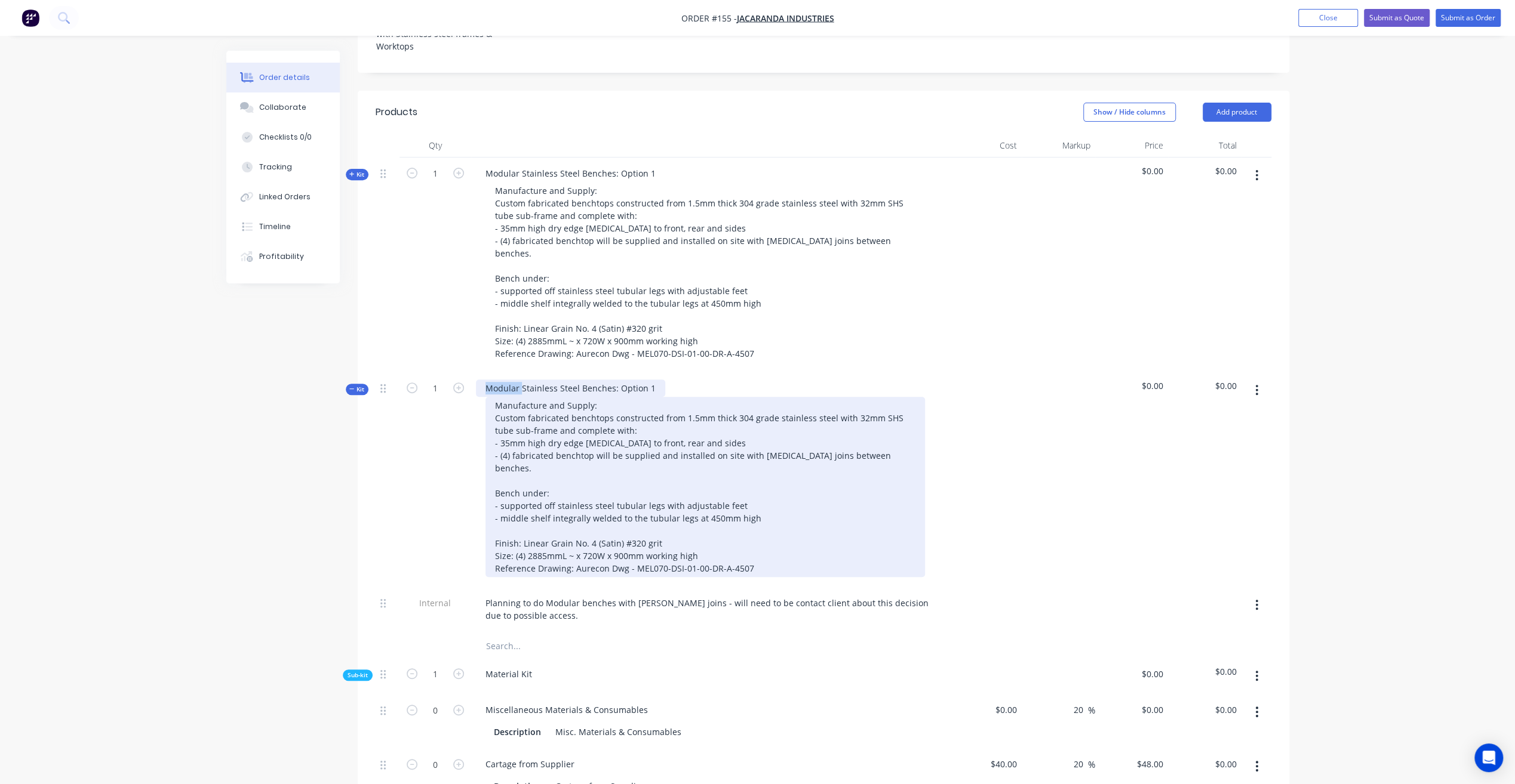
drag, startPoint x: 508, startPoint y: 361, endPoint x: 514, endPoint y: 368, distance: 9.2
click at [507, 379] on div "Modular Stainless Steel Benches: Option 1" at bounding box center [570, 388] width 189 height 17
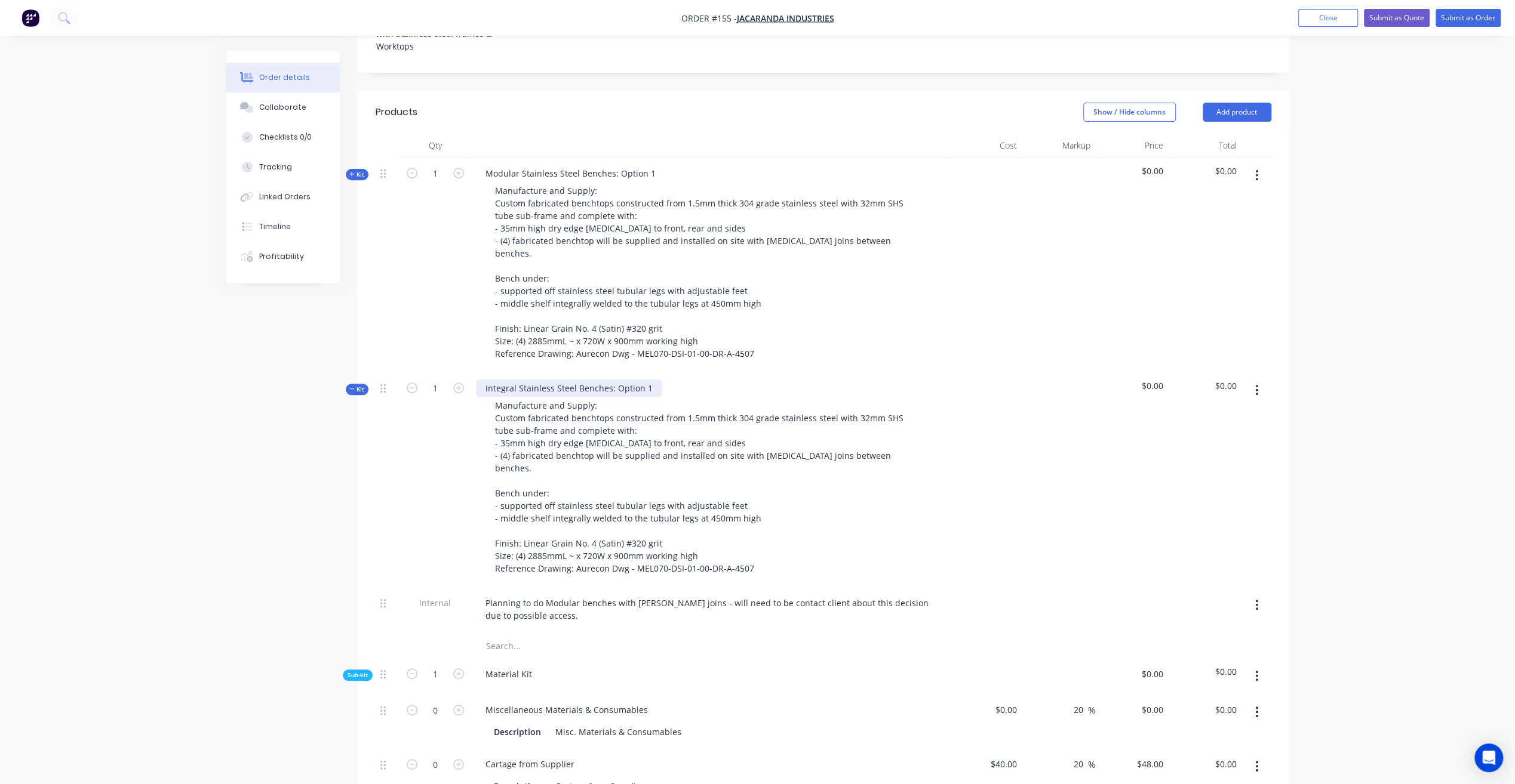
click at [608, 379] on div "Integral Stainless Steel Benches: Option 1" at bounding box center [569, 388] width 186 height 17
click at [640, 379] on div "Integral Stainless Steel Bench: Option 1" at bounding box center [564, 388] width 177 height 17
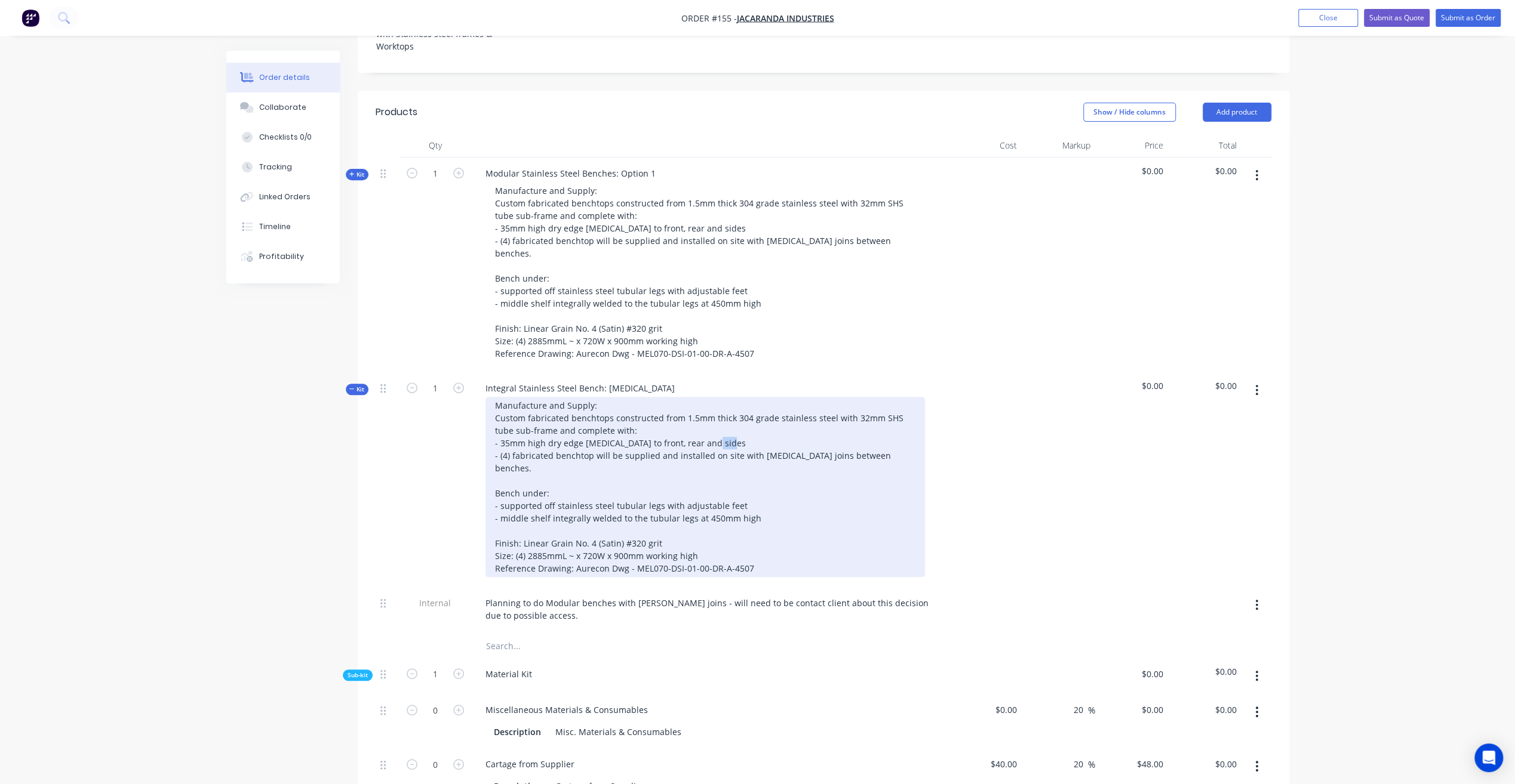
drag, startPoint x: 498, startPoint y: 423, endPoint x: 510, endPoint y: 423, distance: 12.0
click at [510, 423] on div "Manufacture and Supply: Custom fabricated benchtops constructed from 1.5mm thic…" at bounding box center [705, 486] width 439 height 180
drag, startPoint x: 494, startPoint y: 423, endPoint x: 921, endPoint y: 438, distance: 427.3
click at [921, 438] on div "Manufacture and Supply: Custom fabricated benchtops constructed from 1.5mm thic…" at bounding box center [705, 486] width 439 height 180
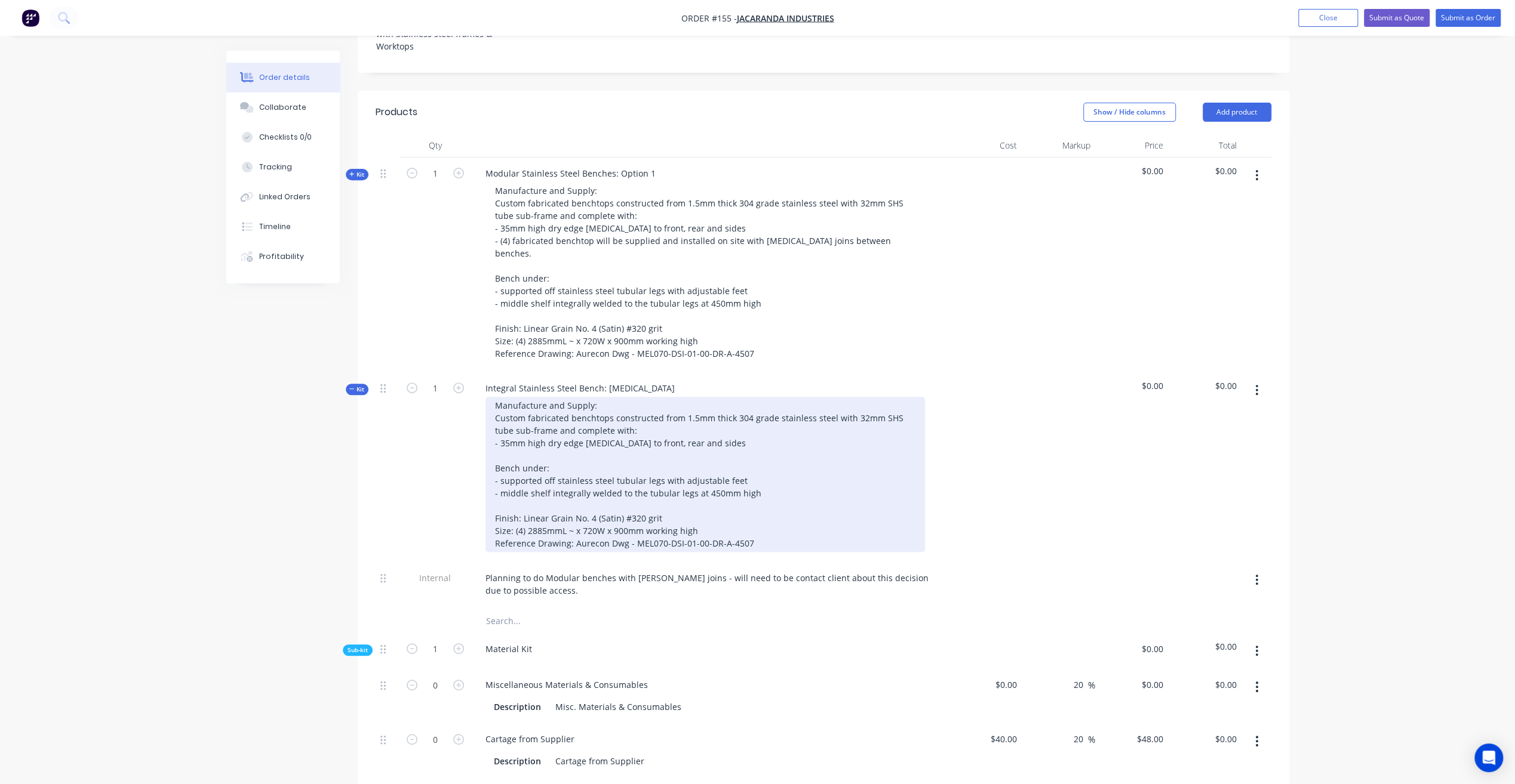
click at [767, 460] on div "Manufacture and Supply: Custom fabricated benchtops constructed from 1.5mm thic…" at bounding box center [705, 474] width 439 height 156
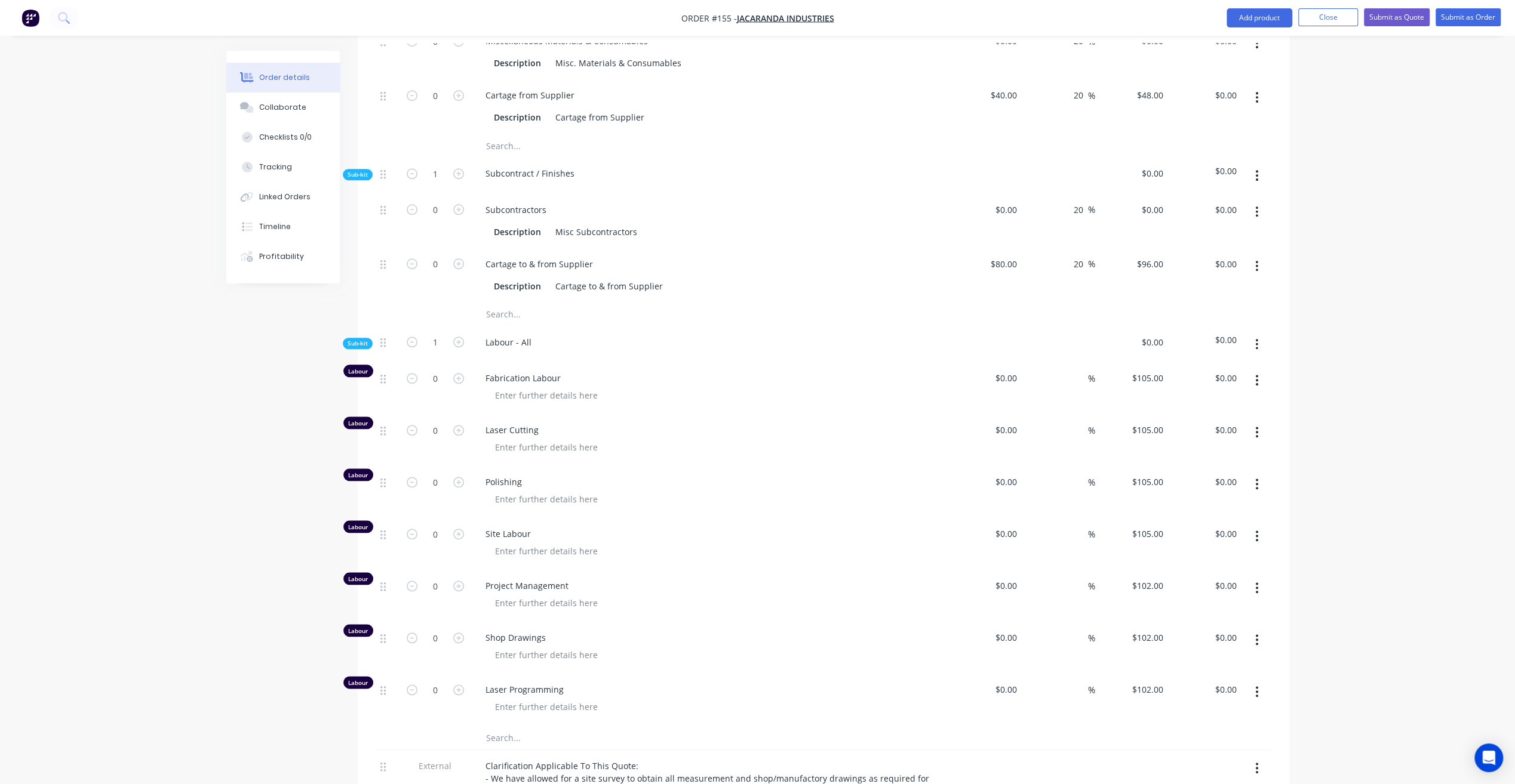
scroll to position [1344, 0]
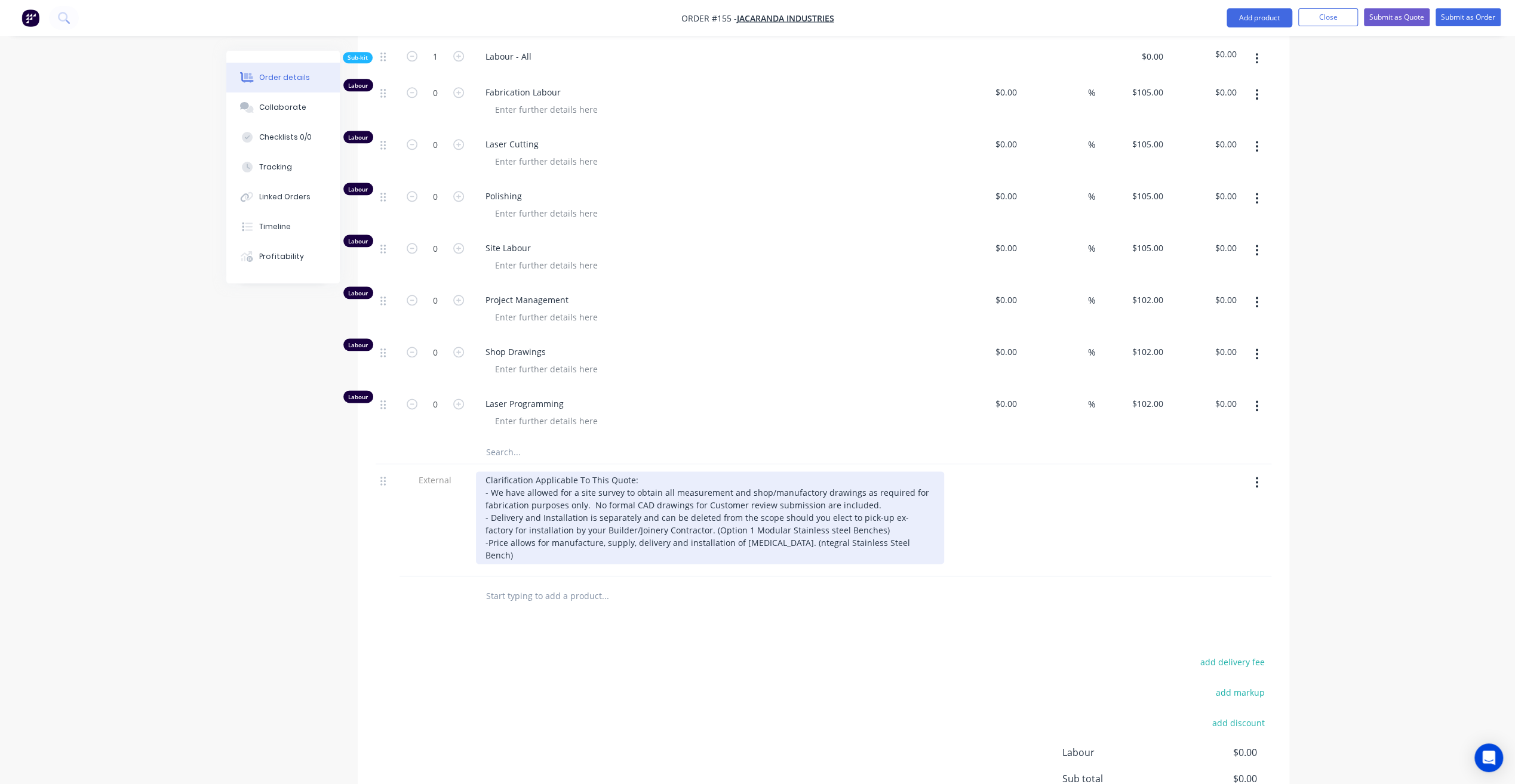
click at [567, 503] on div "Clarification Applicable To This Quote: - We have allowed for a site survey to …" at bounding box center [710, 517] width 468 height 93
drag, startPoint x: 551, startPoint y: 508, endPoint x: 725, endPoint y: 512, distance: 174.0
click at [725, 512] on div "Clarification Applicable To This Quote: - We have allowed for a site survey to …" at bounding box center [710, 517] width 468 height 93
copy div "manufacture, supply, delivery and installation"
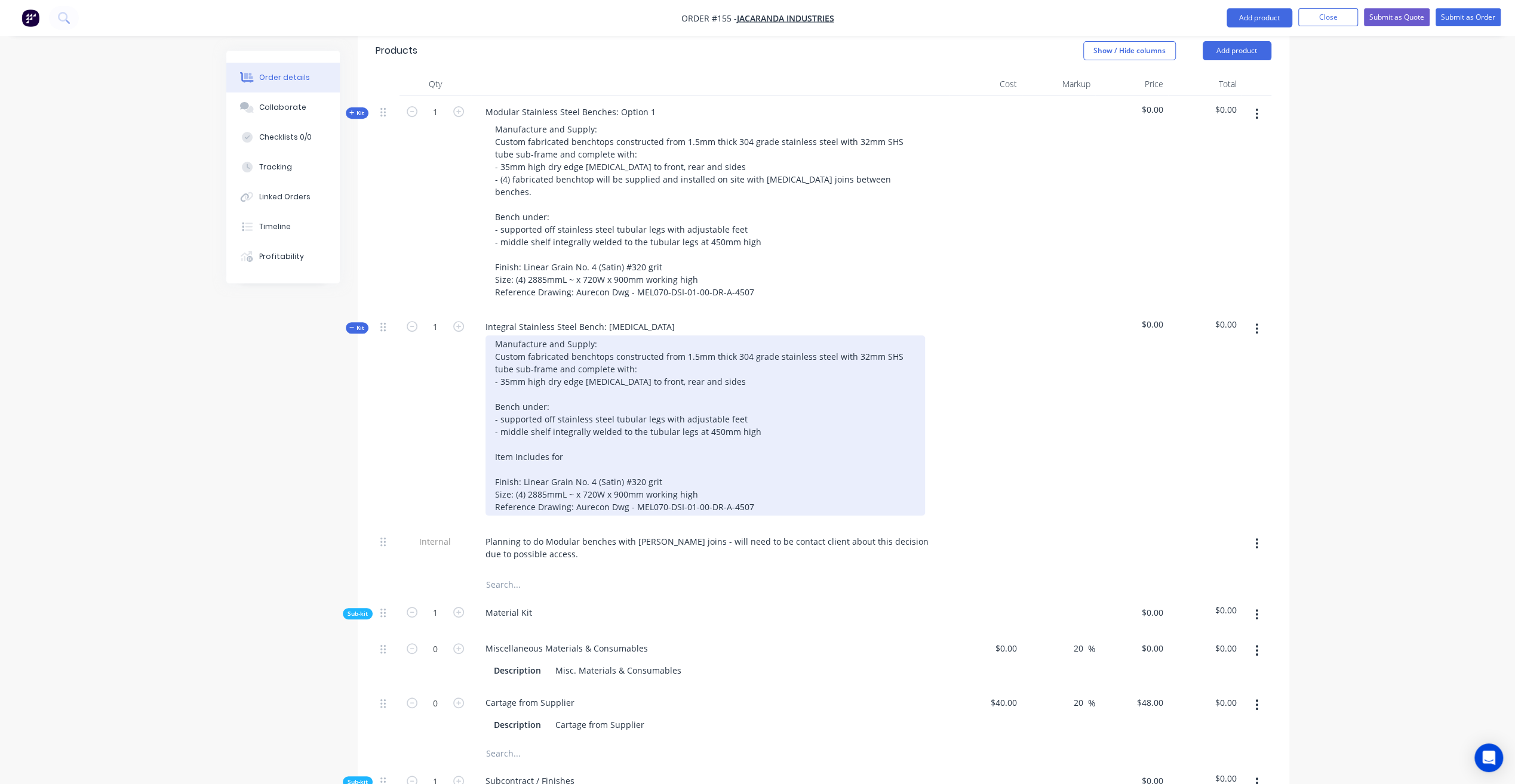
scroll to position [450, 0]
click at [615, 422] on div "Manufacture and Supply: Custom fabricated benchtops constructed from 1.5mm thic…" at bounding box center [705, 427] width 439 height 180
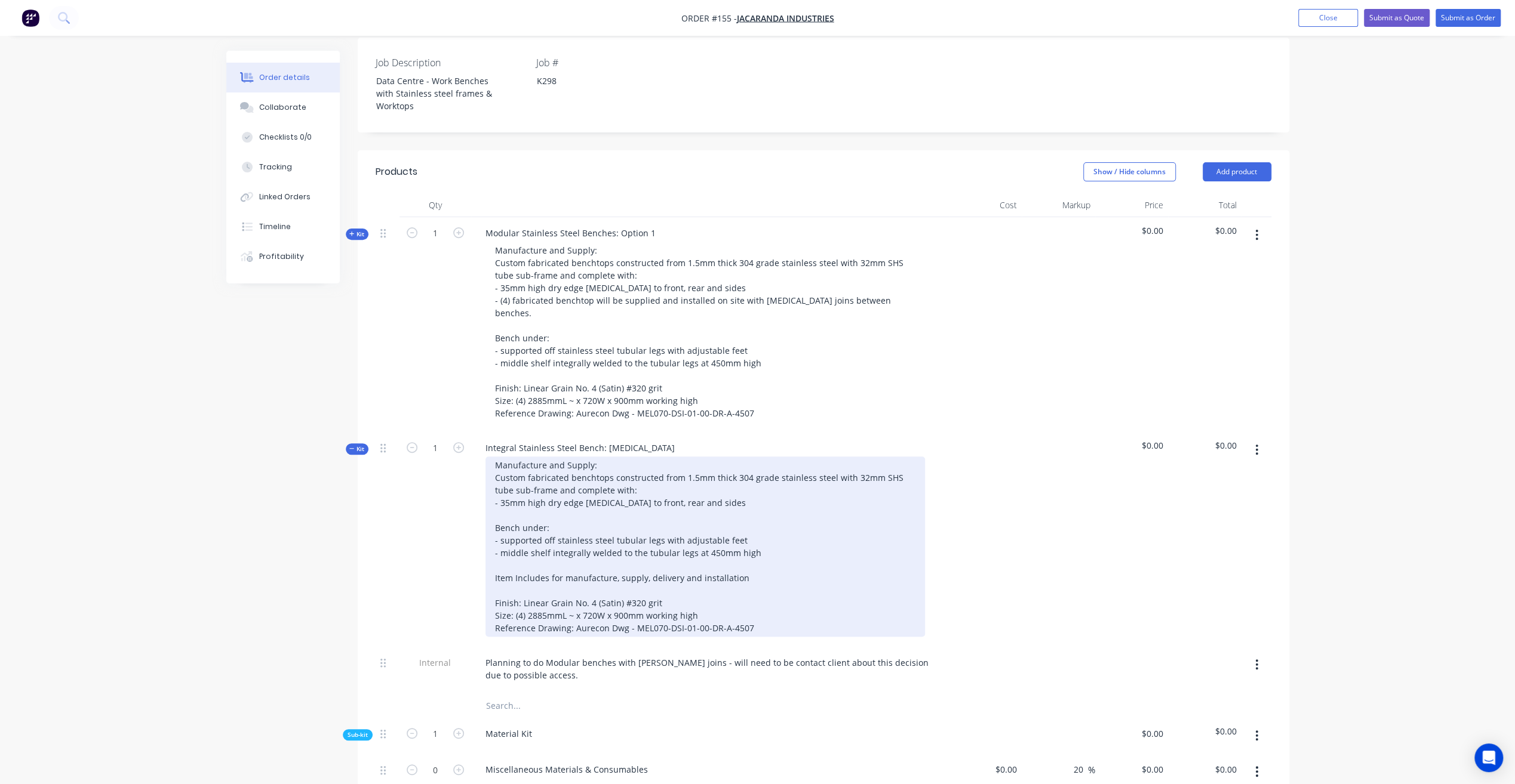
scroll to position [389, 0]
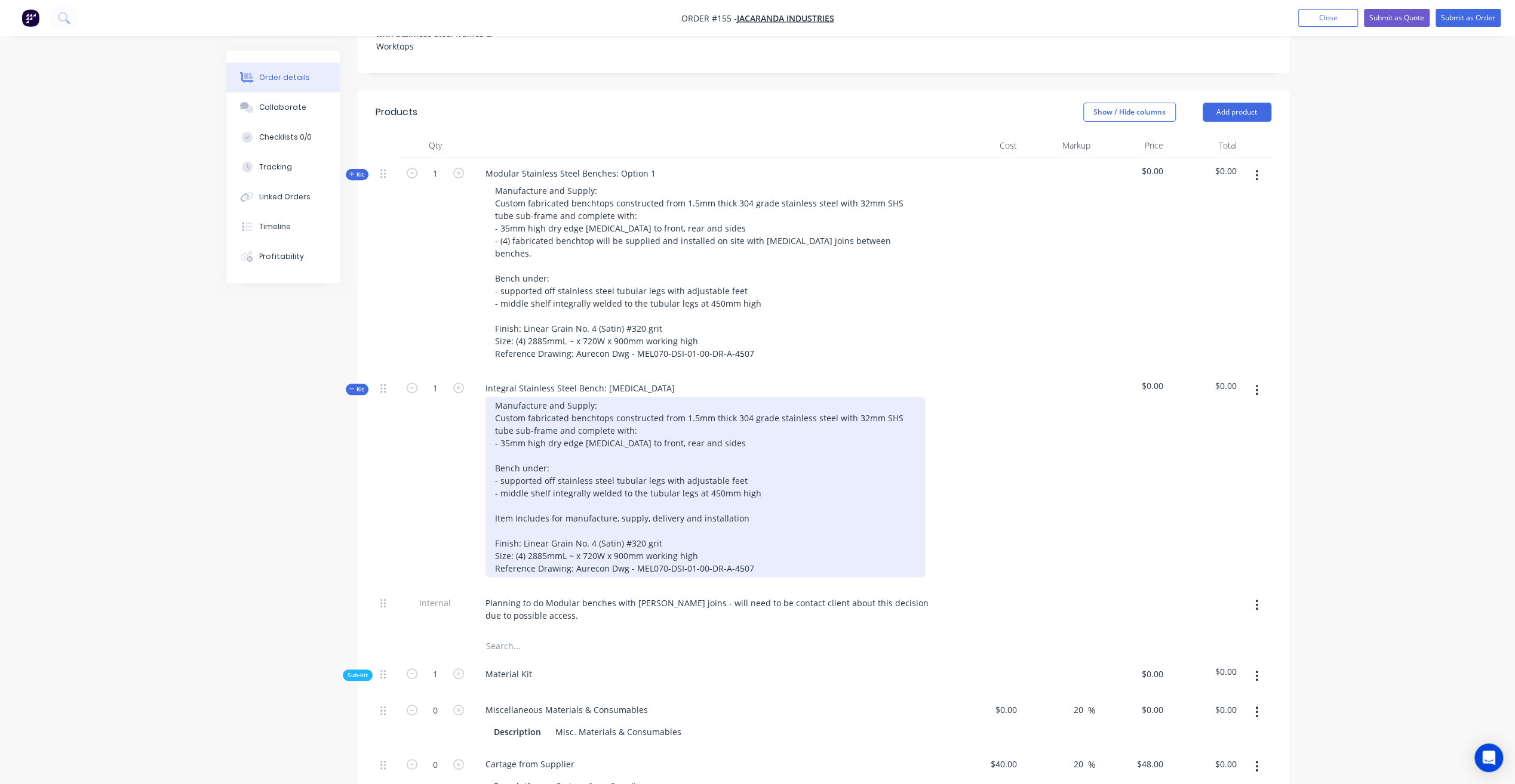
click at [525, 523] on div "Manufacture and Supply: Custom fabricated benchtops constructed from 1.5mm thic…" at bounding box center [705, 486] width 439 height 180
click at [565, 396] on div "Manufacture and Supply: Custom fabricated benchtops constructed from 1.5mm thic…" at bounding box center [705, 486] width 439 height 180
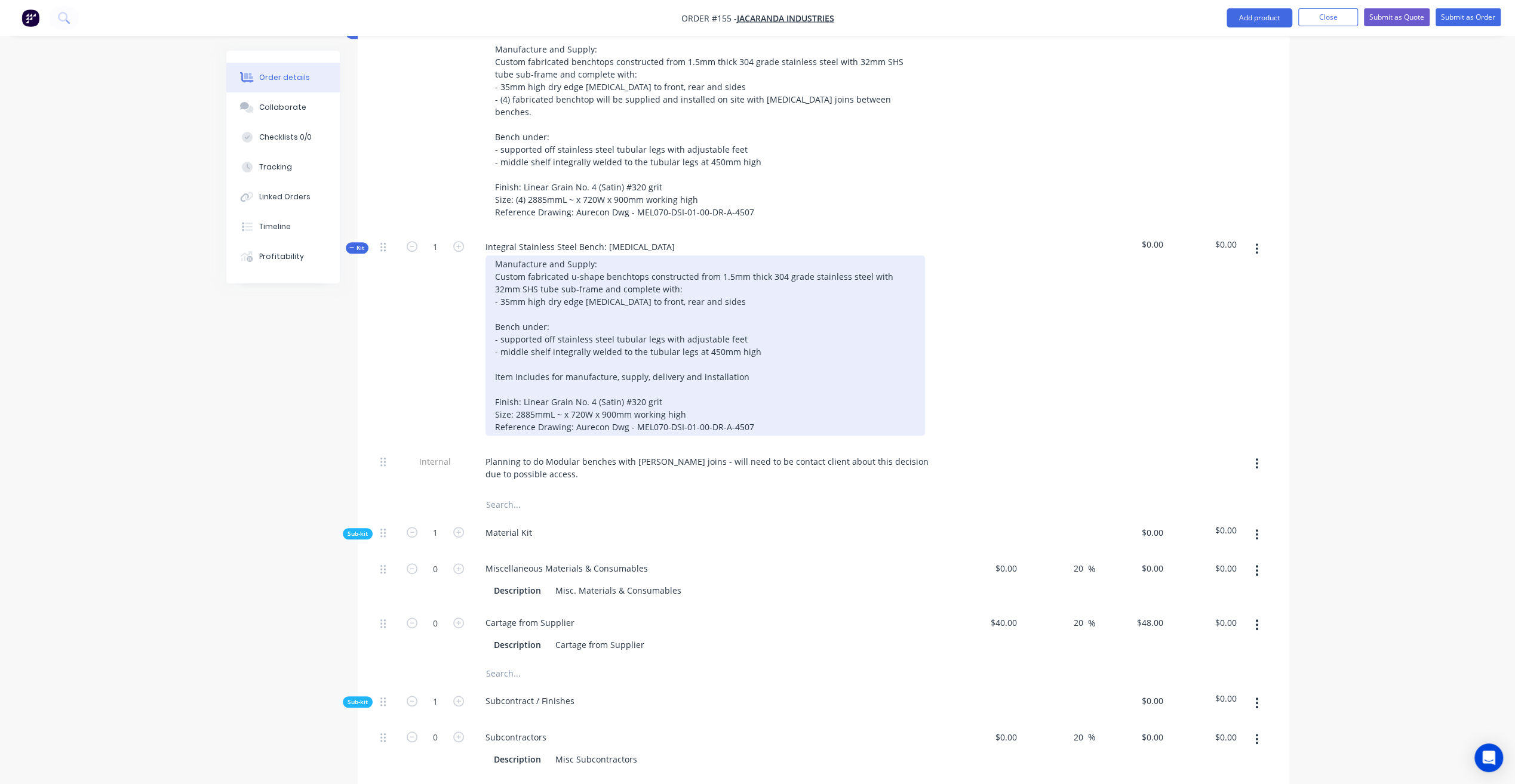
scroll to position [509, 0]
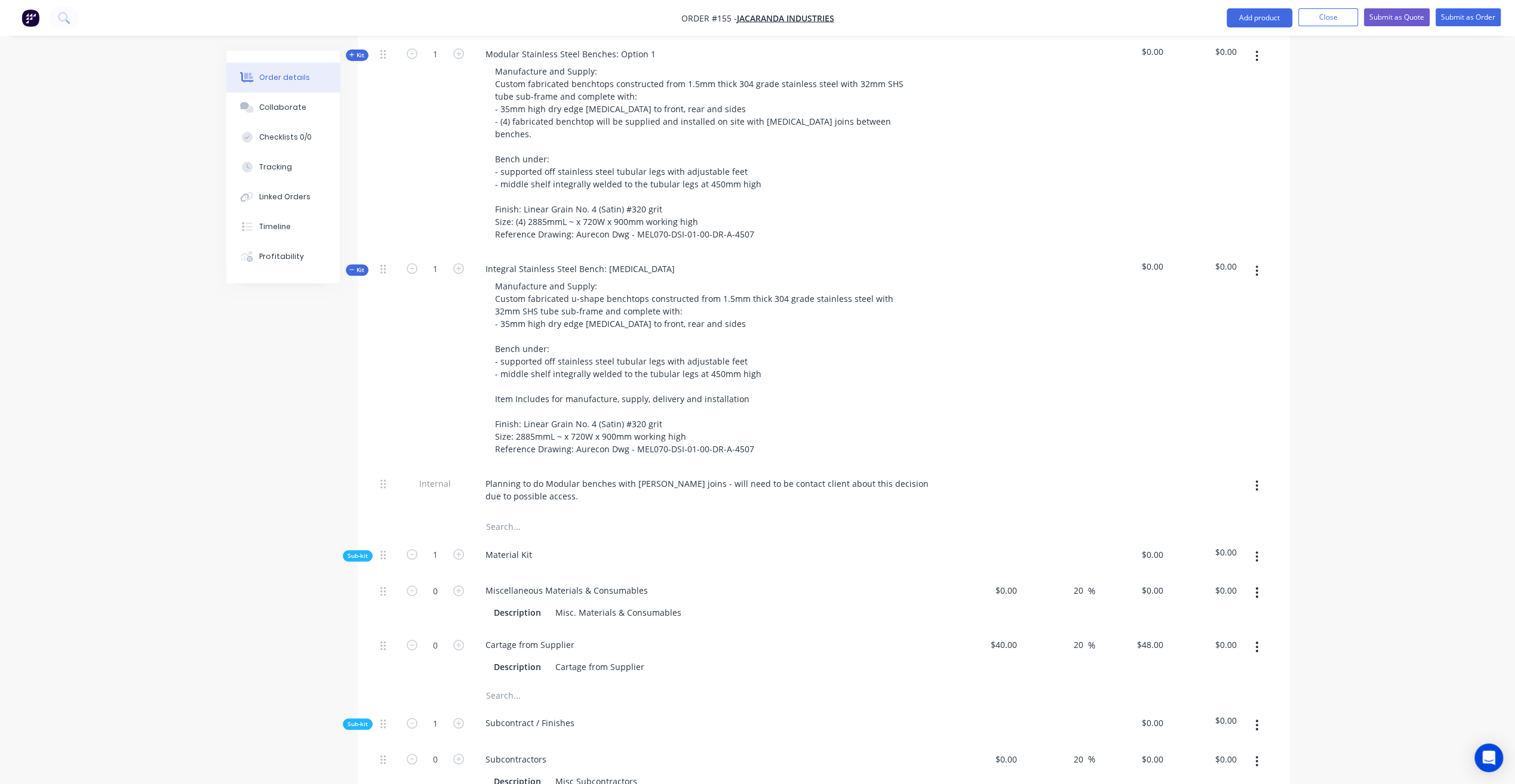
click at [1260, 475] on button "button" at bounding box center [1256, 486] width 28 height 22
click at [1189, 532] on div "Delete" at bounding box center [1215, 540] width 92 height 17
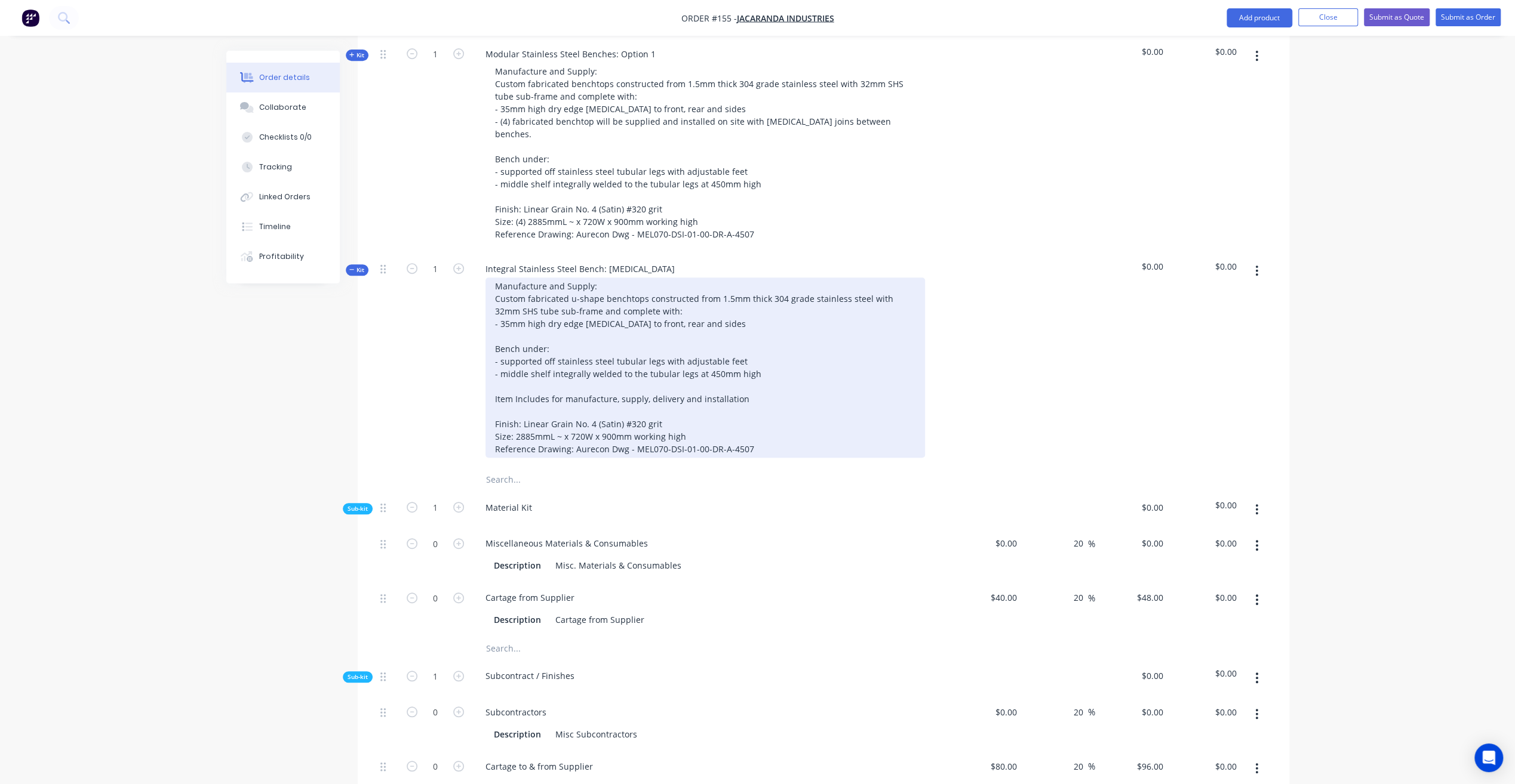
drag, startPoint x: 531, startPoint y: 405, endPoint x: 595, endPoint y: 402, distance: 64.1
click at [532, 405] on div "Manufacture and Supply: Custom fabricated u-shape benchtops constructed from 1.…" at bounding box center [705, 368] width 439 height 180
click at [553, 407] on div "Manufacture and Supply: Custom fabricated u-shape benchtops constructed from 1.…" at bounding box center [705, 368] width 439 height 180
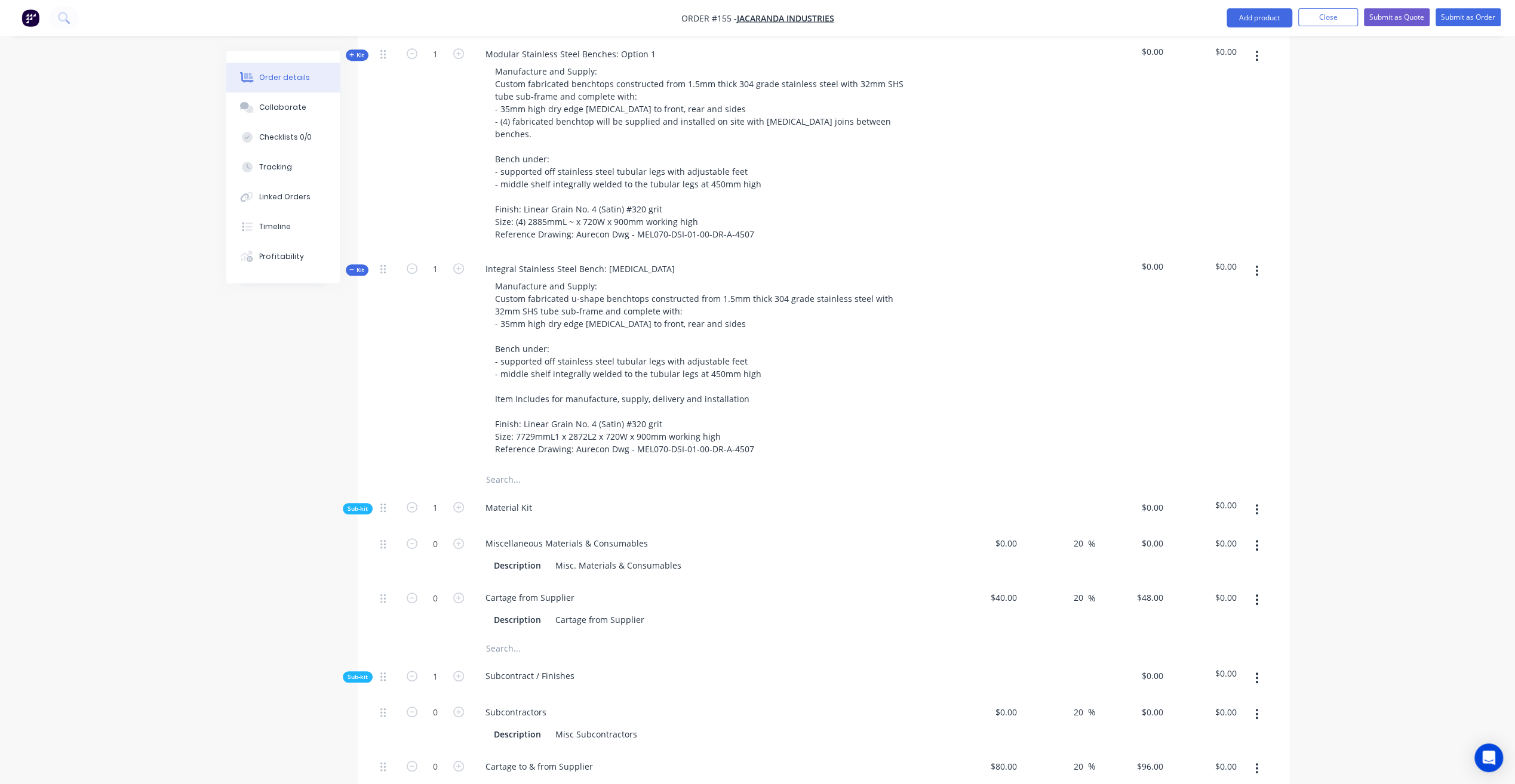
click at [368, 242] on div "Qty Cost Markup Price Total Kit 1 Modular Stainless Steel Benches: Option 1 Man…" at bounding box center [823, 709] width 931 height 1390
click at [363, 265] on span "Kit" at bounding box center [356, 270] width 15 height 9
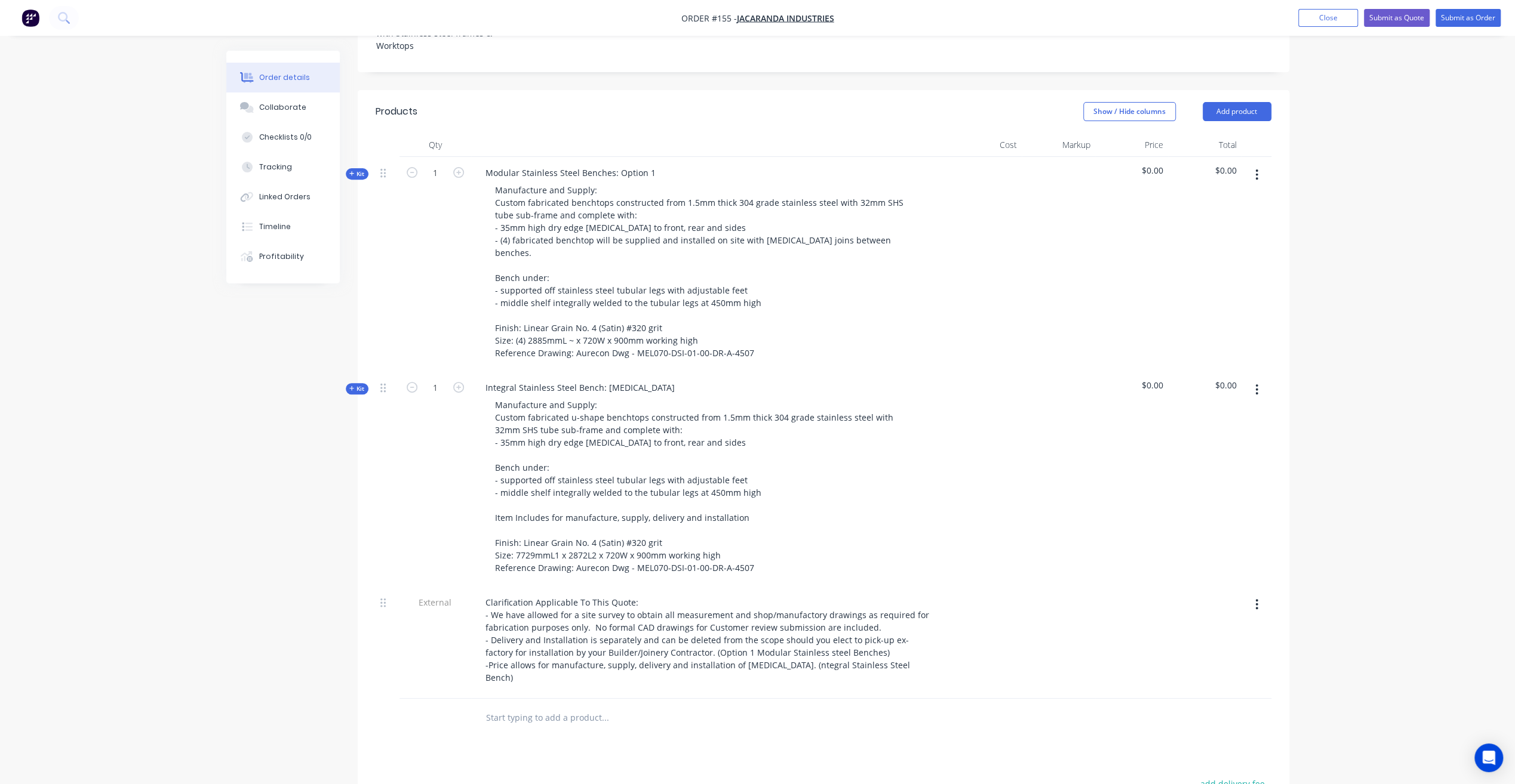
scroll to position [389, 0]
click at [1333, 23] on button "Close" at bounding box center [1328, 18] width 59 height 18
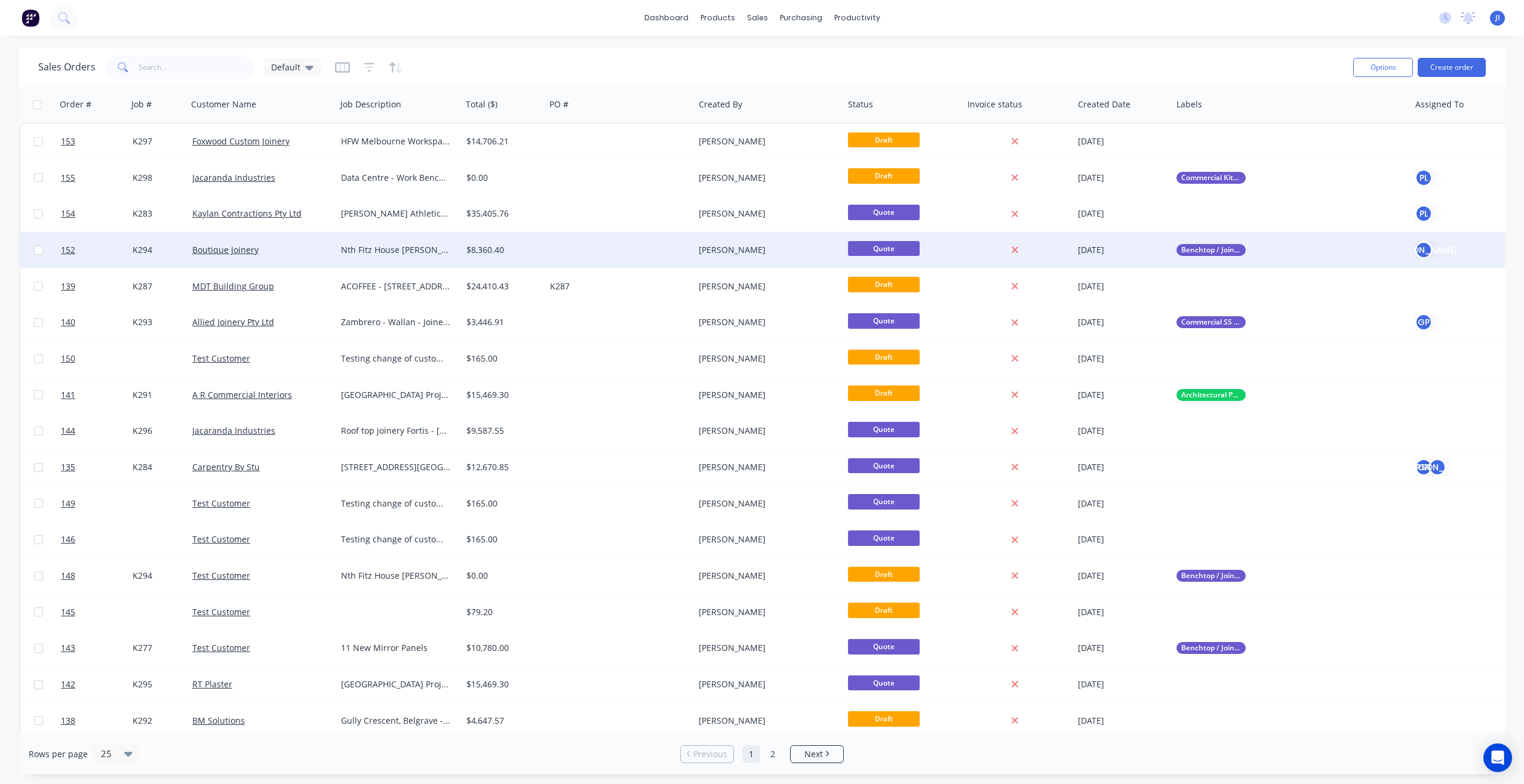
click at [550, 251] on div at bounding box center [620, 250] width 149 height 36
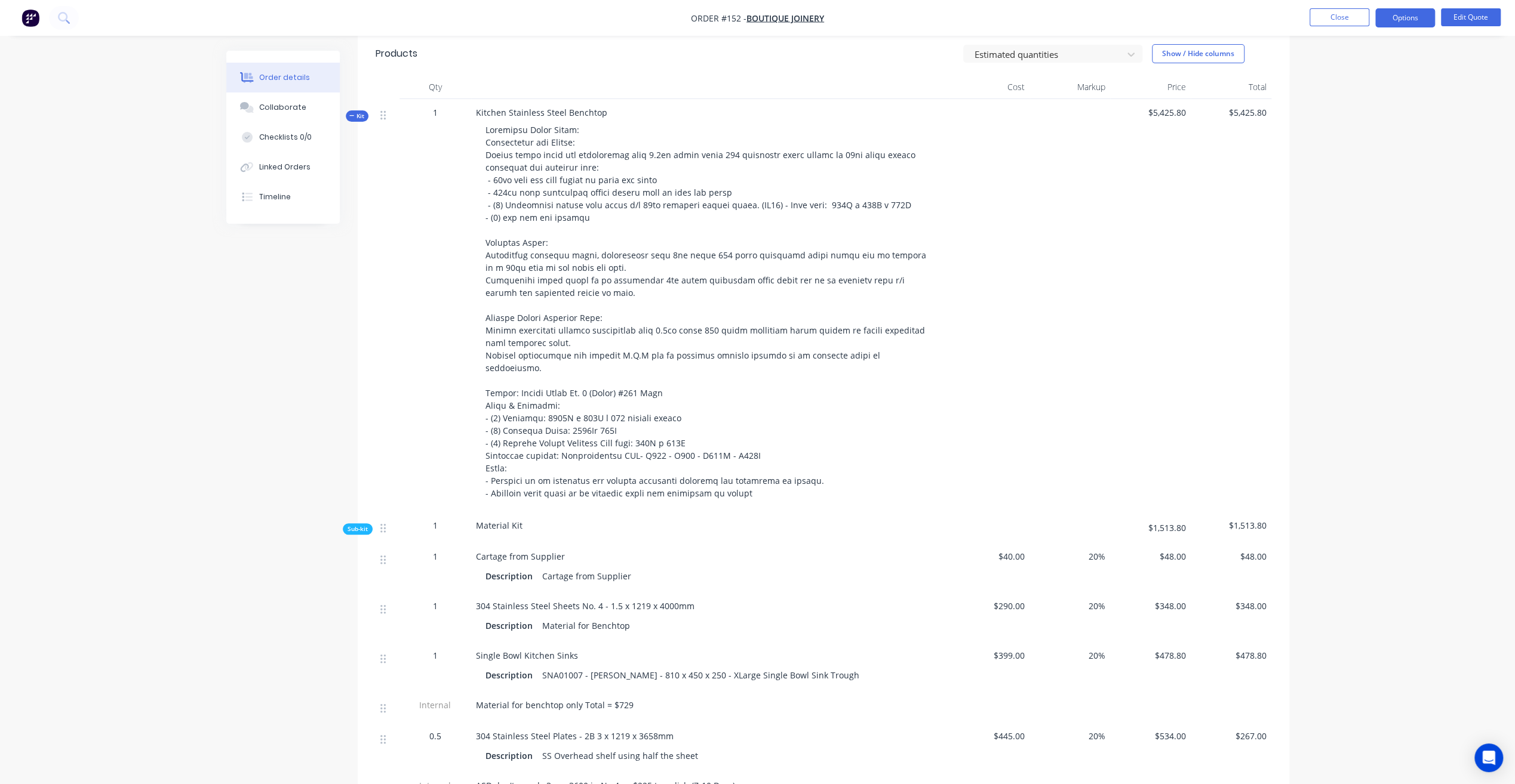
scroll to position [418, 0]
click at [354, 111] on span "Kit" at bounding box center [356, 115] width 15 height 9
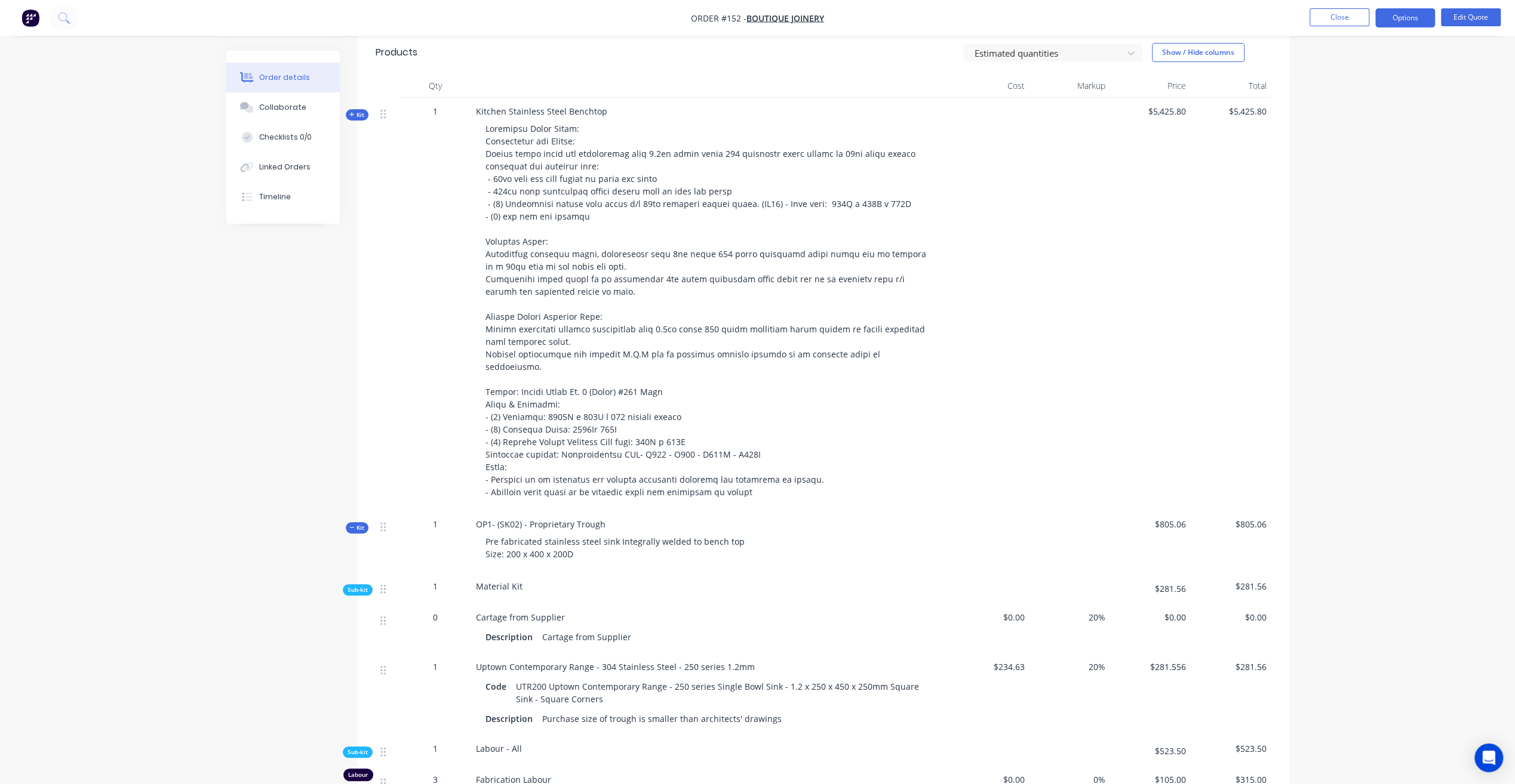
click at [358, 523] on span "Kit" at bounding box center [356, 528] width 15 height 9
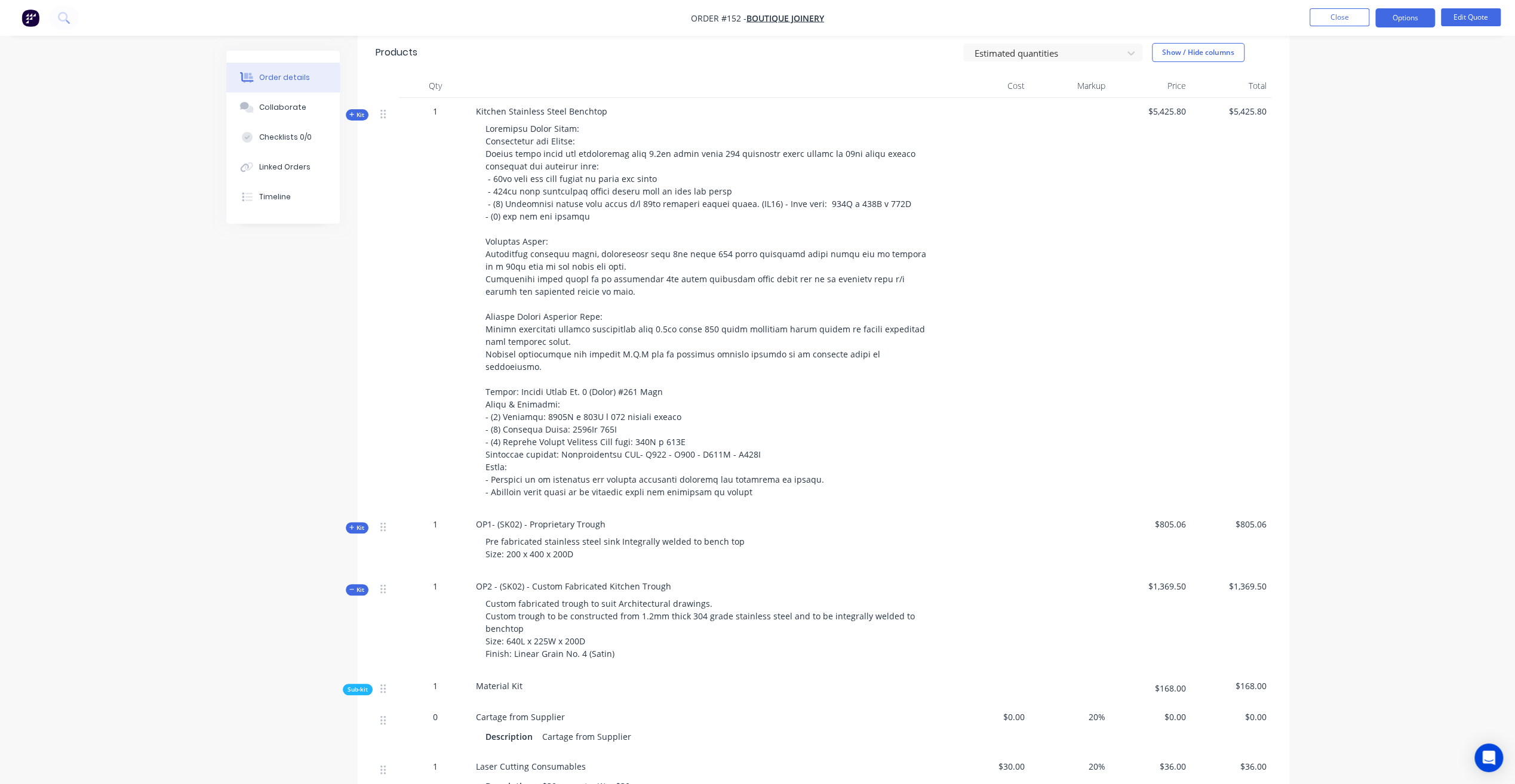
click at [360, 585] on span "Kit" at bounding box center [356, 590] width 15 height 9
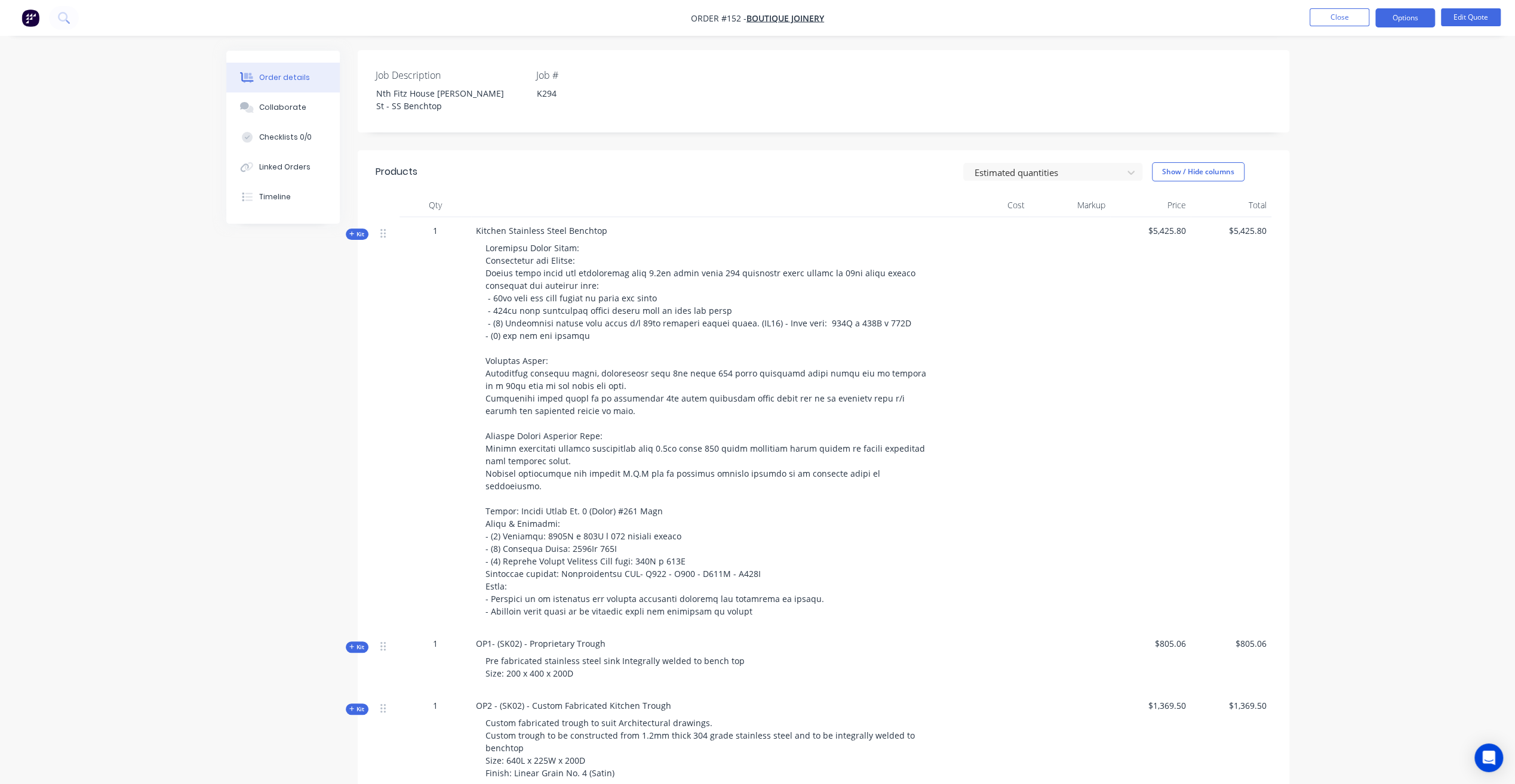
scroll to position [120, 0]
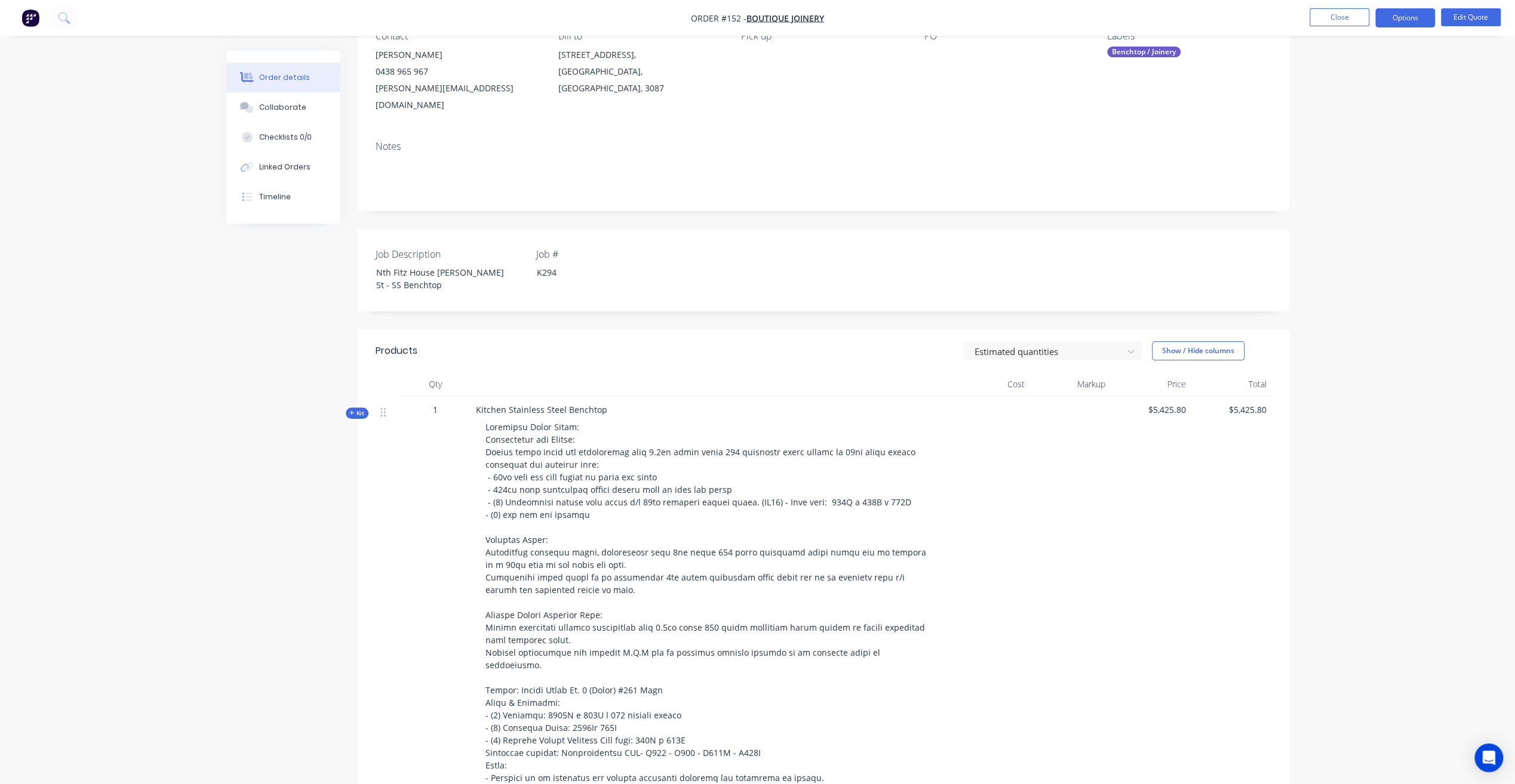
click at [770, 289] on div "Job Description Nth Fitz House [PERSON_NAME] St - SS Benchtop Job # K294" at bounding box center [823, 271] width 931 height 83
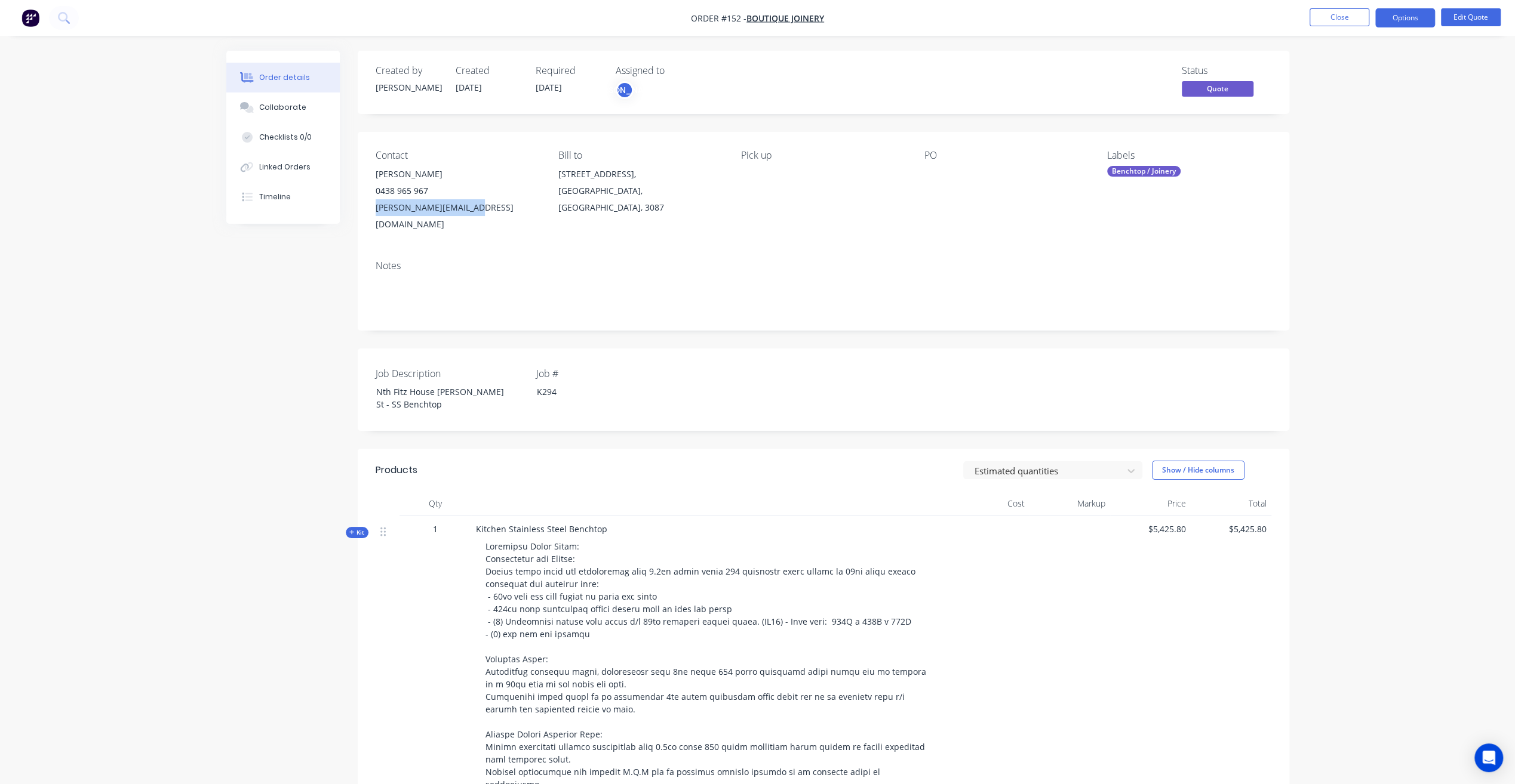
drag, startPoint x: 373, startPoint y: 205, endPoint x: 470, endPoint y: 211, distance: 97.2
click at [470, 211] on div "Contact [PERSON_NAME] [PHONE_NUMBER] [PERSON_NAME][EMAIL_ADDRESS][DOMAIN_NAME] …" at bounding box center [823, 192] width 931 height 119
copy div "[PERSON_NAME][EMAIL_ADDRESS][DOMAIN_NAME]"
drag, startPoint x: 437, startPoint y: 375, endPoint x: 471, endPoint y: 383, distance: 34.9
click at [471, 383] on div "Nth Fitz House [PERSON_NAME] St - SS Benchtop" at bounding box center [441, 397] width 149 height 30
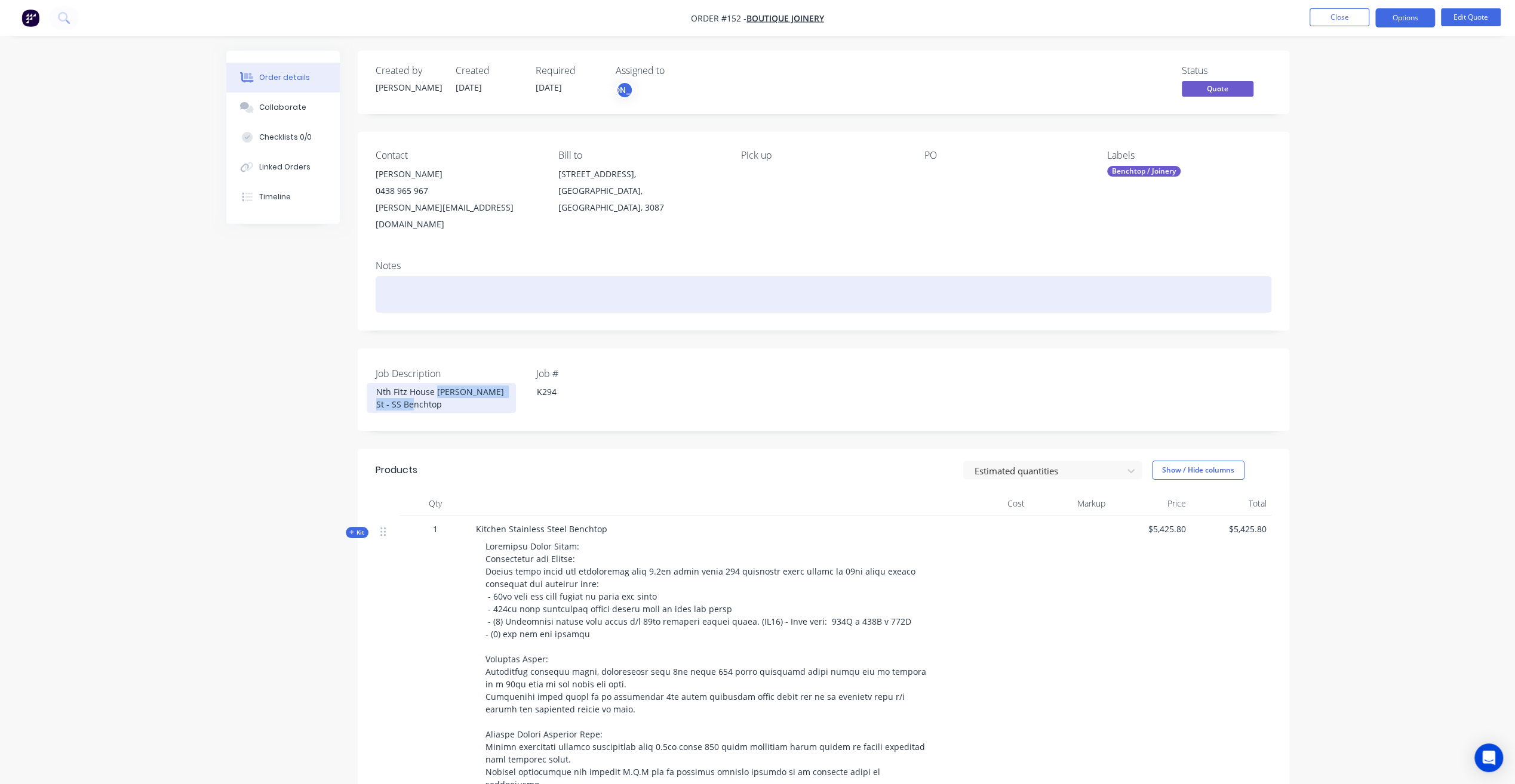
copy div "[PERSON_NAME] - SS Benchtop"
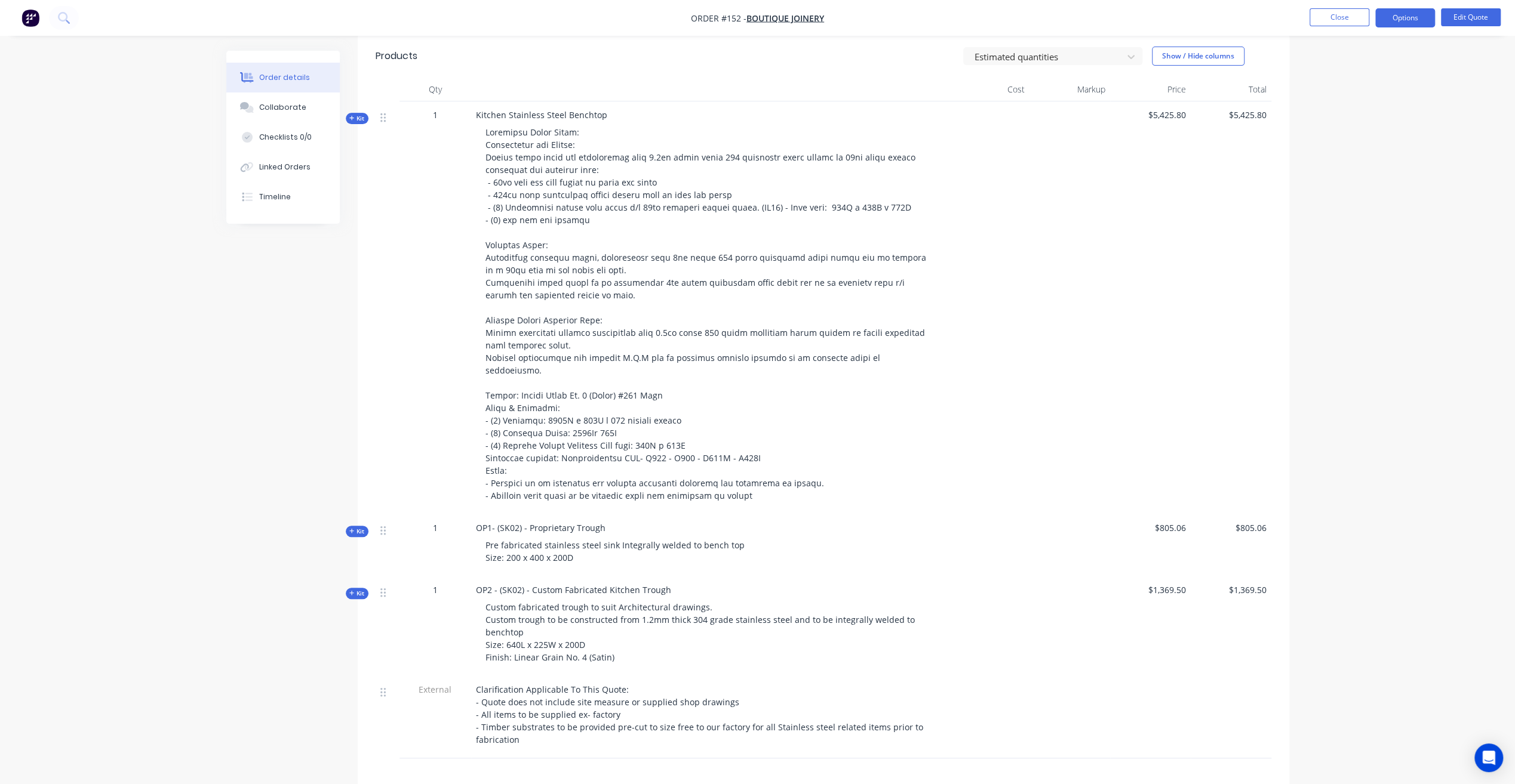
scroll to position [418, 0]
click at [847, 138] on span at bounding box center [707, 310] width 443 height 375
click at [846, 139] on span at bounding box center [707, 310] width 443 height 375
click at [915, 191] on div at bounding box center [710, 310] width 468 height 386
drag, startPoint x: 753, startPoint y: 96, endPoint x: 769, endPoint y: 125, distance: 33.1
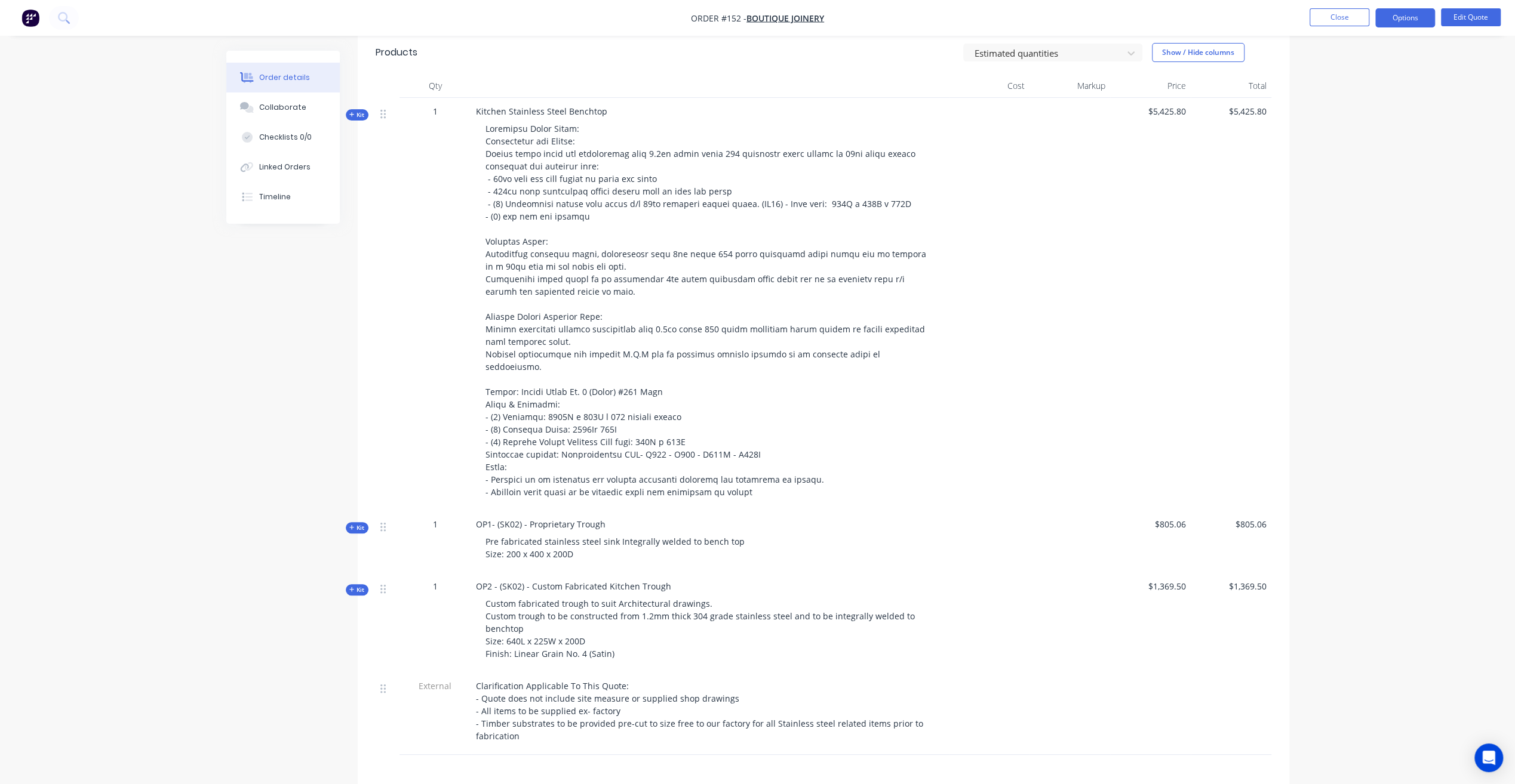
click at [755, 99] on div "Kitchen Stainless Steel Benchtop" at bounding box center [710, 304] width 478 height 413
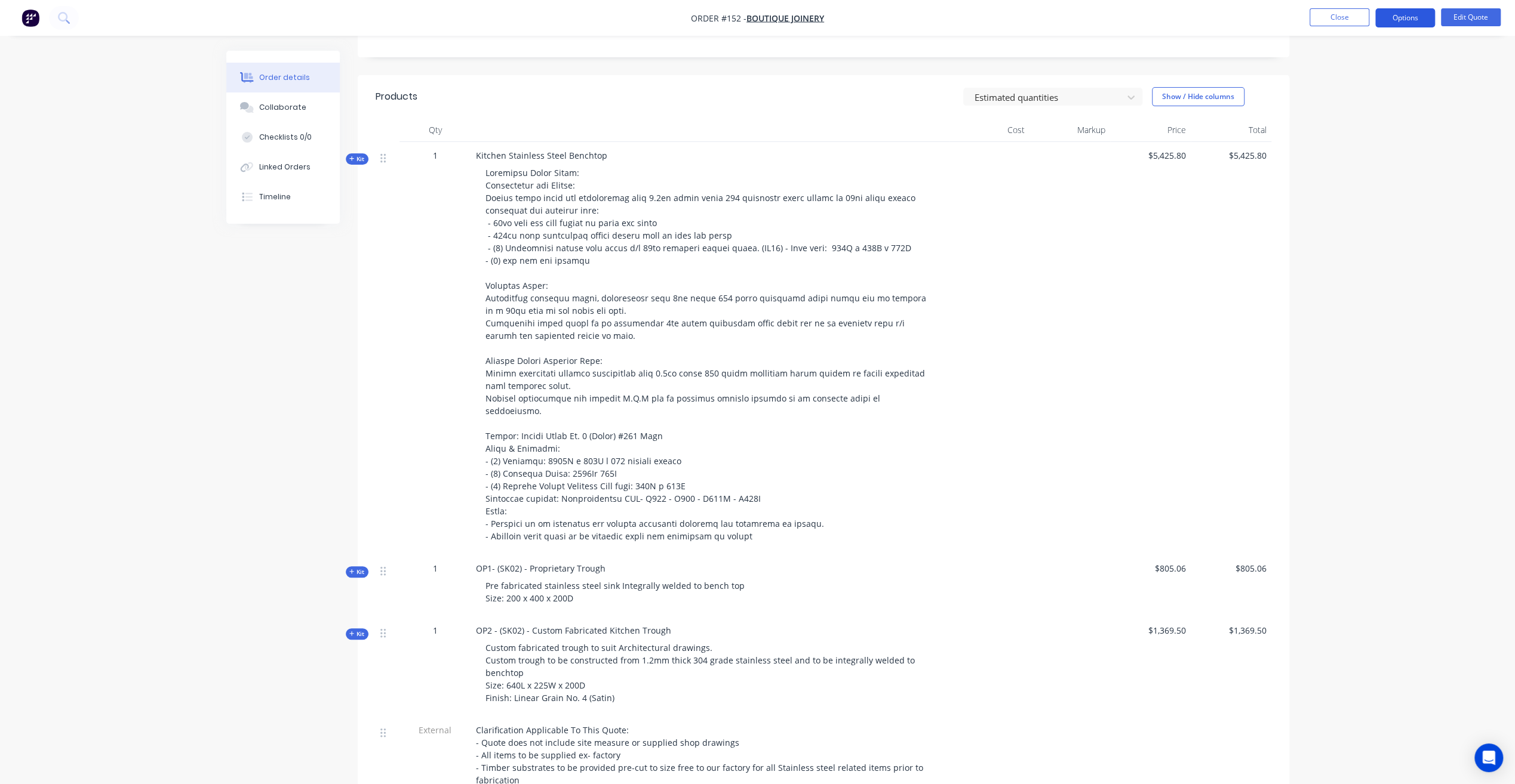
scroll to position [358, 0]
